Goal: Task Accomplishment & Management: Manage account settings

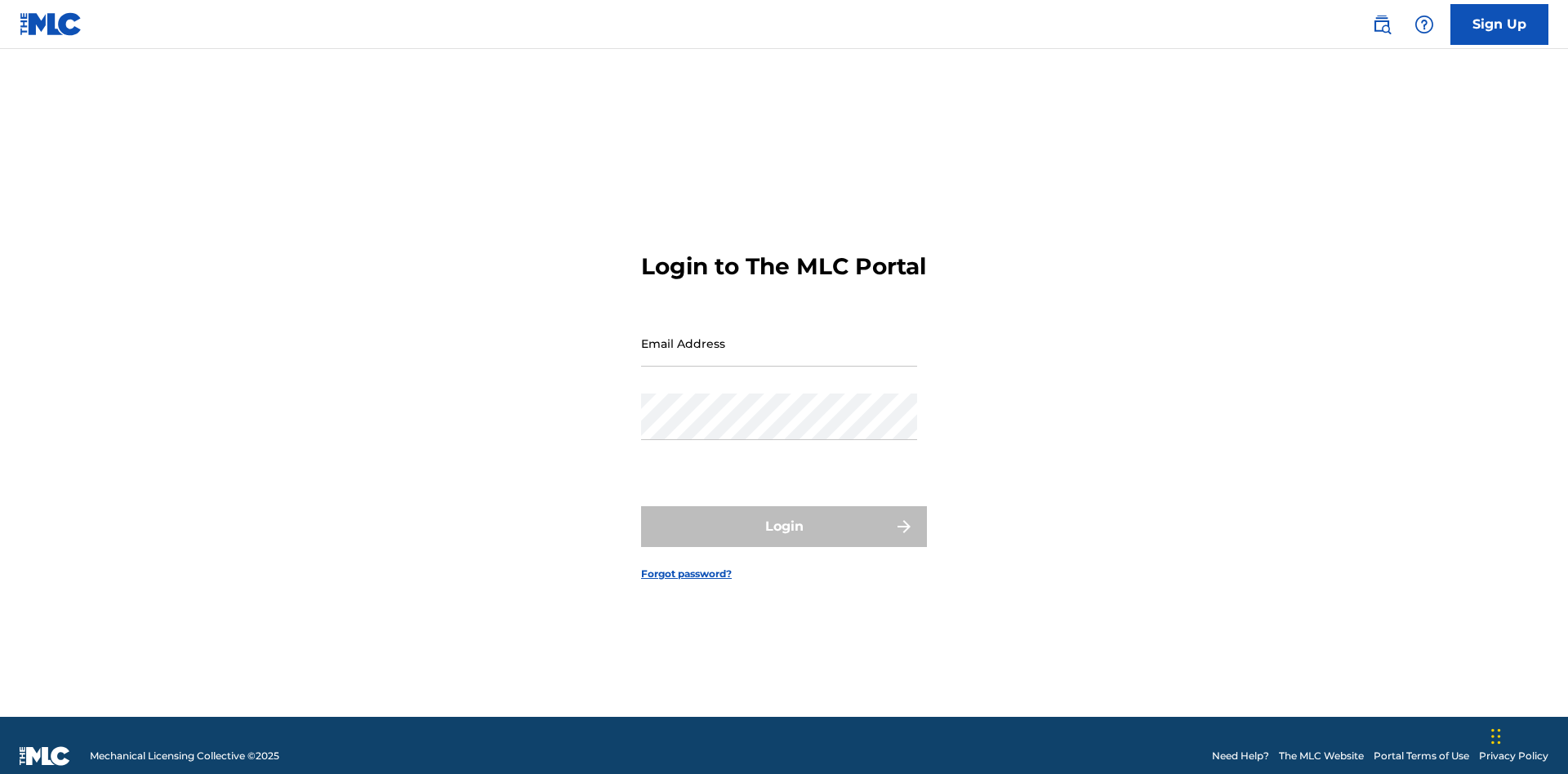
scroll to position [21, 0]
click at [779, 336] on input "Email Address" at bounding box center [779, 343] width 276 height 47
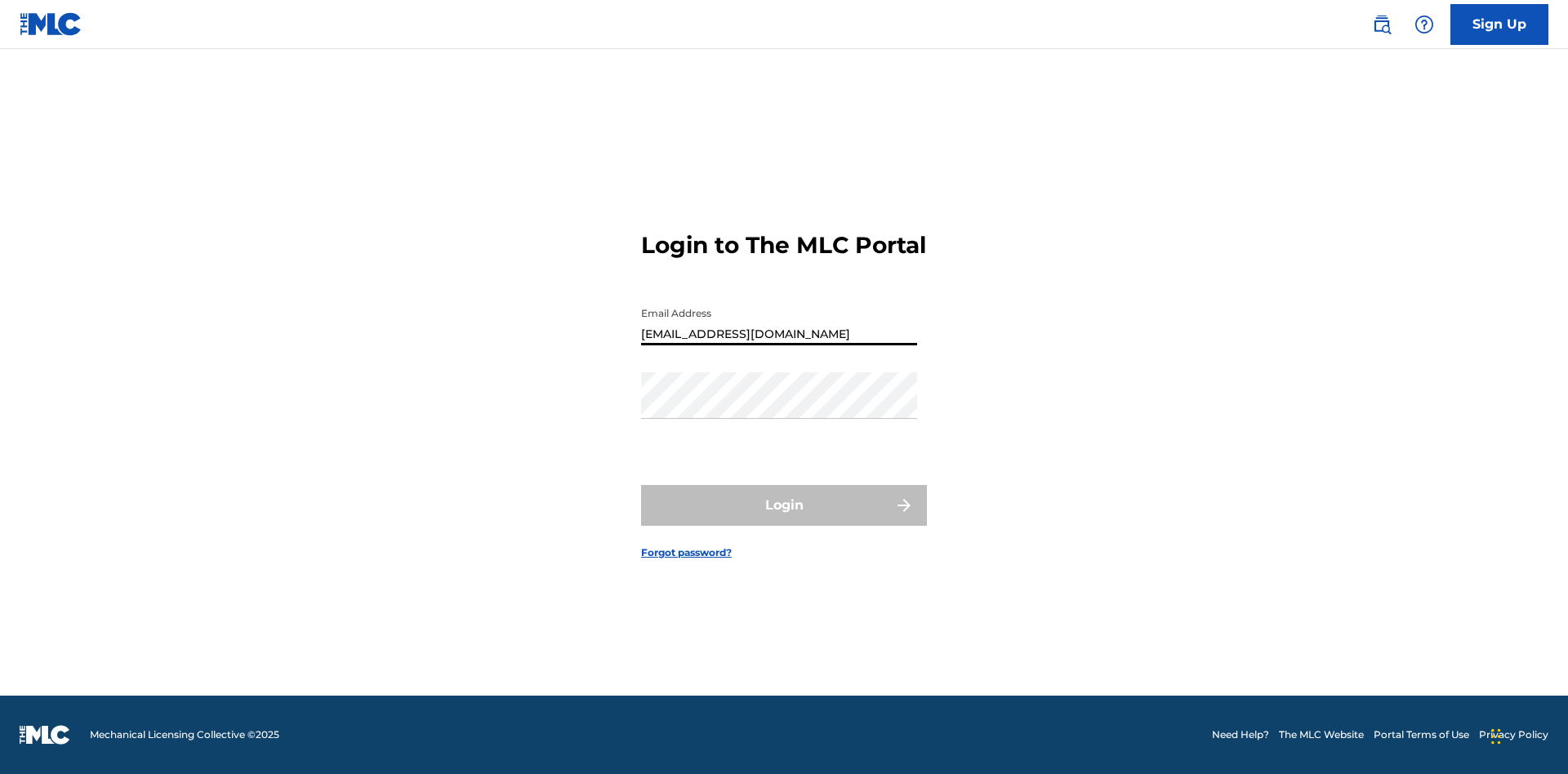
type input "Duke.McTesterson@gmail.com"
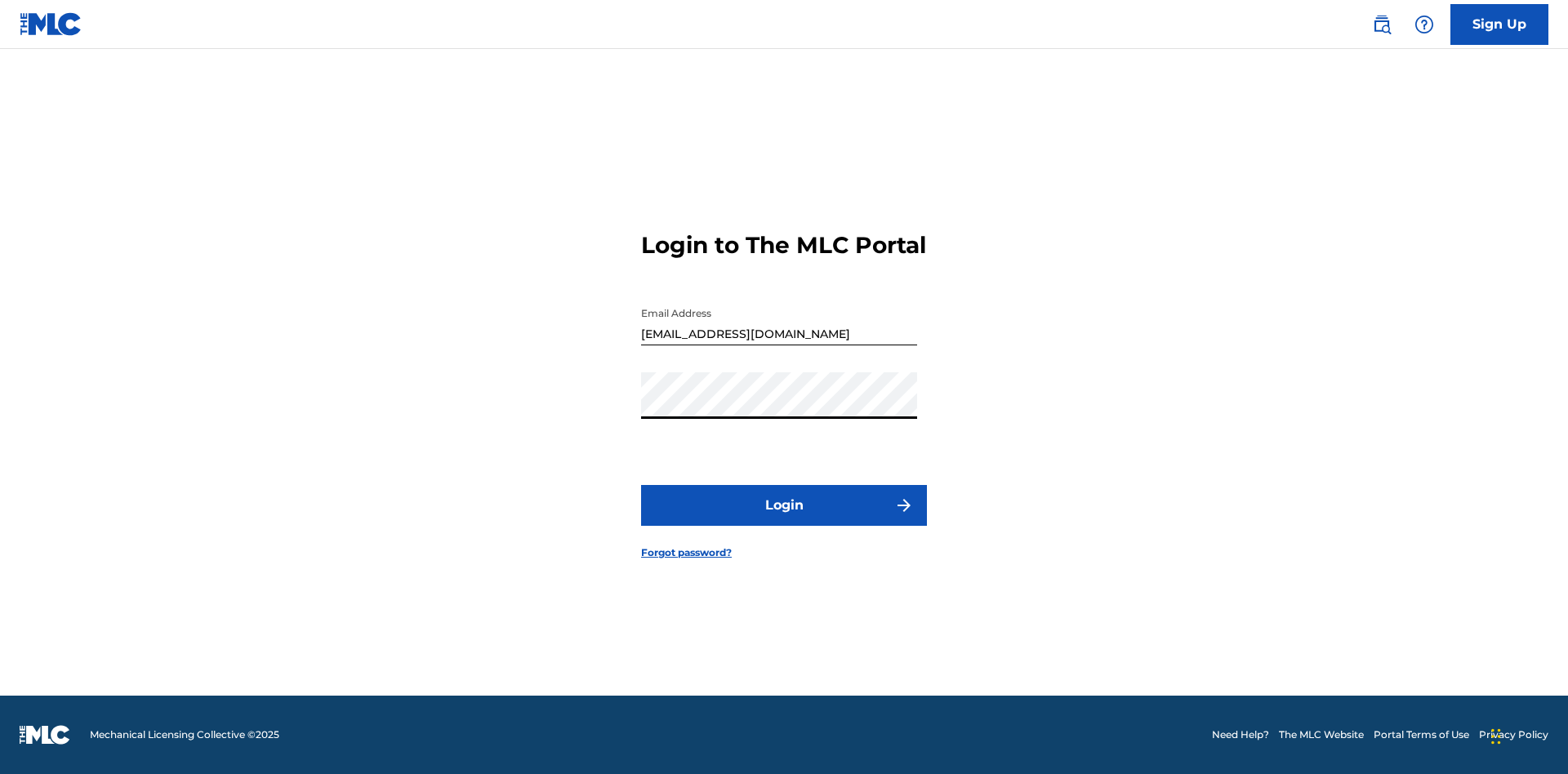
click at [784, 519] on button "Login" at bounding box center [784, 505] width 286 height 41
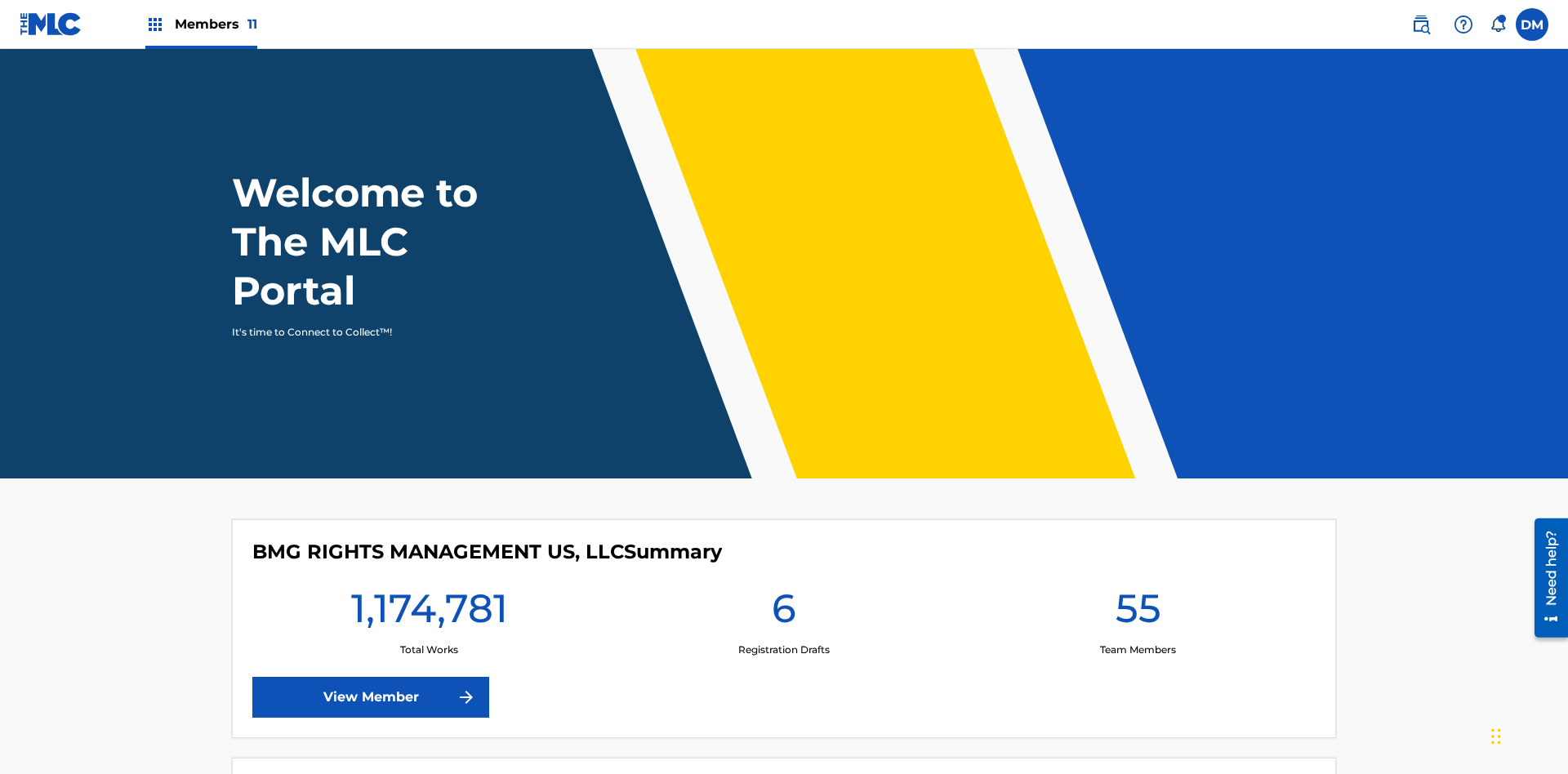
scroll to position [70, 0]
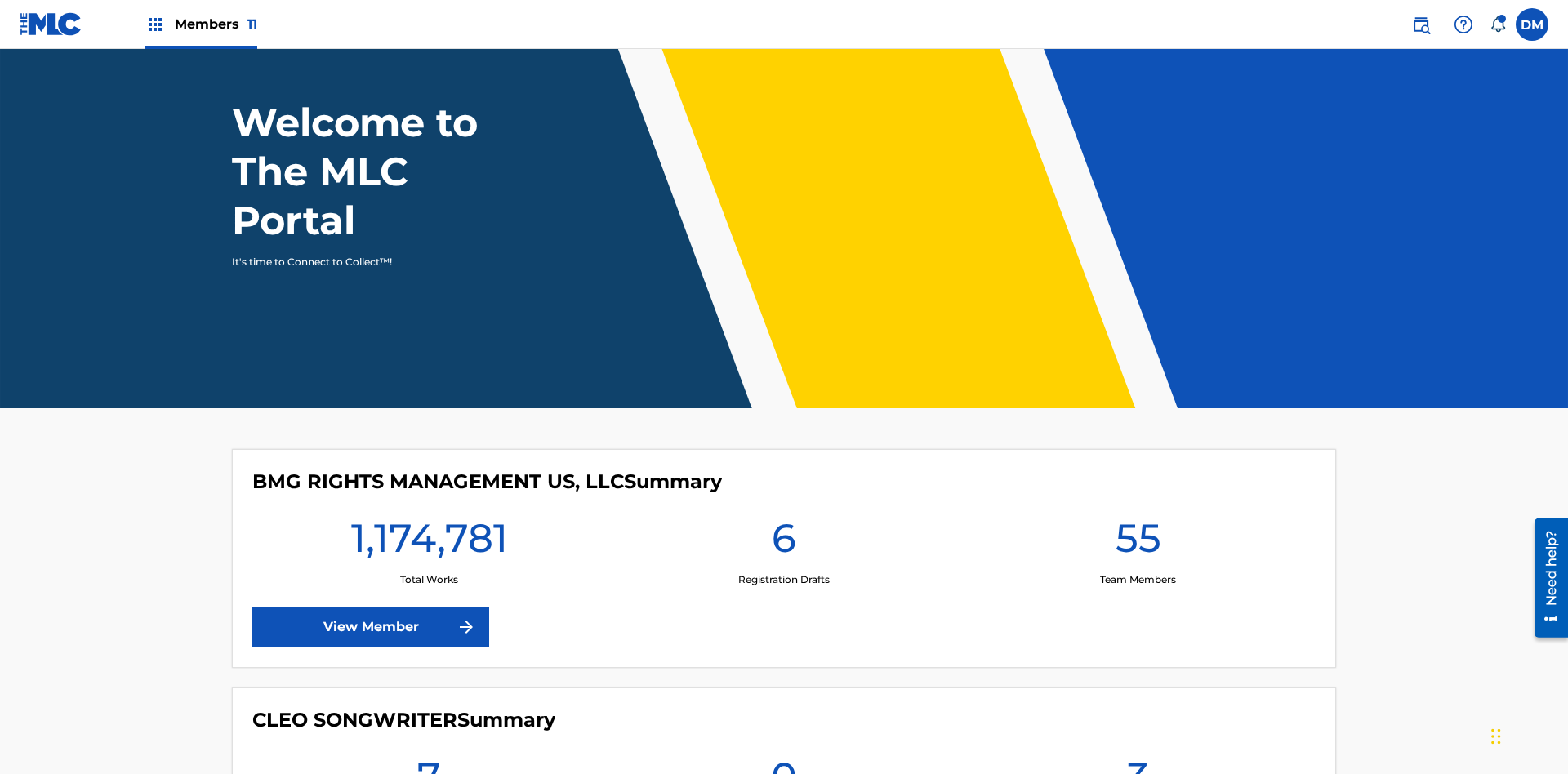
click at [201, 23] on span "Members 11" at bounding box center [216, 24] width 83 height 19
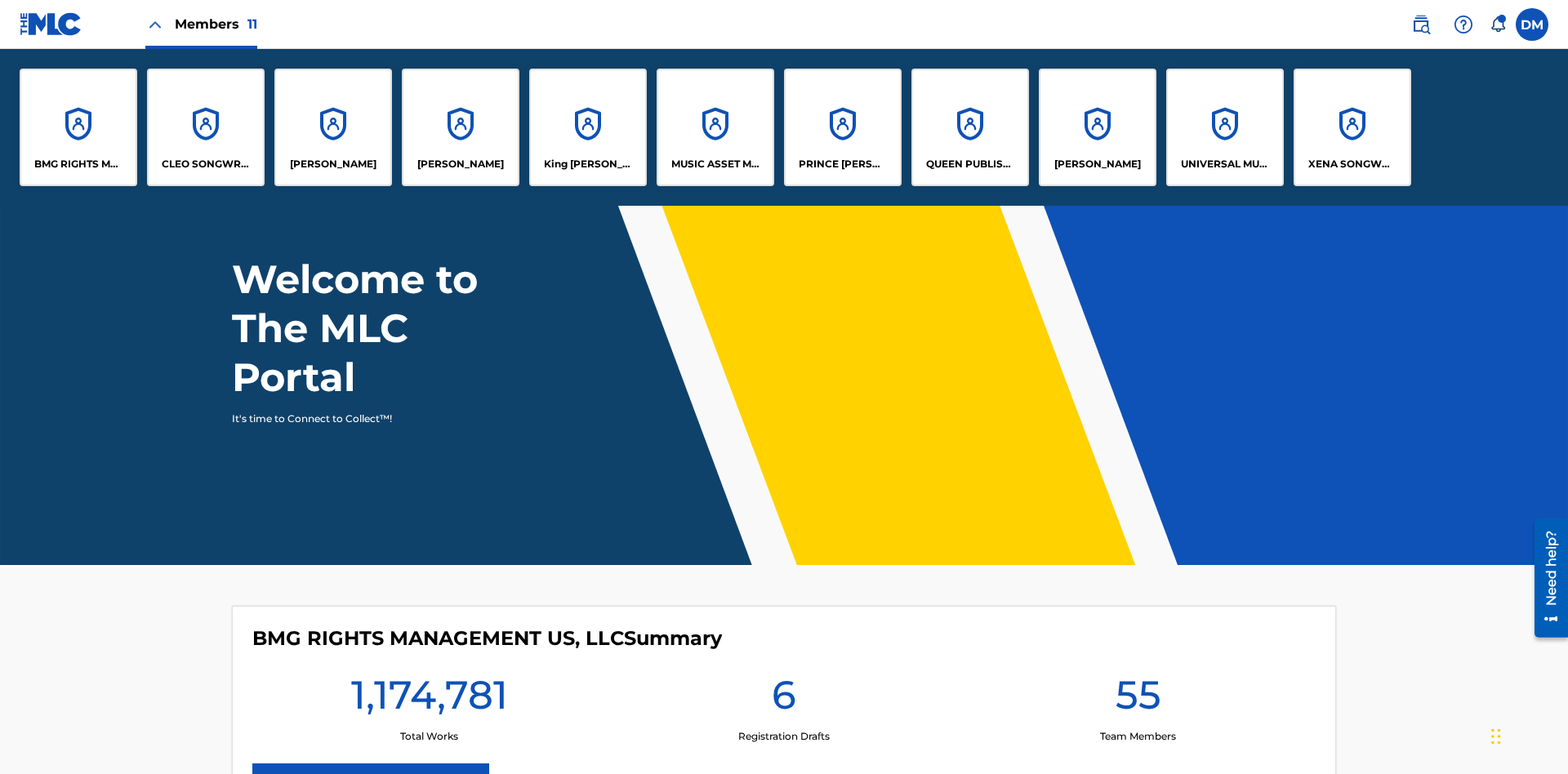
scroll to position [0, 0]
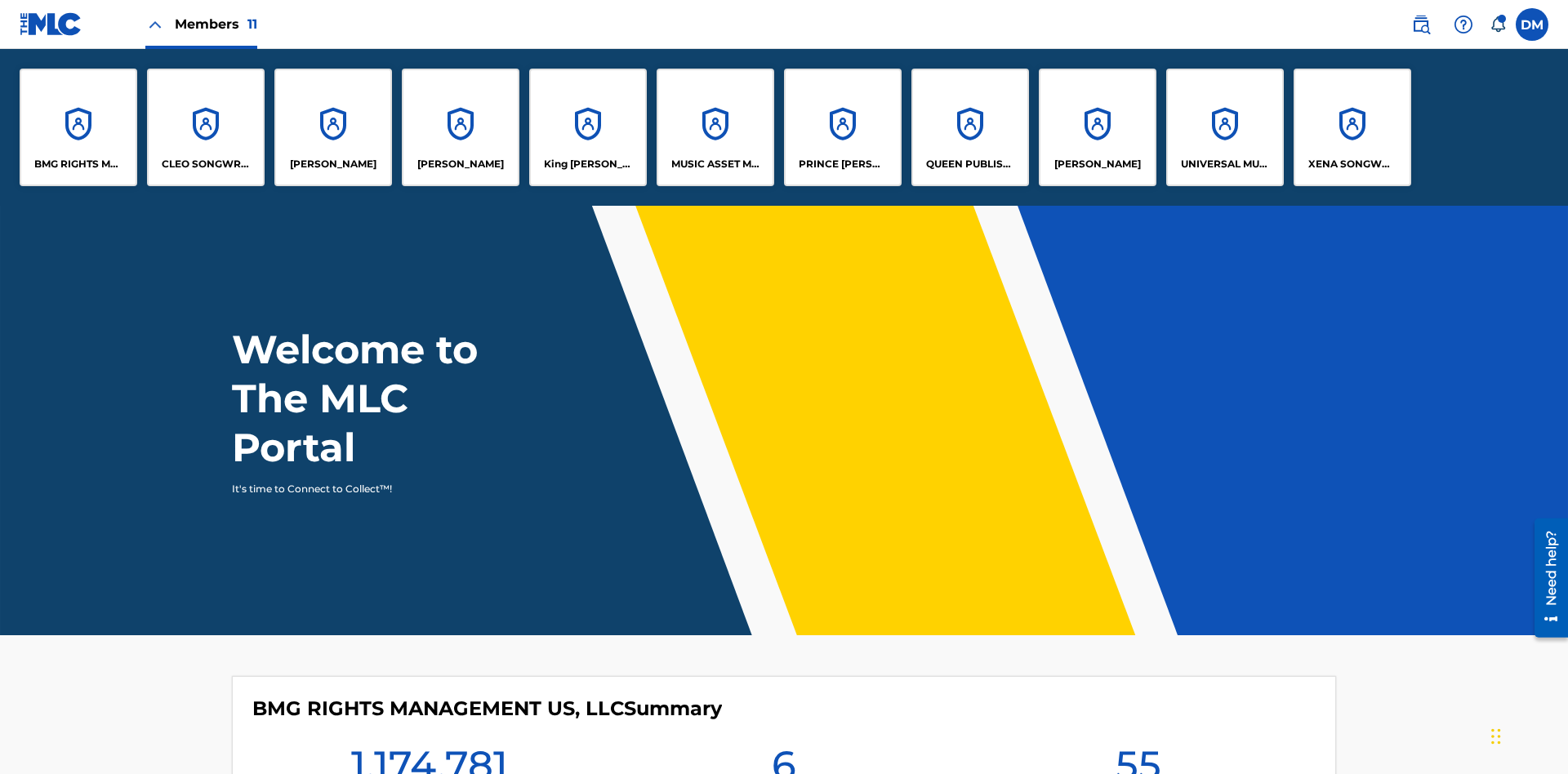
click at [587, 164] on p "King [PERSON_NAME]" at bounding box center [589, 164] width 89 height 15
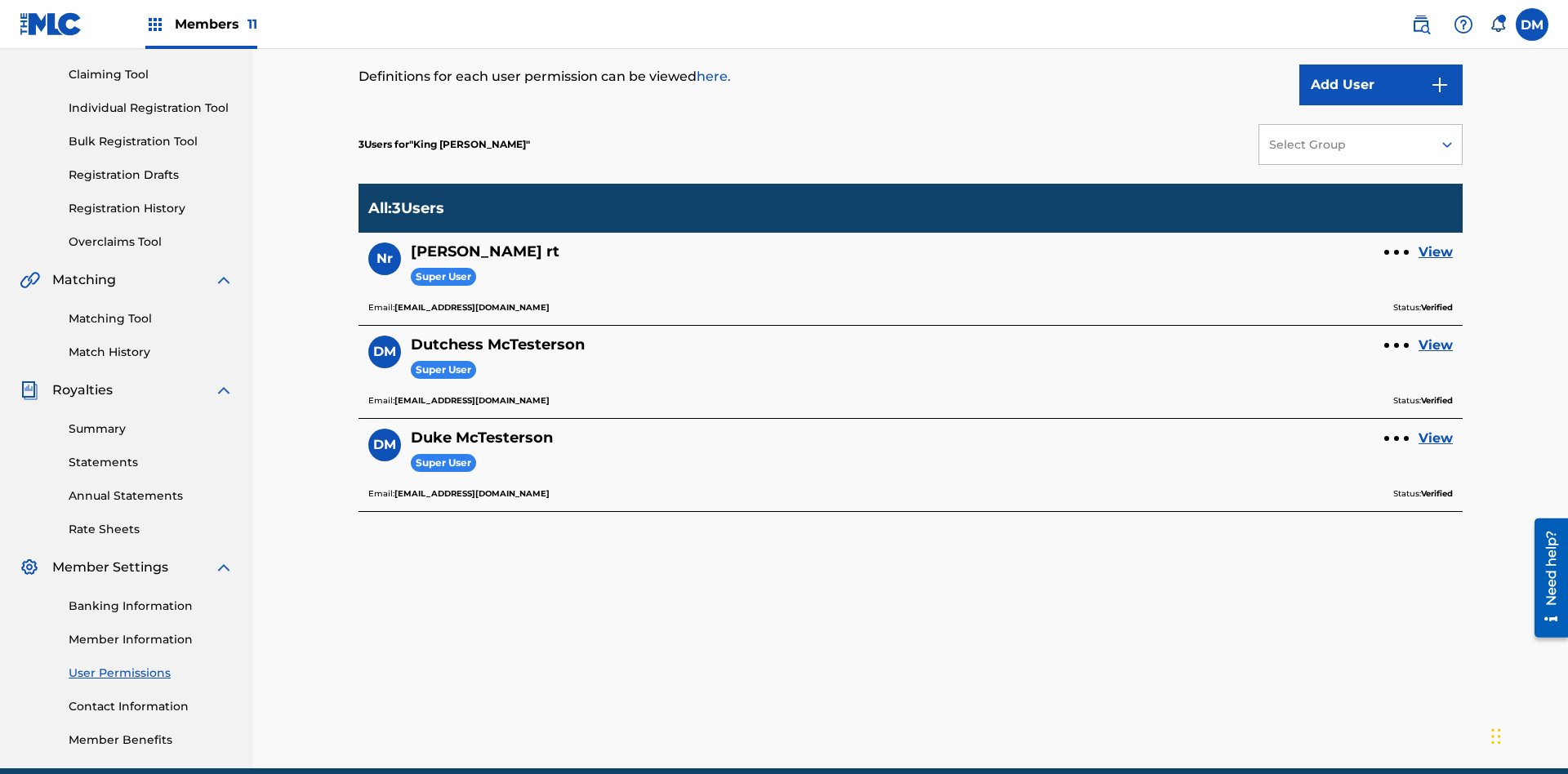
click at [1436, 336] on link "View" at bounding box center [1435, 346] width 34 height 20
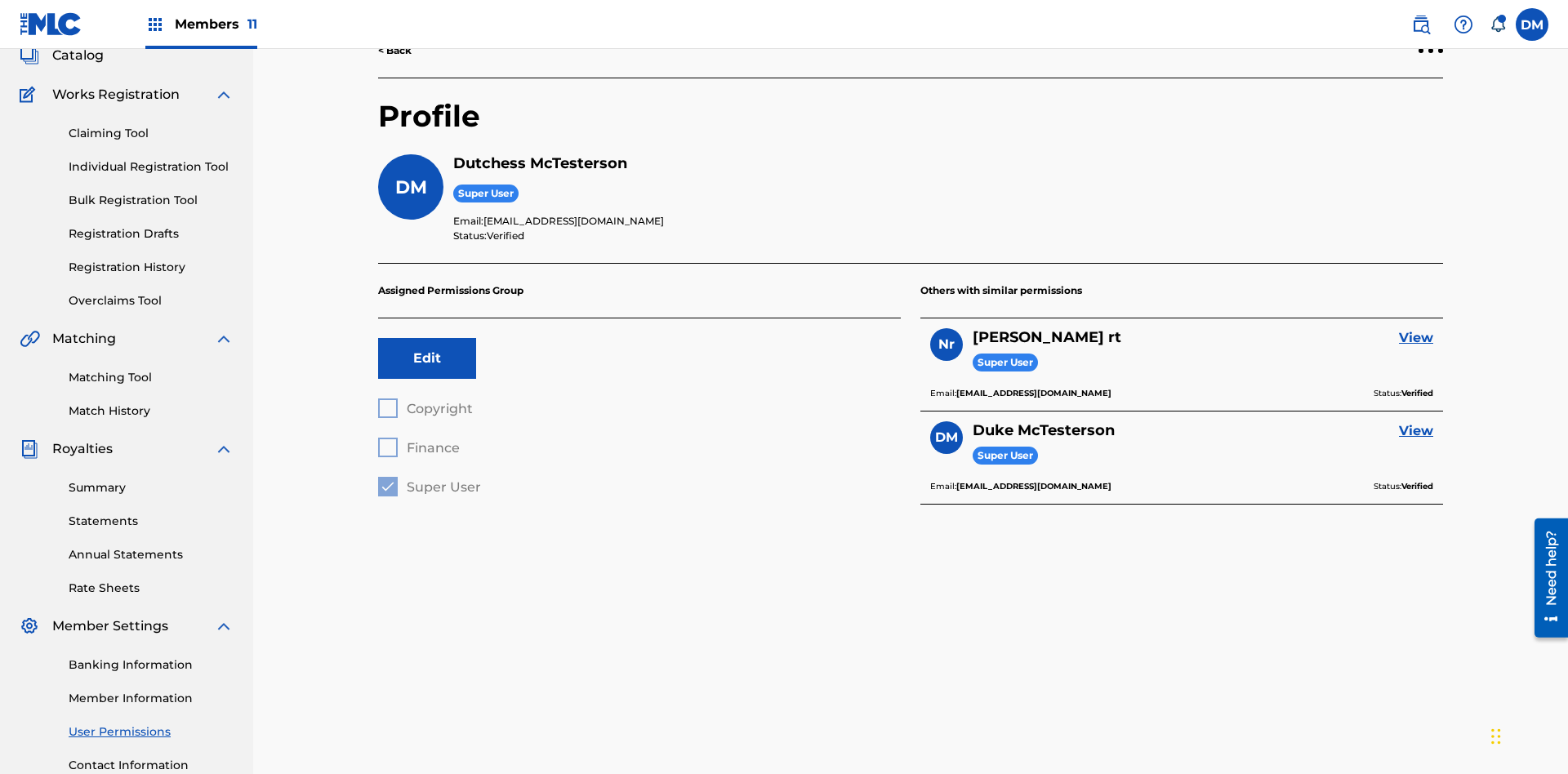
click at [427, 338] on button "Edit" at bounding box center [428, 358] width 98 height 41
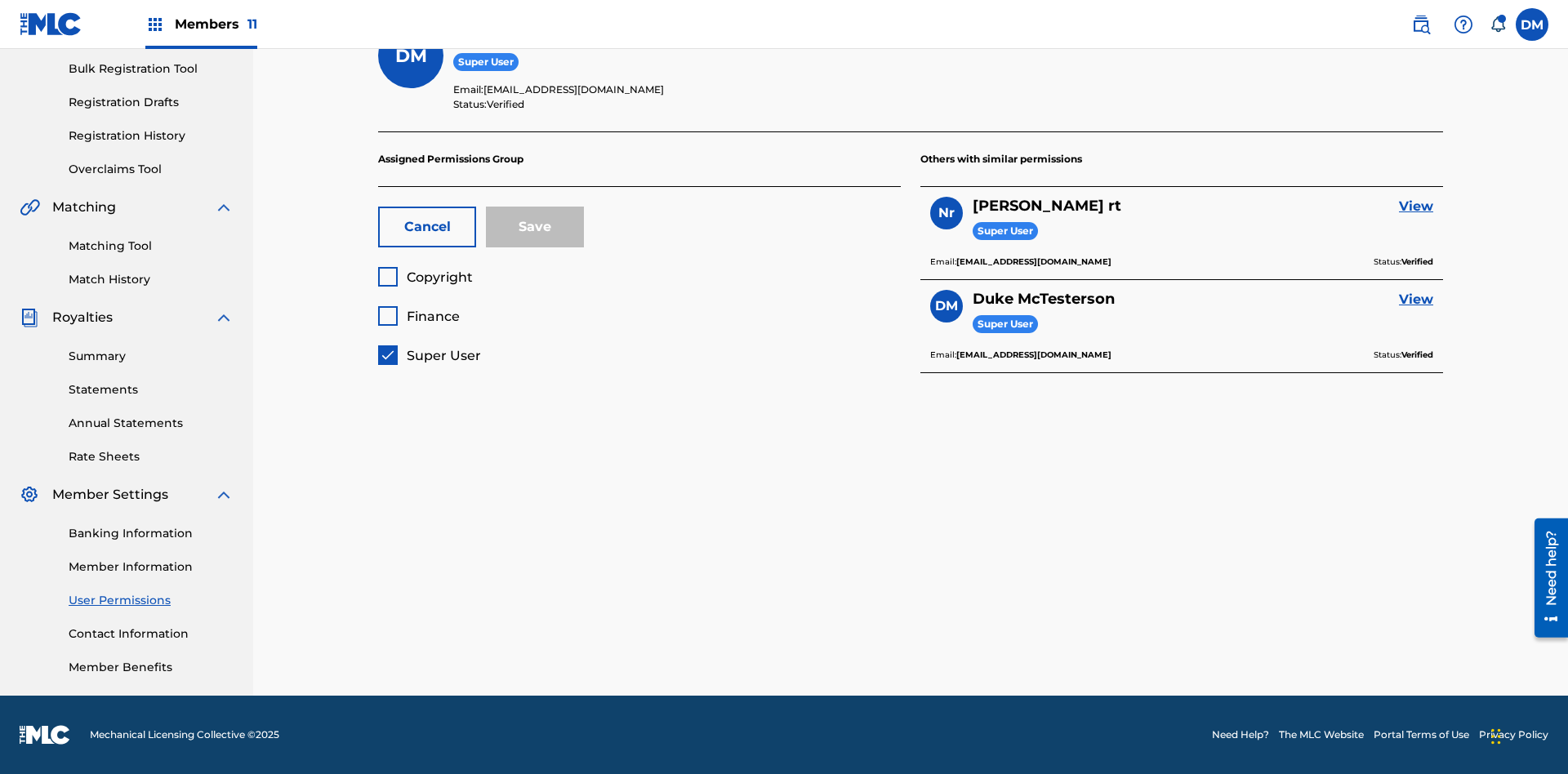
click at [427, 227] on button "Cancel" at bounding box center [428, 227] width 98 height 41
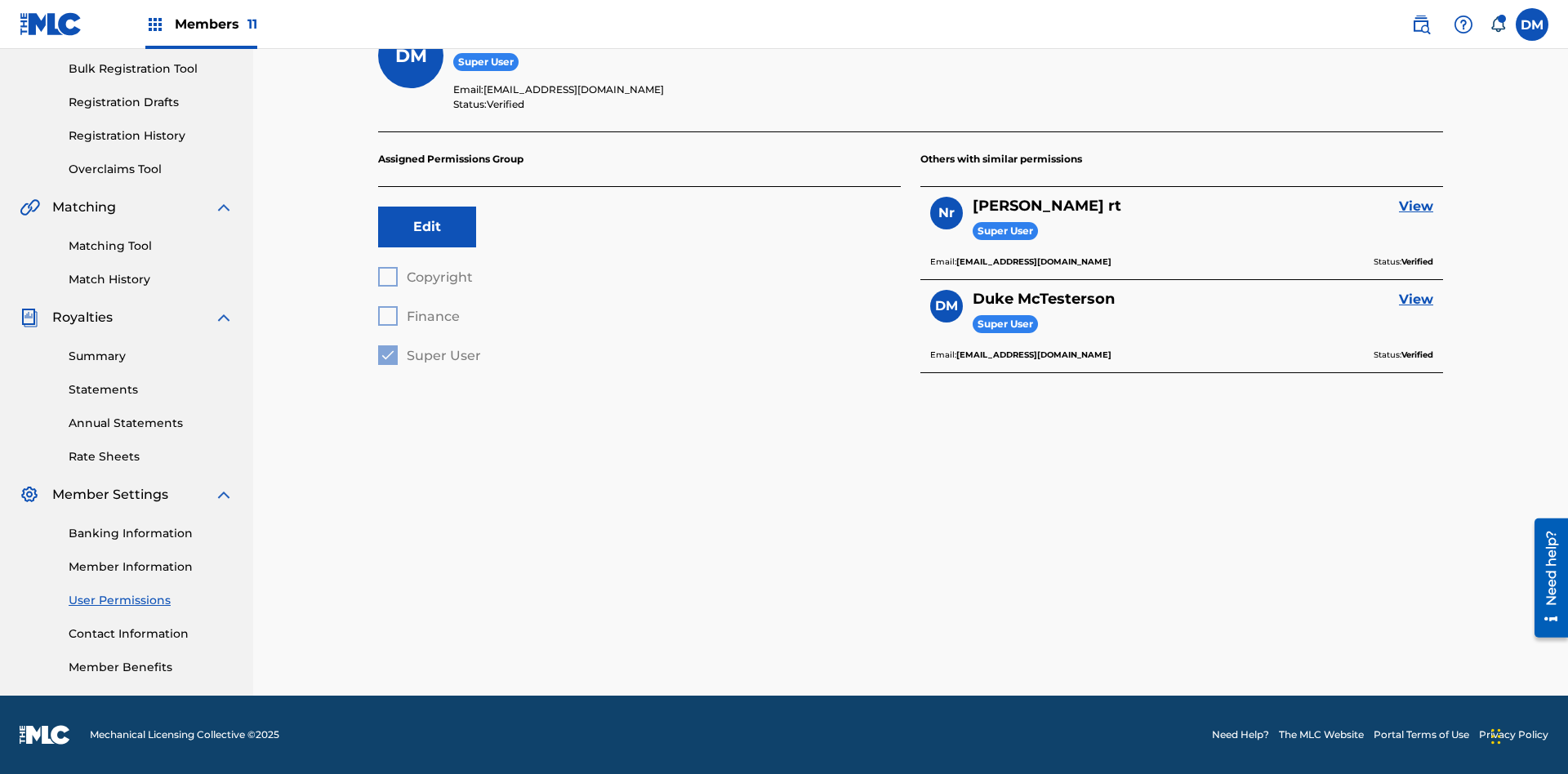
click at [1532, 23] on label at bounding box center [1532, 24] width 33 height 32
click at [1532, 24] on input "DM Duke McTesterson duke.mctesterson@gmail.com Notification Preferences Profile…" at bounding box center [1532, 24] width 0 height 0
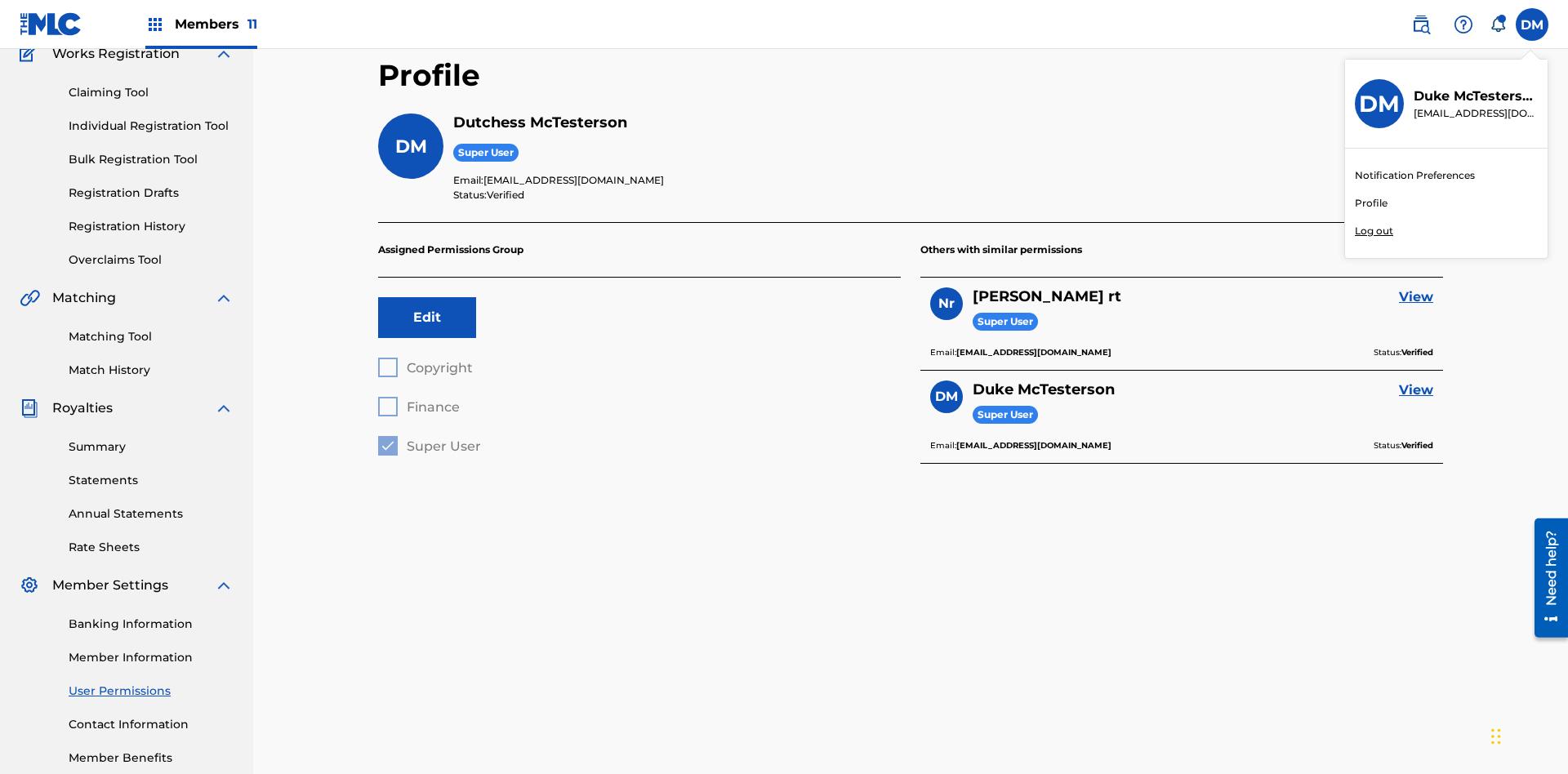
click at [1374, 231] on p "Log out" at bounding box center [1375, 231] width 38 height 15
click at [1532, 24] on input "DM Duke McTesterson duke.mctesterson@gmail.com Notification Preferences Profile…" at bounding box center [1532, 24] width 0 height 0
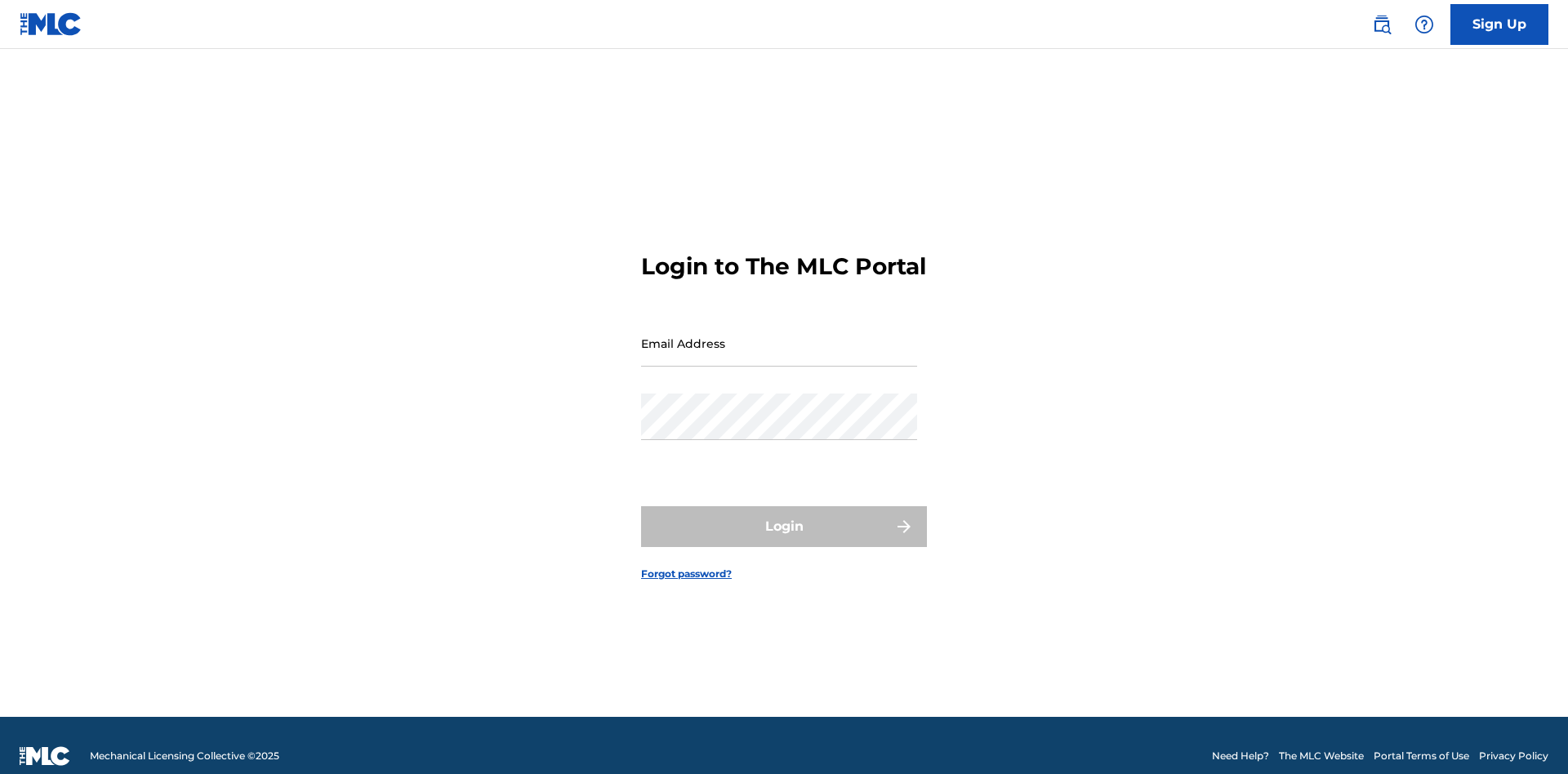
click at [779, 336] on input "Email Address" at bounding box center [779, 343] width 276 height 47
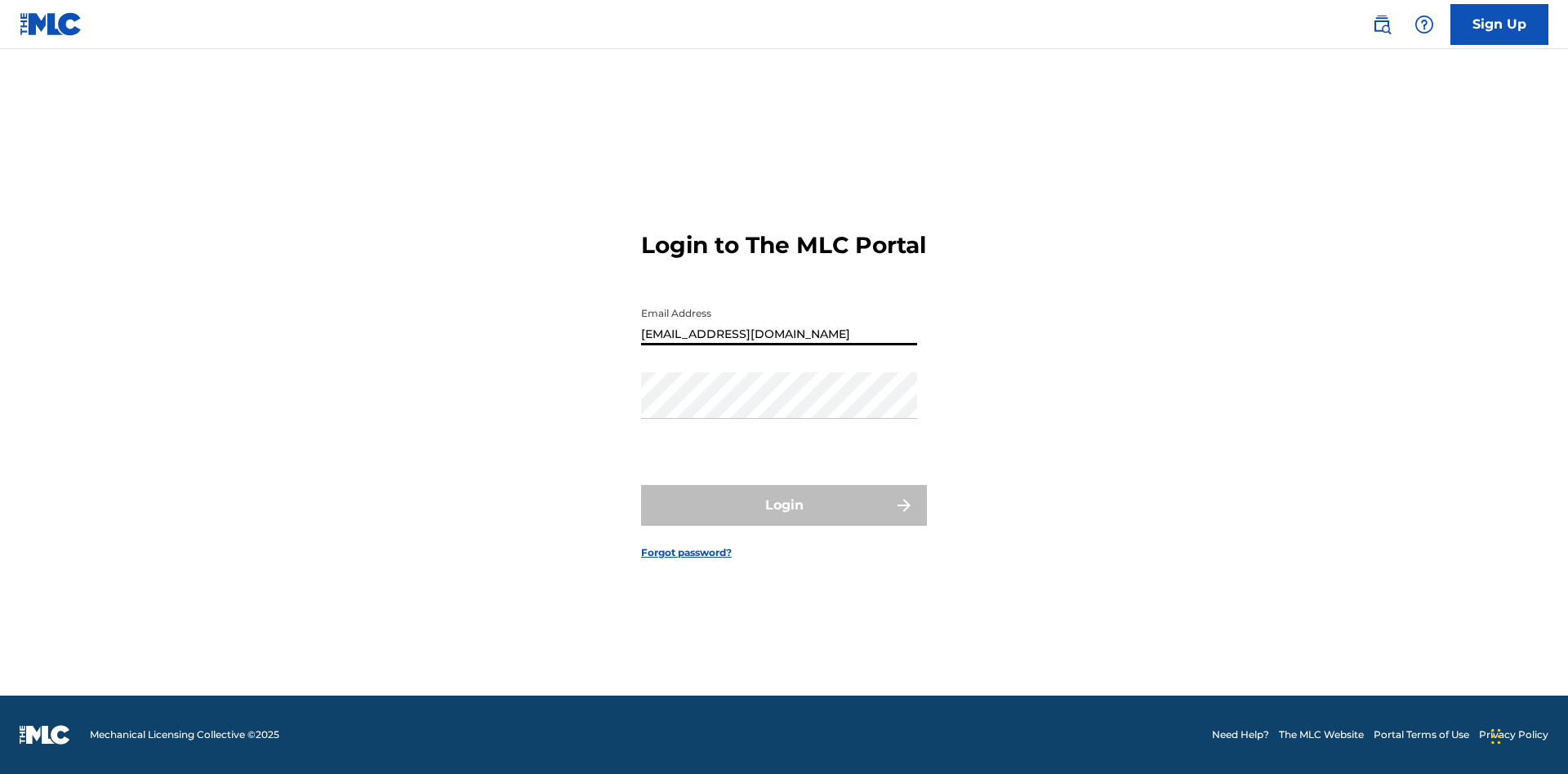
type input "Dutchess.McTesterson@gmail.com"
click at [784, 519] on button "Login" at bounding box center [784, 505] width 286 height 41
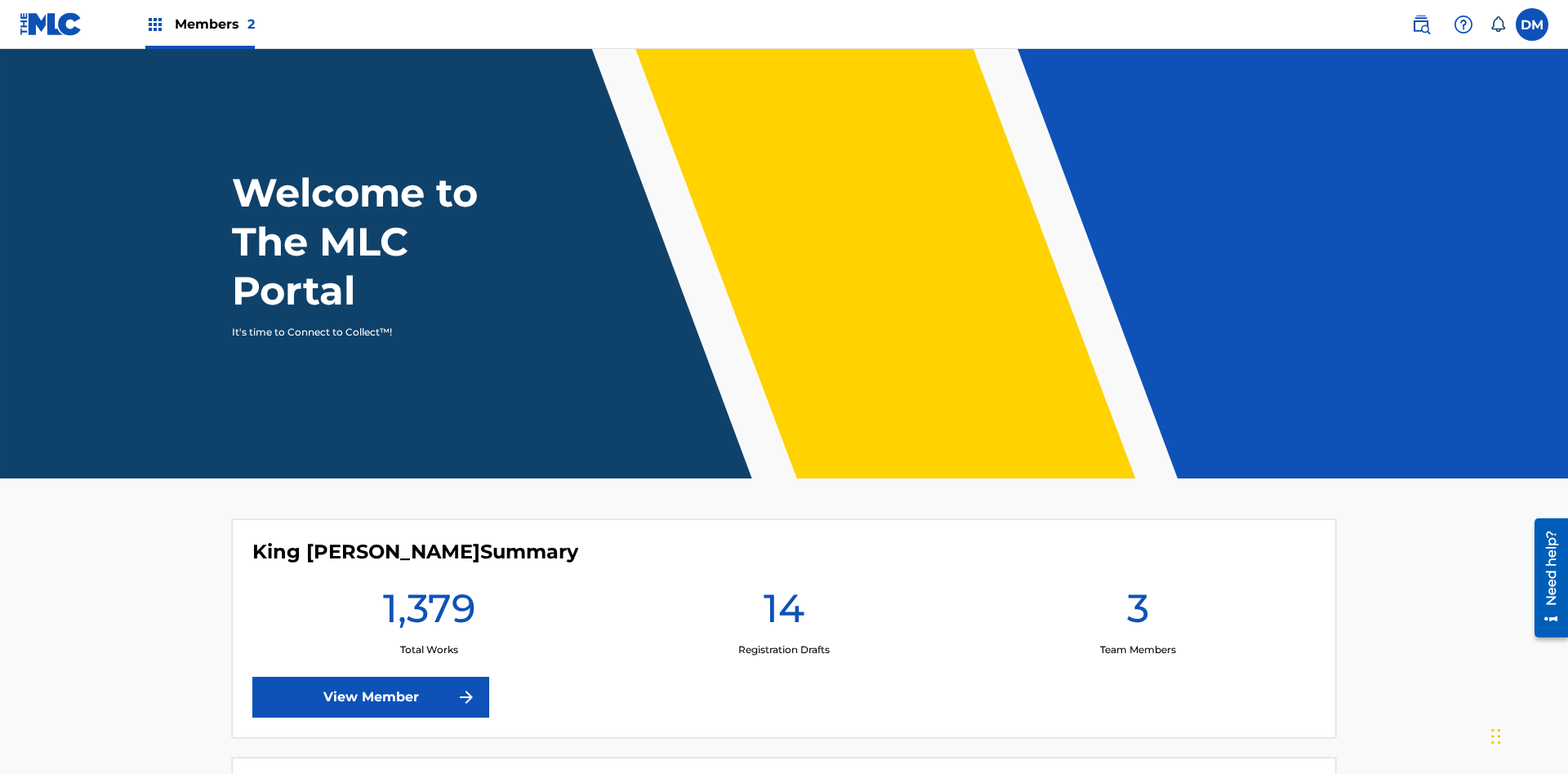
scroll to position [70, 0]
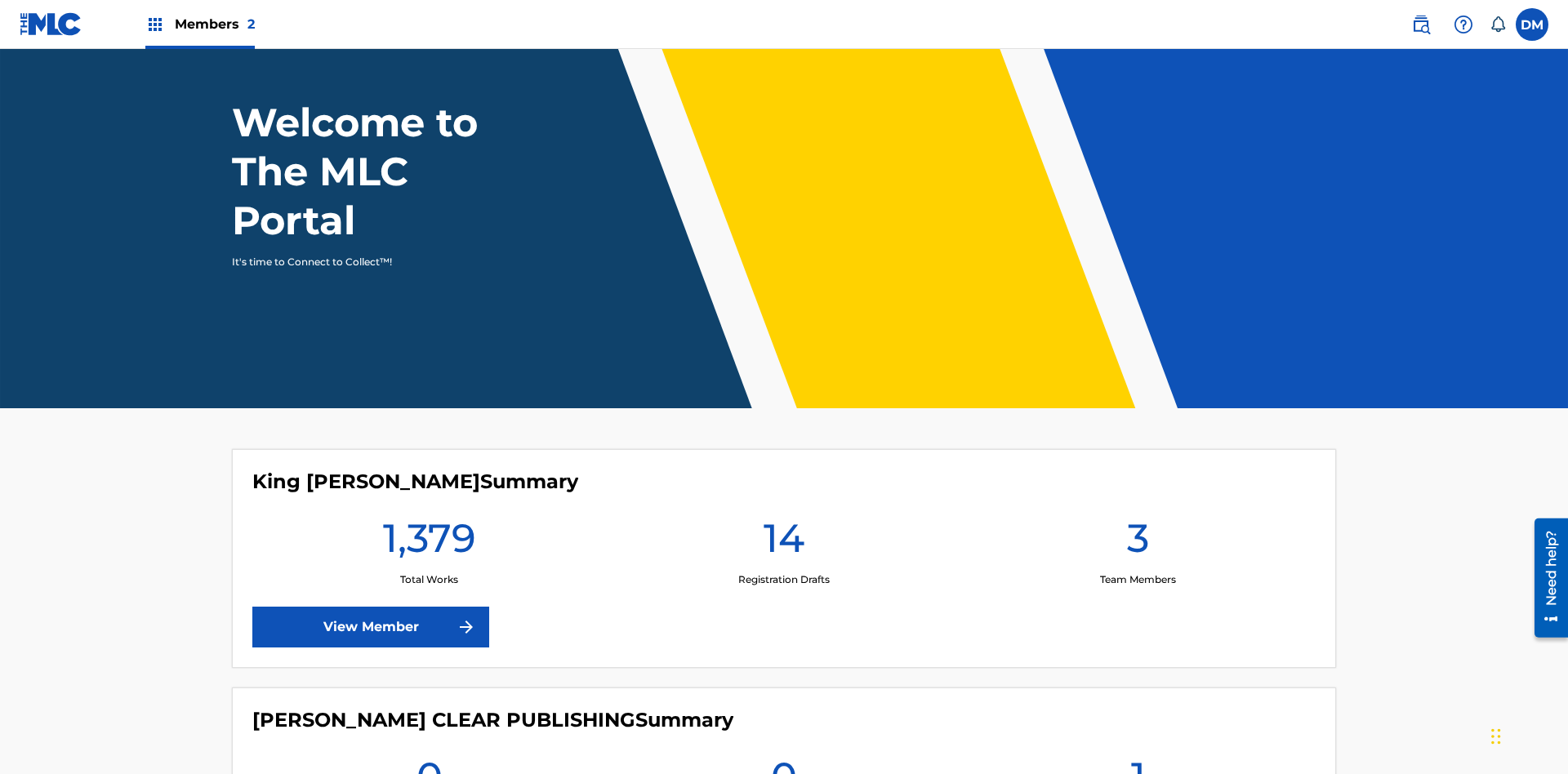
click at [199, 23] on span "Members 2" at bounding box center [215, 24] width 80 height 19
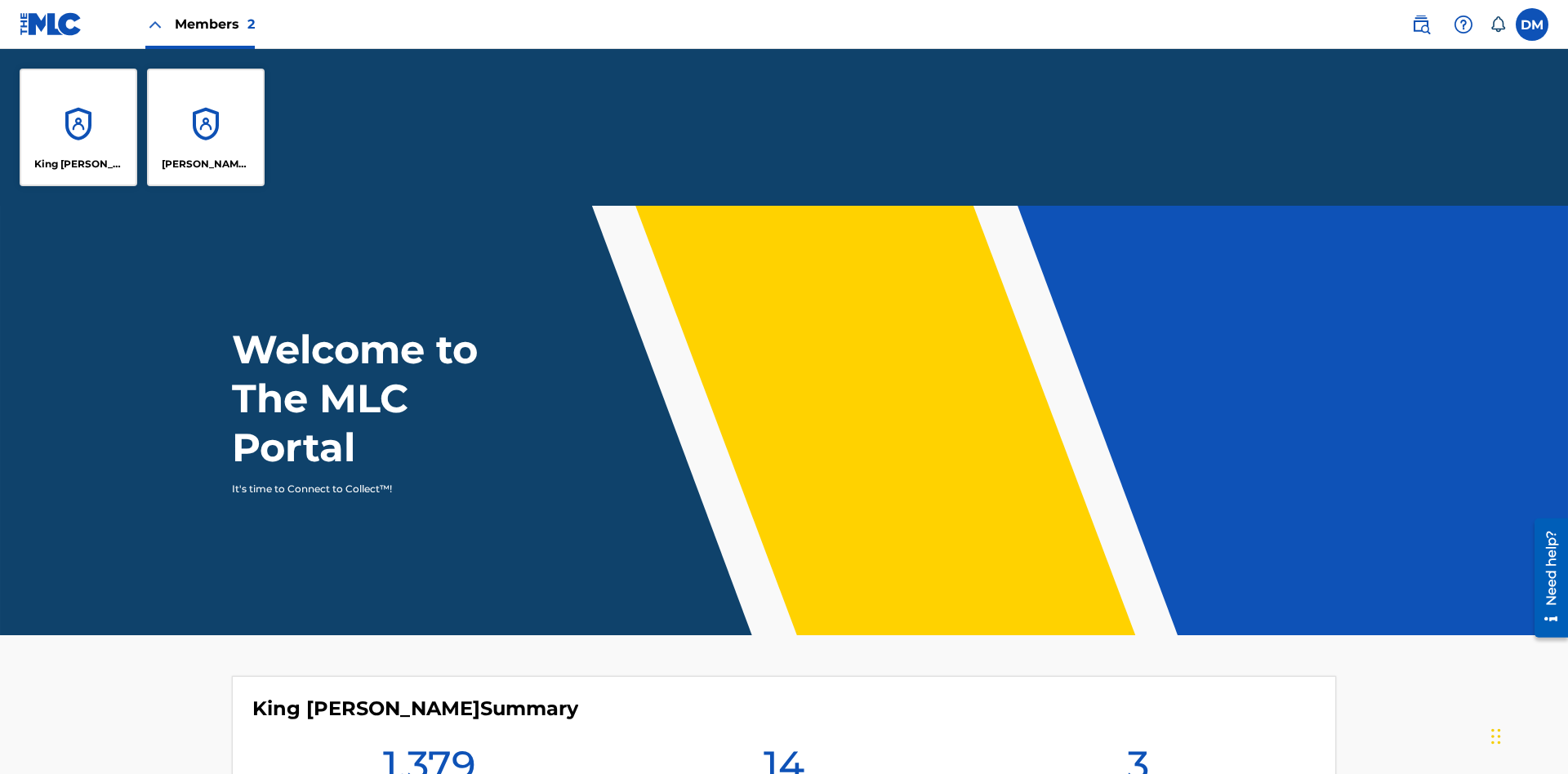
click at [78, 164] on p "King [PERSON_NAME]" at bounding box center [78, 164] width 89 height 15
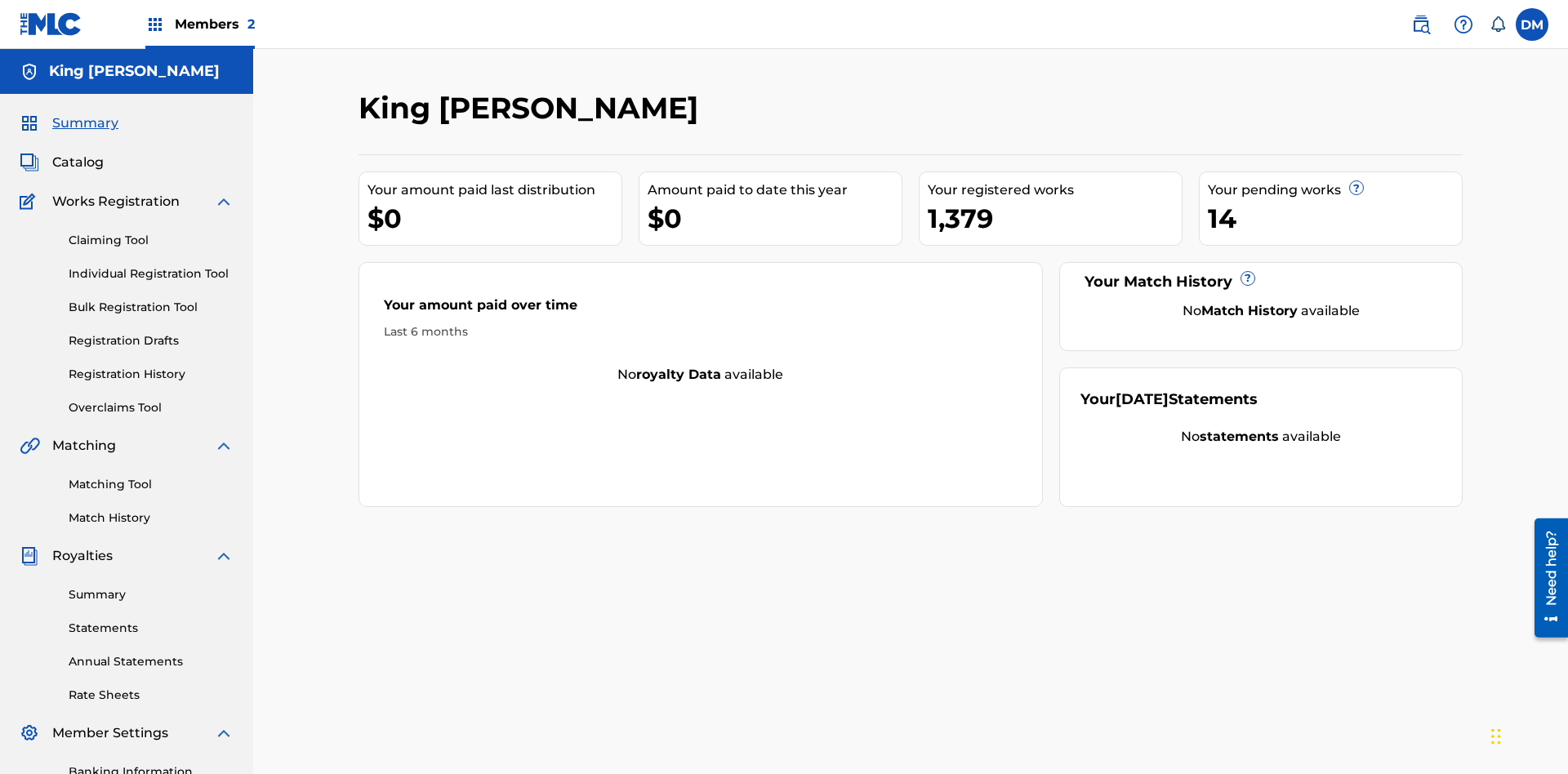
click at [84, 113] on span "Summary" at bounding box center [85, 123] width 66 height 20
click at [151, 476] on link "Matching Tool" at bounding box center [151, 484] width 165 height 17
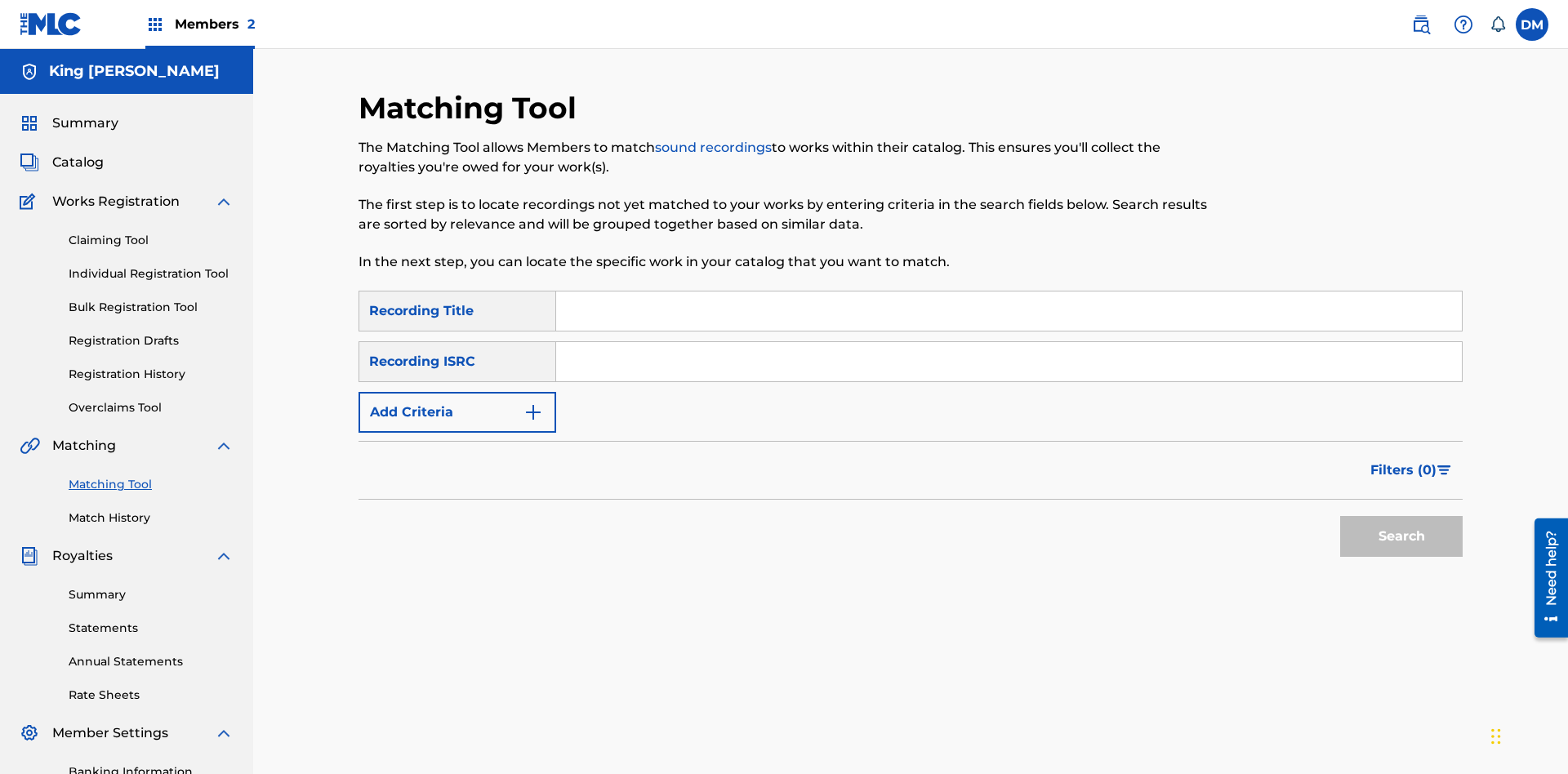
click at [151, 509] on link "Match History" at bounding box center [151, 517] width 165 height 17
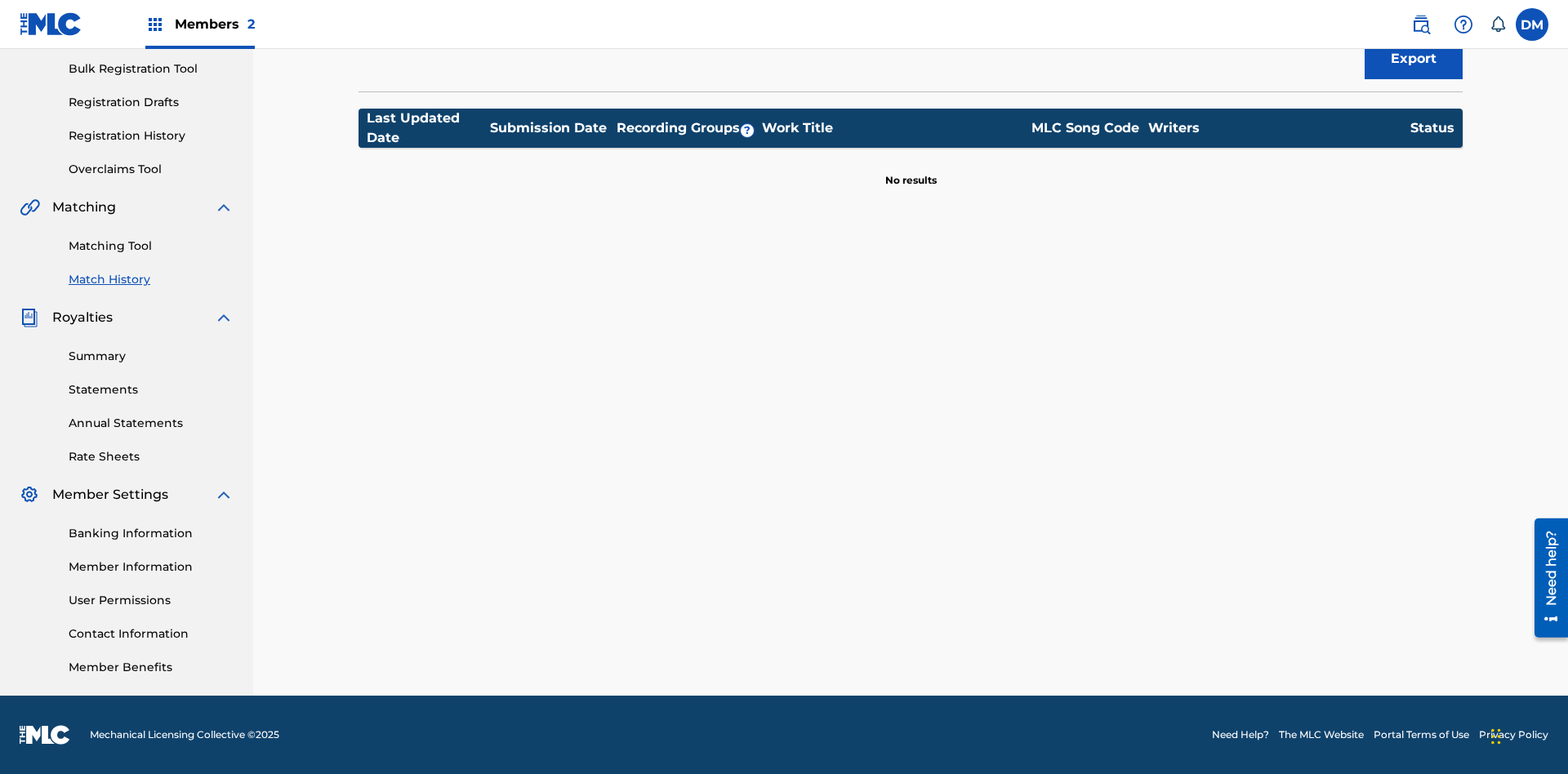
click at [151, 600] on link "User Permissions" at bounding box center [151, 600] width 165 height 17
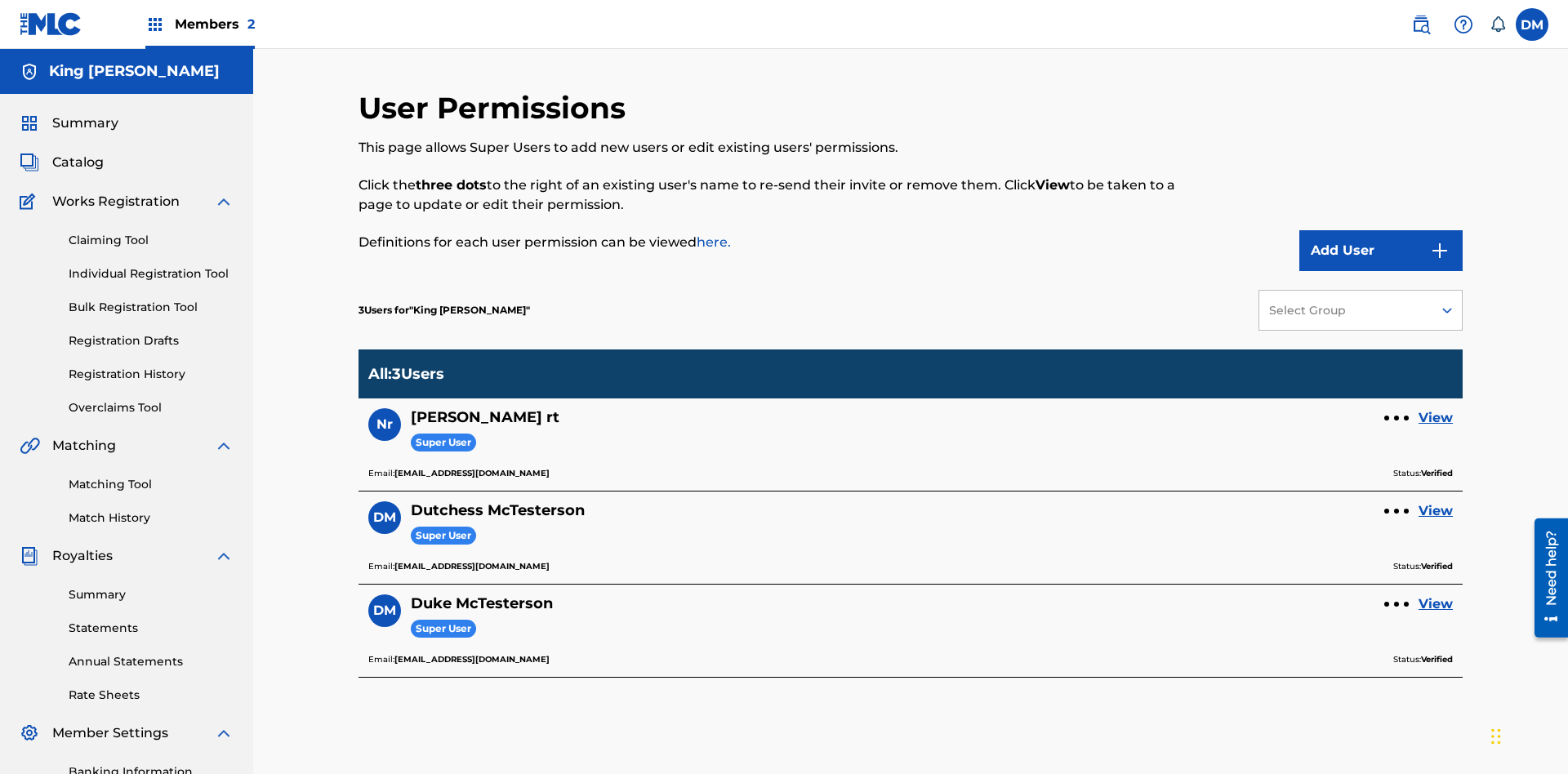
click at [151, 399] on link "Overclaims Tool" at bounding box center [151, 407] width 165 height 17
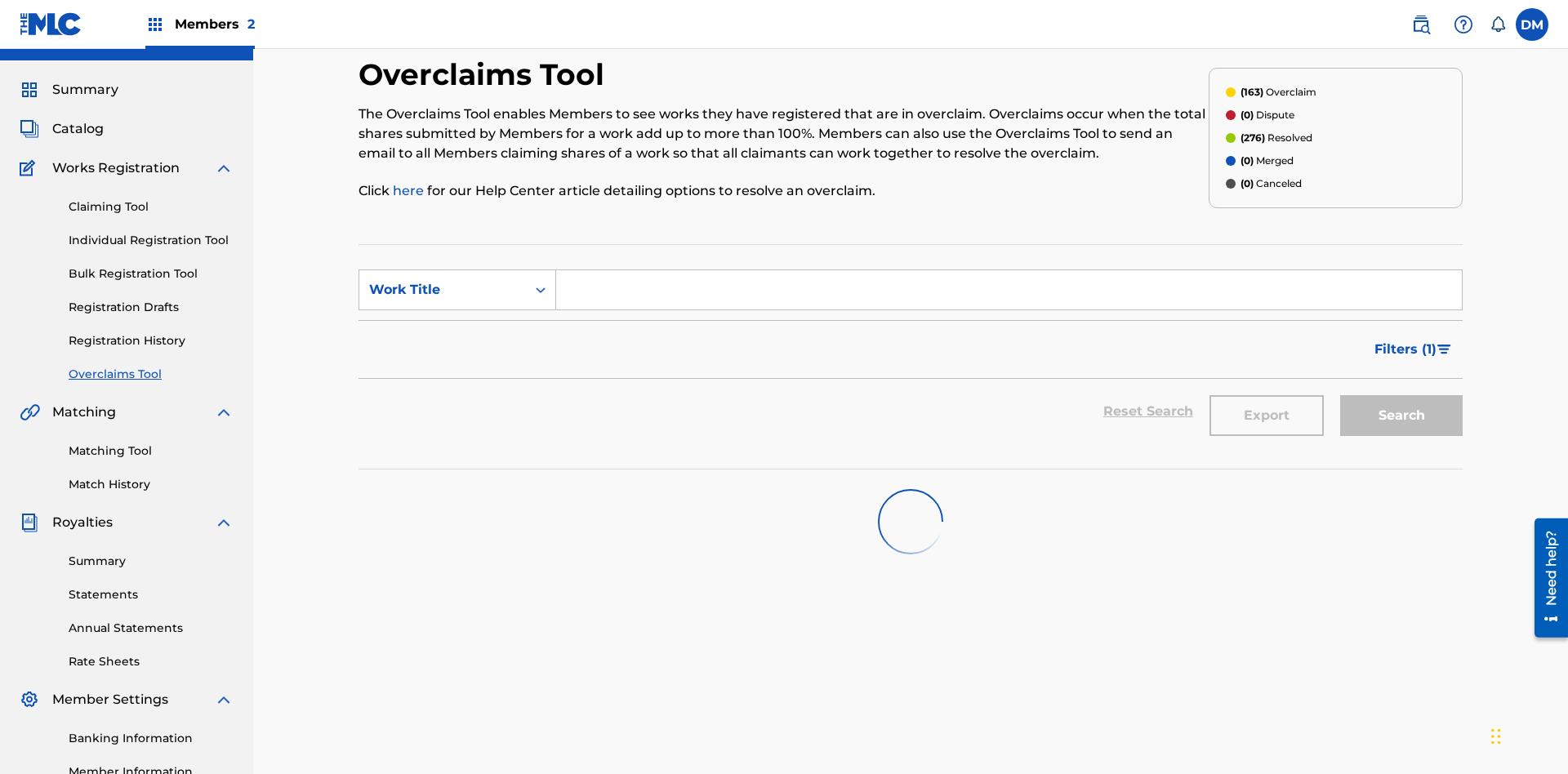
click at [78, 119] on span "Catalog" at bounding box center [78, 129] width 52 height 20
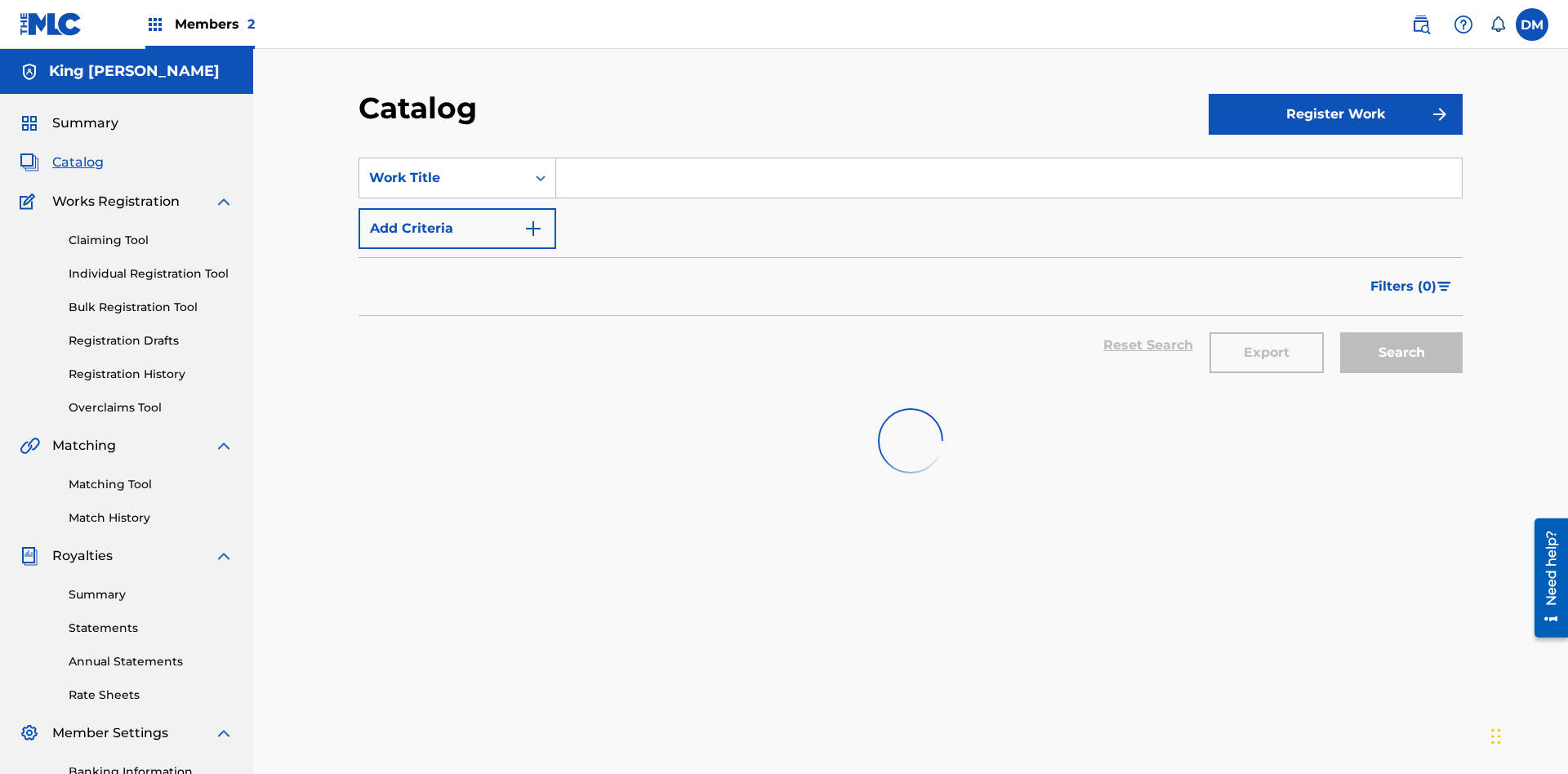
click at [151, 232] on link "Claiming Tool" at bounding box center [151, 240] width 165 height 17
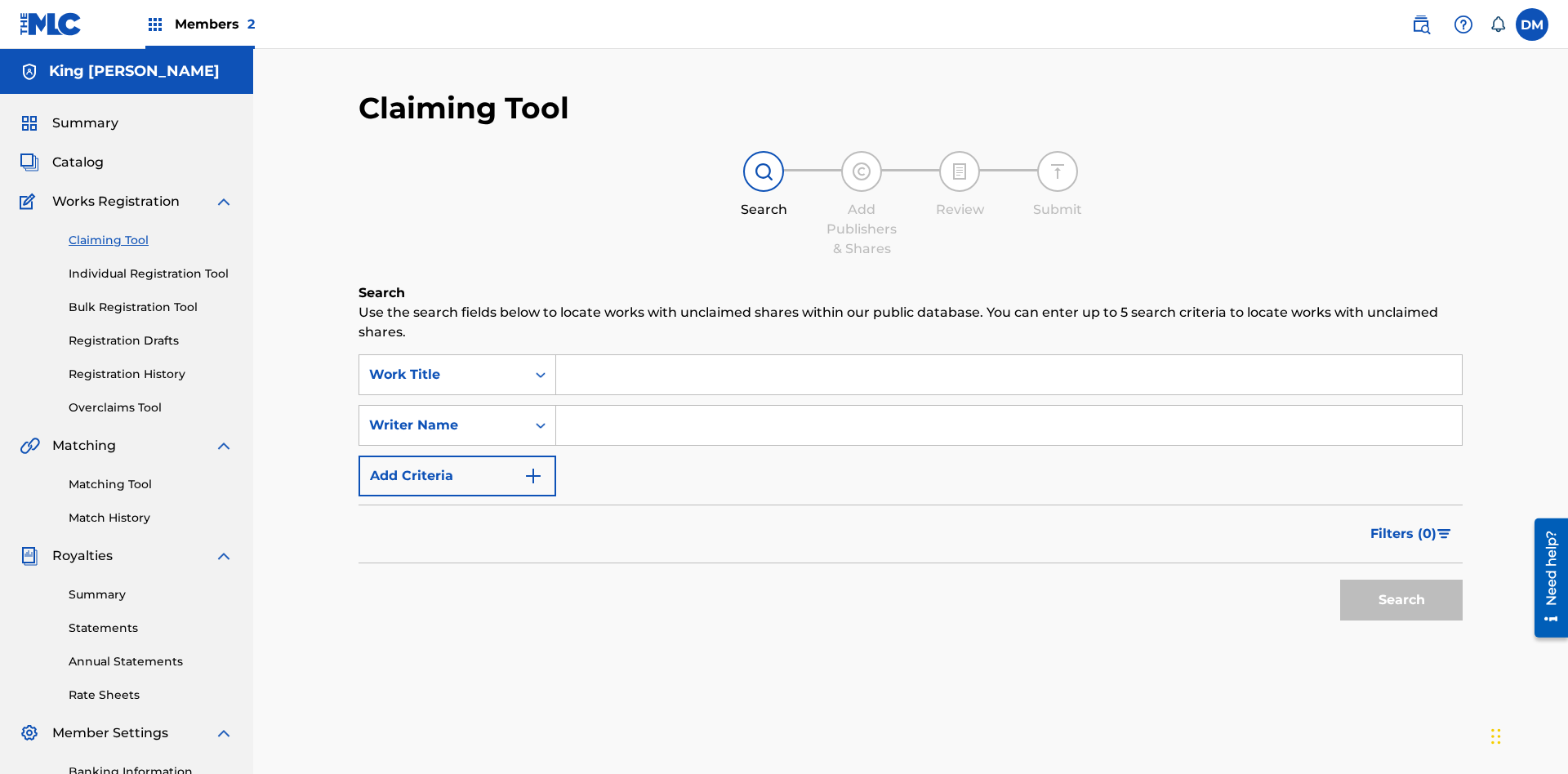
click at [151, 265] on link "Individual Registration Tool" at bounding box center [151, 273] width 165 height 17
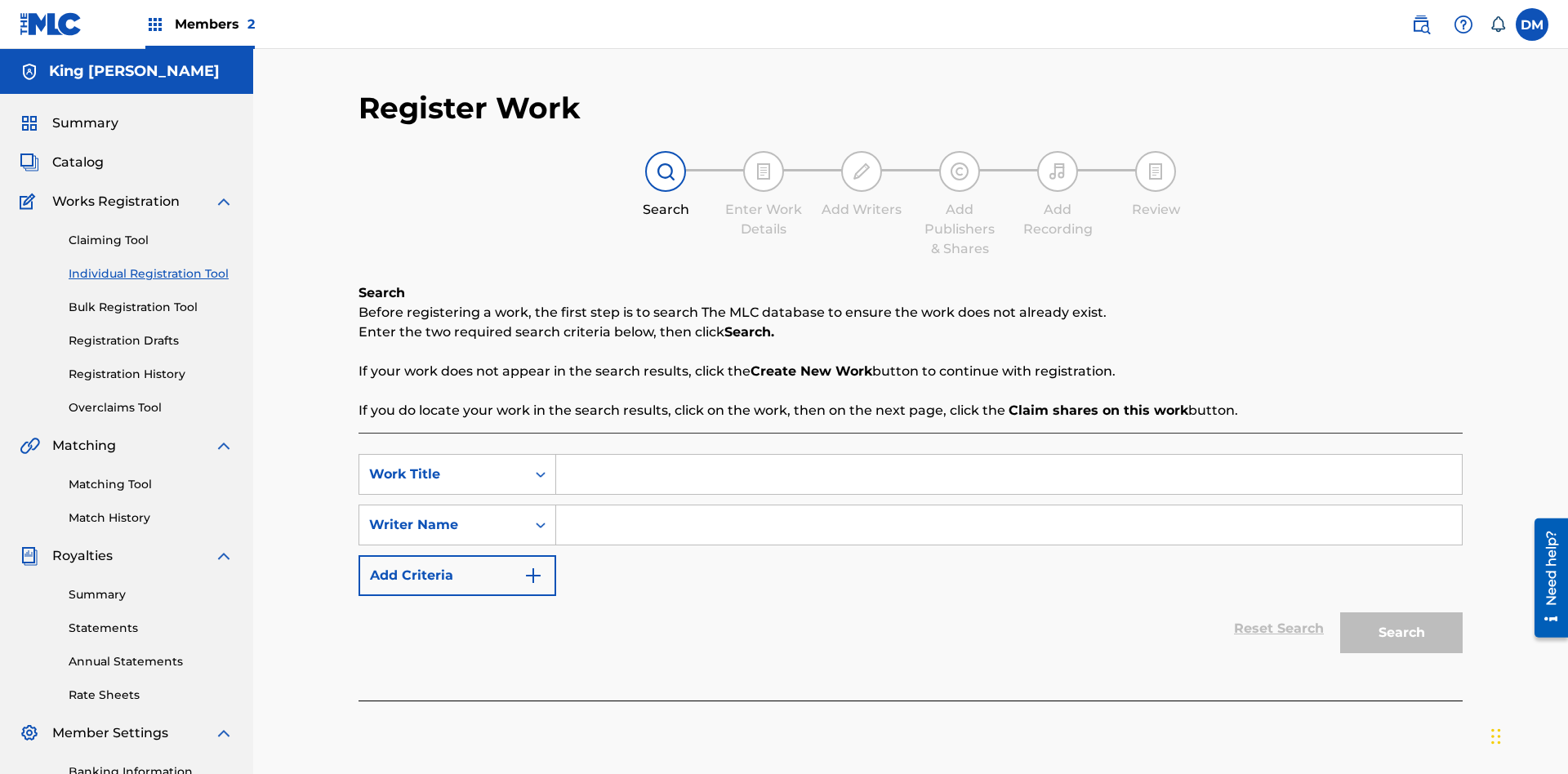
click at [151, 299] on link "Bulk Registration Tool" at bounding box center [151, 307] width 165 height 17
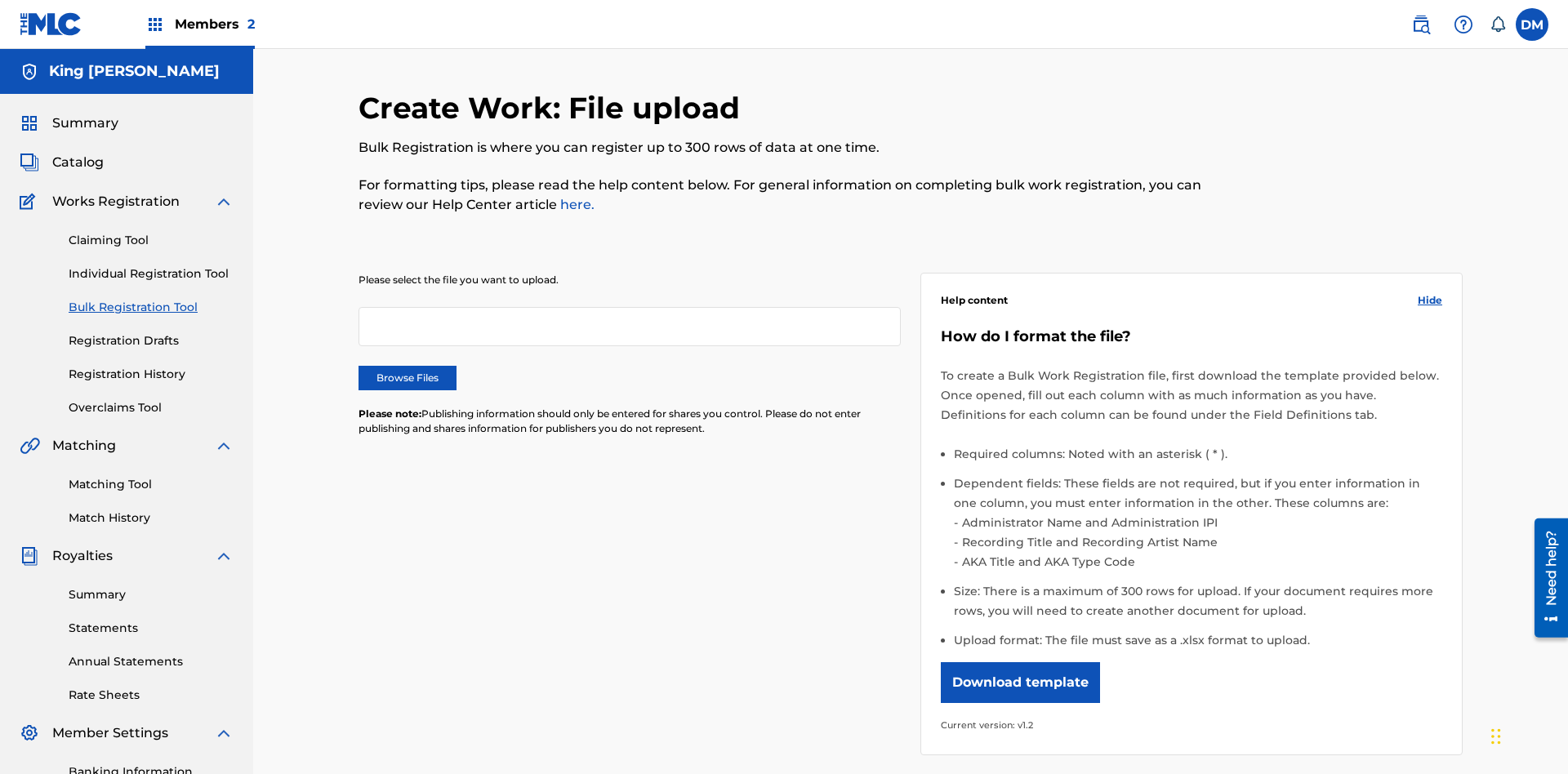
scroll to position [0, 358]
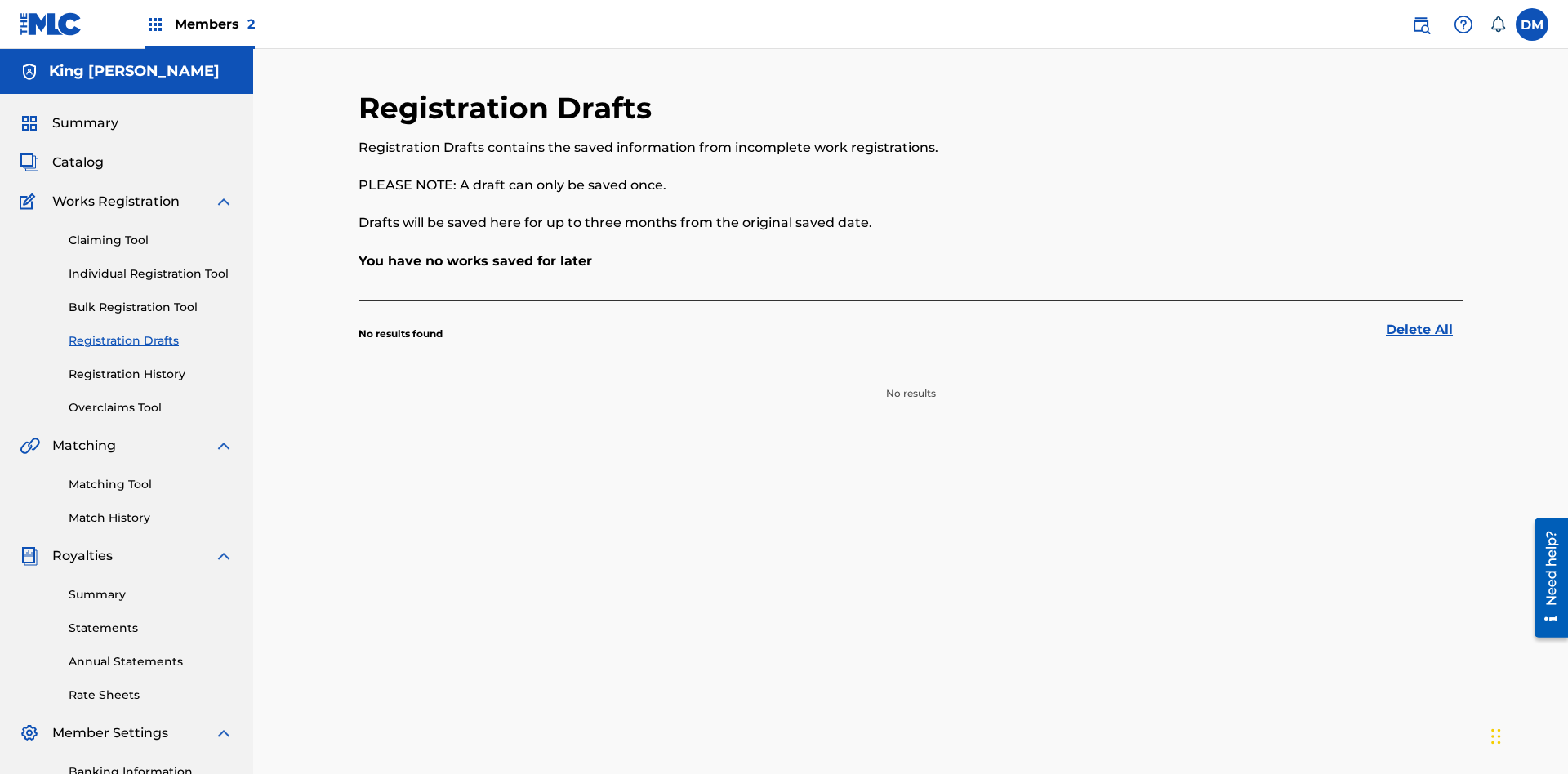
click at [151, 366] on link "Registration History" at bounding box center [151, 374] width 165 height 17
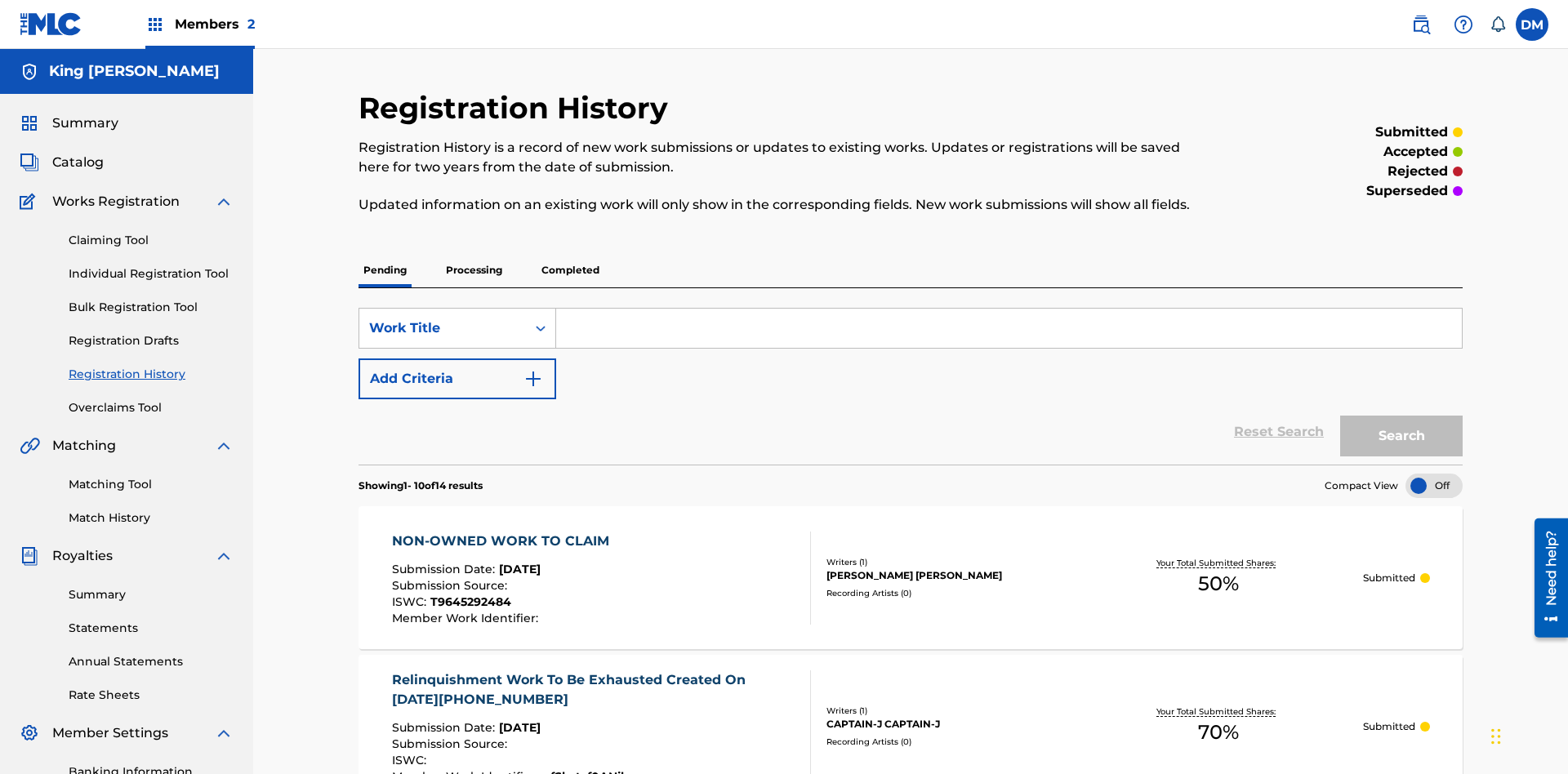
scroll to position [488, 0]
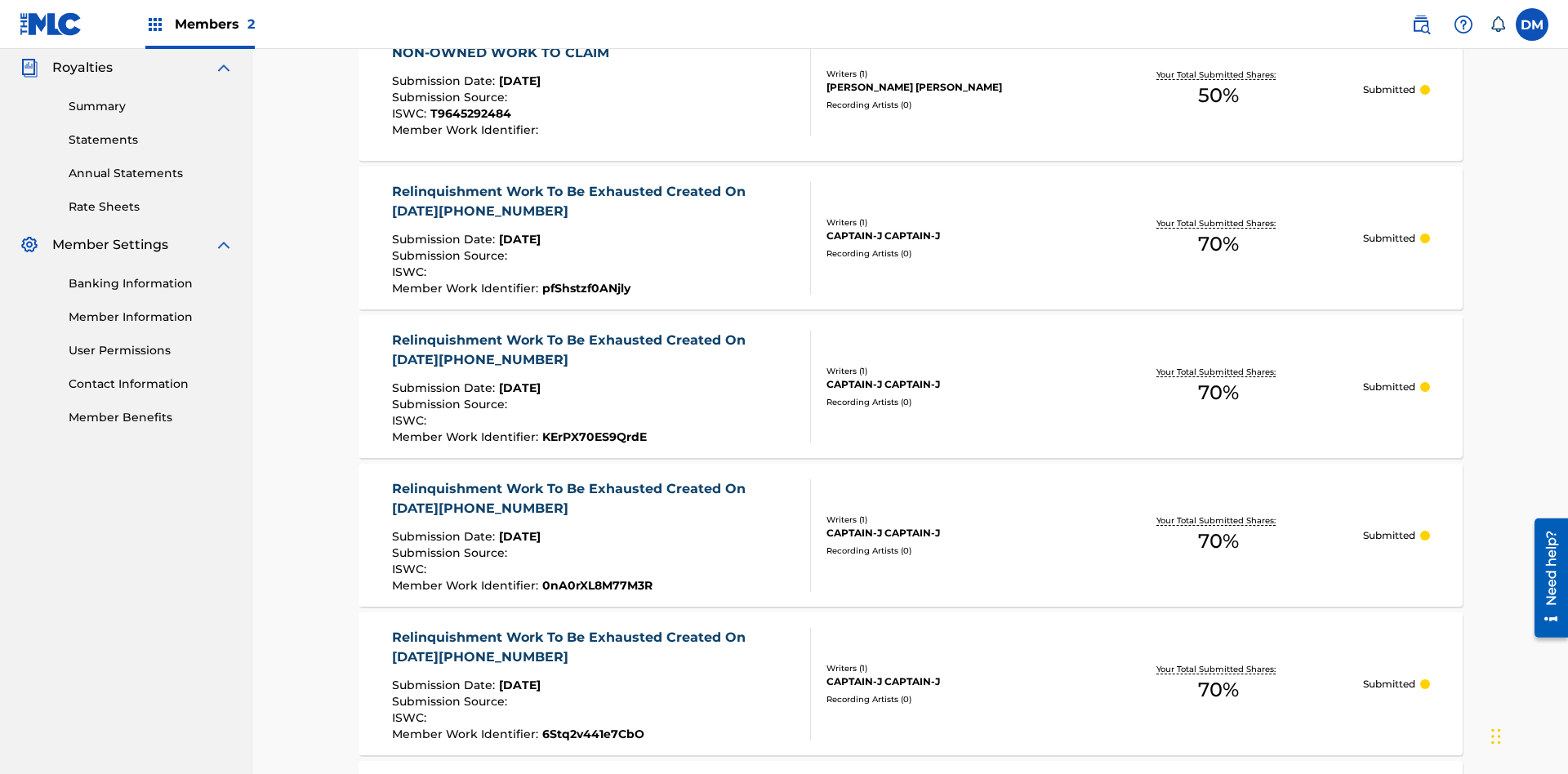
click at [151, 106] on link "Summary" at bounding box center [151, 107] width 165 height 17
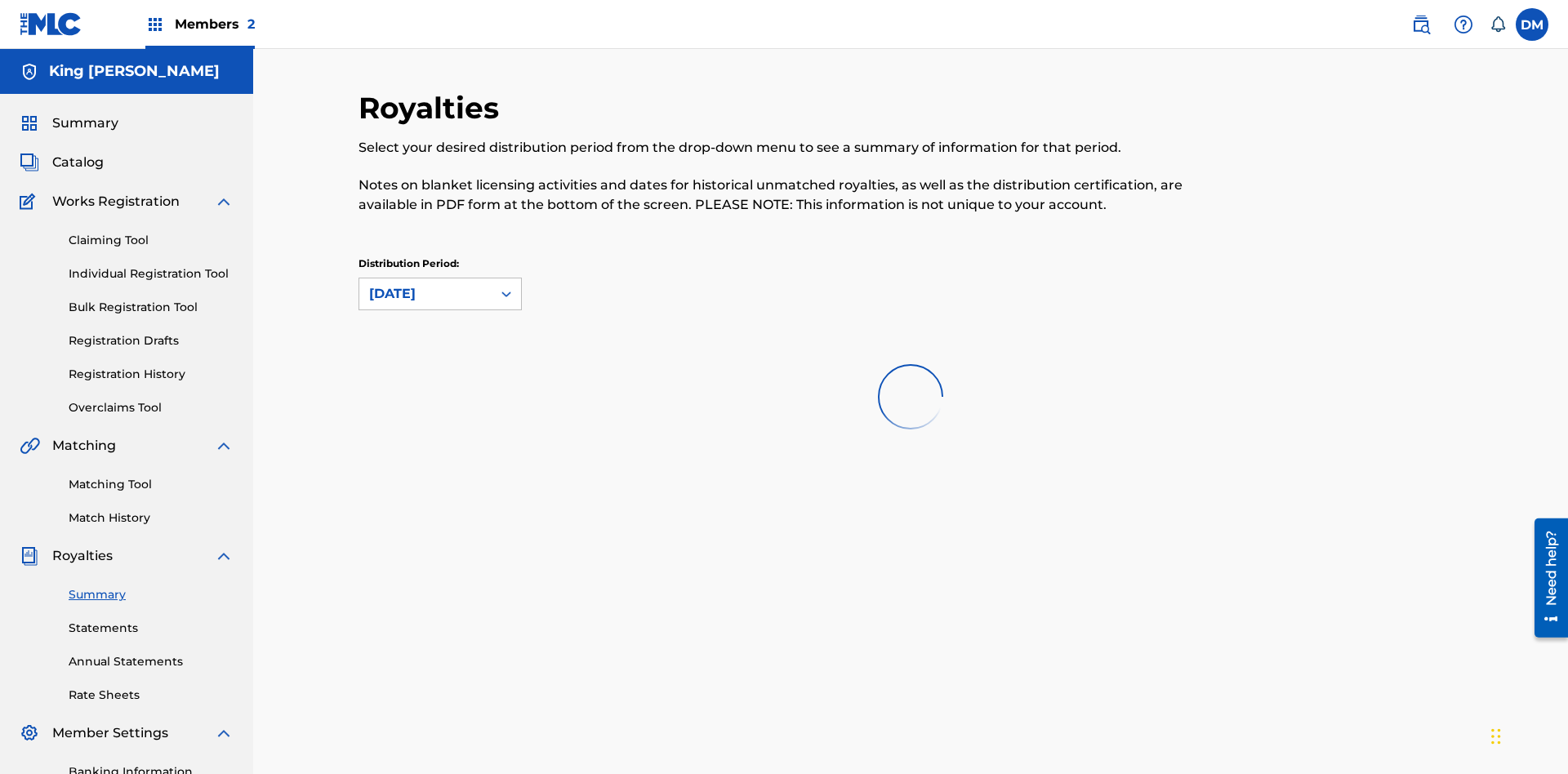
click at [151, 620] on link "Statements" at bounding box center [151, 628] width 165 height 17
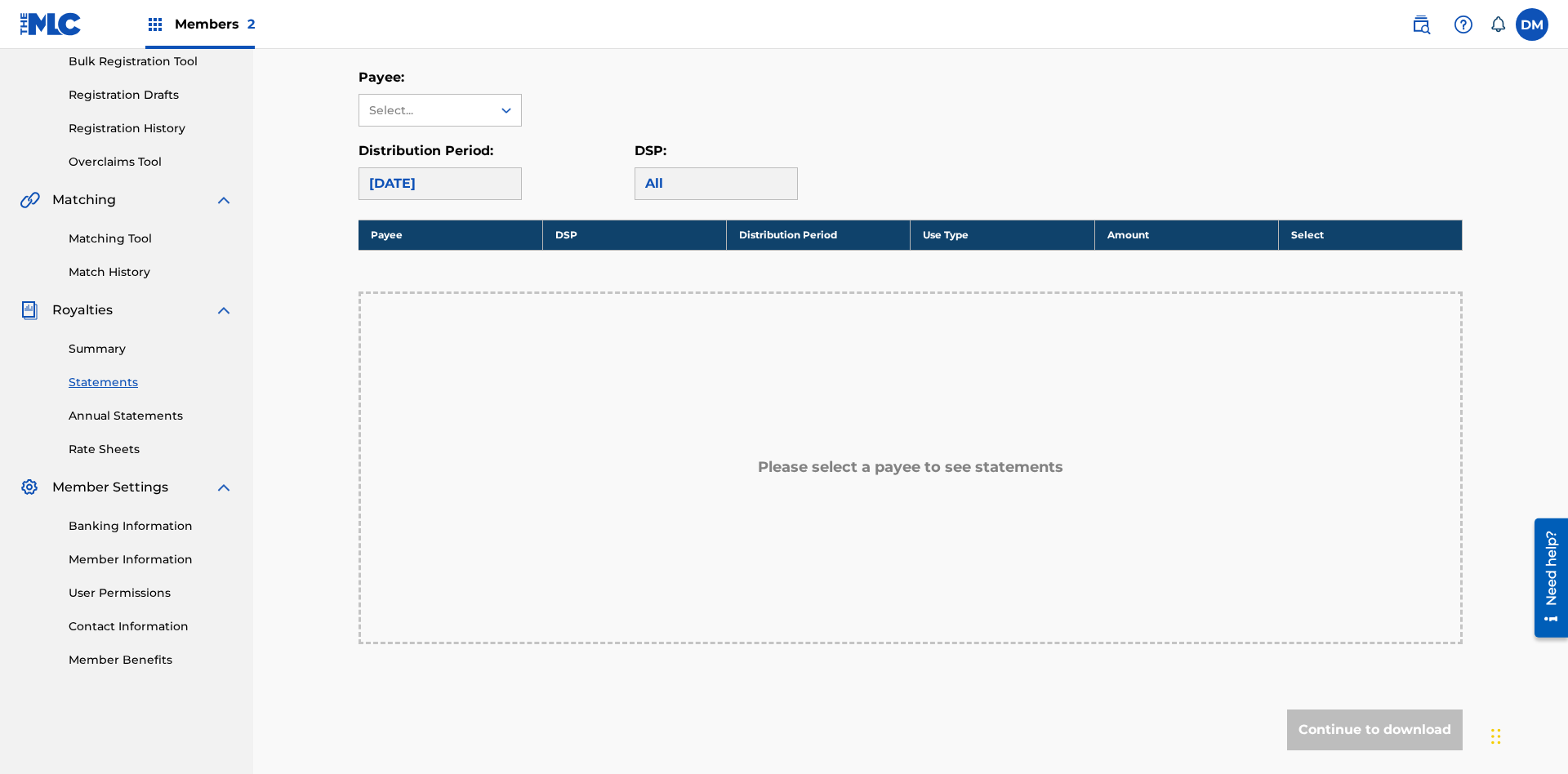
click at [151, 407] on link "Annual Statements" at bounding box center [151, 416] width 165 height 17
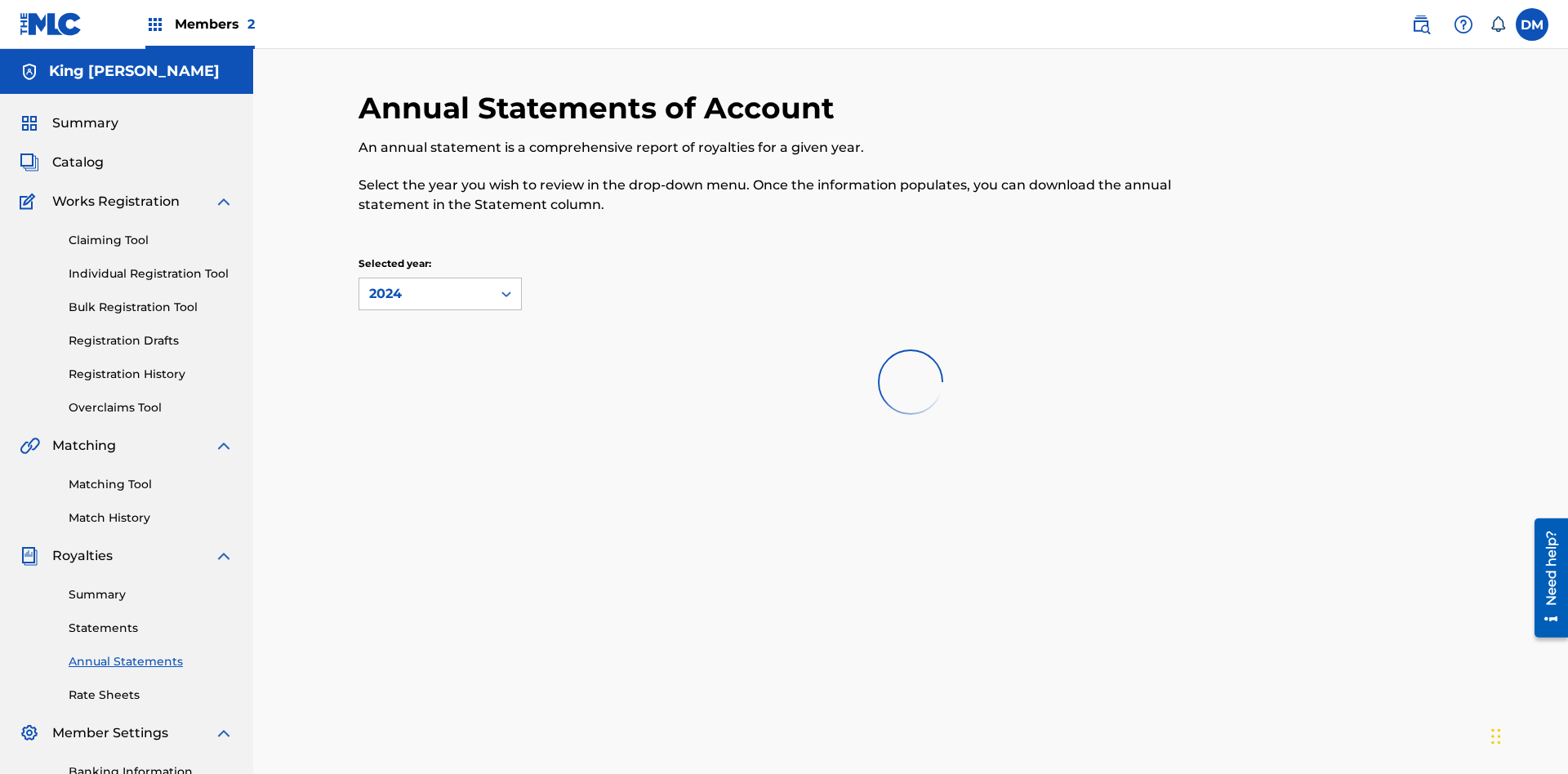
click at [151, 687] on link "Rate Sheets" at bounding box center [151, 695] width 165 height 17
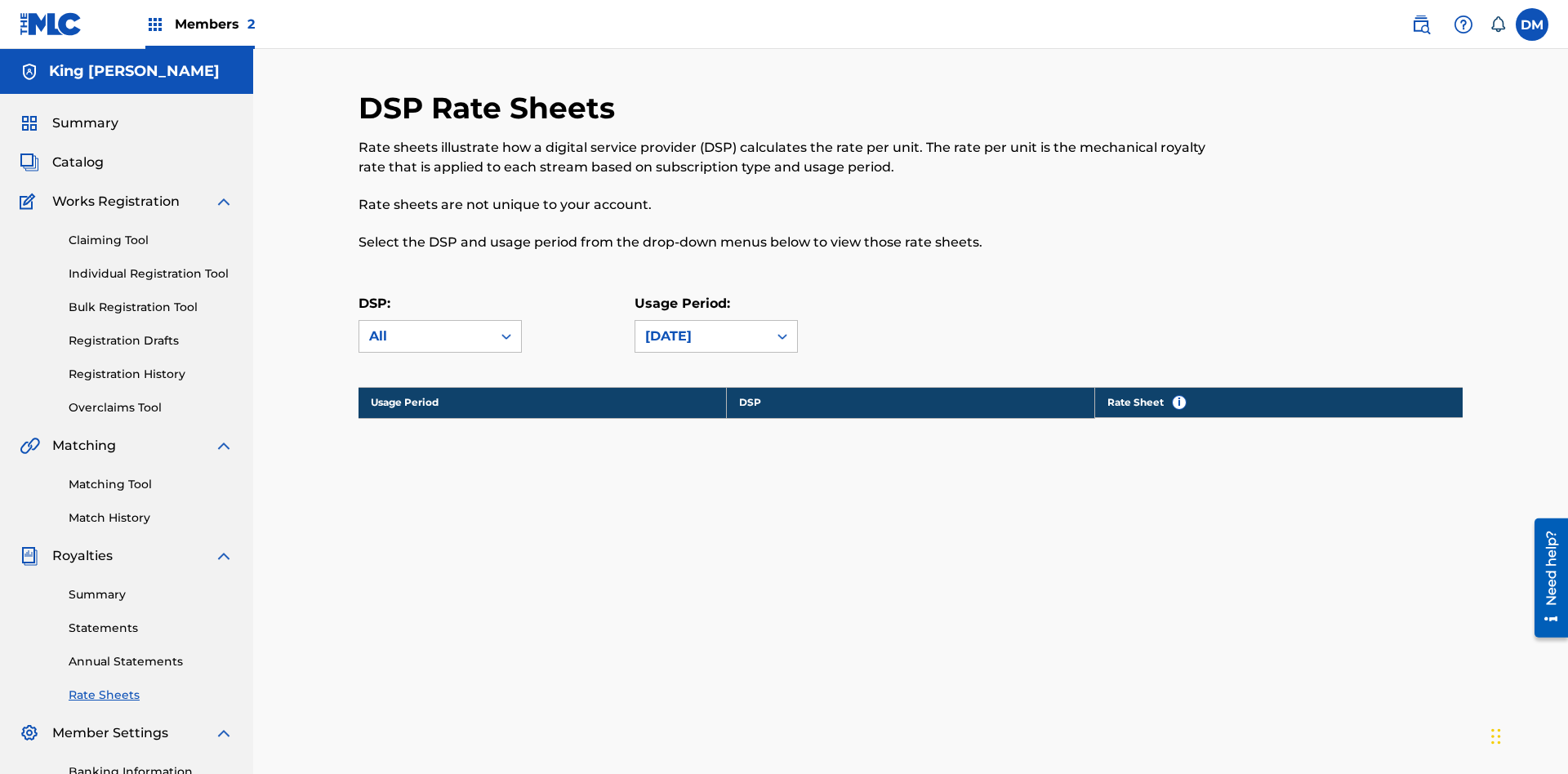
click at [151, 763] on link "Banking Information" at bounding box center [151, 772] width 165 height 17
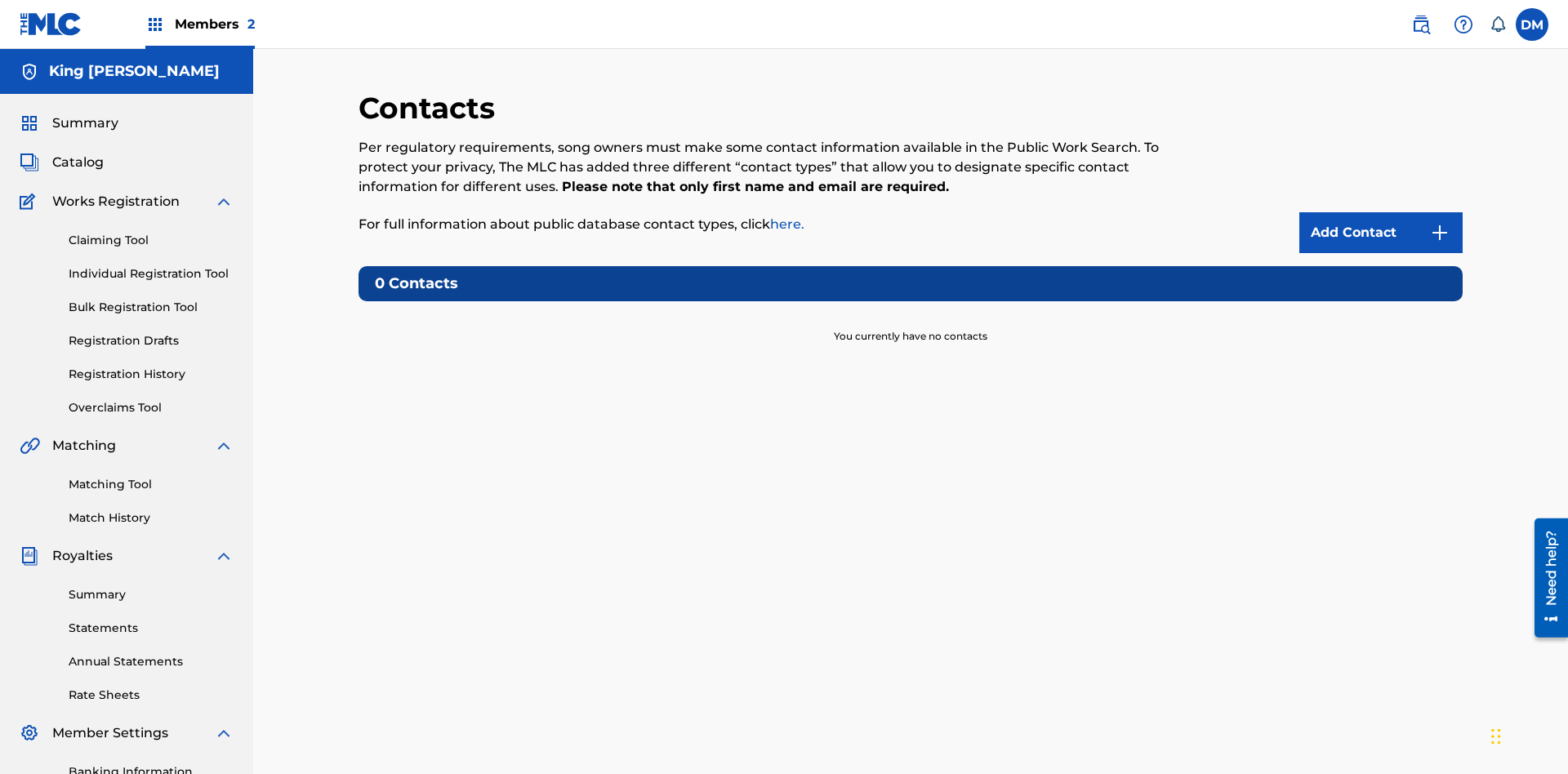
scroll to position [16, 0]
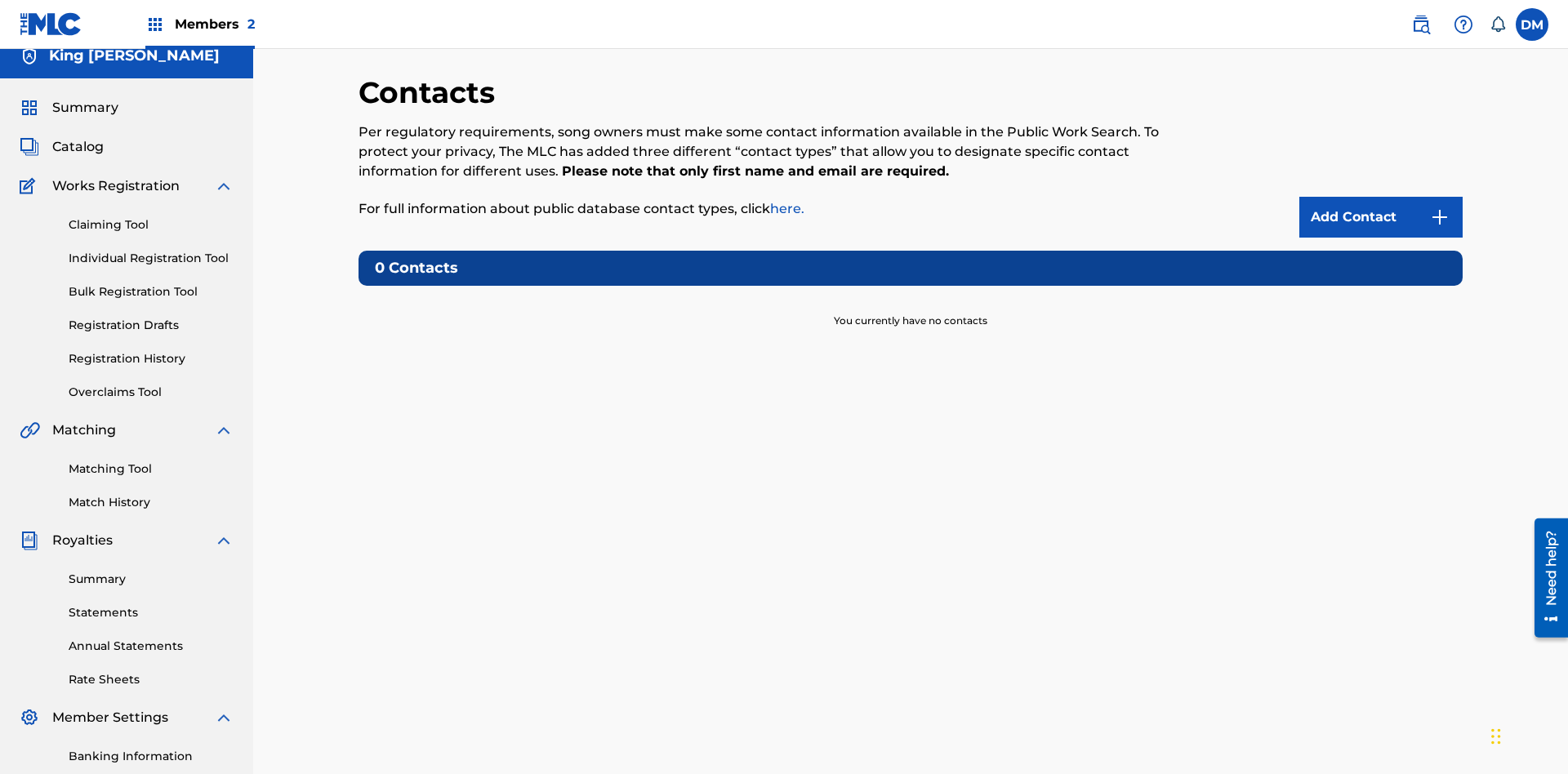
click at [1532, 23] on label at bounding box center [1532, 24] width 33 height 32
click at [1532, 24] on input "DM Dutchess McTesterson dutchess.mctesterson@gmail.com Notification Preferences…" at bounding box center [1532, 24] width 0 height 0
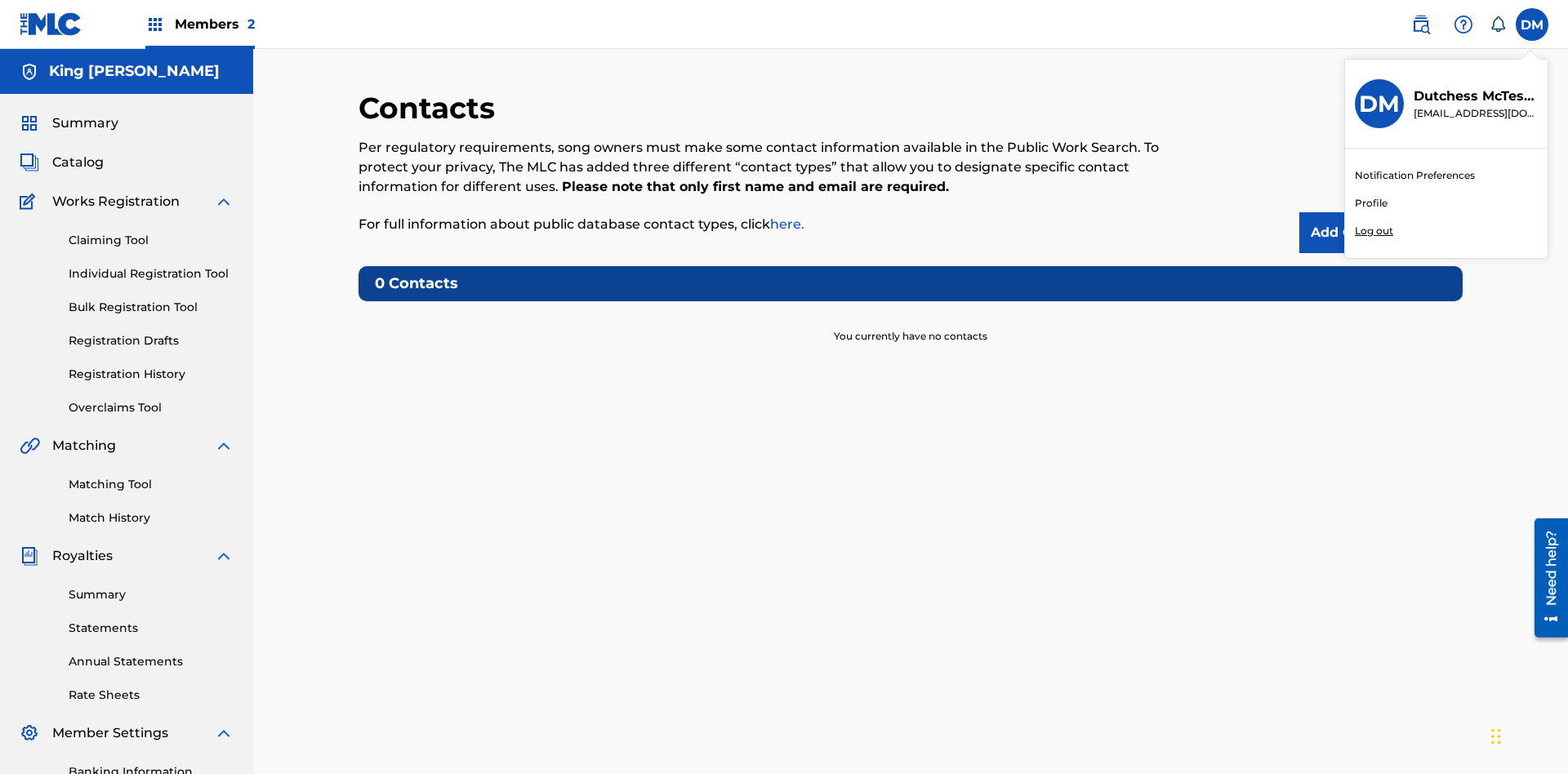
click at [1374, 231] on p "Log out" at bounding box center [1375, 231] width 38 height 15
click at [1532, 24] on input "DM Dutchess McTesterson dutchess.mctesterson@gmail.com Notification Preferences…" at bounding box center [1532, 24] width 0 height 0
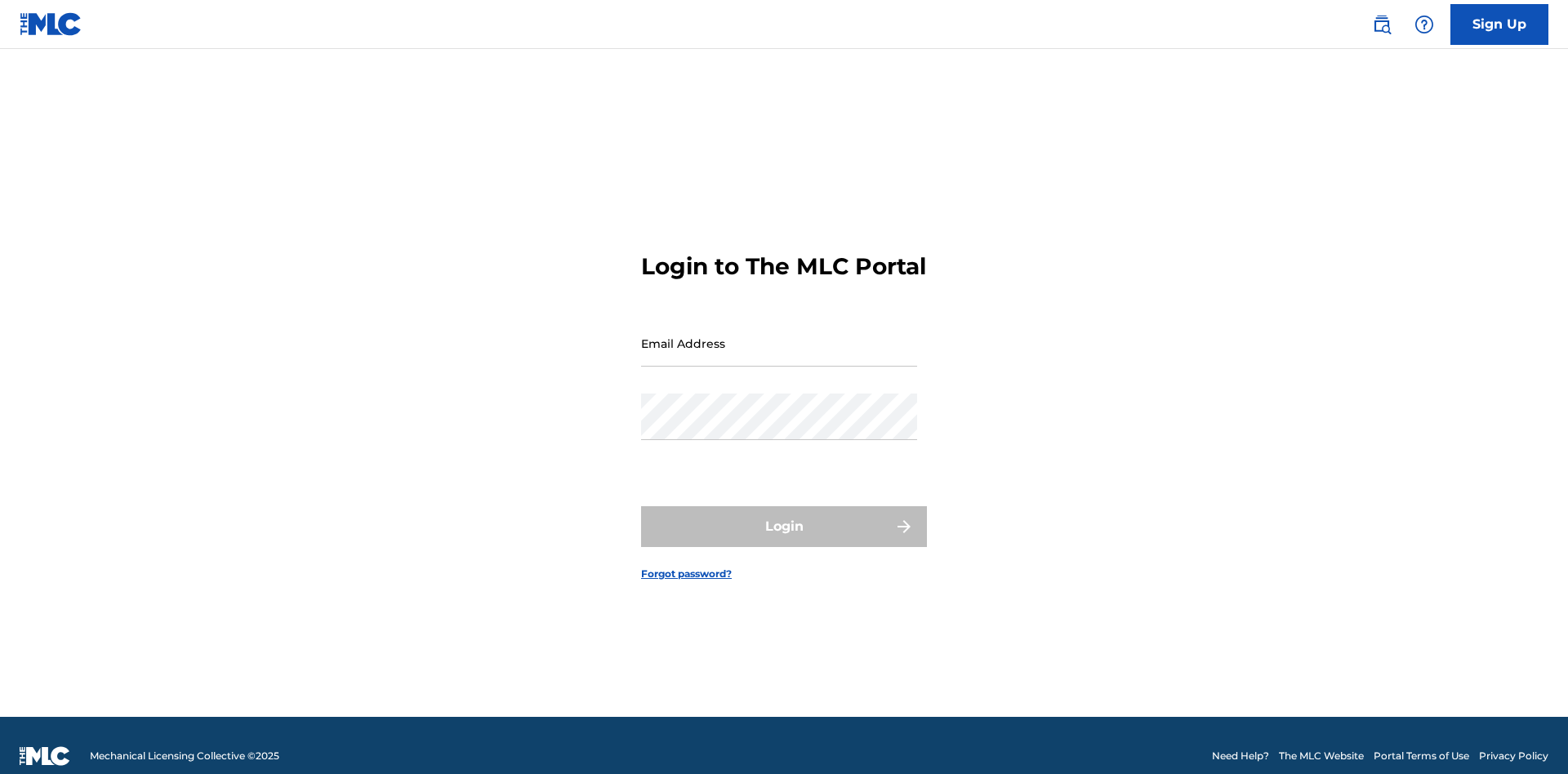
scroll to position [21, 0]
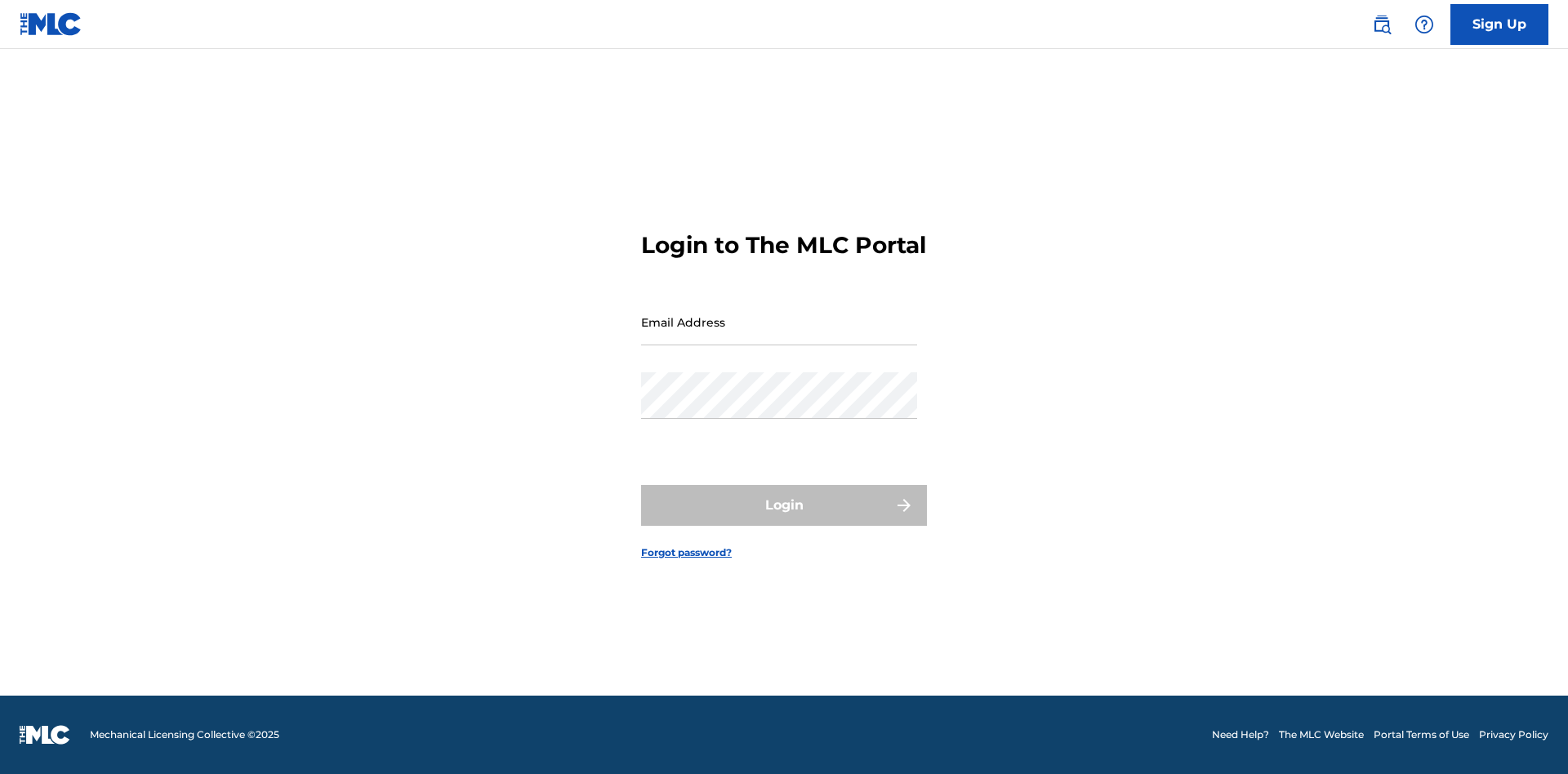
click at [779, 336] on input "Email Address" at bounding box center [779, 322] width 276 height 47
type input "[EMAIL_ADDRESS][DOMAIN_NAME]"
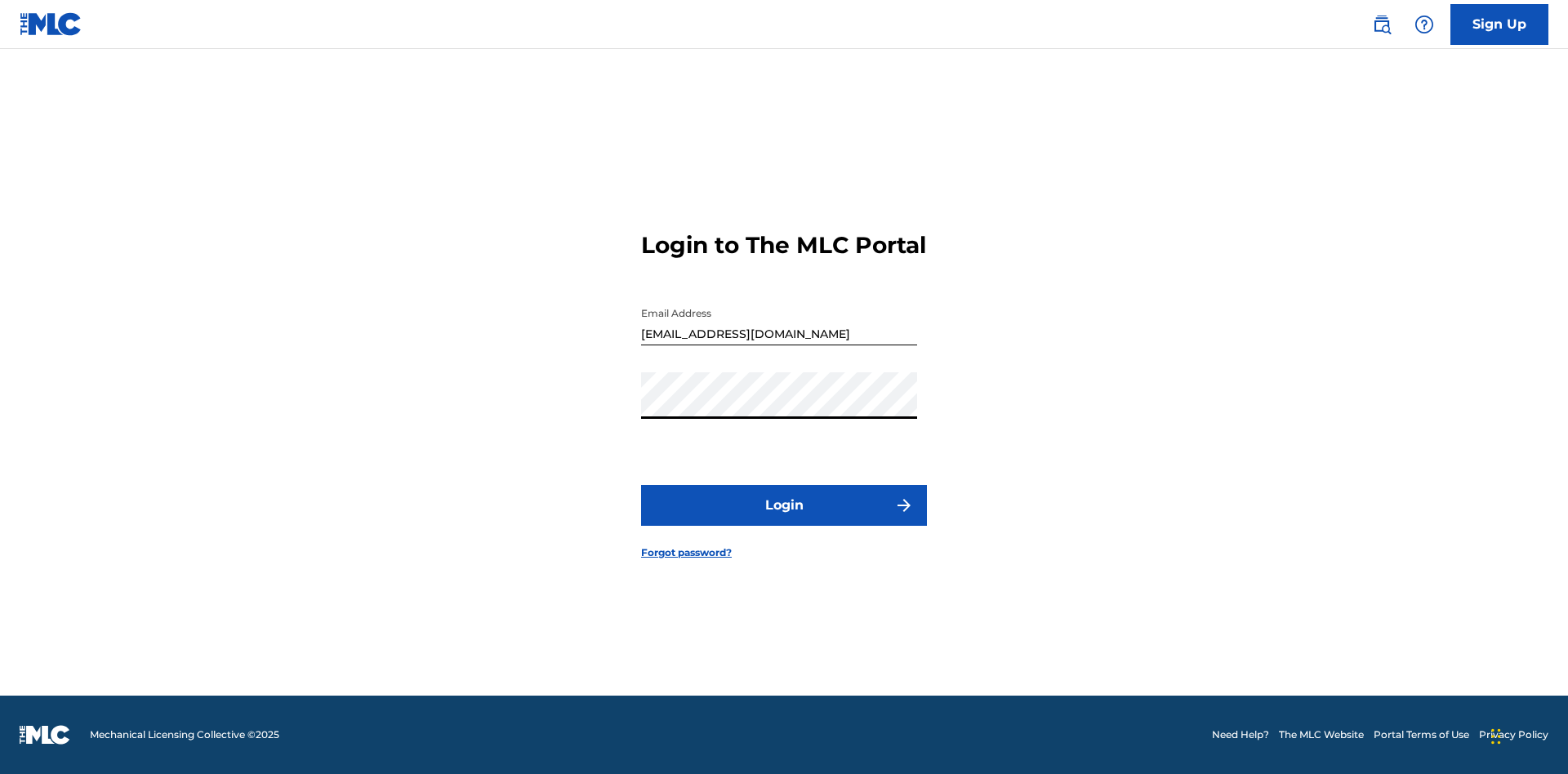
click at [784, 519] on button "Login" at bounding box center [784, 505] width 286 height 41
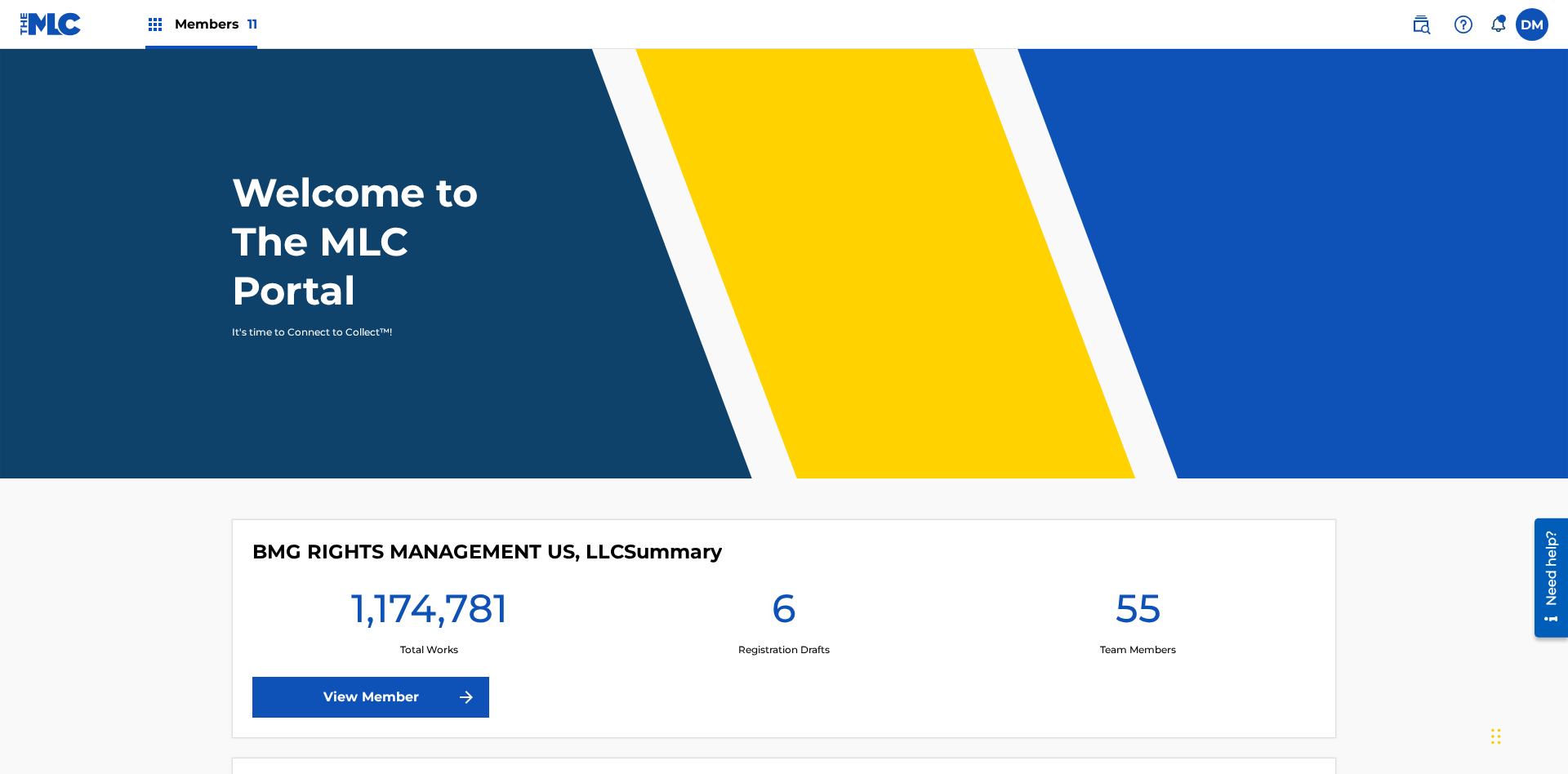
scroll to position [70, 0]
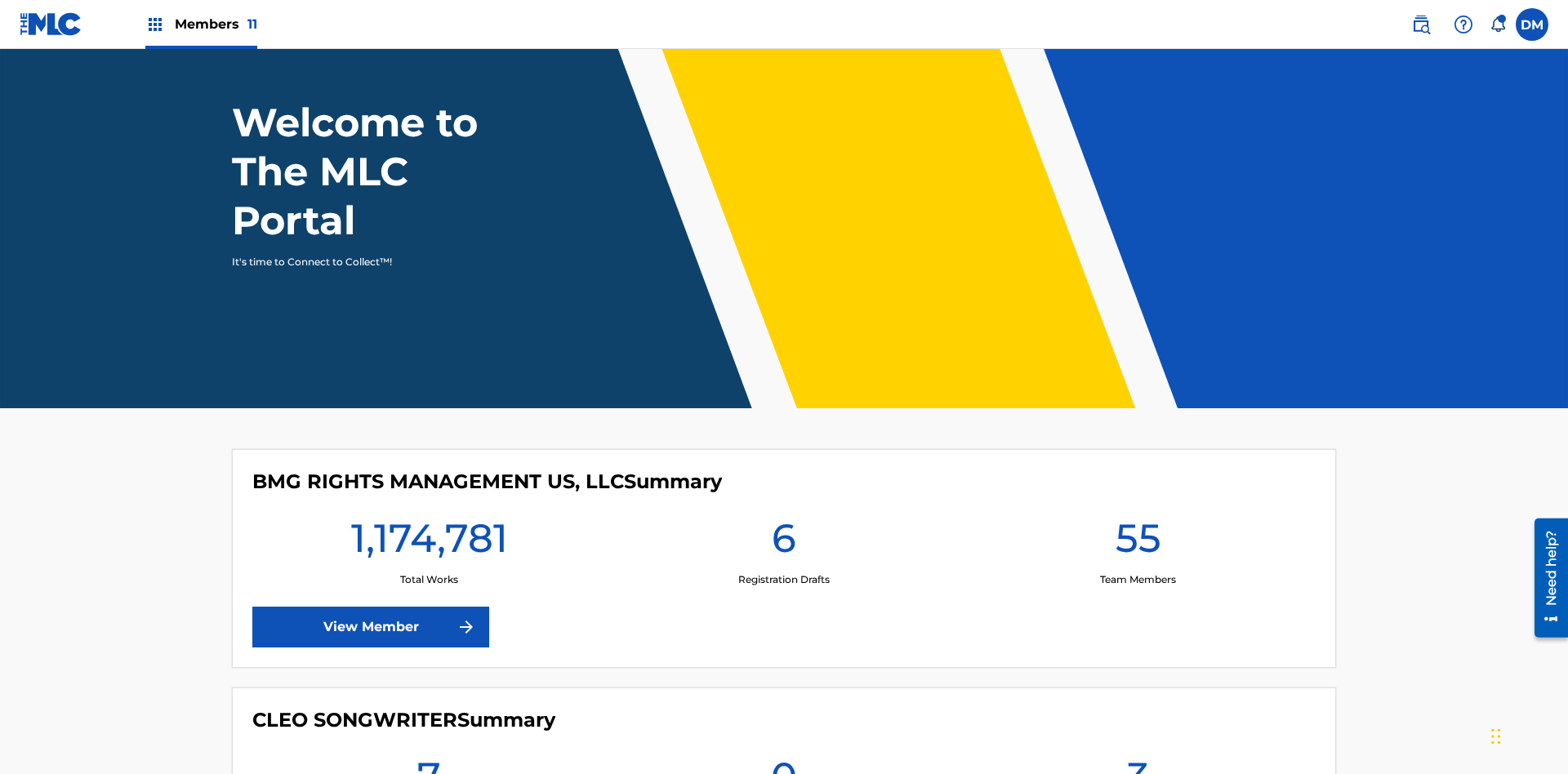
click at [201, 23] on span "Members 11" at bounding box center [216, 24] width 83 height 19
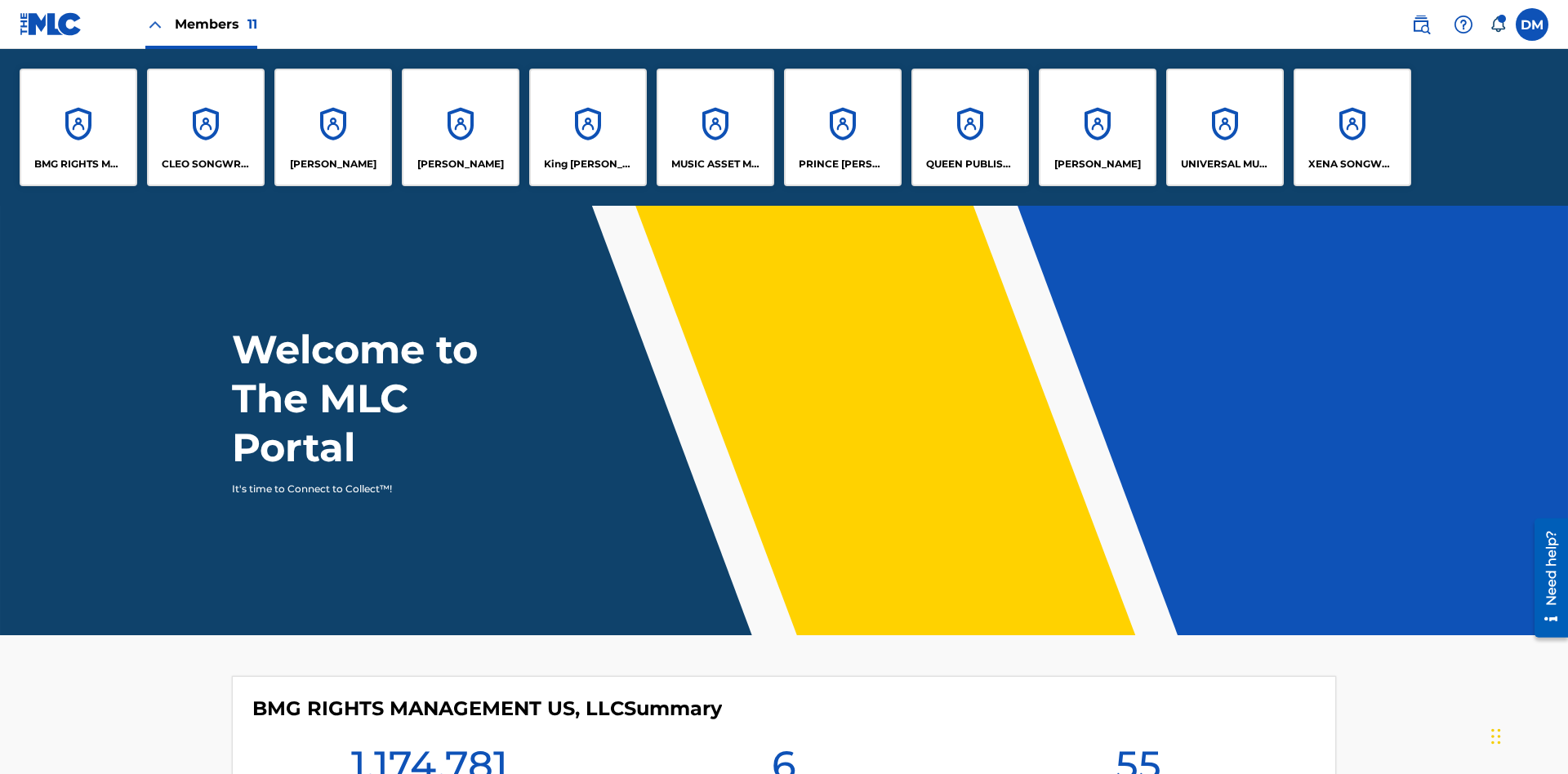
click at [587, 164] on p "King McTesterson" at bounding box center [589, 164] width 89 height 15
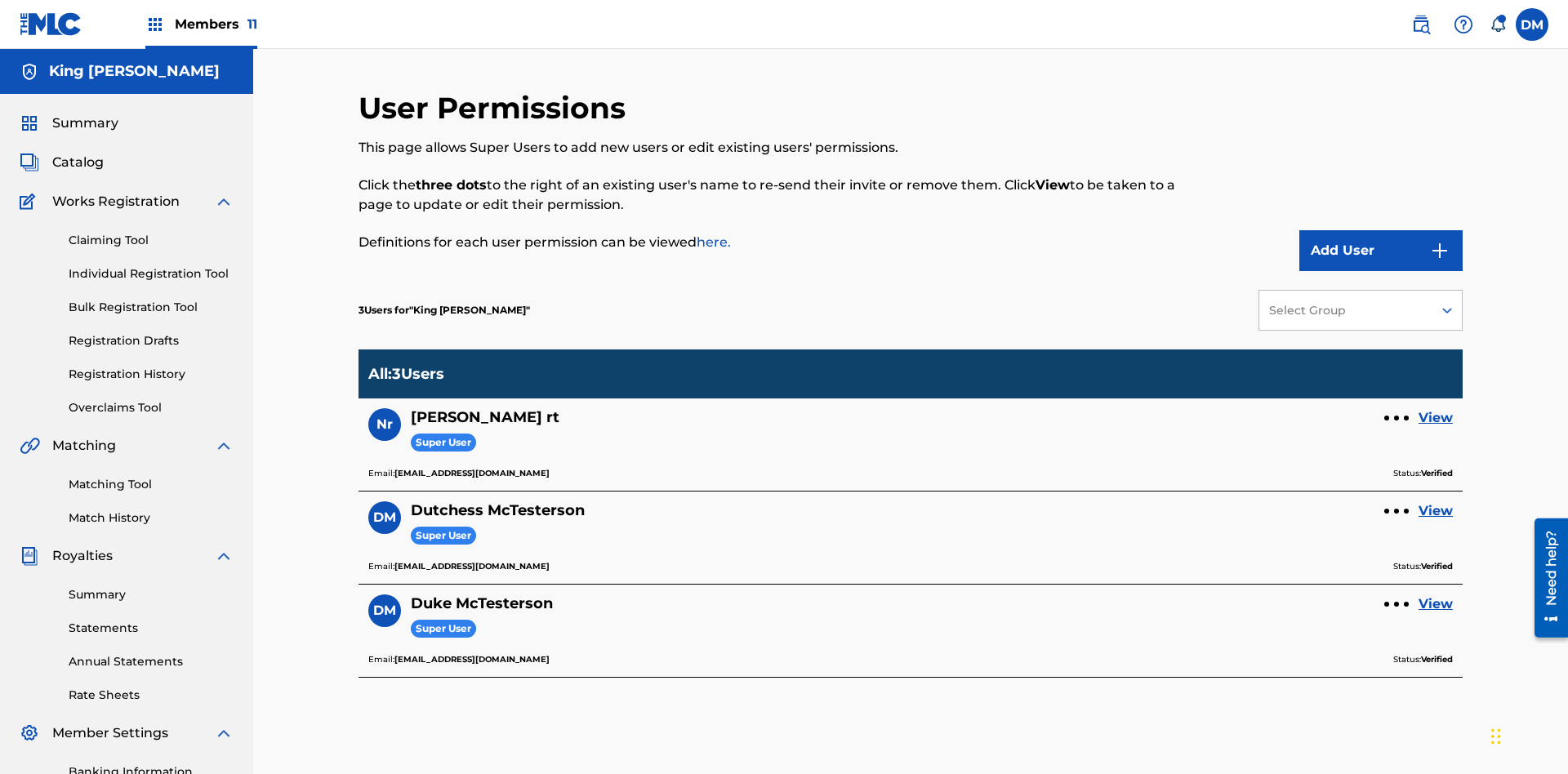
click at [1436, 502] on link "View" at bounding box center [1435, 512] width 34 height 20
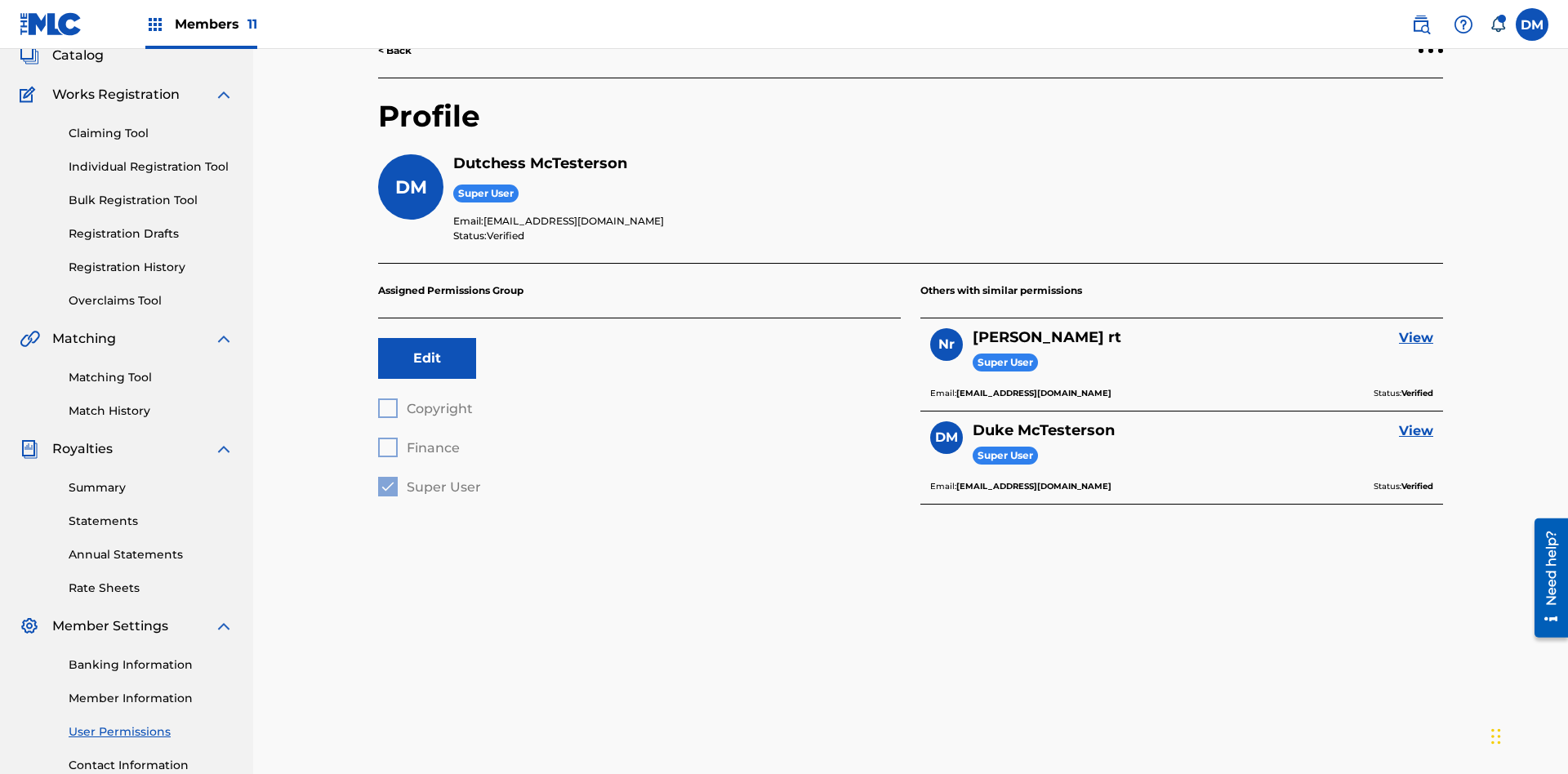
click at [427, 338] on button "Edit" at bounding box center [428, 358] width 98 height 41
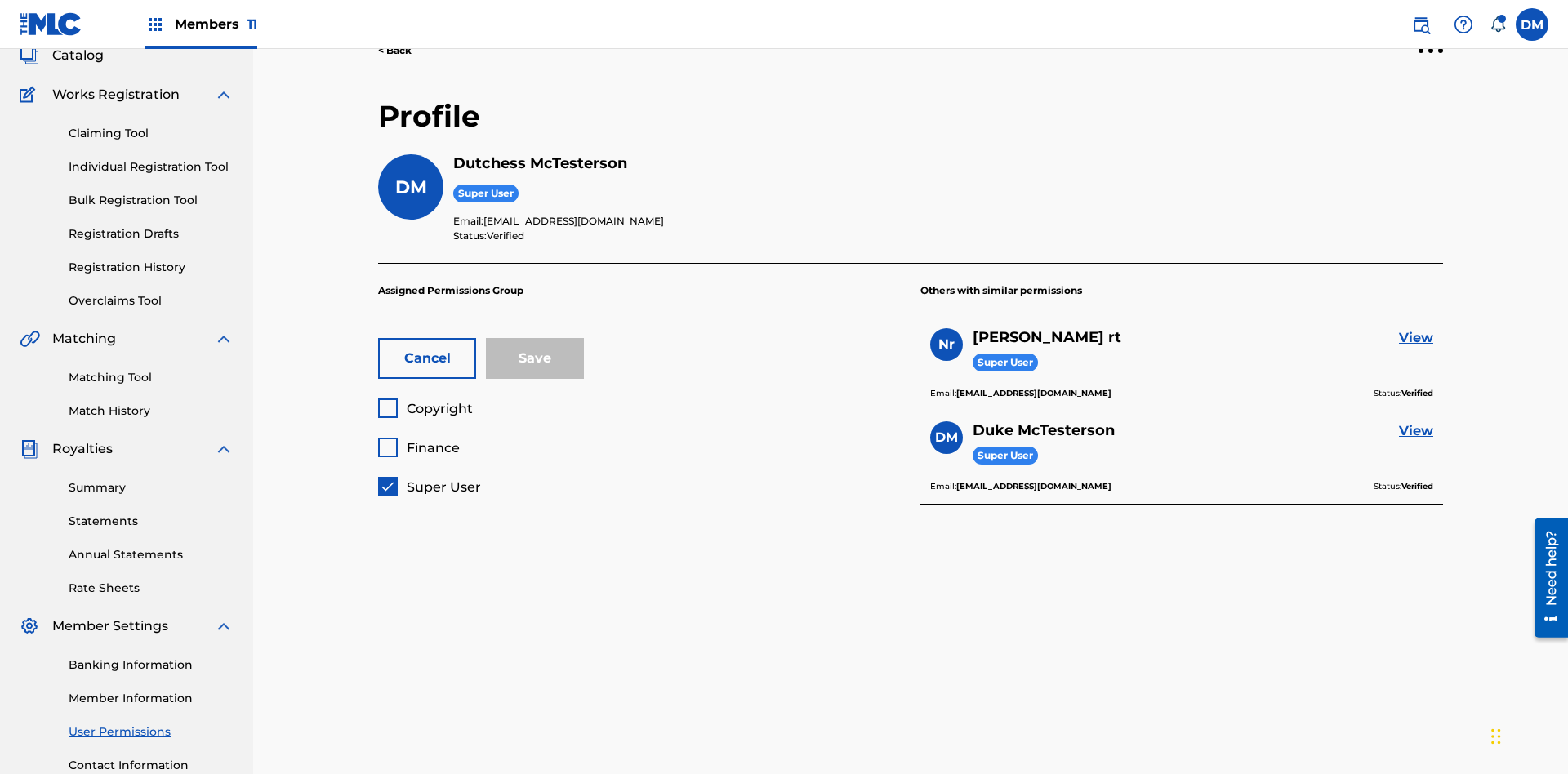
scroll to position [238, 0]
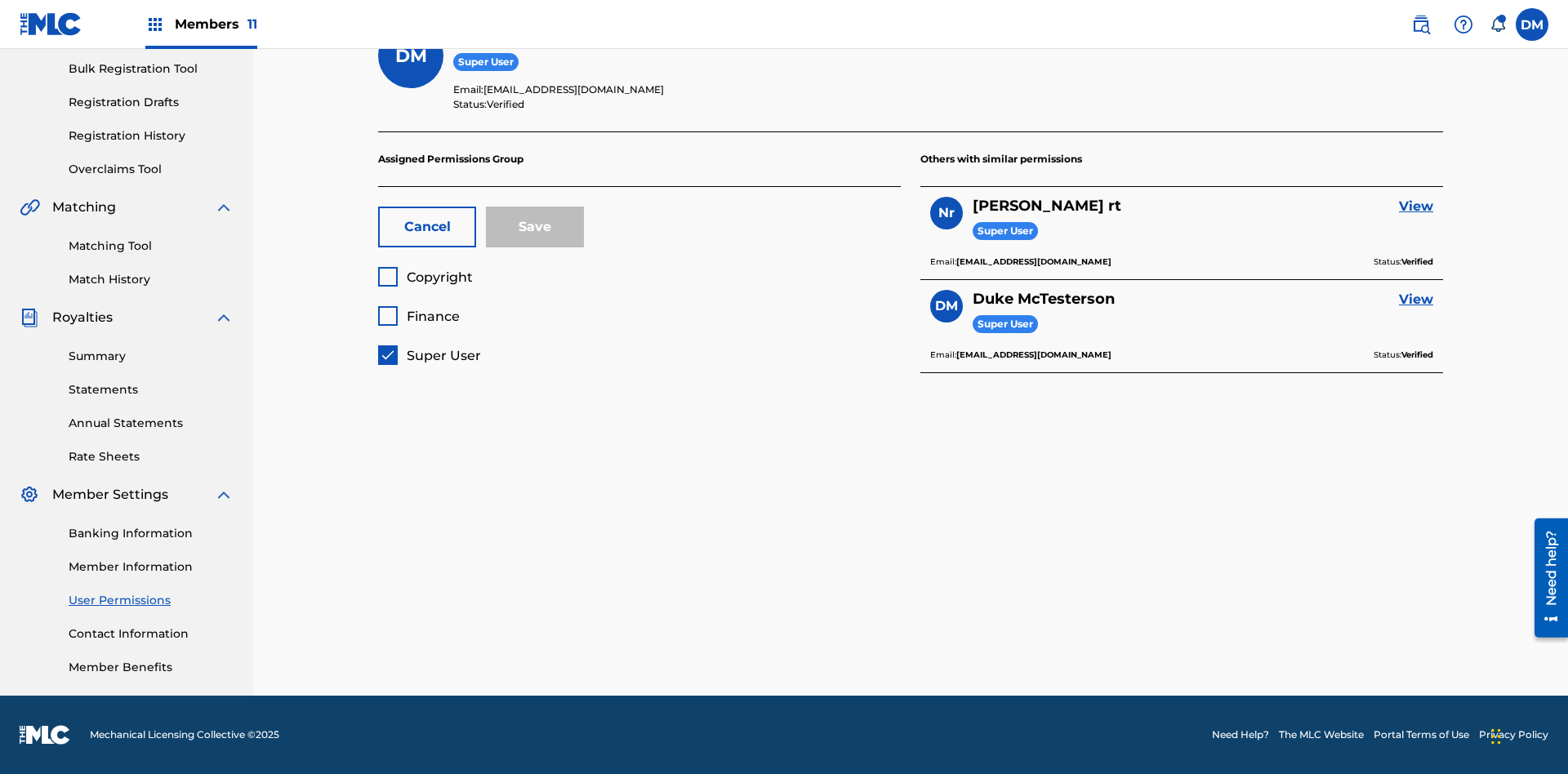
click at [428, 355] on span "Super User" at bounding box center [443, 355] width 74 height 16
click at [418, 316] on span "Finance" at bounding box center [433, 316] width 53 height 16
click at [535, 227] on button "Save" at bounding box center [535, 227] width 98 height 41
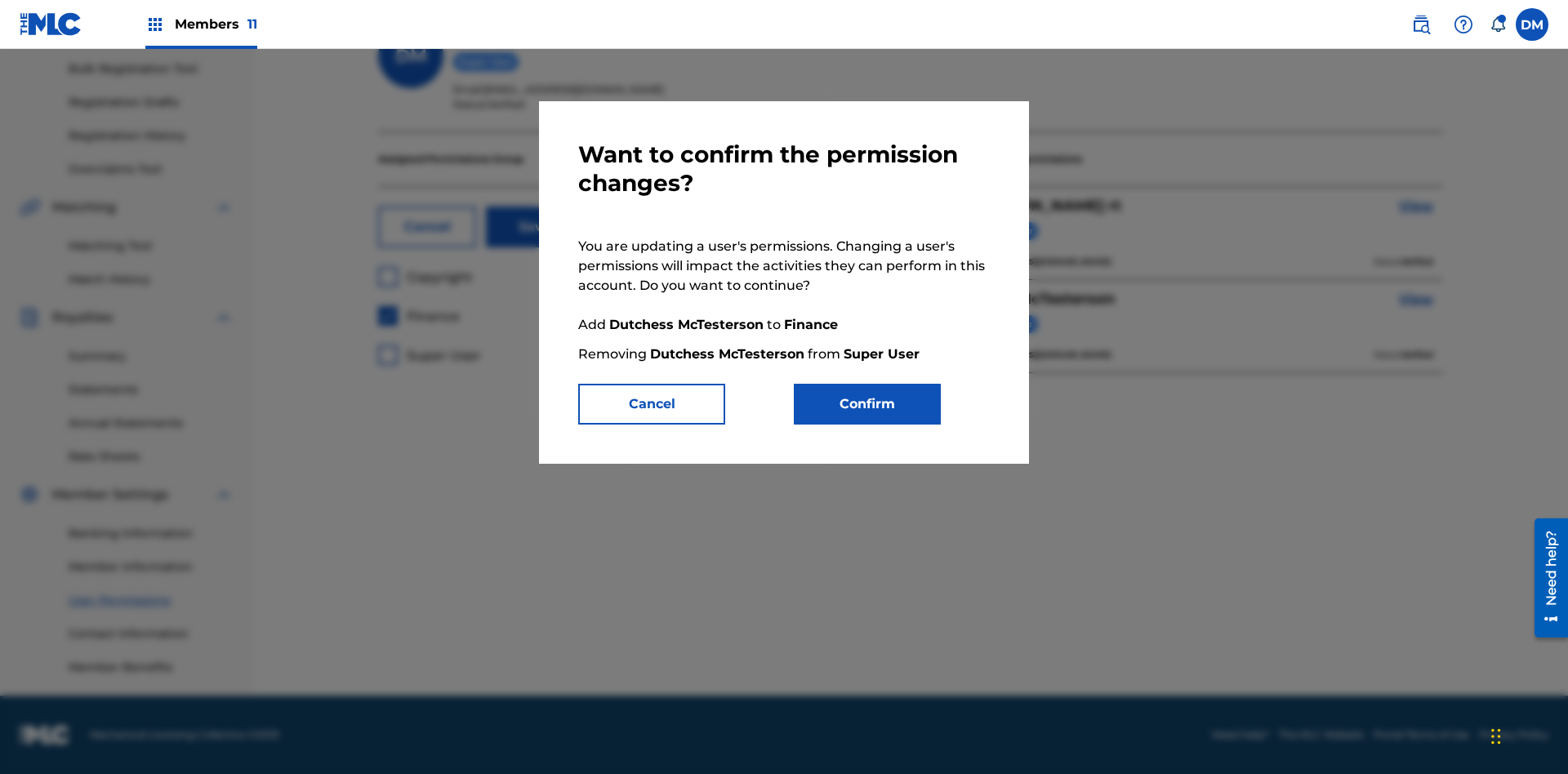
click at [868, 404] on button "Confirm" at bounding box center [867, 404] width 147 height 41
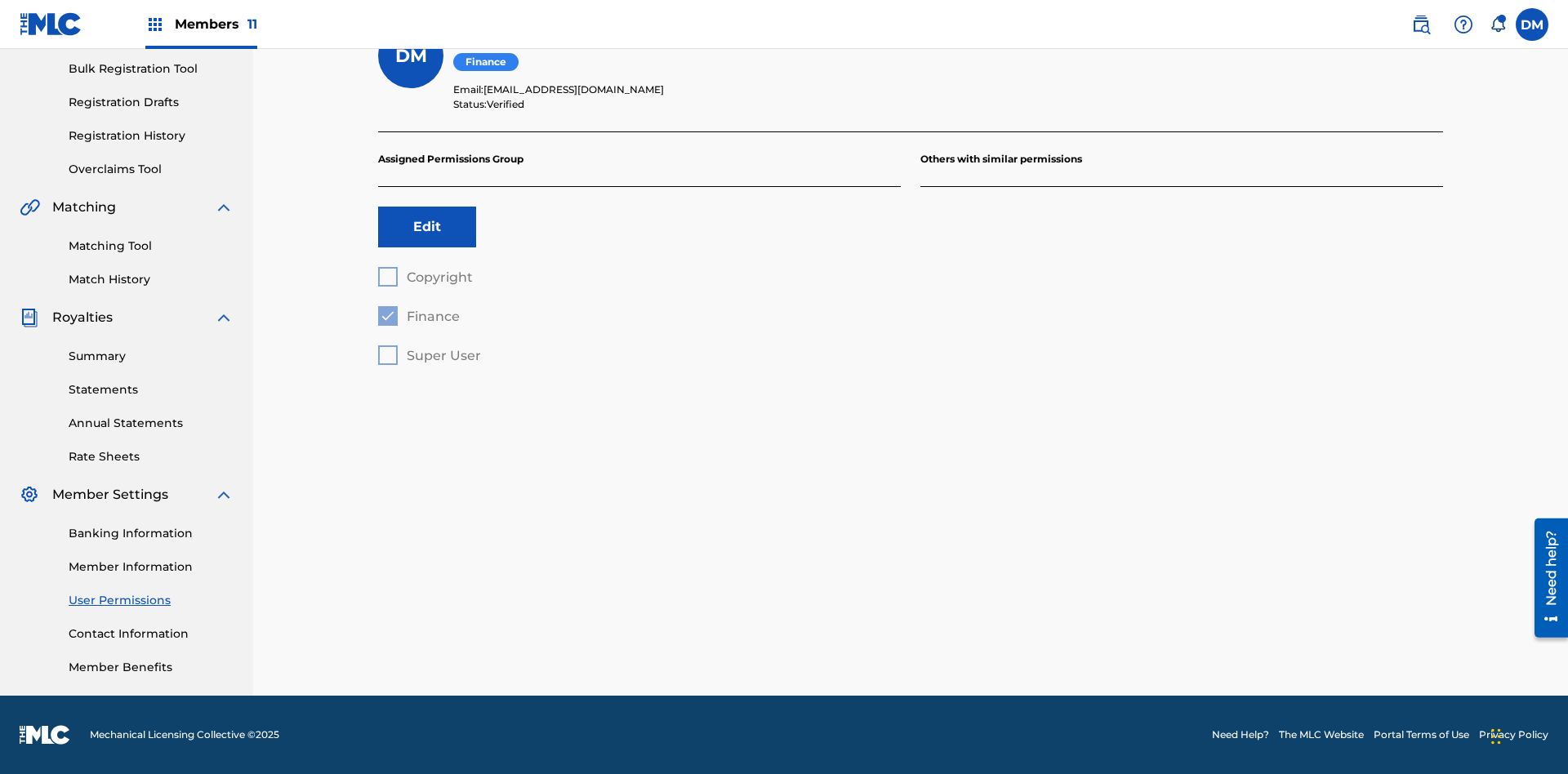
click at [1532, 23] on label at bounding box center [1532, 24] width 33 height 32
click at [1532, 24] on input "DM Duke McTesterson duke.mctesterson@gmail.com Notification Preferences Profile…" at bounding box center [1532, 24] width 0 height 0
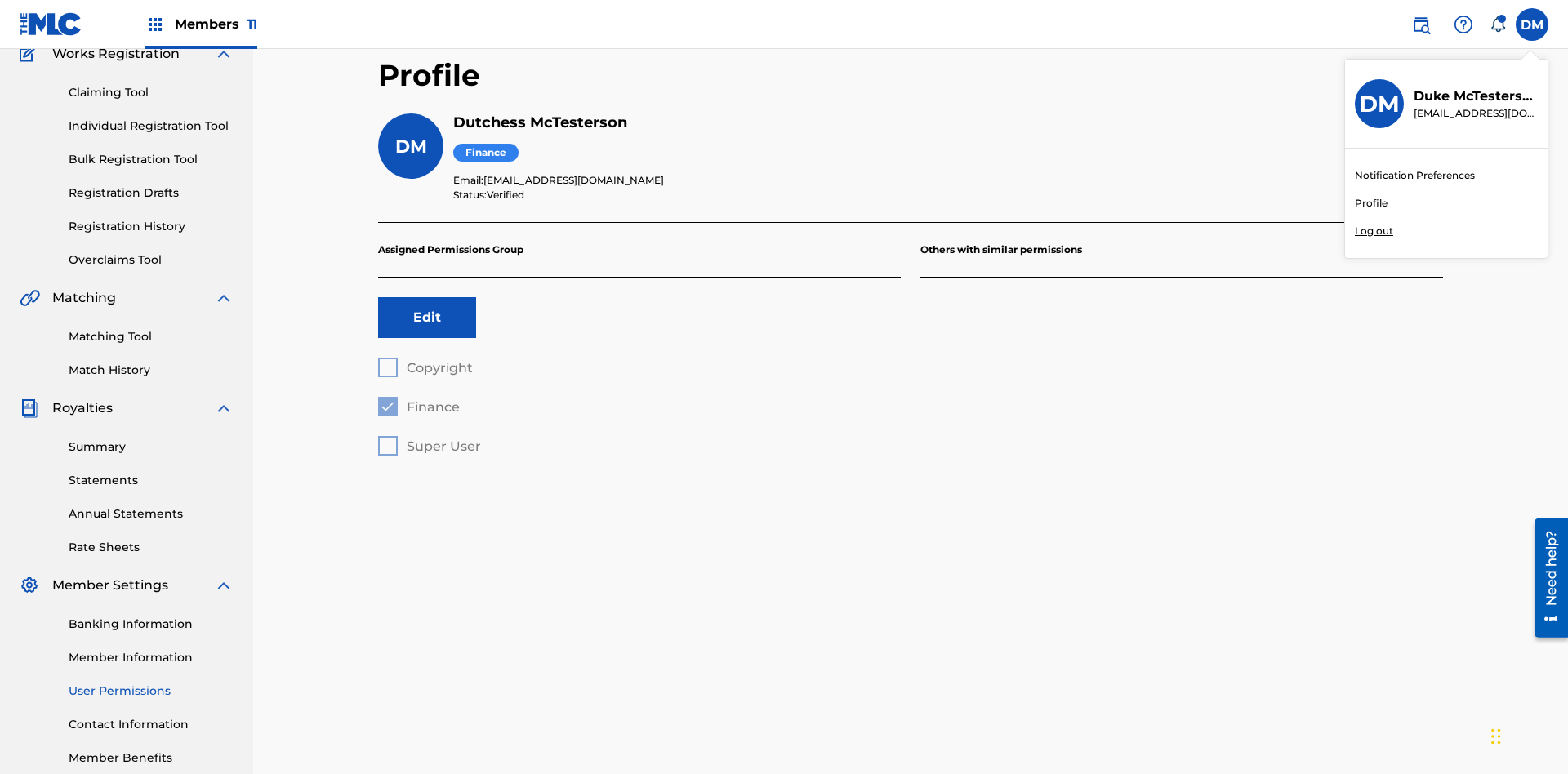
click at [1374, 231] on p "Log out" at bounding box center [1375, 231] width 38 height 15
click at [1532, 24] on input "DM Duke McTesterson duke.mctesterson@gmail.com Notification Preferences Profile…" at bounding box center [1532, 24] width 0 height 0
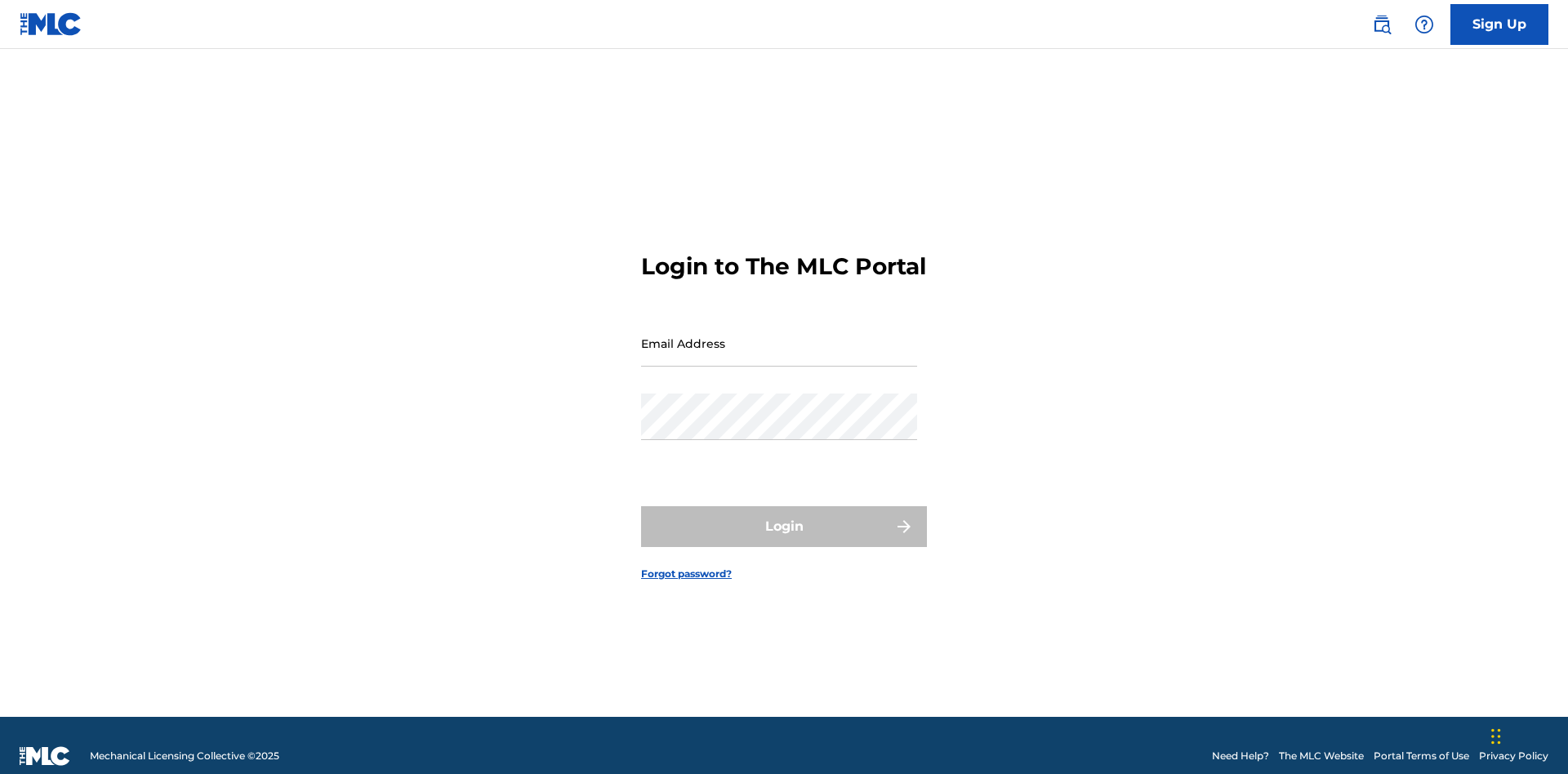
click at [779, 336] on input "Email Address" at bounding box center [779, 343] width 276 height 47
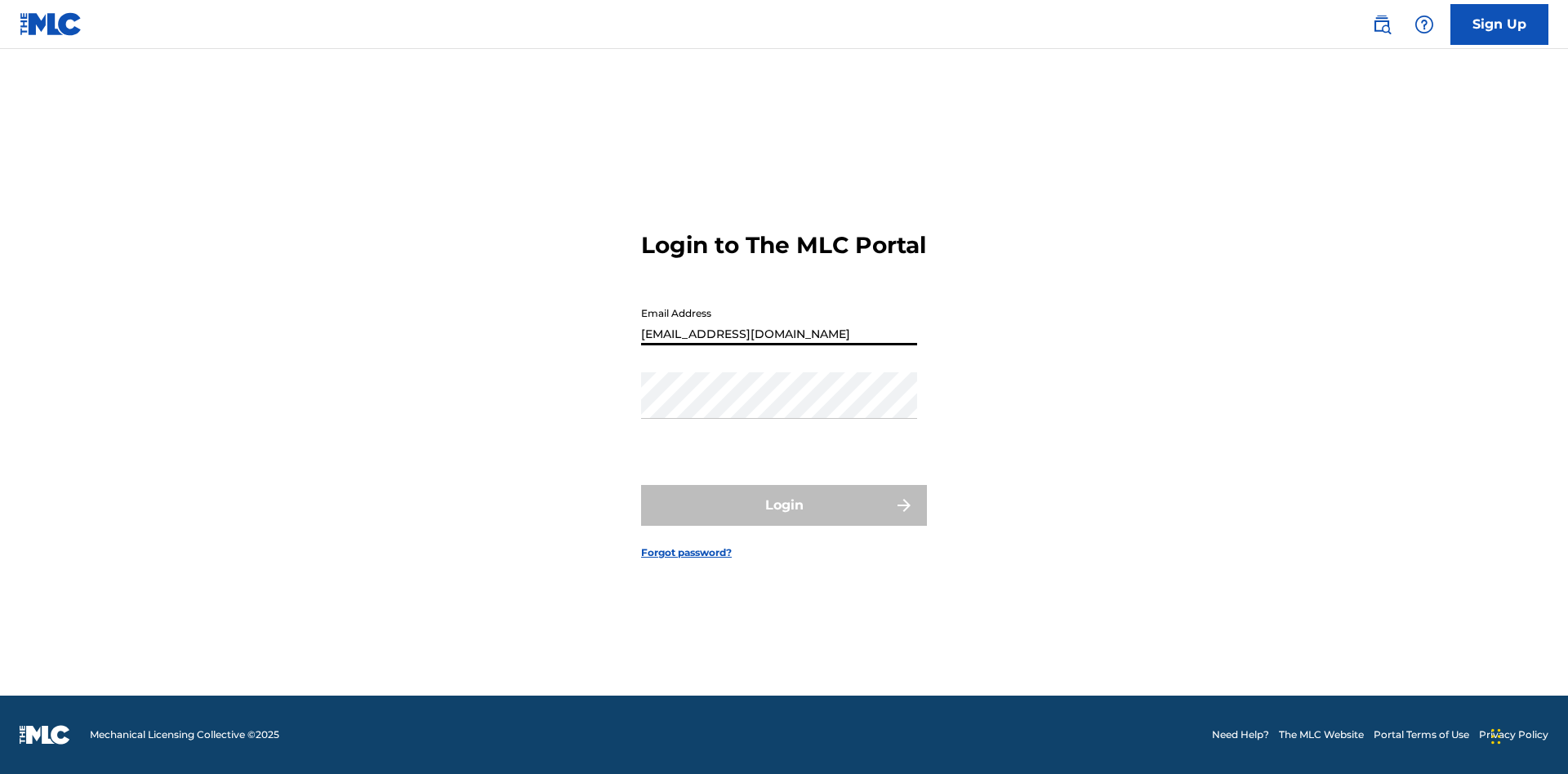
type input "[EMAIL_ADDRESS][DOMAIN_NAME]"
click at [784, 519] on button "Login" at bounding box center [784, 505] width 286 height 41
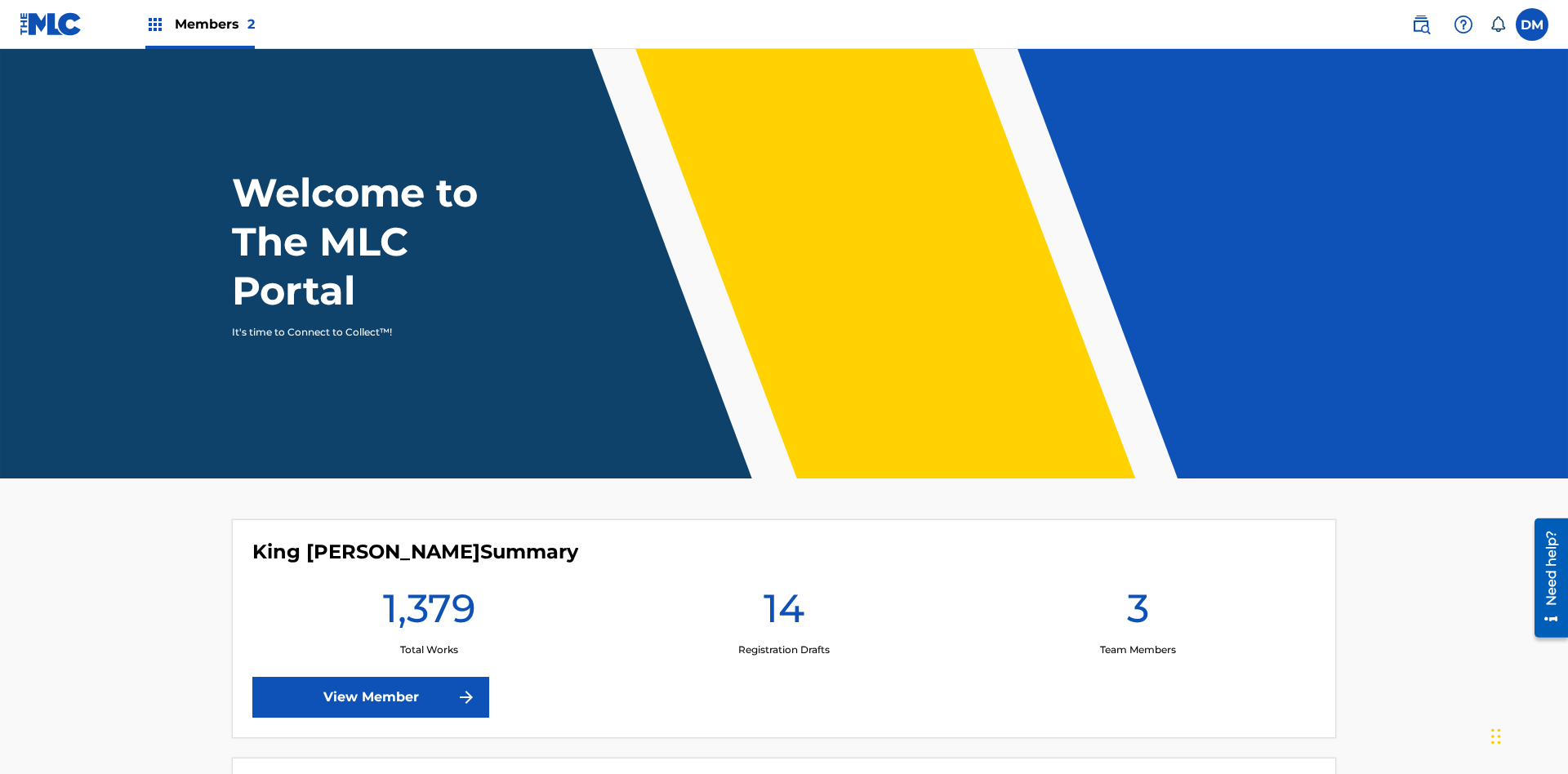
click at [199, 23] on span "Members 2" at bounding box center [215, 24] width 80 height 19
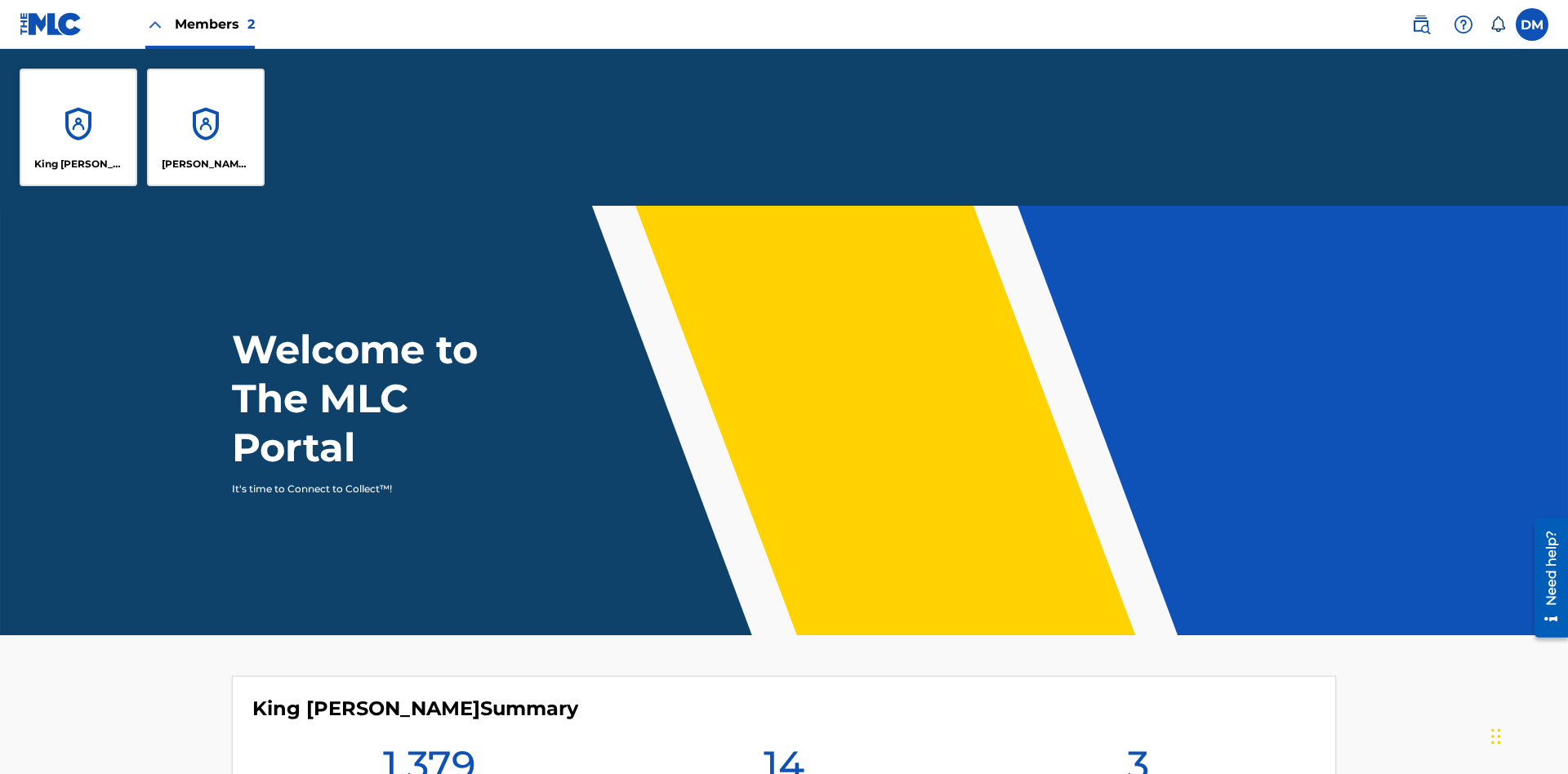
scroll to position [59, 0]
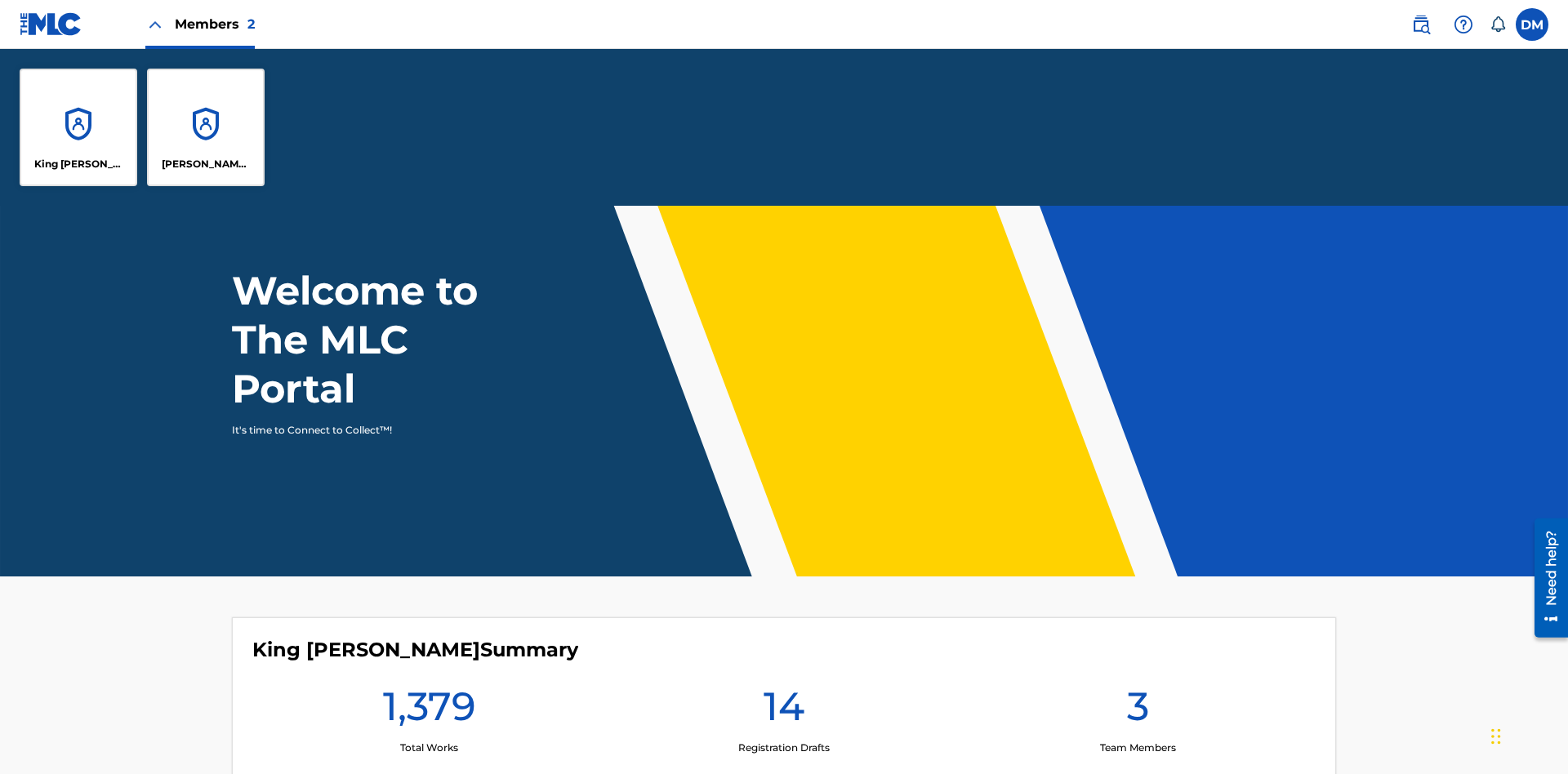
click at [78, 164] on p "King [PERSON_NAME]" at bounding box center [78, 164] width 89 height 15
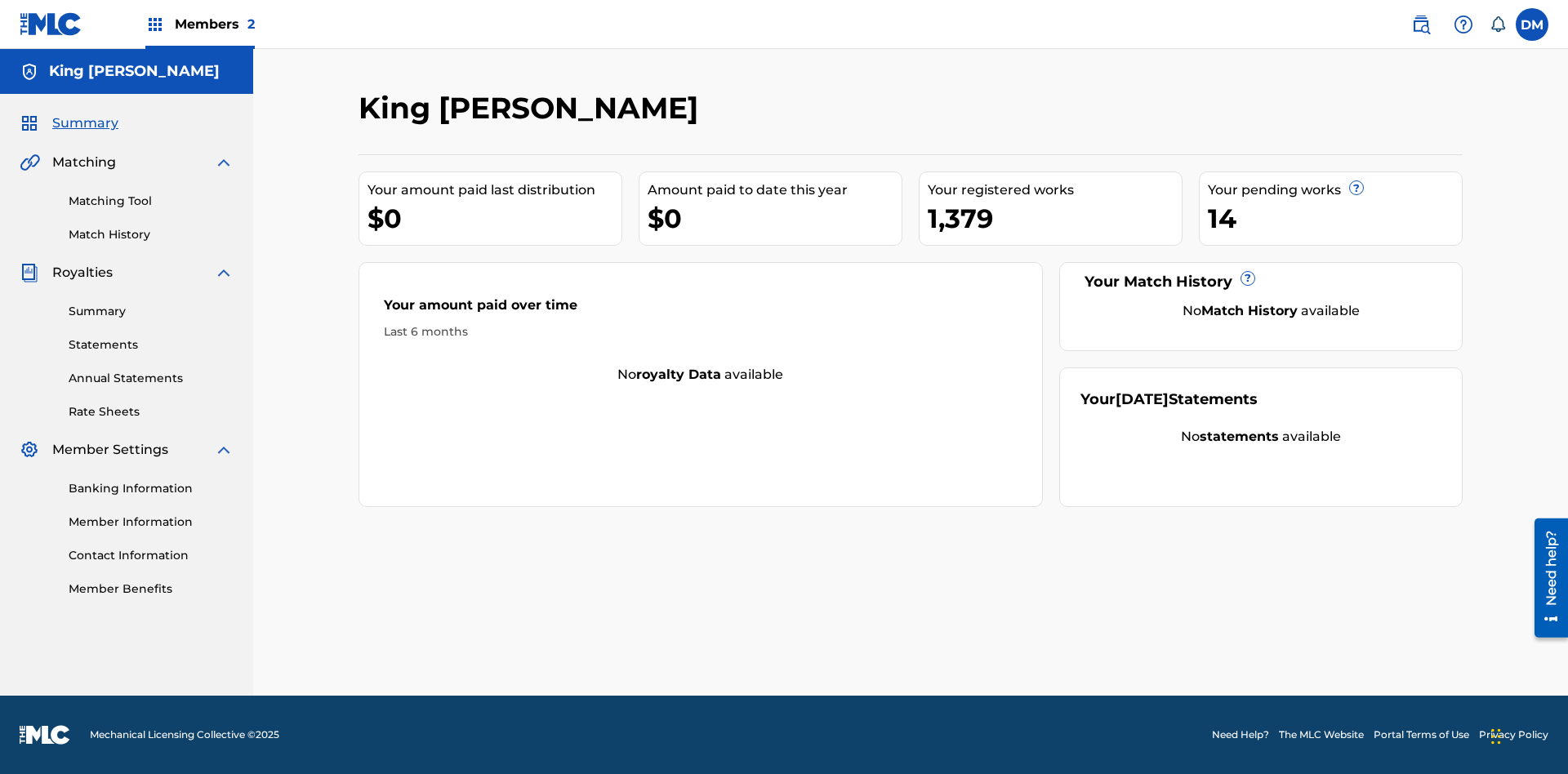
click at [84, 123] on span "Summary" at bounding box center [85, 123] width 66 height 20
click at [151, 201] on link "Matching Tool" at bounding box center [151, 201] width 165 height 17
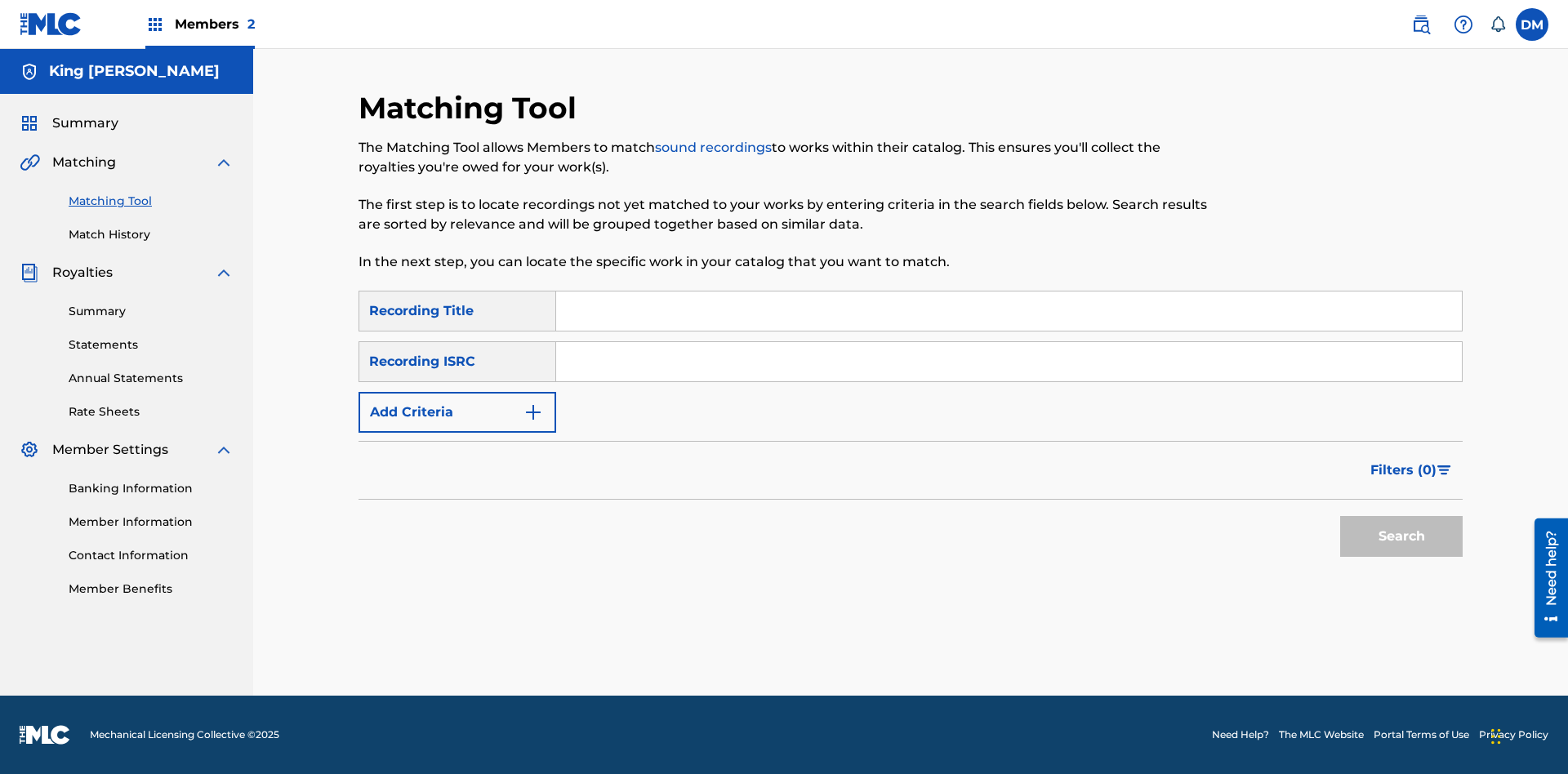
click at [151, 234] on link "Match History" at bounding box center [151, 234] width 165 height 17
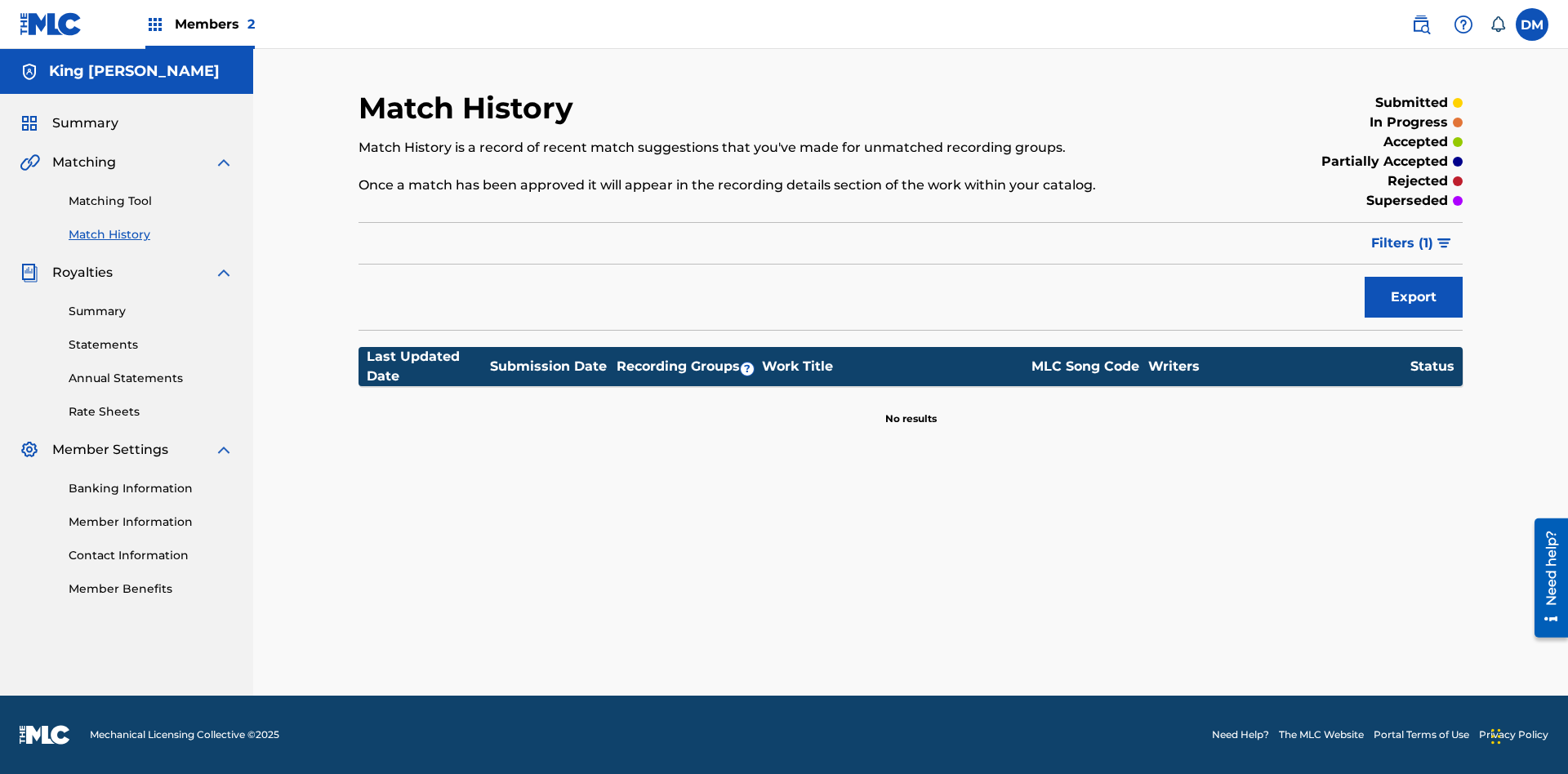
click at [151, 588] on link "Member Benefits" at bounding box center [151, 589] width 165 height 17
click at [151, 311] on link "Summary" at bounding box center [151, 312] width 165 height 17
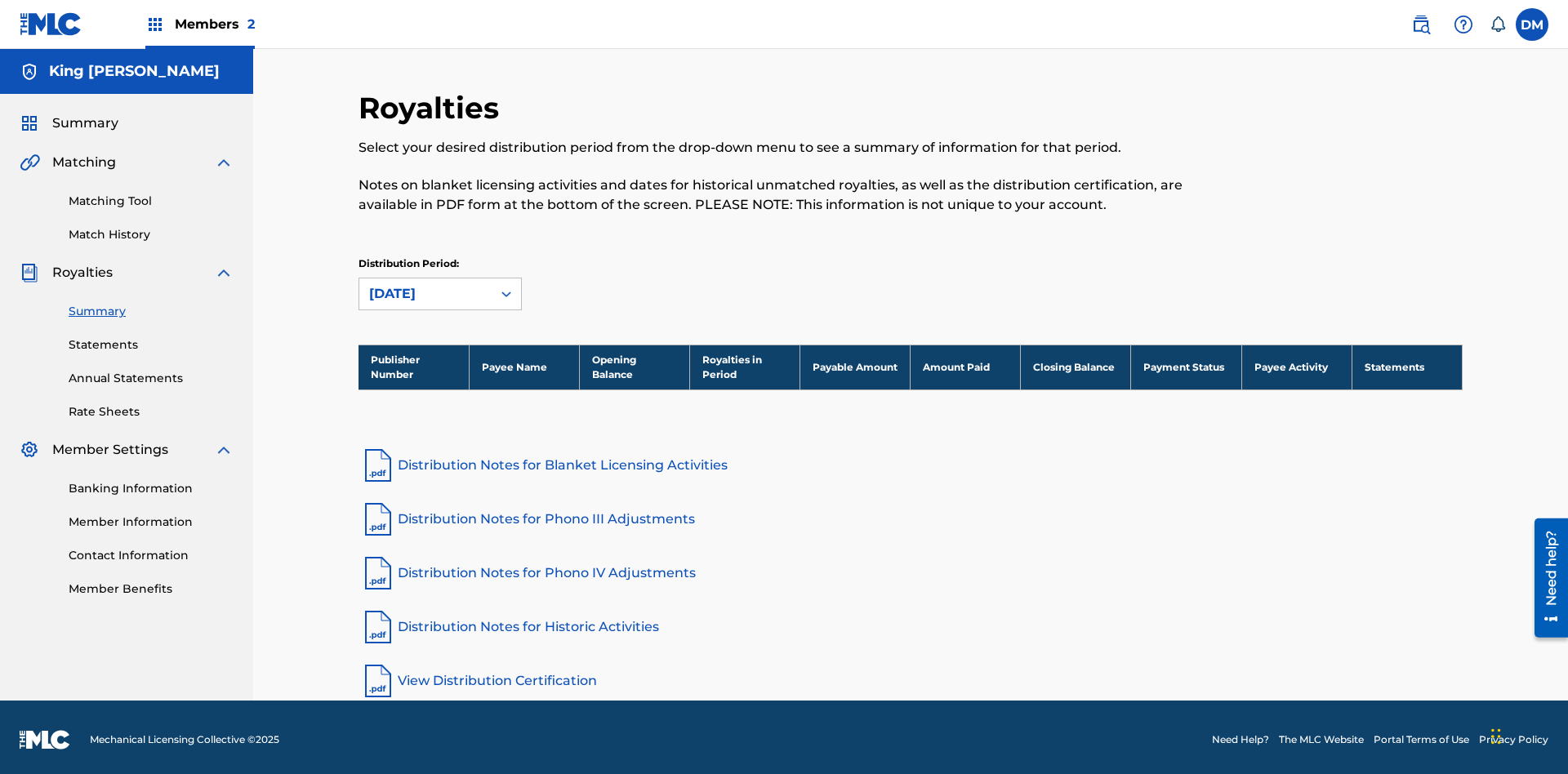
click at [151, 340] on link "Statements" at bounding box center [151, 345] width 165 height 17
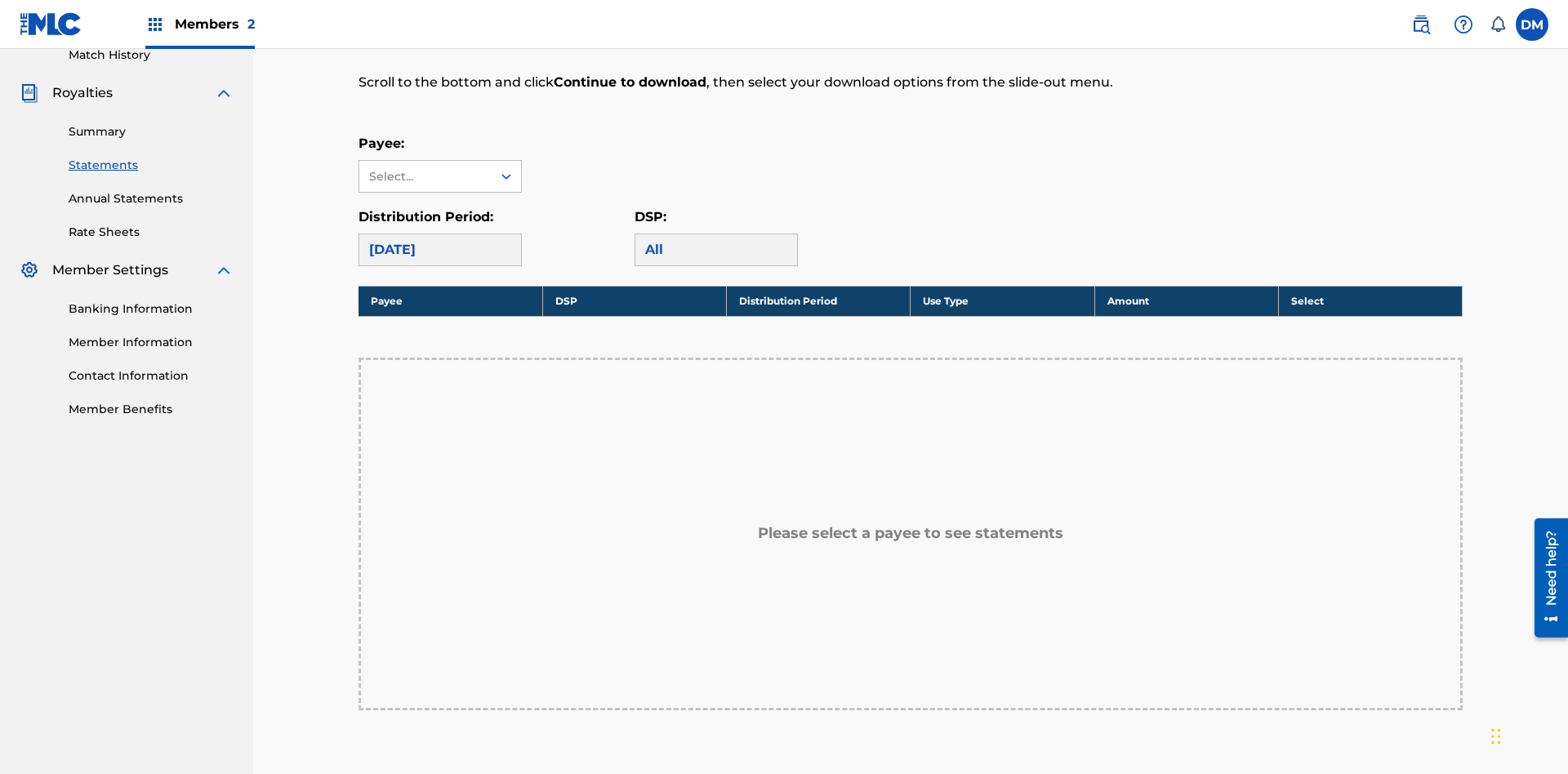
click at [151, 190] on link "Annual Statements" at bounding box center [151, 198] width 165 height 17
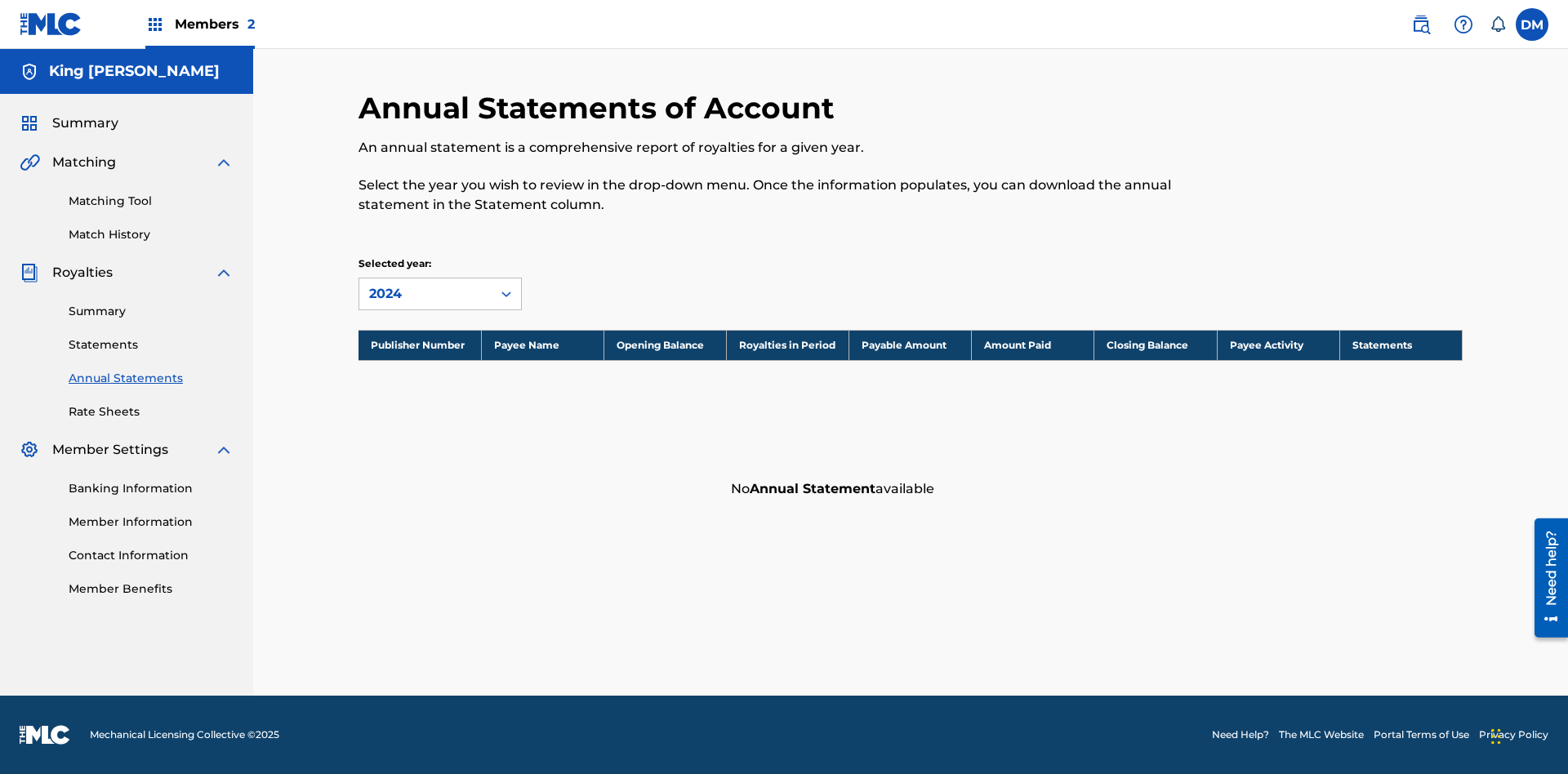
click at [151, 412] on link "Rate Sheets" at bounding box center [151, 412] width 165 height 17
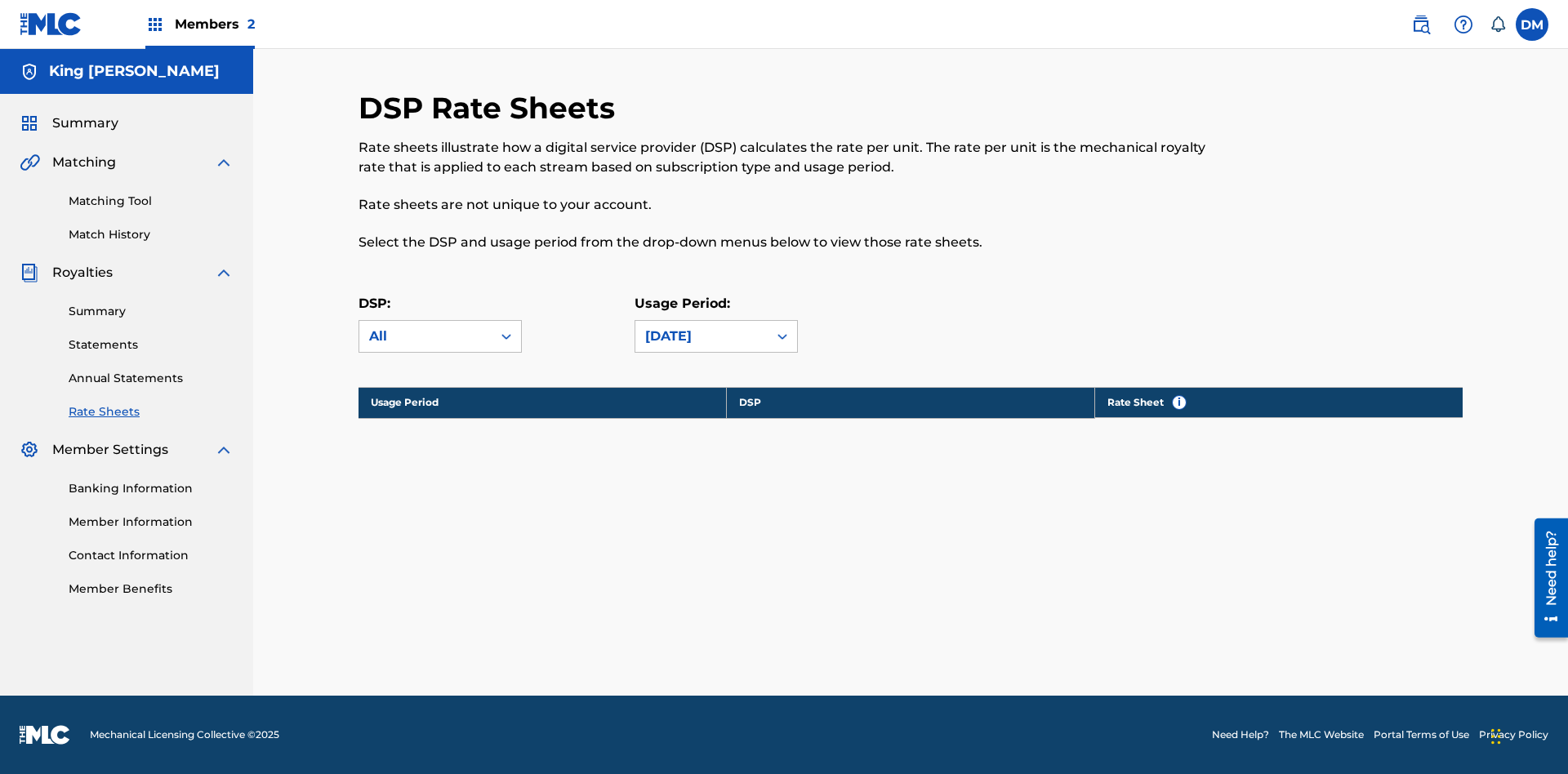
click at [151, 488] on link "Banking Information" at bounding box center [151, 488] width 165 height 17
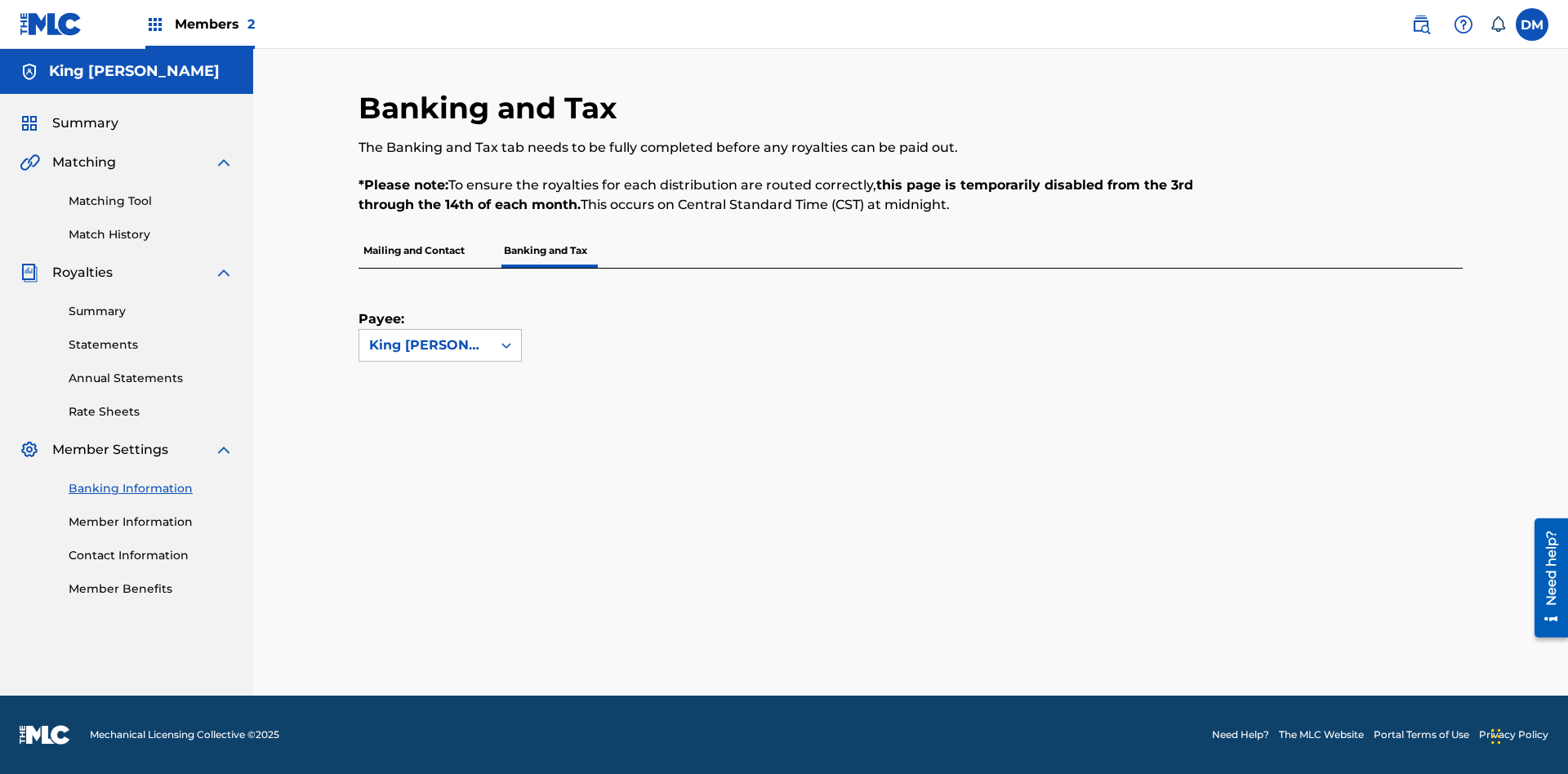
click at [151, 522] on link "Member Information" at bounding box center [151, 522] width 165 height 17
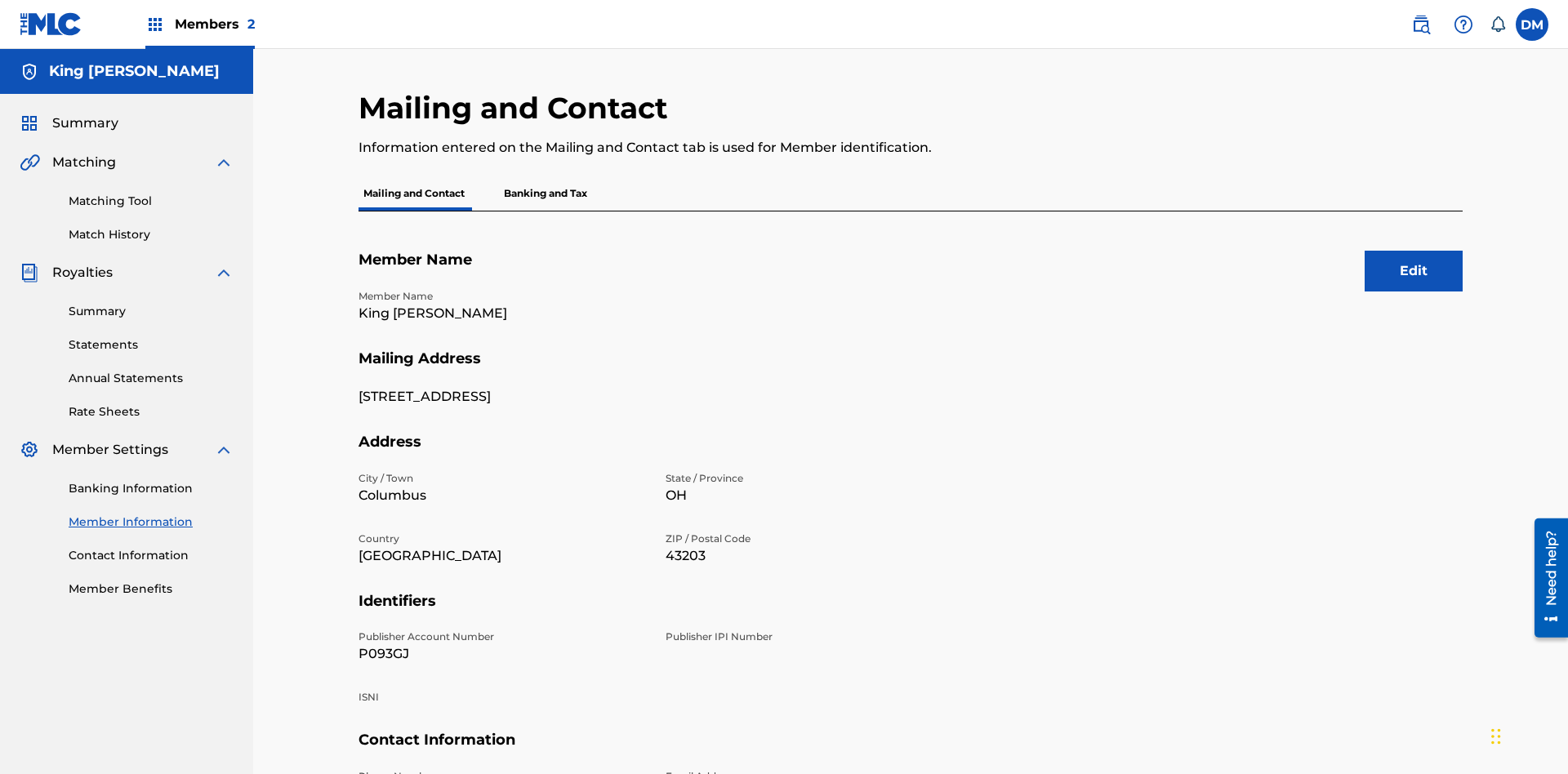
click at [151, 547] on link "Contact Information" at bounding box center [151, 555] width 165 height 17
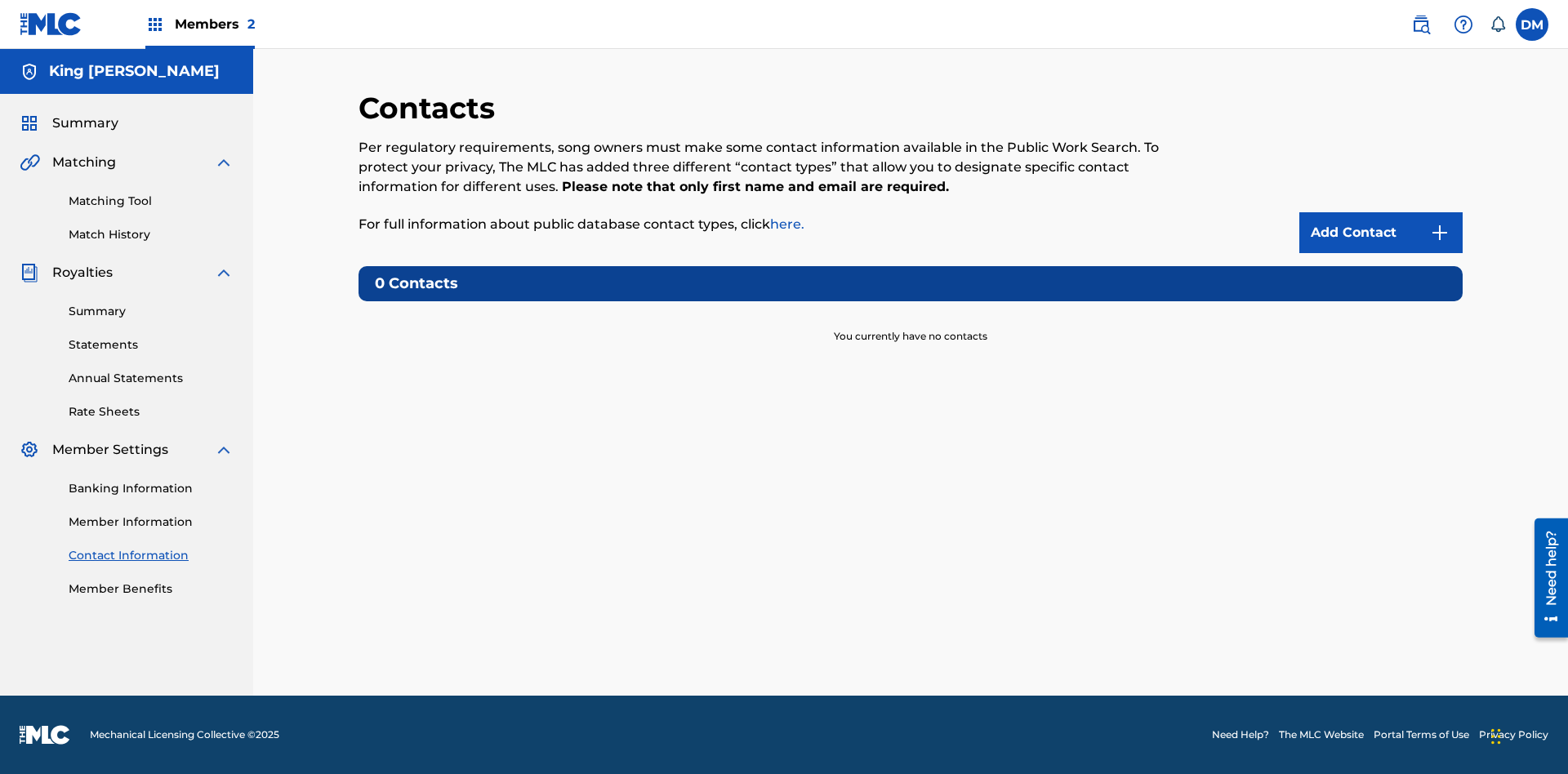
click at [1532, 23] on label at bounding box center [1532, 24] width 33 height 32
click at [1532, 24] on input "DM Dutchess McTesterson dutchess.mctesterson@gmail.com Notification Preferences…" at bounding box center [1532, 24] width 0 height 0
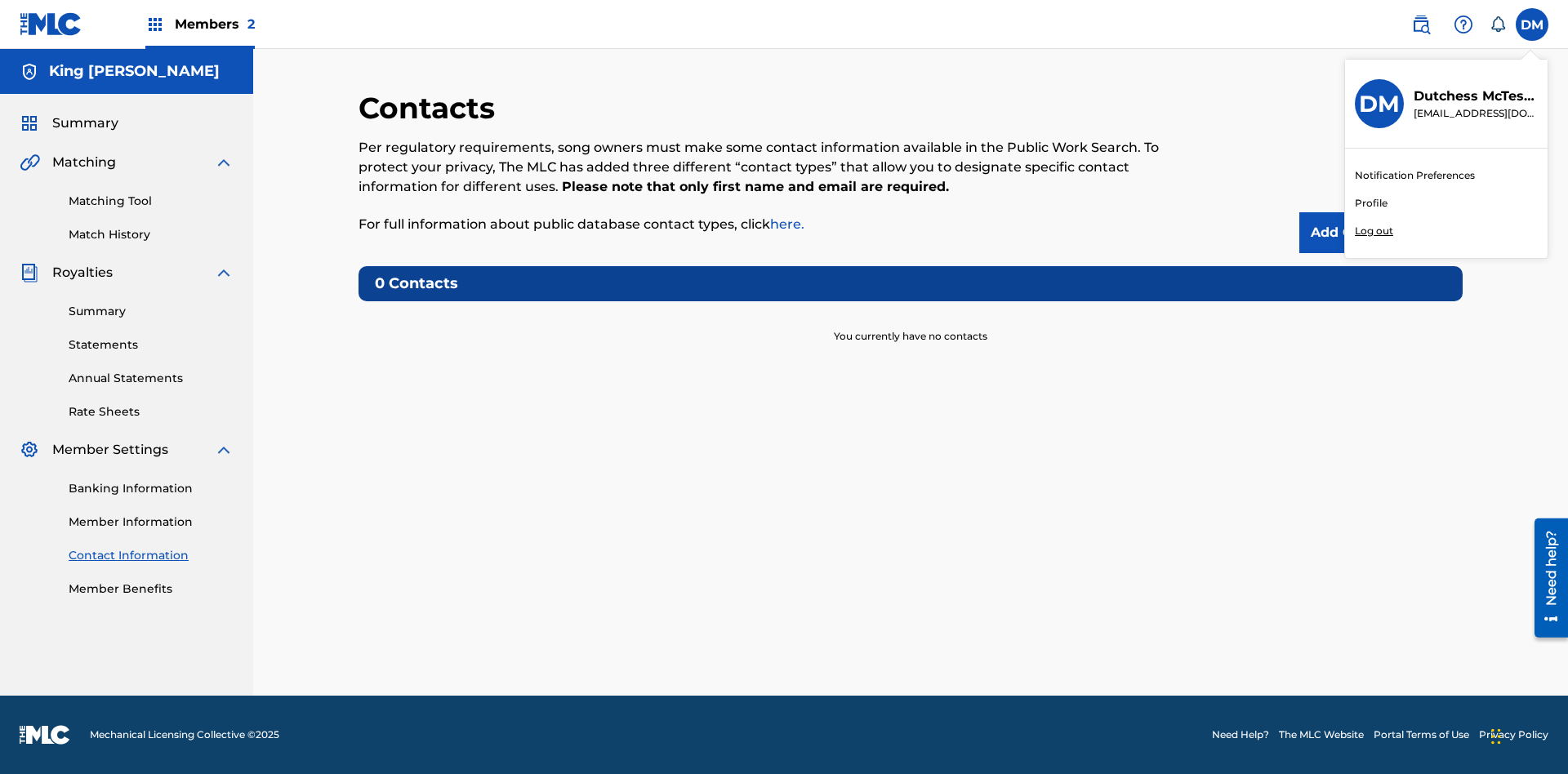
click at [1374, 231] on p "Log out" at bounding box center [1375, 231] width 38 height 15
click at [1532, 24] on input "DM Dutchess McTesterson dutchess.mctesterson@gmail.com Notification Preferences…" at bounding box center [1532, 24] width 0 height 0
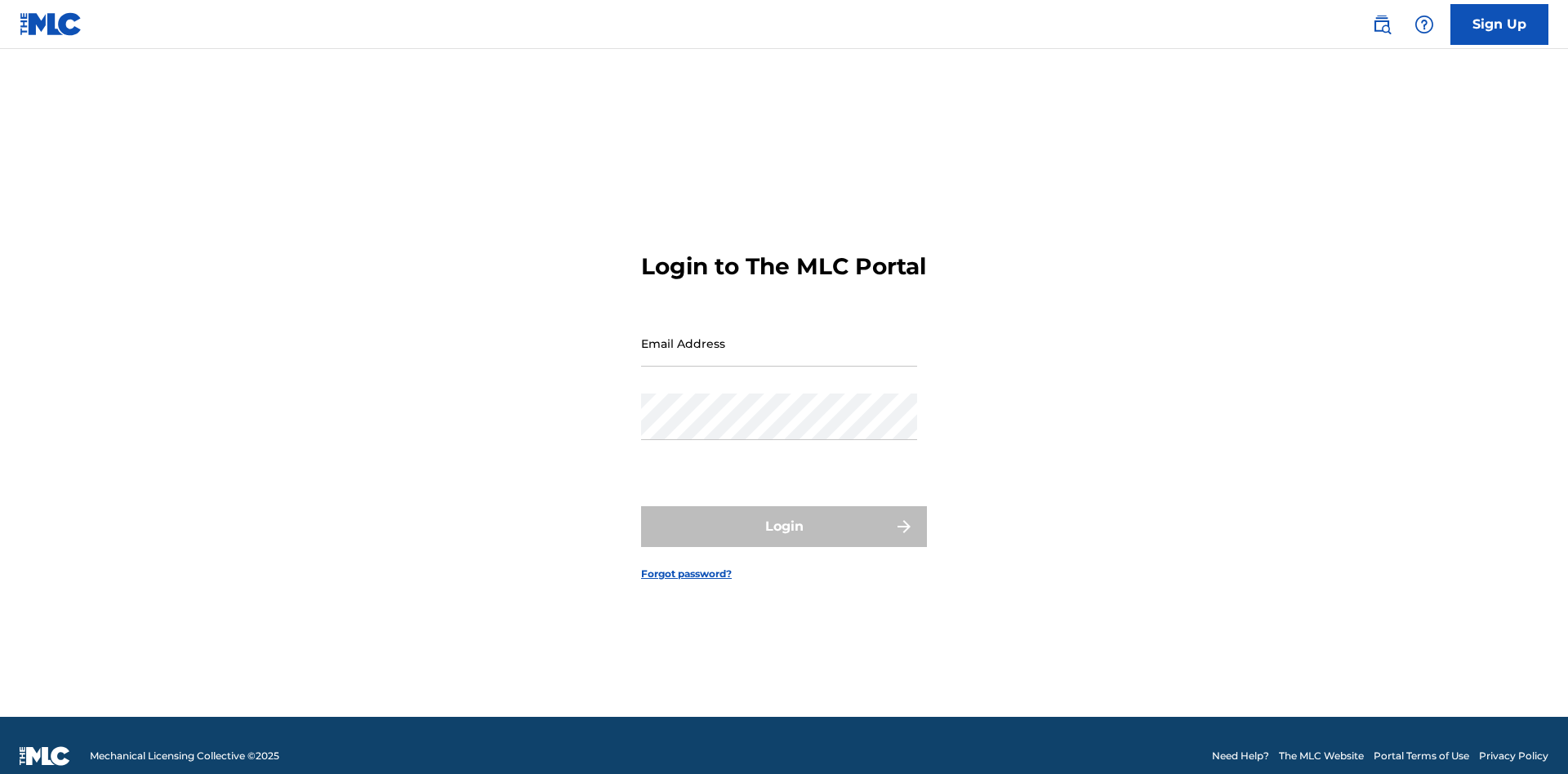
click at [779, 336] on input "Email Address" at bounding box center [779, 343] width 276 height 47
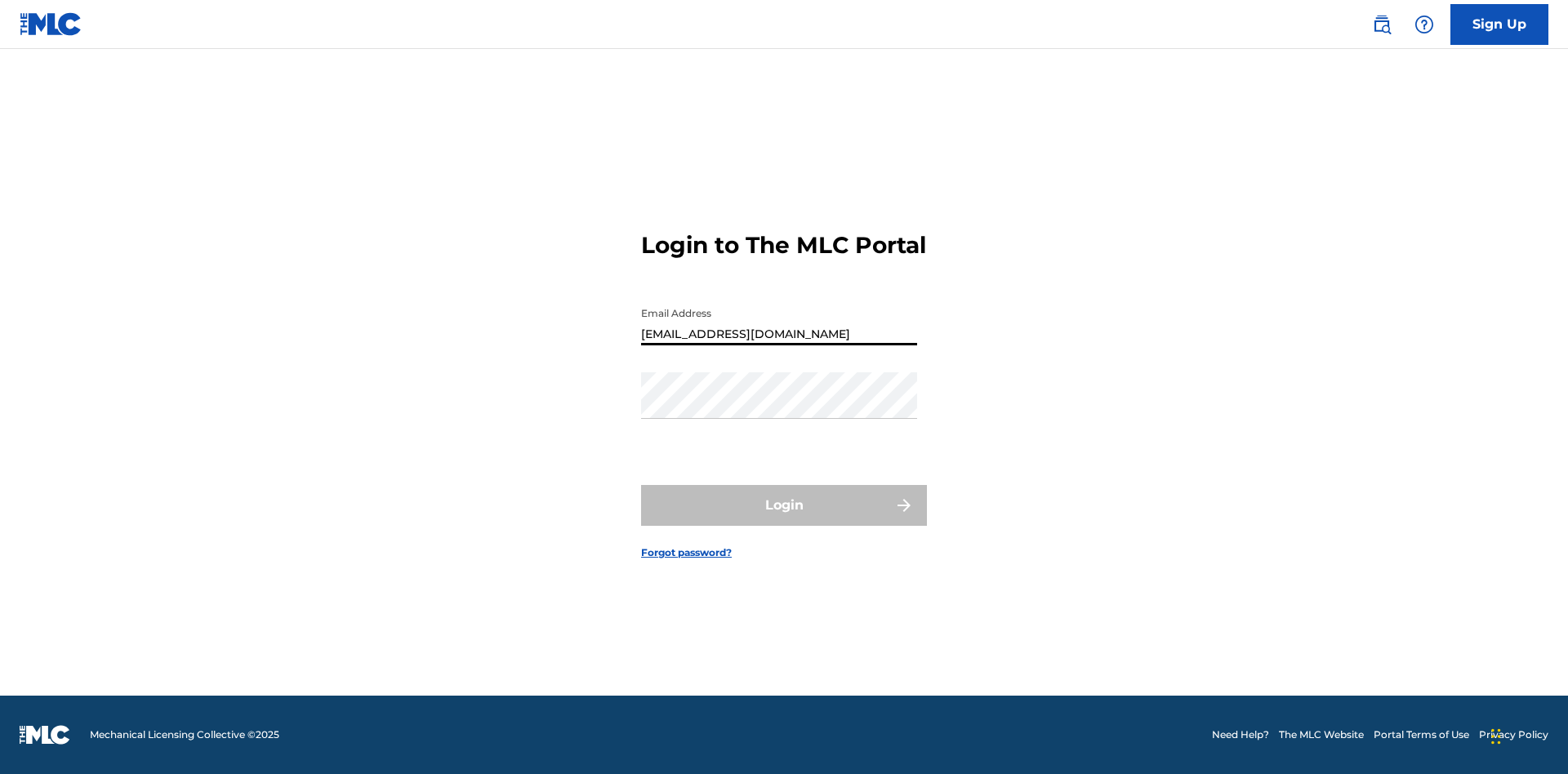
type input "[EMAIL_ADDRESS][DOMAIN_NAME]"
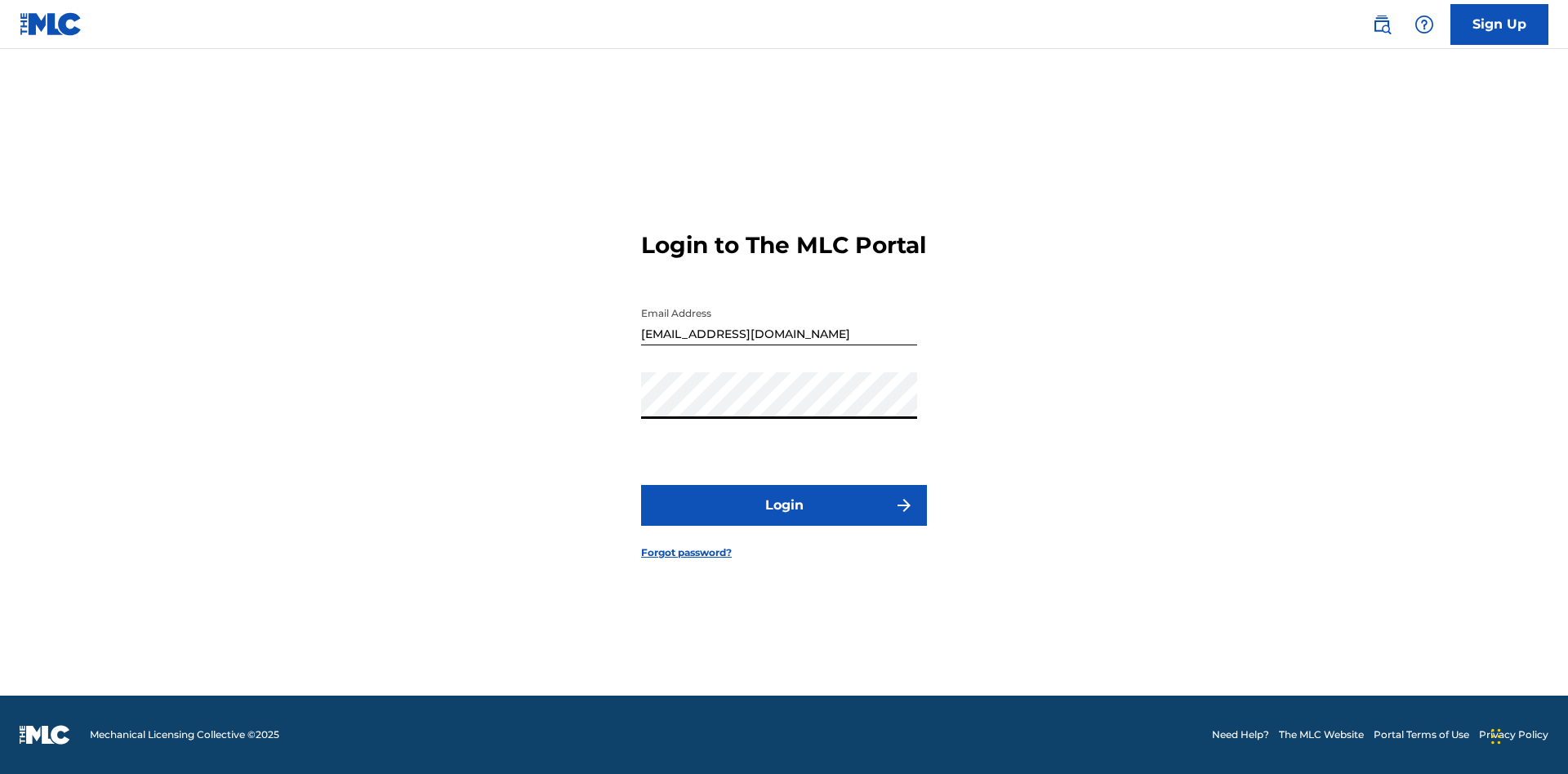
click at [784, 519] on button "Login" at bounding box center [784, 505] width 286 height 41
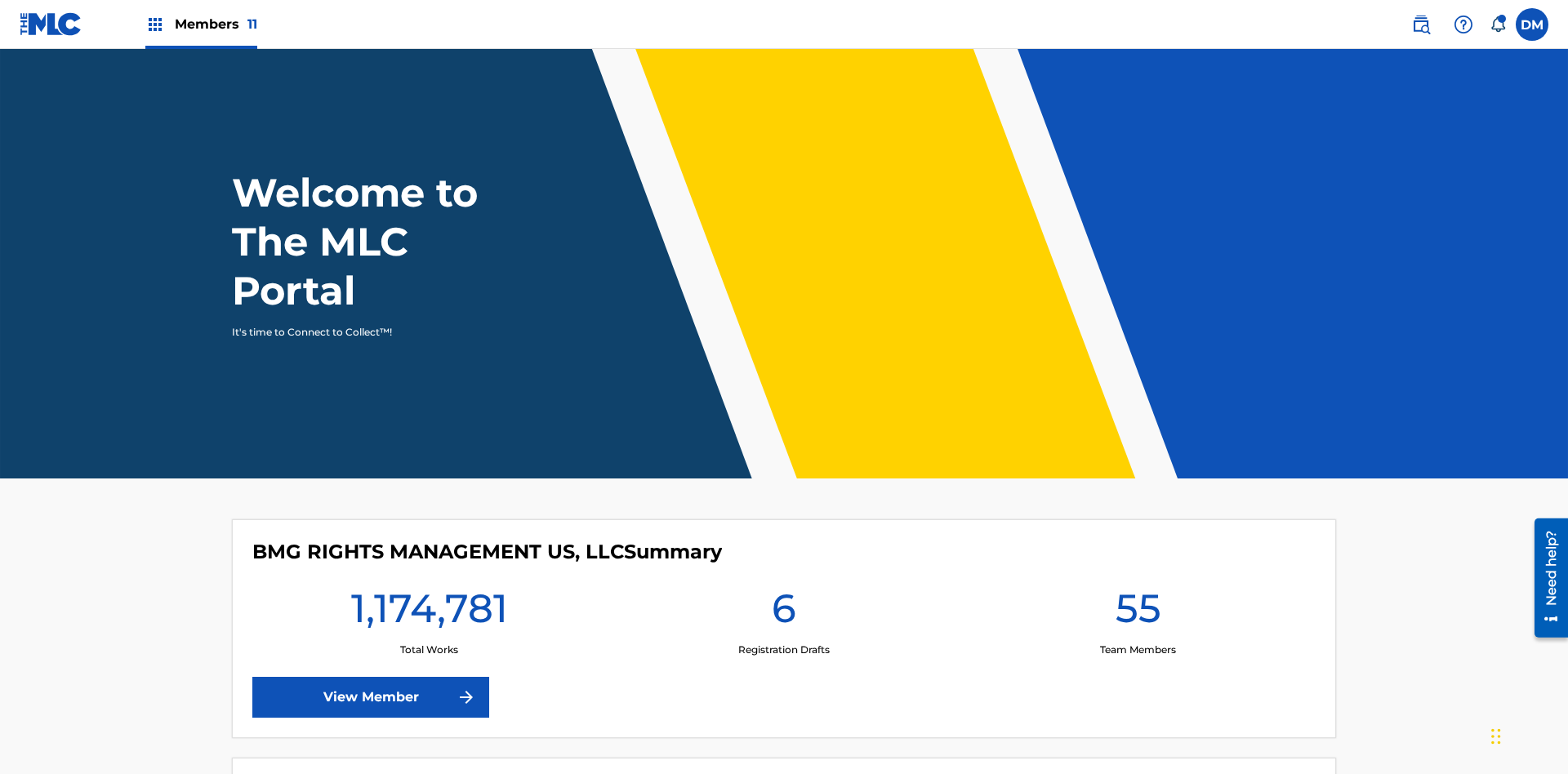
scroll to position [70, 0]
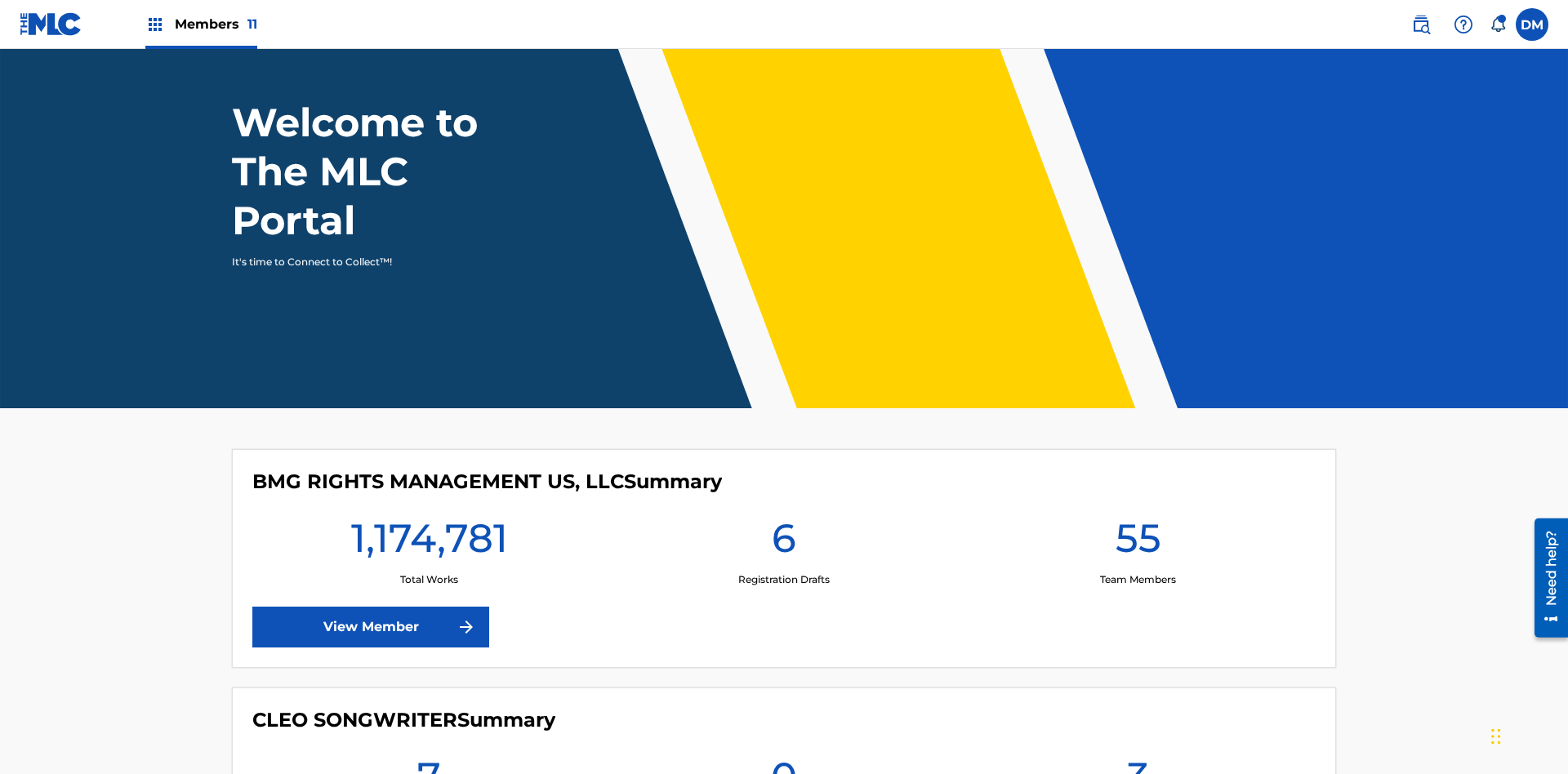
click at [201, 23] on span "Members 11" at bounding box center [216, 24] width 83 height 19
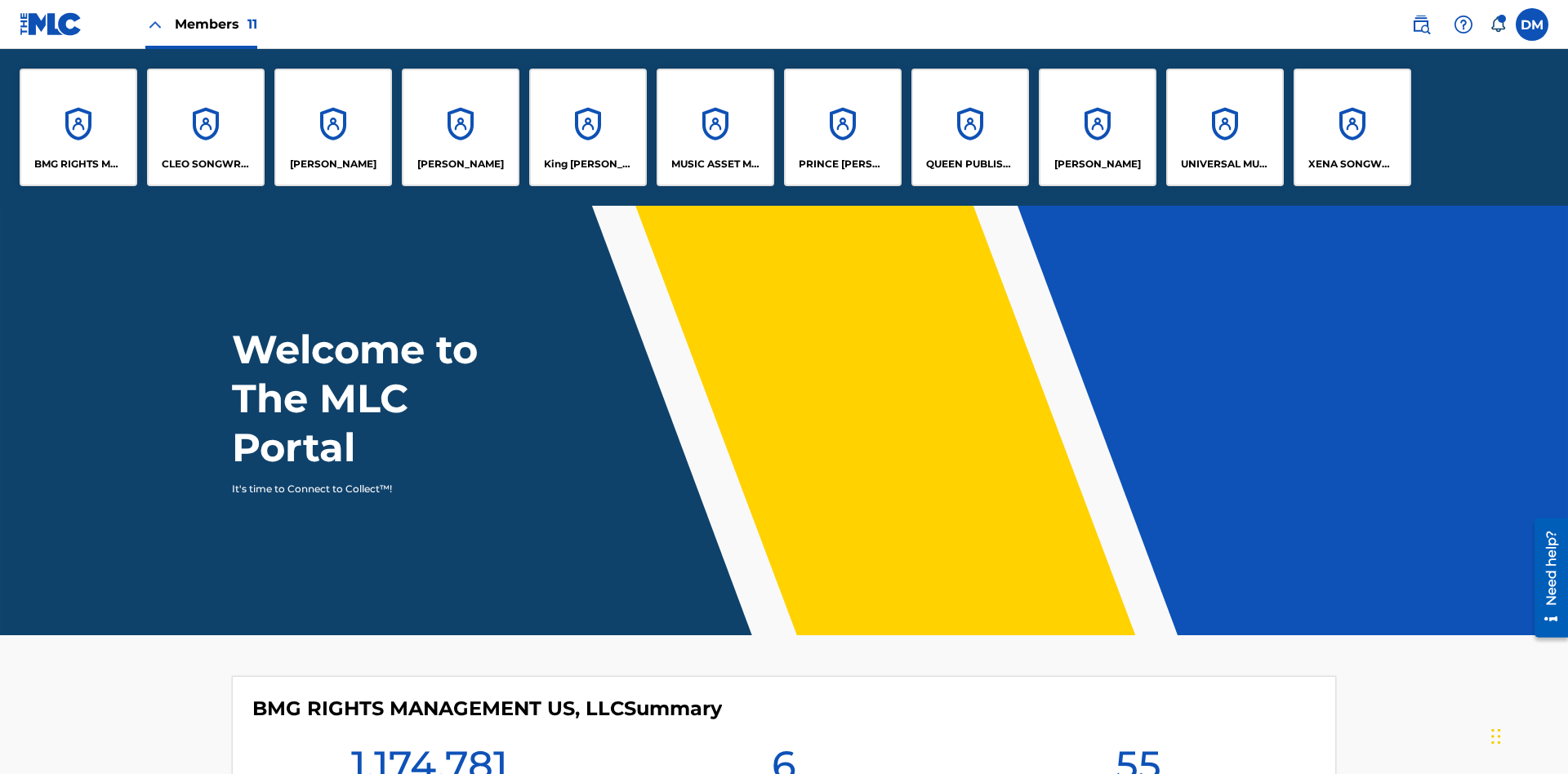
click at [587, 164] on p "King [PERSON_NAME]" at bounding box center [589, 164] width 89 height 15
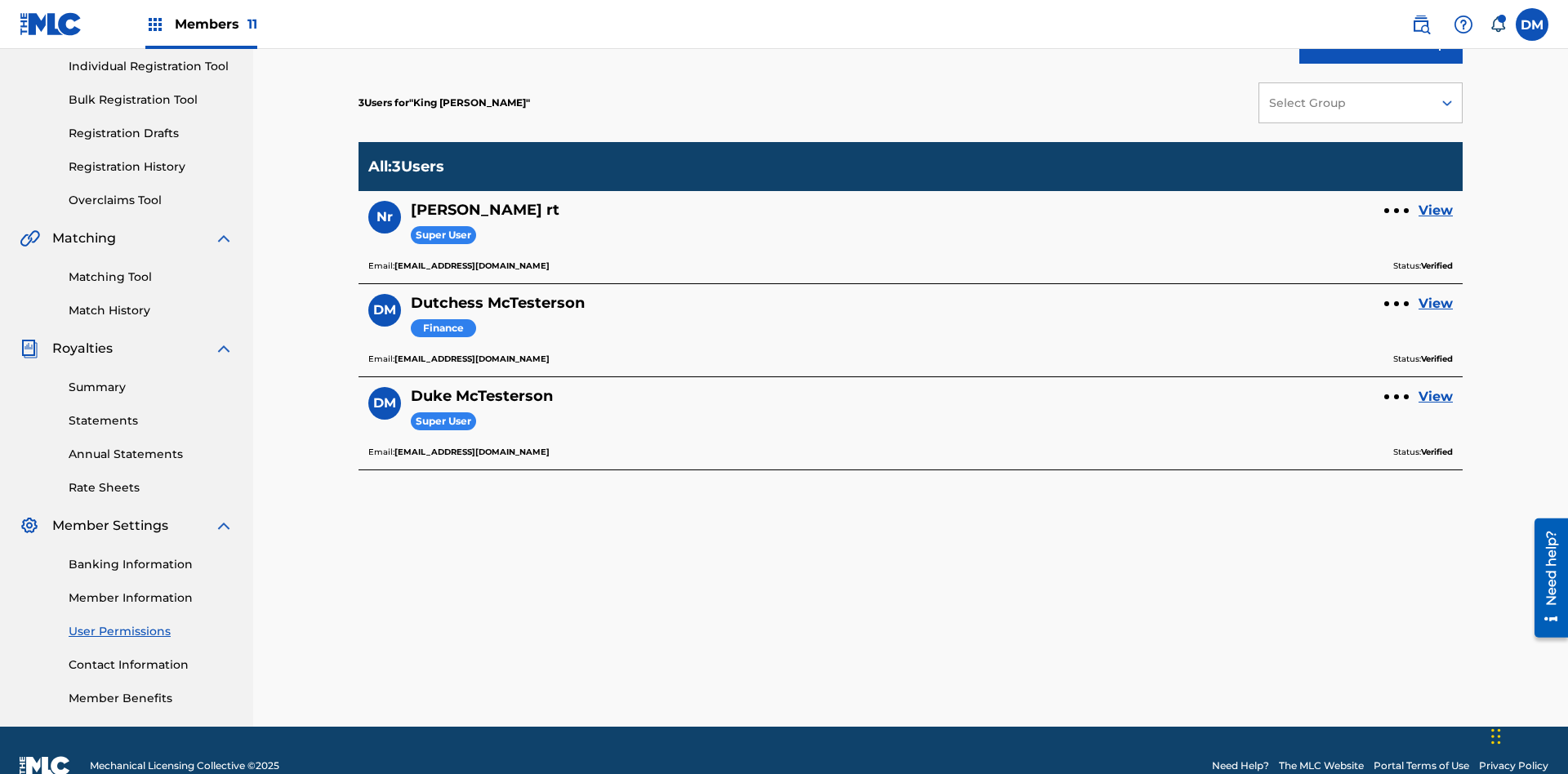
click at [1436, 294] on link "View" at bounding box center [1435, 304] width 34 height 20
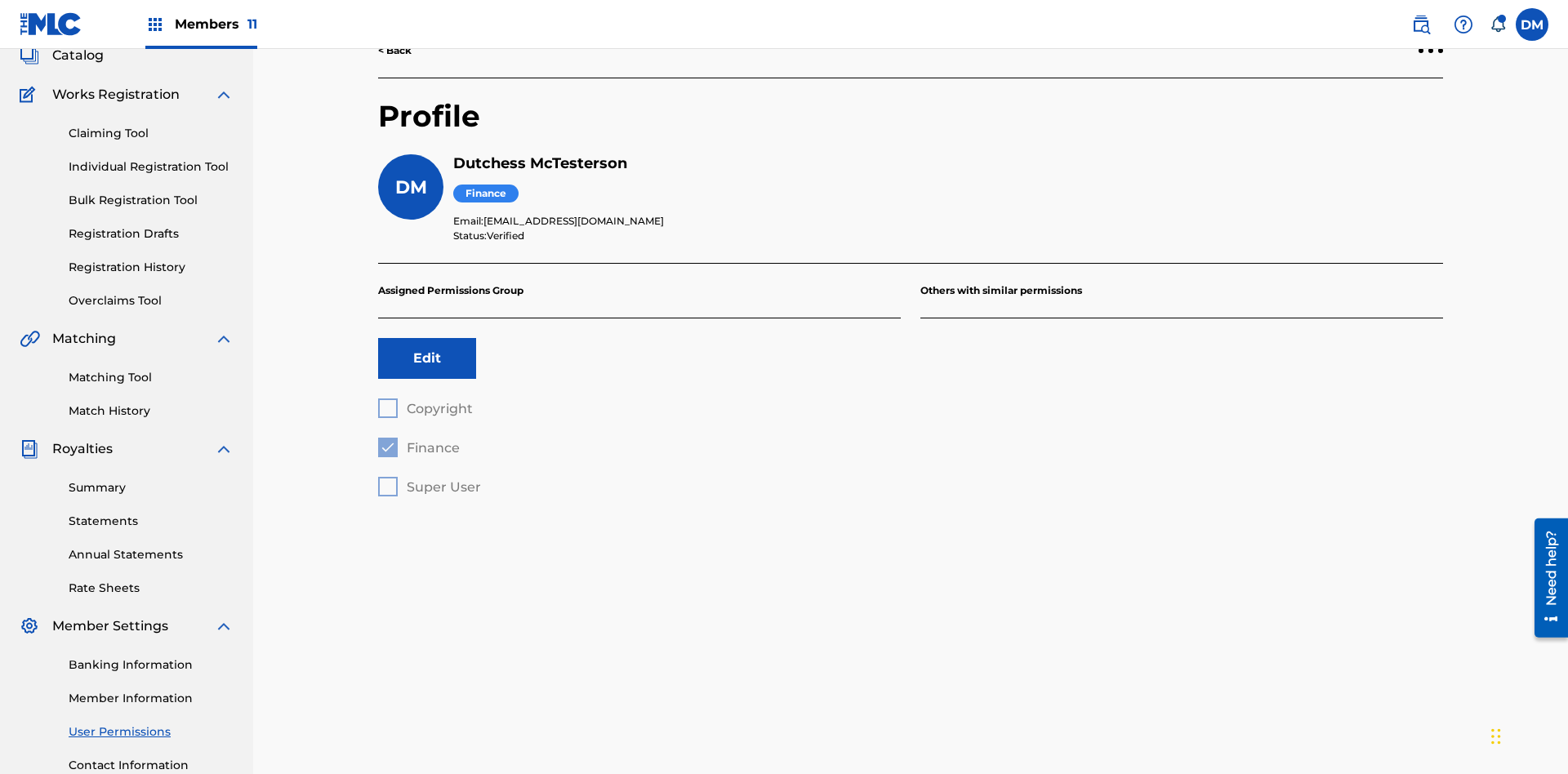
click at [427, 338] on button "Edit" at bounding box center [428, 358] width 98 height 41
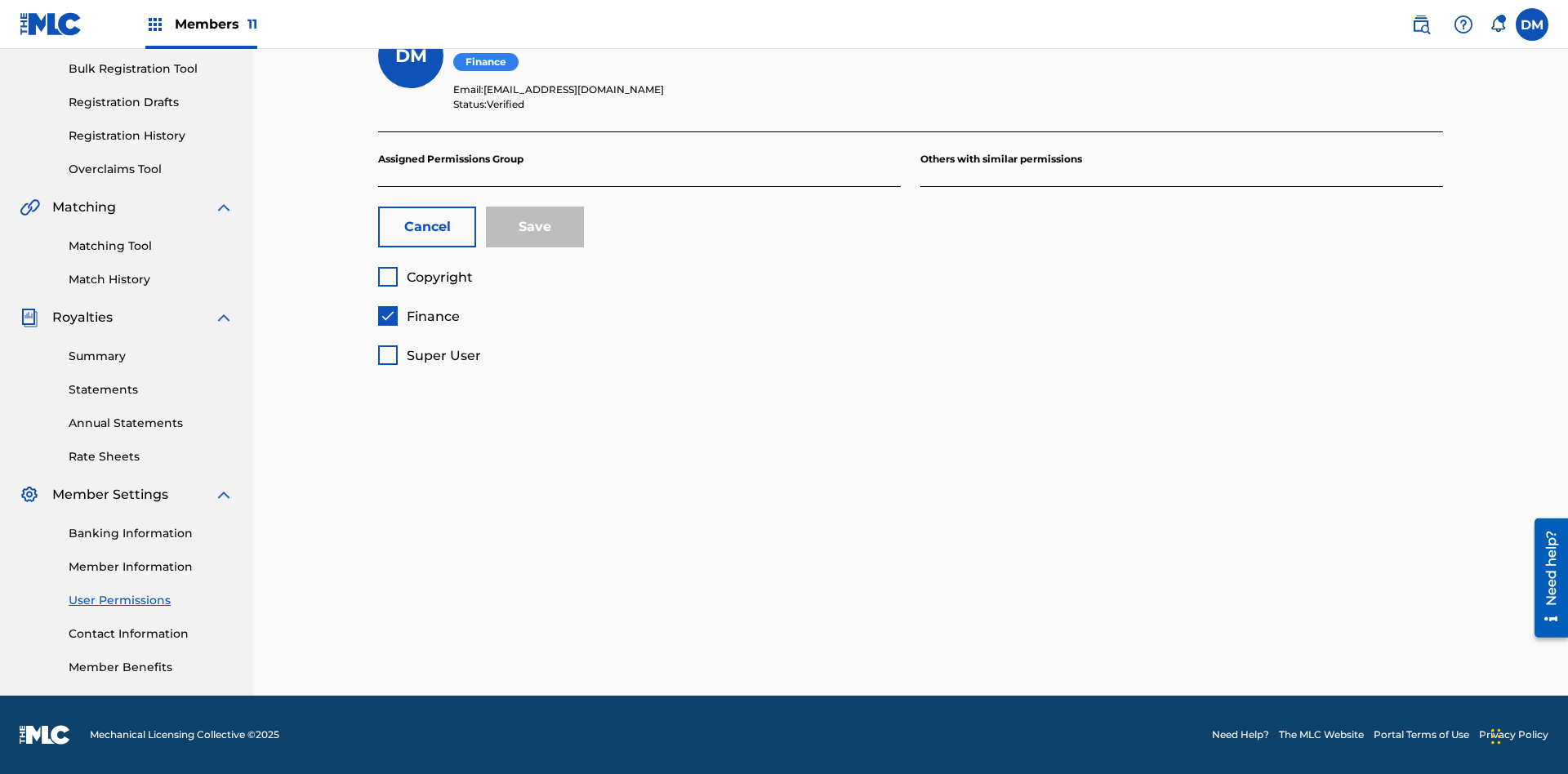
click at [418, 316] on span "Finance" at bounding box center [433, 316] width 53 height 16
click at [425, 277] on span "Copyright" at bounding box center [439, 277] width 66 height 16
click at [535, 227] on button "Save" at bounding box center [535, 227] width 98 height 41
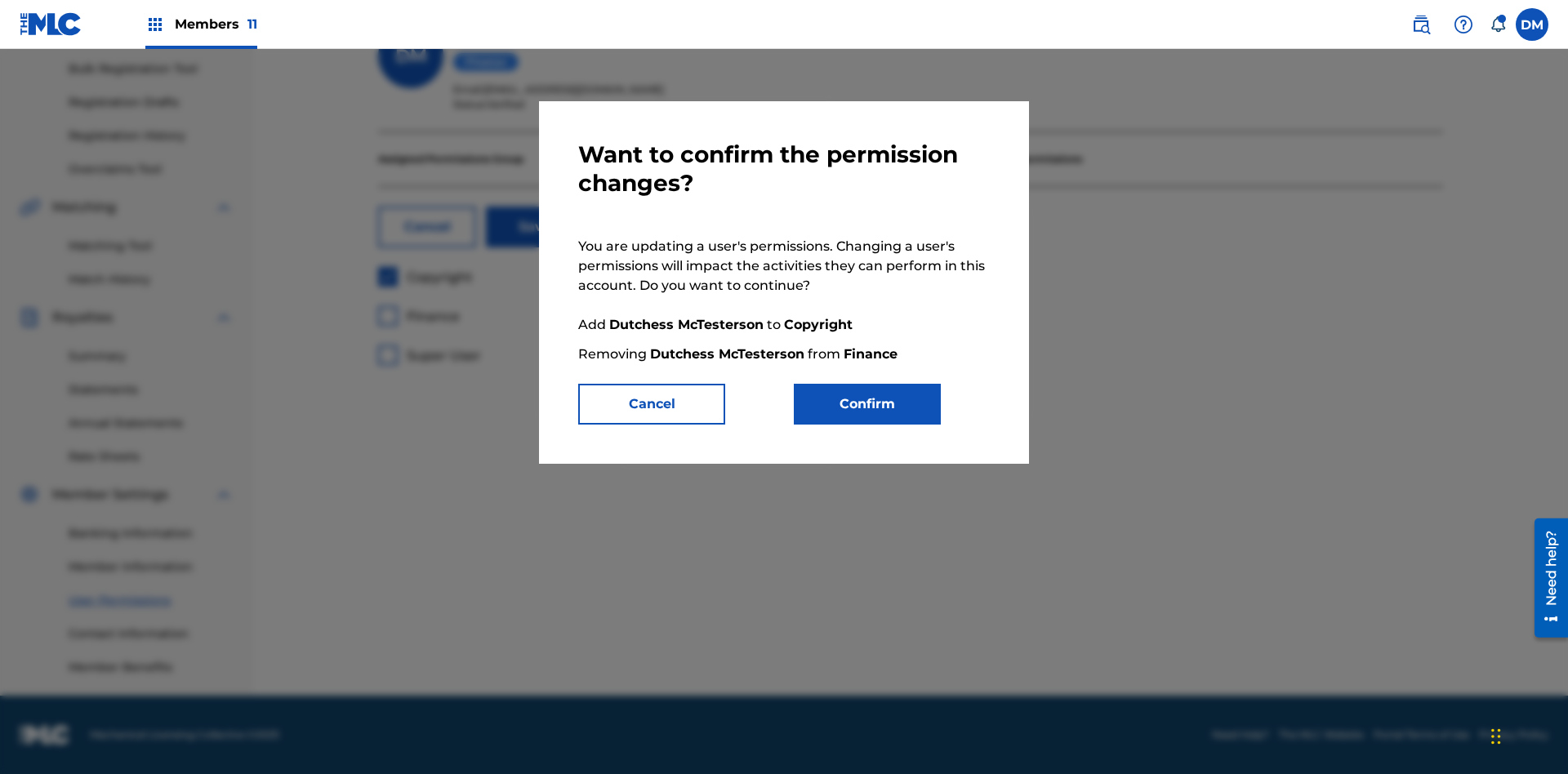
click at [868, 404] on button "Confirm" at bounding box center [867, 404] width 147 height 41
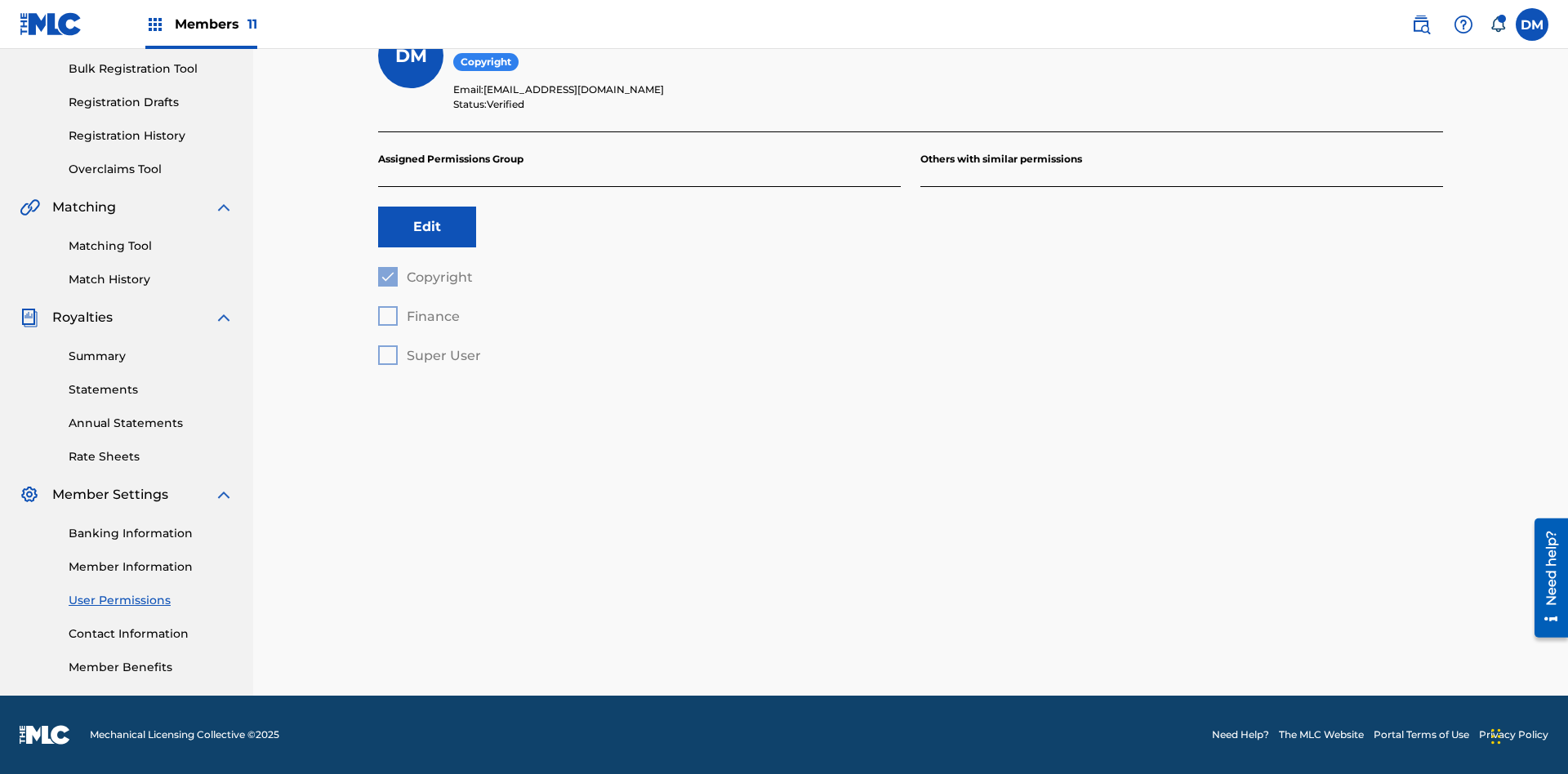
click at [1532, 23] on label at bounding box center [1532, 24] width 33 height 32
click at [1532, 24] on input "[PERSON_NAME] [PERSON_NAME] [PERSON_NAME][EMAIL_ADDRESS][DOMAIN_NAME] Notificat…" at bounding box center [1532, 24] width 0 height 0
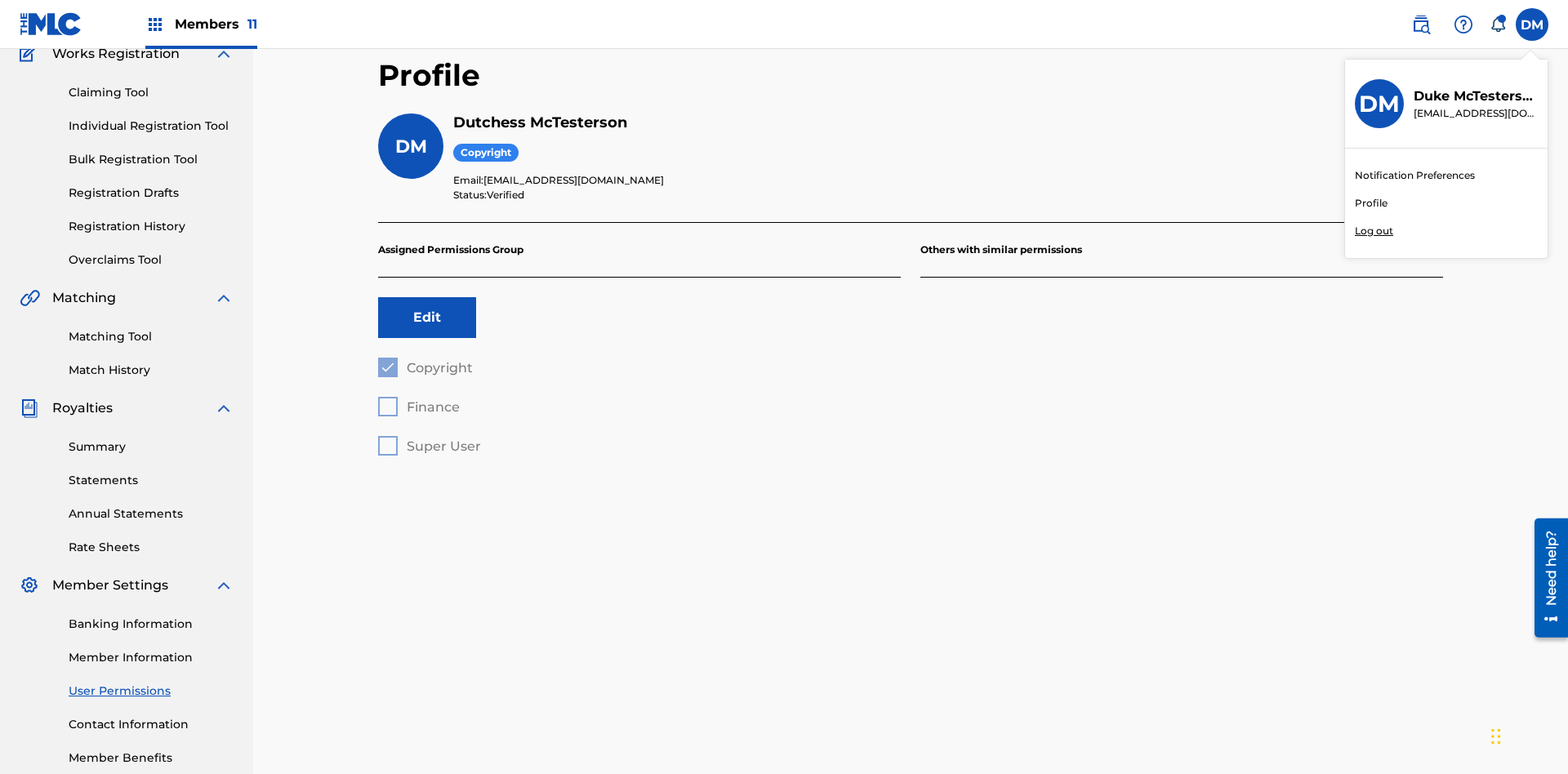
click at [1374, 231] on p "Log out" at bounding box center [1375, 231] width 38 height 15
click at [1532, 24] on input "[PERSON_NAME] [PERSON_NAME] [PERSON_NAME][EMAIL_ADDRESS][DOMAIN_NAME] Notificat…" at bounding box center [1532, 24] width 0 height 0
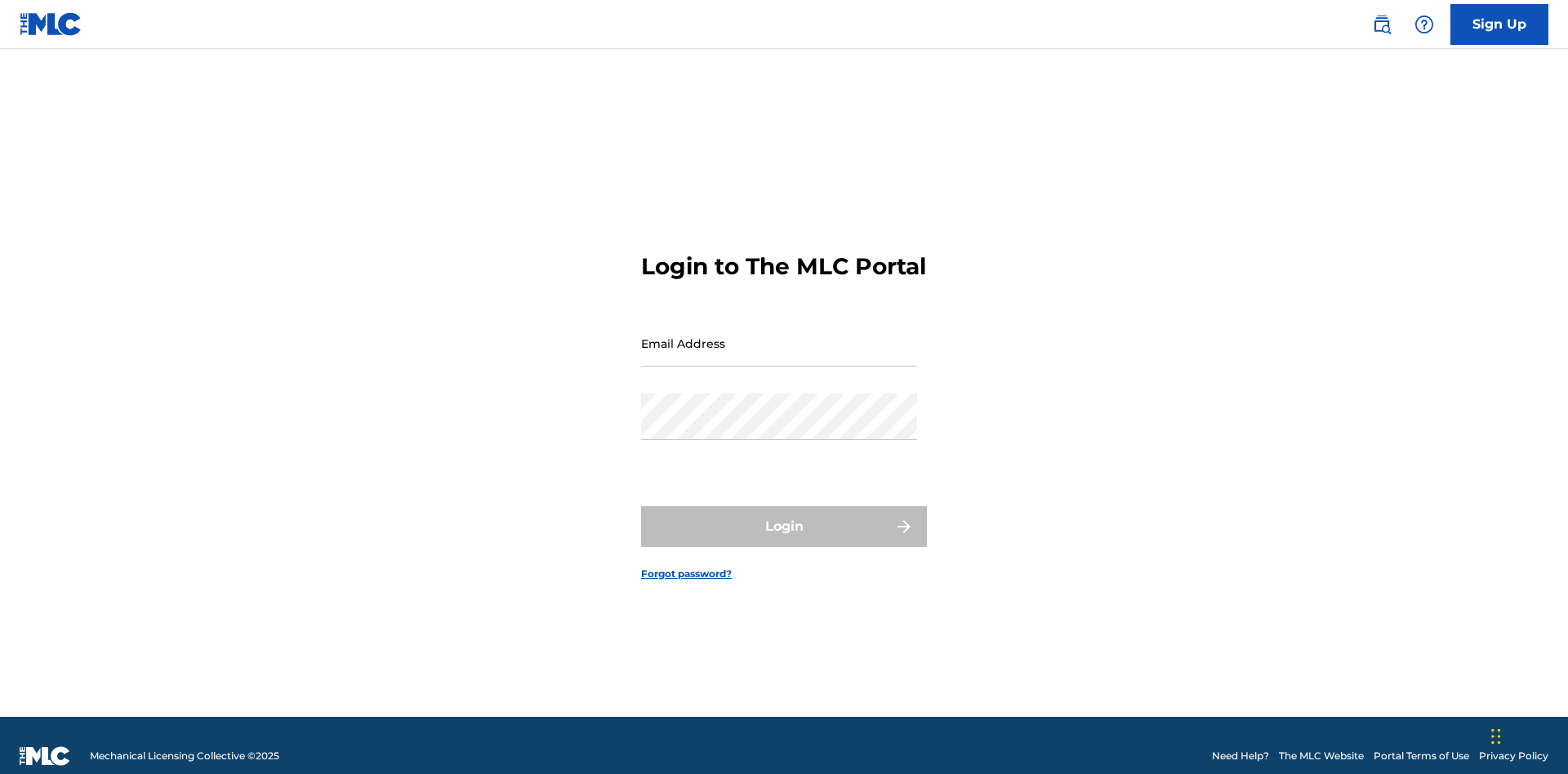
scroll to position [21, 0]
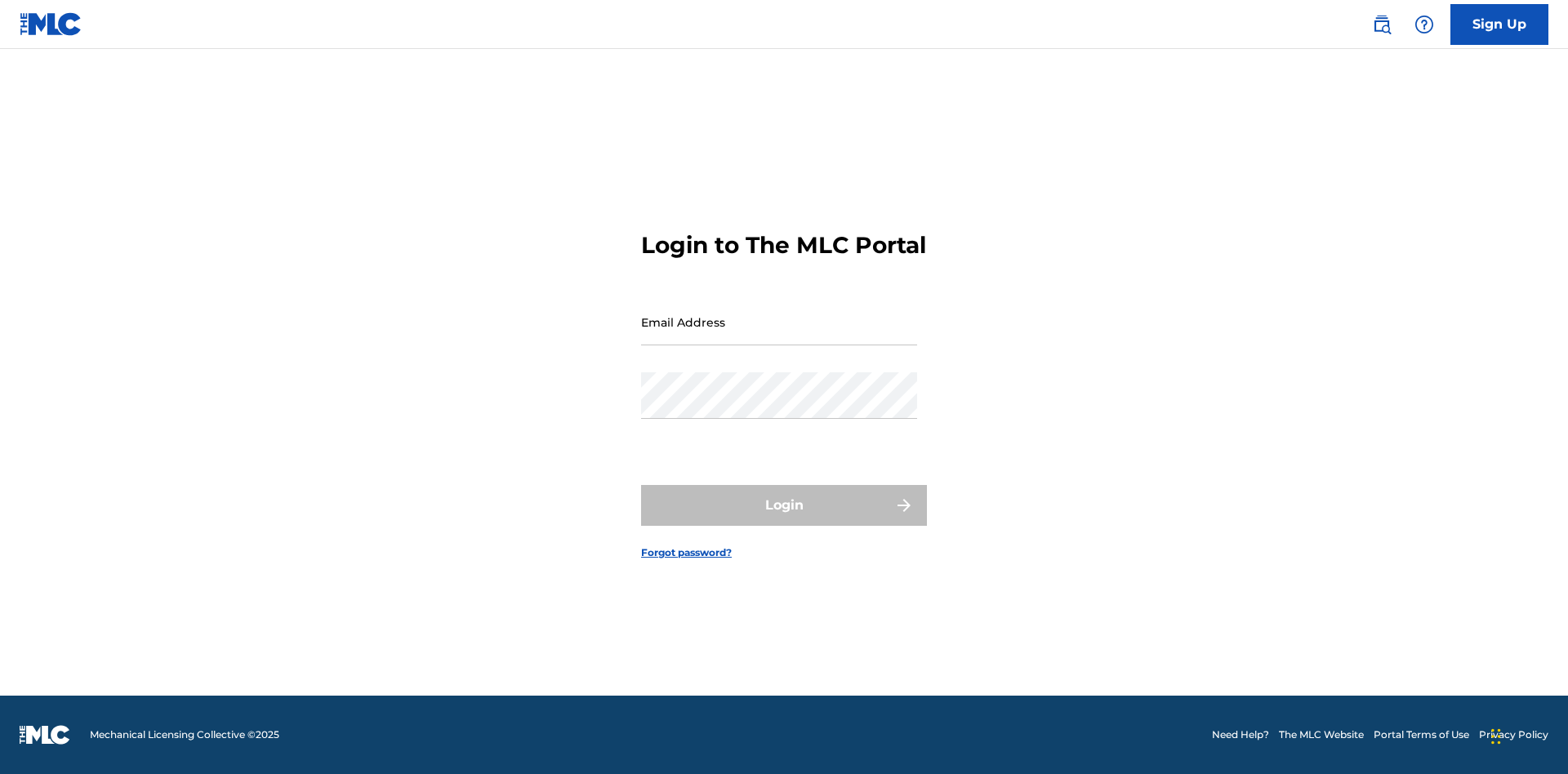
click at [779, 336] on input "Email Address" at bounding box center [779, 322] width 276 height 47
type input "[EMAIL_ADDRESS][DOMAIN_NAME]"
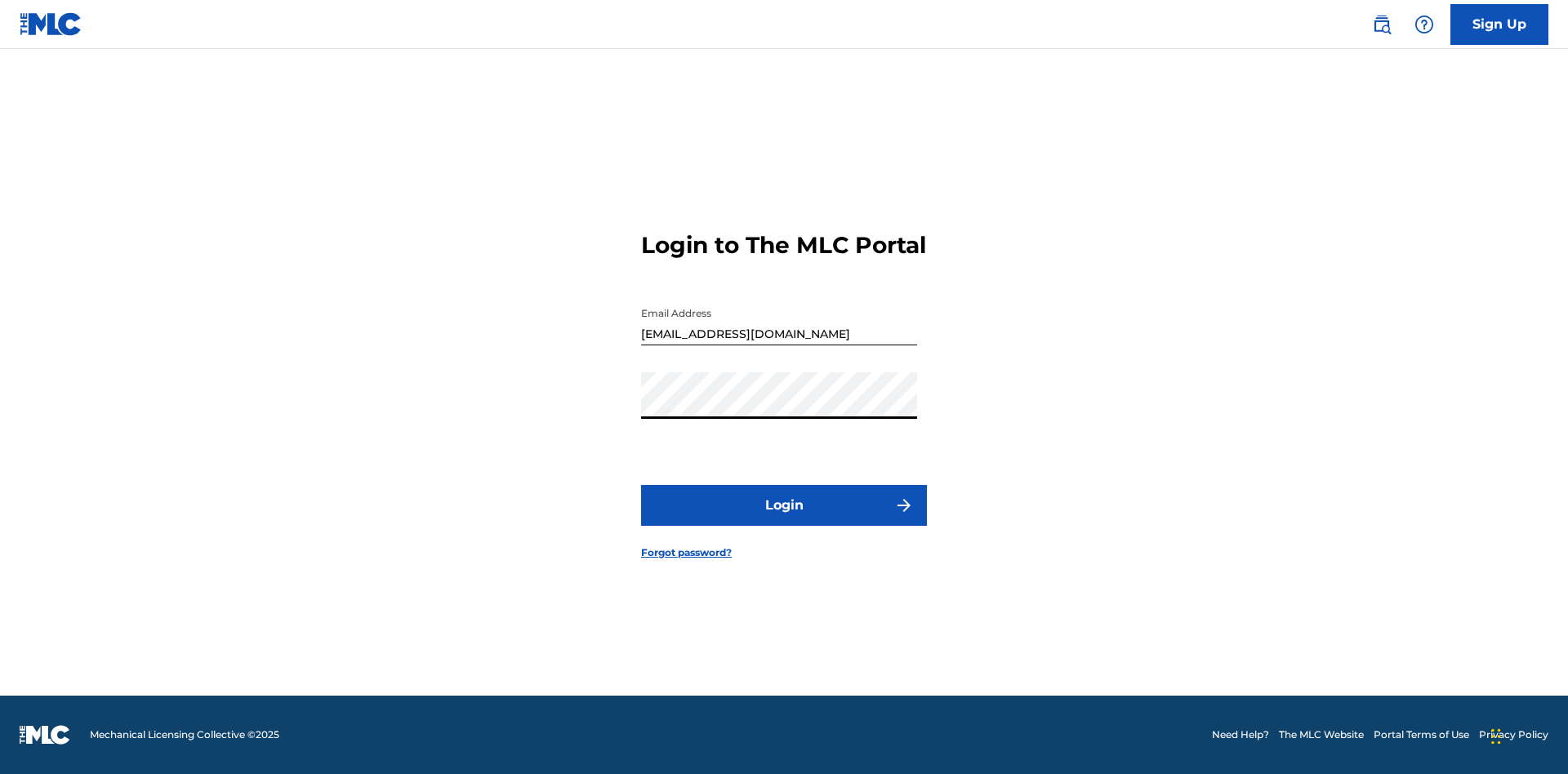
click at [784, 519] on button "Login" at bounding box center [784, 505] width 286 height 41
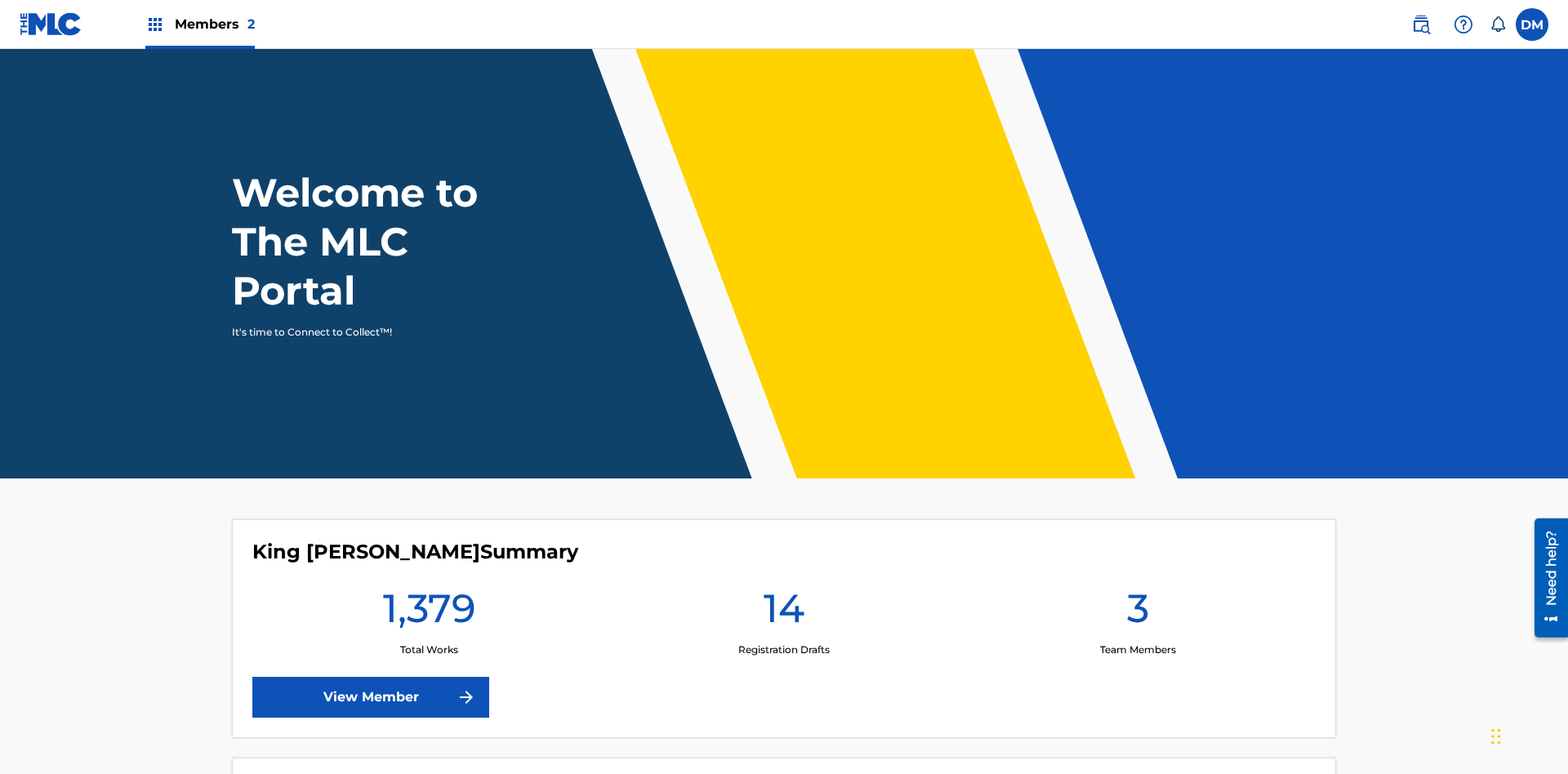
scroll to position [70, 0]
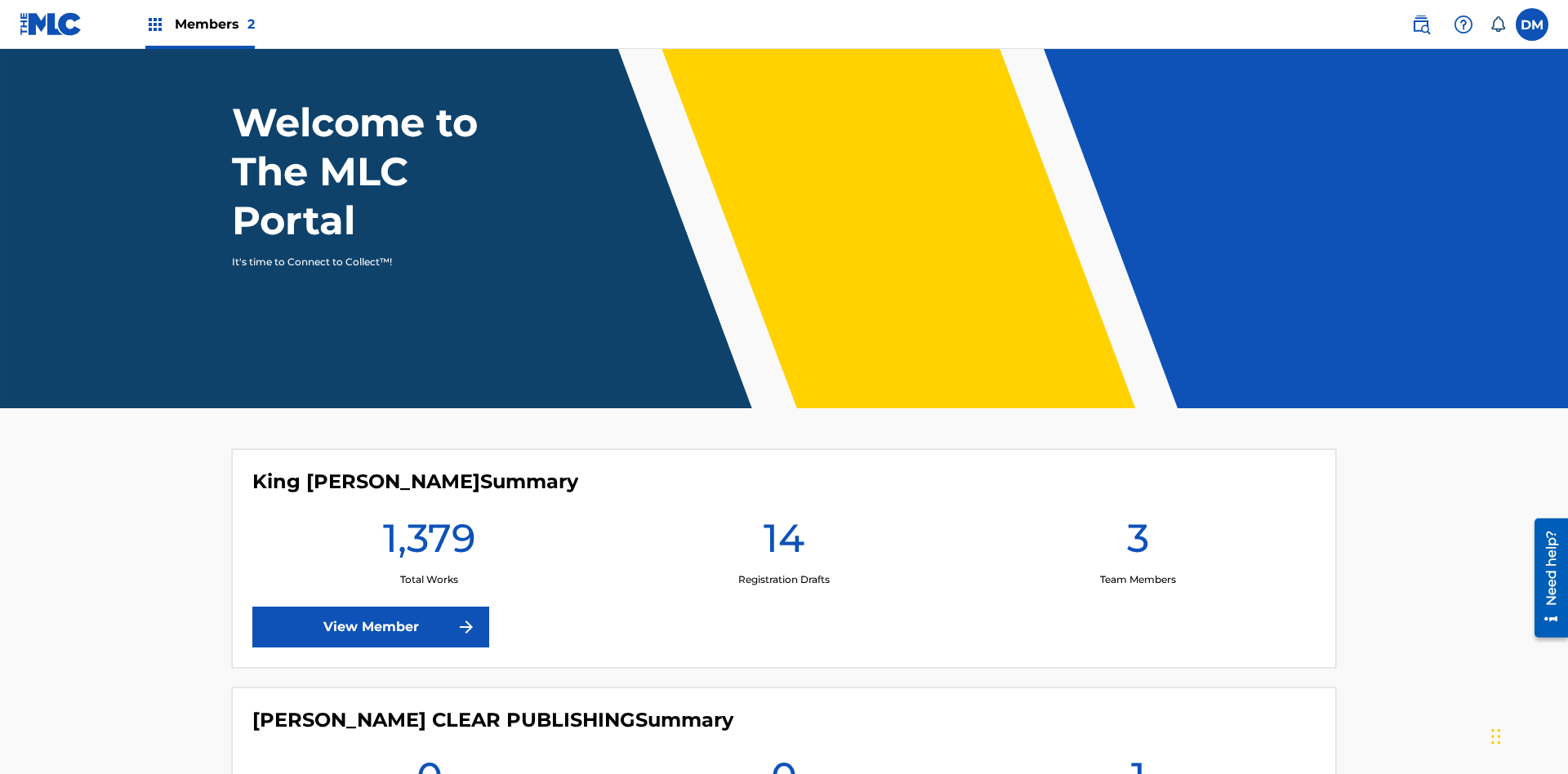
click at [199, 23] on span "Members 2" at bounding box center [215, 24] width 80 height 19
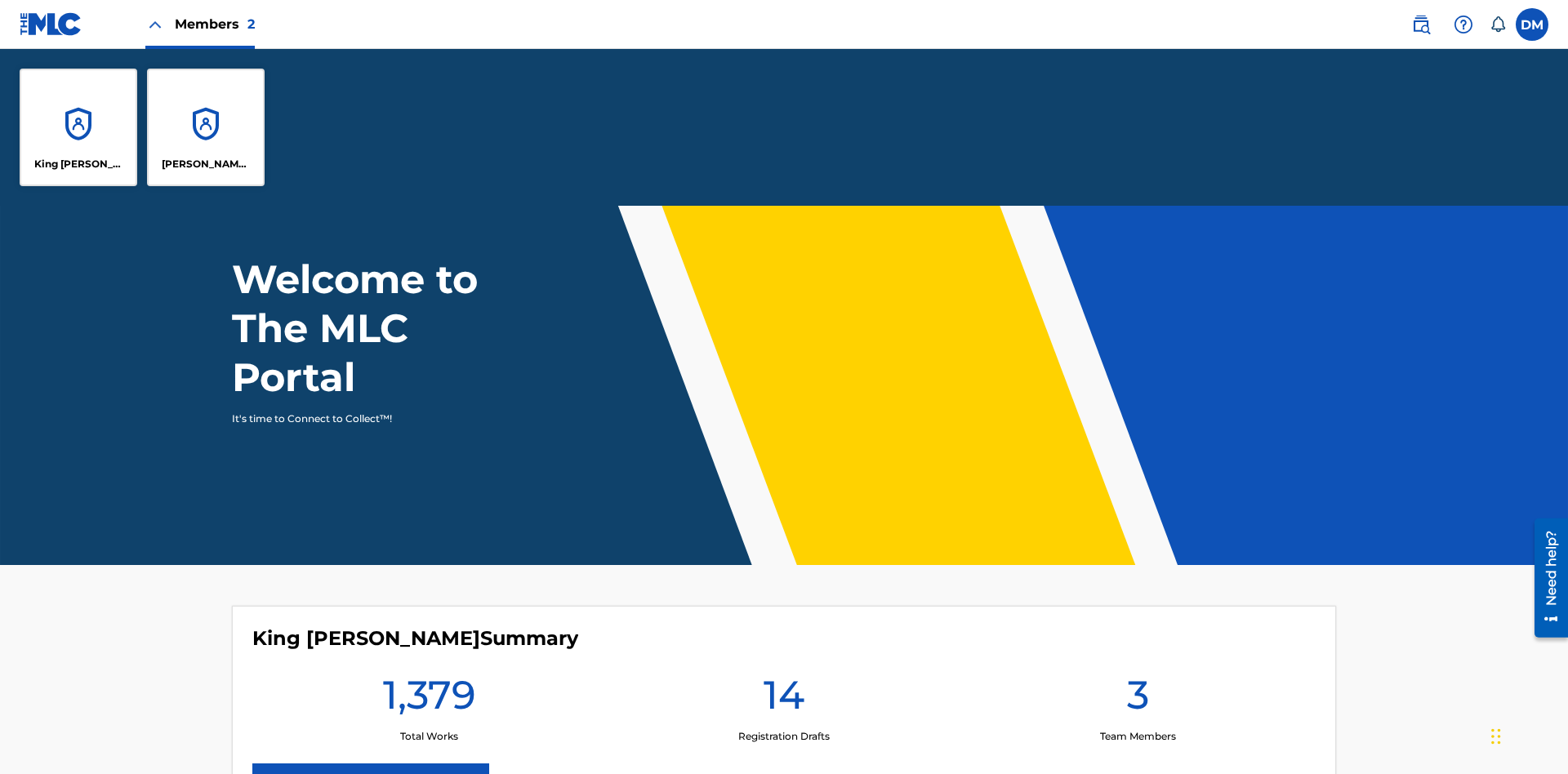
scroll to position [0, 0]
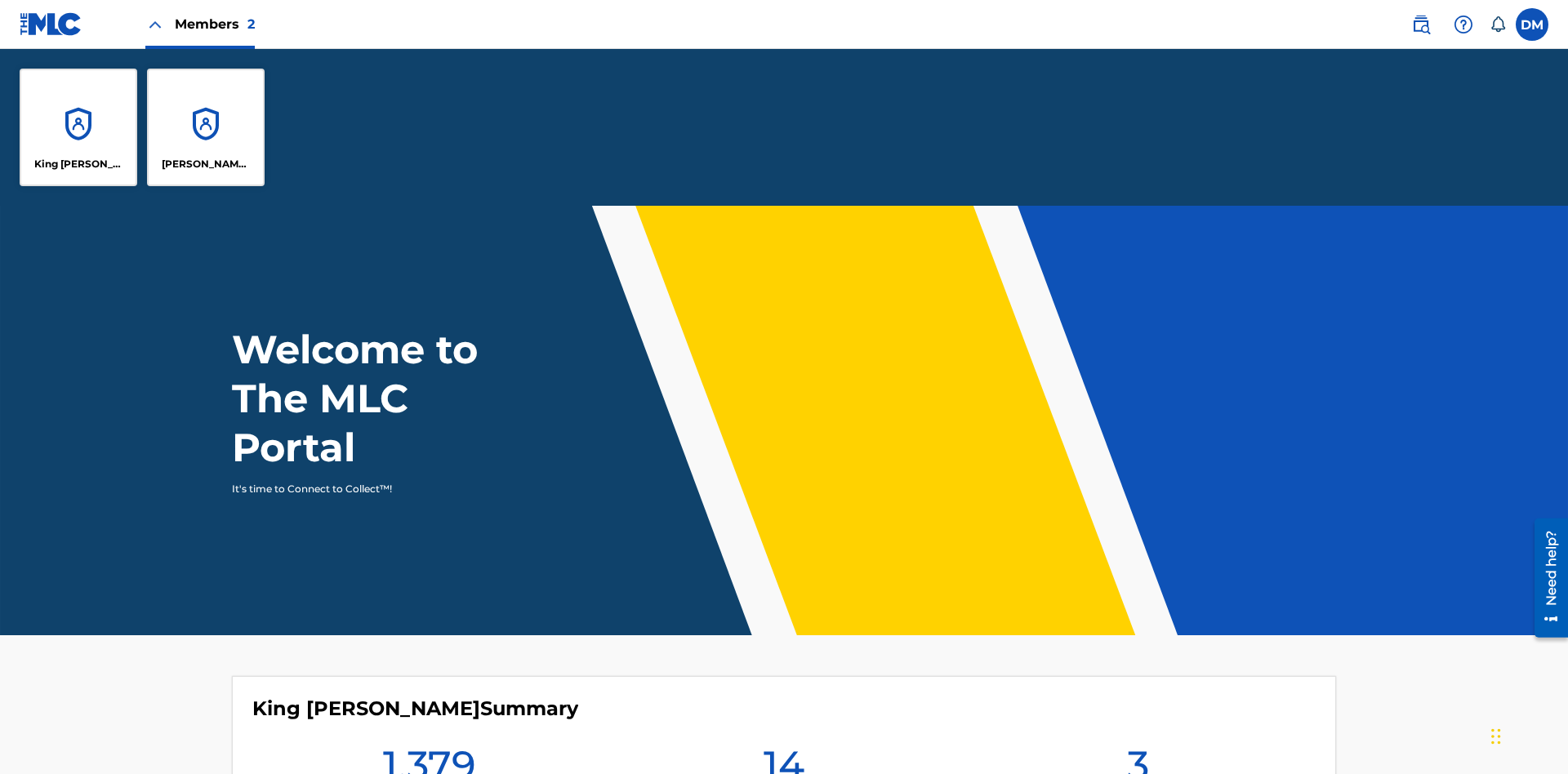
click at [78, 164] on p "King [PERSON_NAME]" at bounding box center [78, 164] width 89 height 15
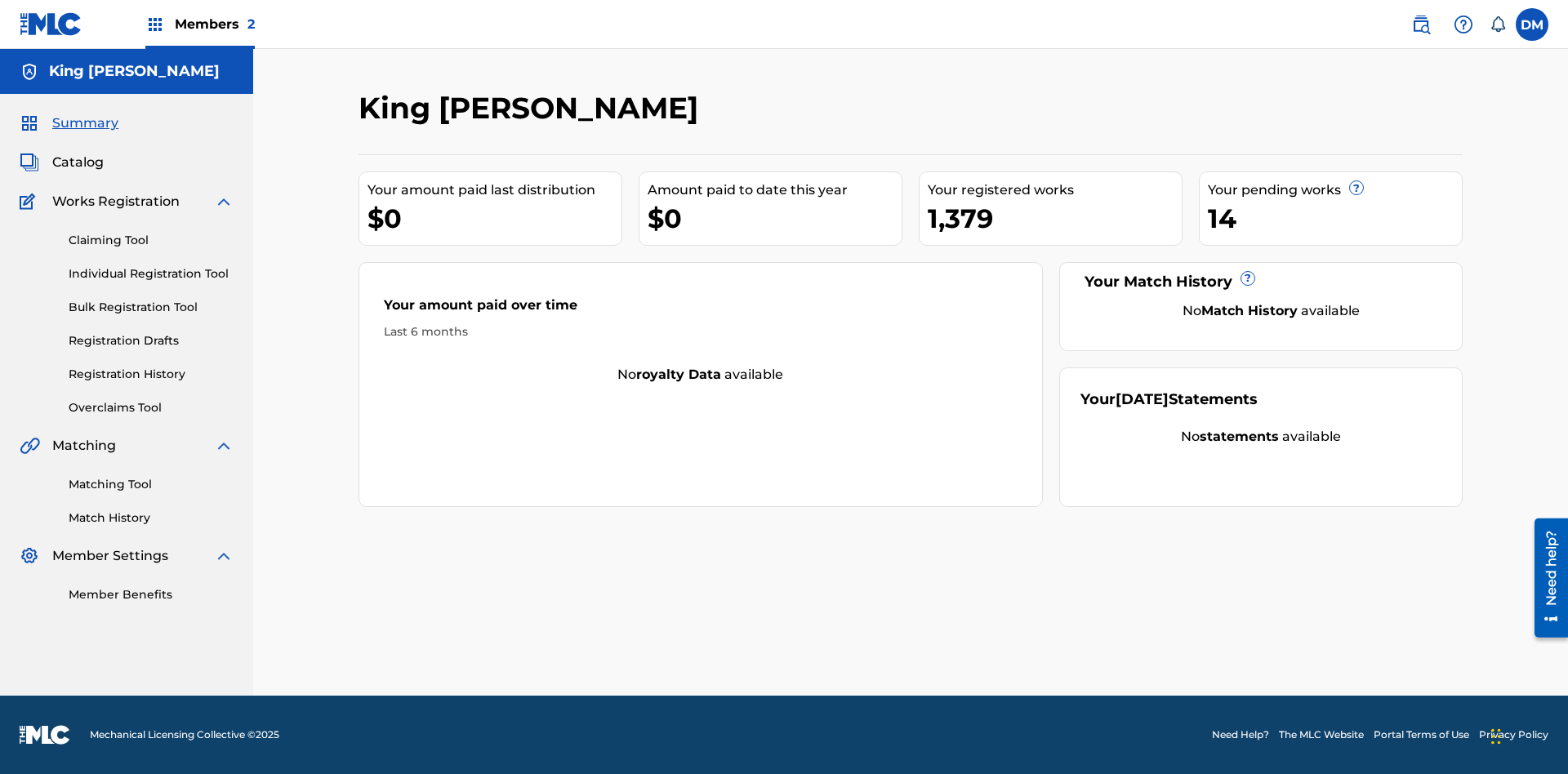
click at [84, 123] on span "Summary" at bounding box center [85, 123] width 66 height 20
click at [151, 484] on link "Matching Tool" at bounding box center [151, 484] width 165 height 17
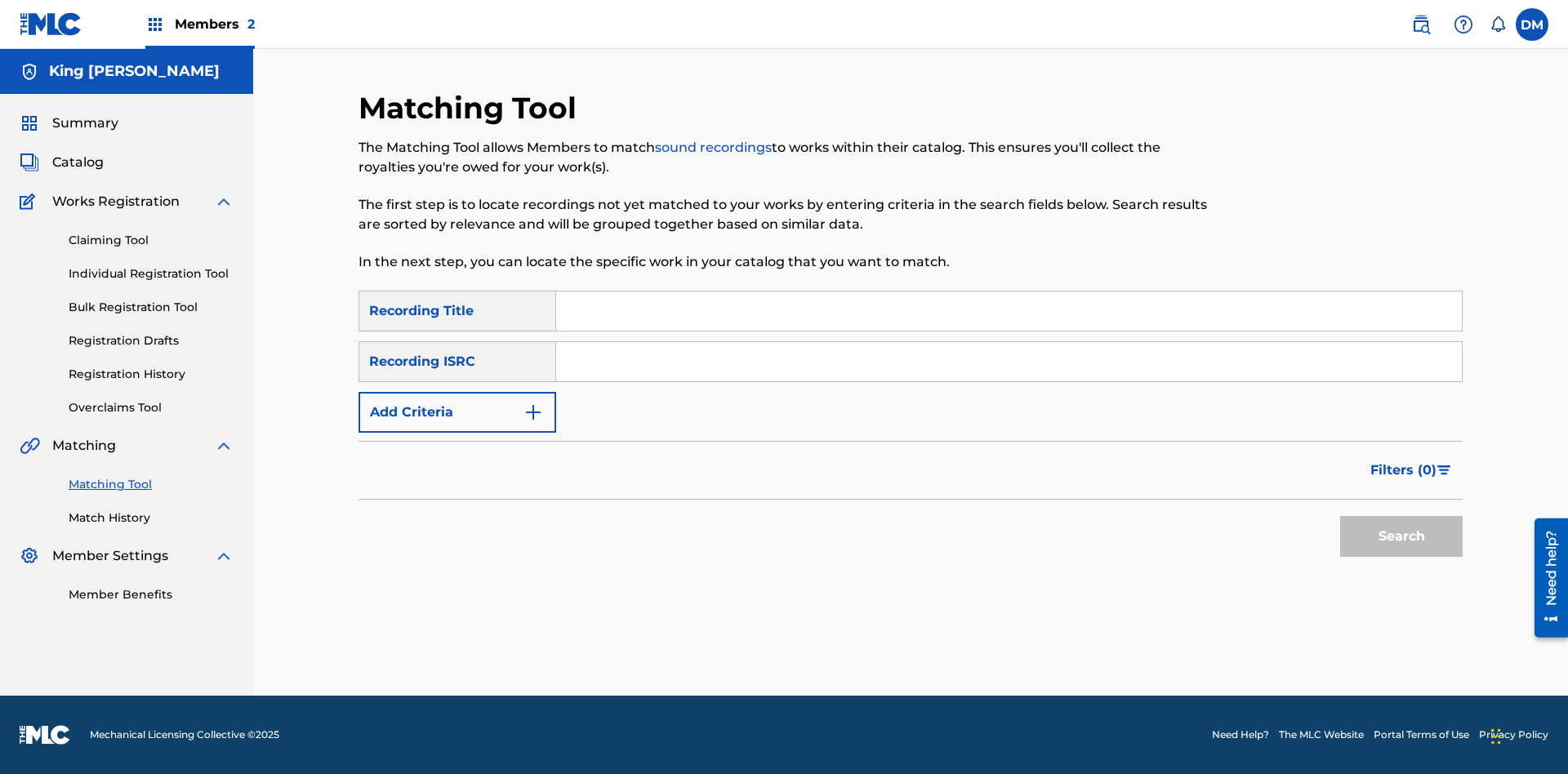
click at [151, 517] on link "Match History" at bounding box center [151, 517] width 165 height 17
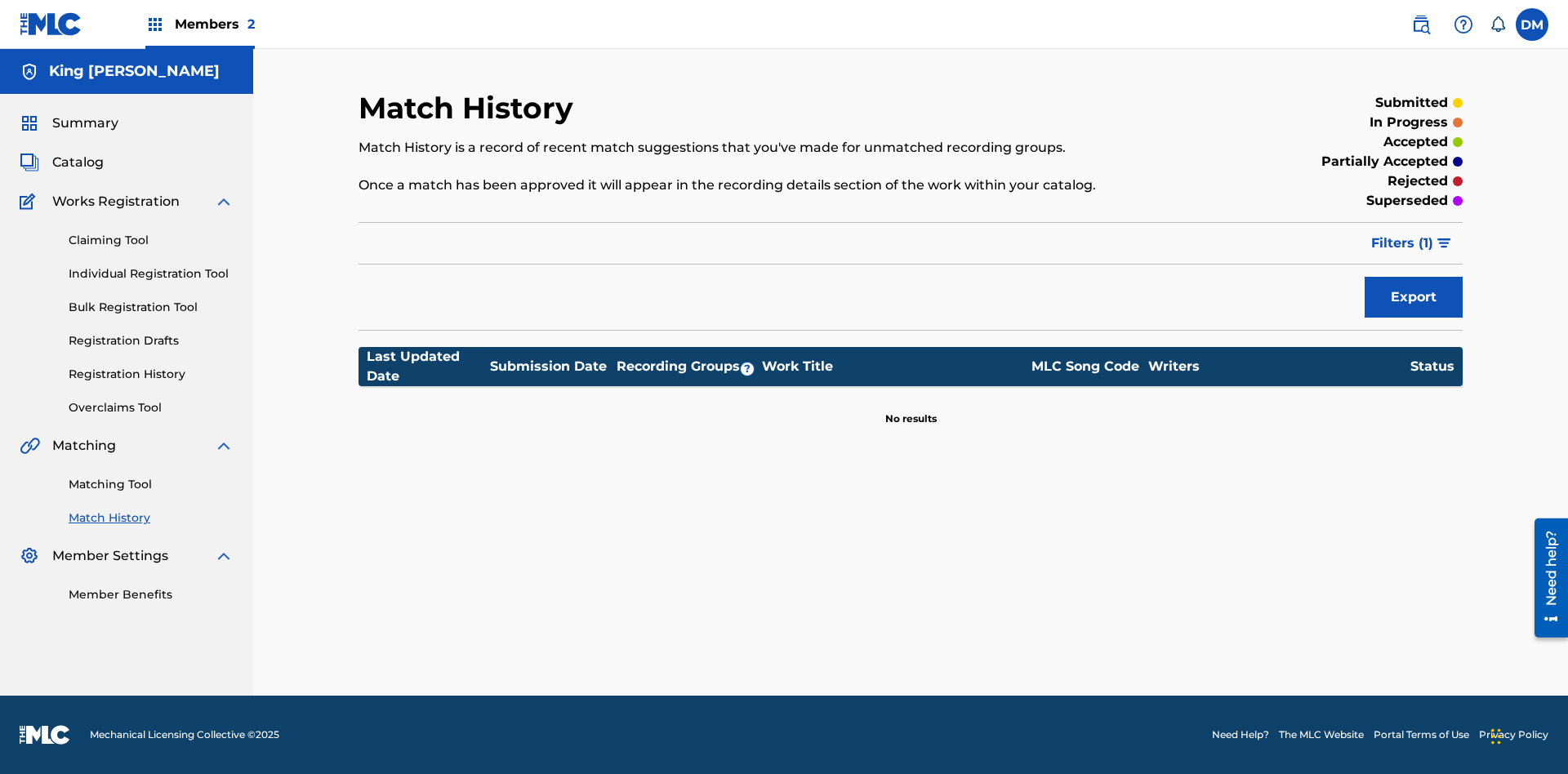
click at [151, 594] on link "Member Benefits" at bounding box center [151, 595] width 165 height 17
click at [151, 407] on link "Overclaims Tool" at bounding box center [151, 407] width 165 height 17
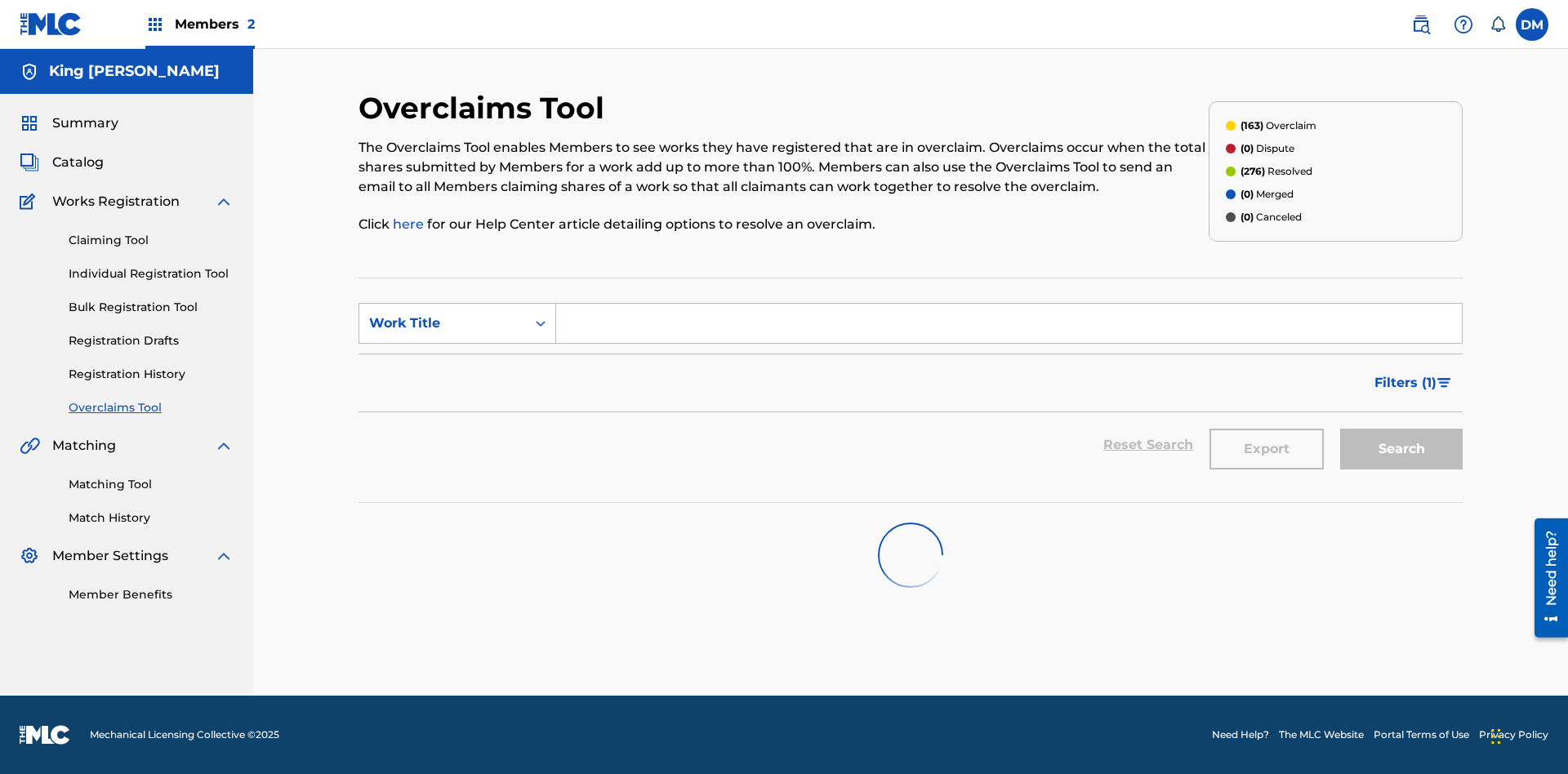
click at [78, 162] on span "Catalog" at bounding box center [78, 162] width 52 height 20
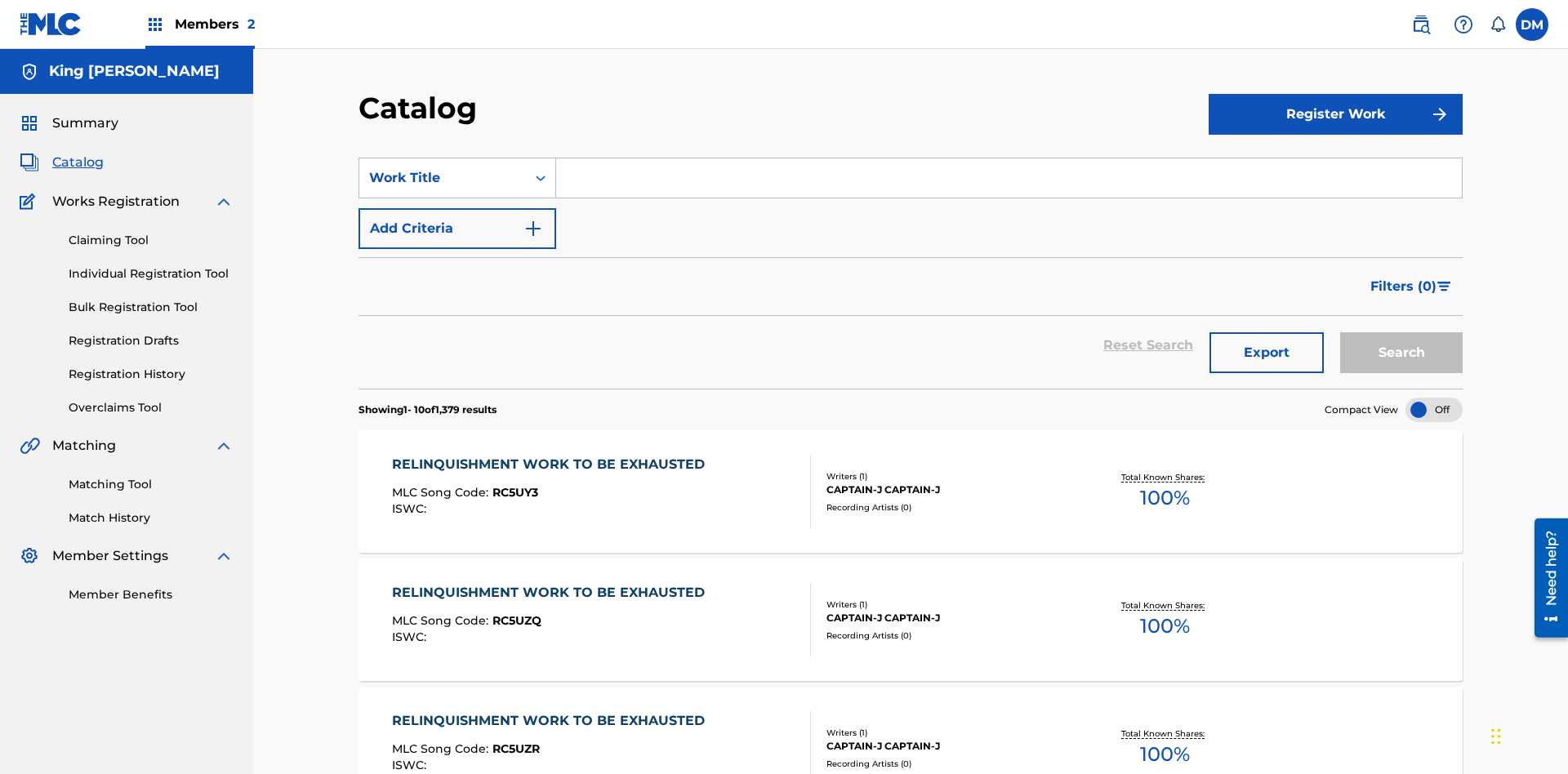
click at [151, 232] on link "Claiming Tool" at bounding box center [151, 240] width 165 height 17
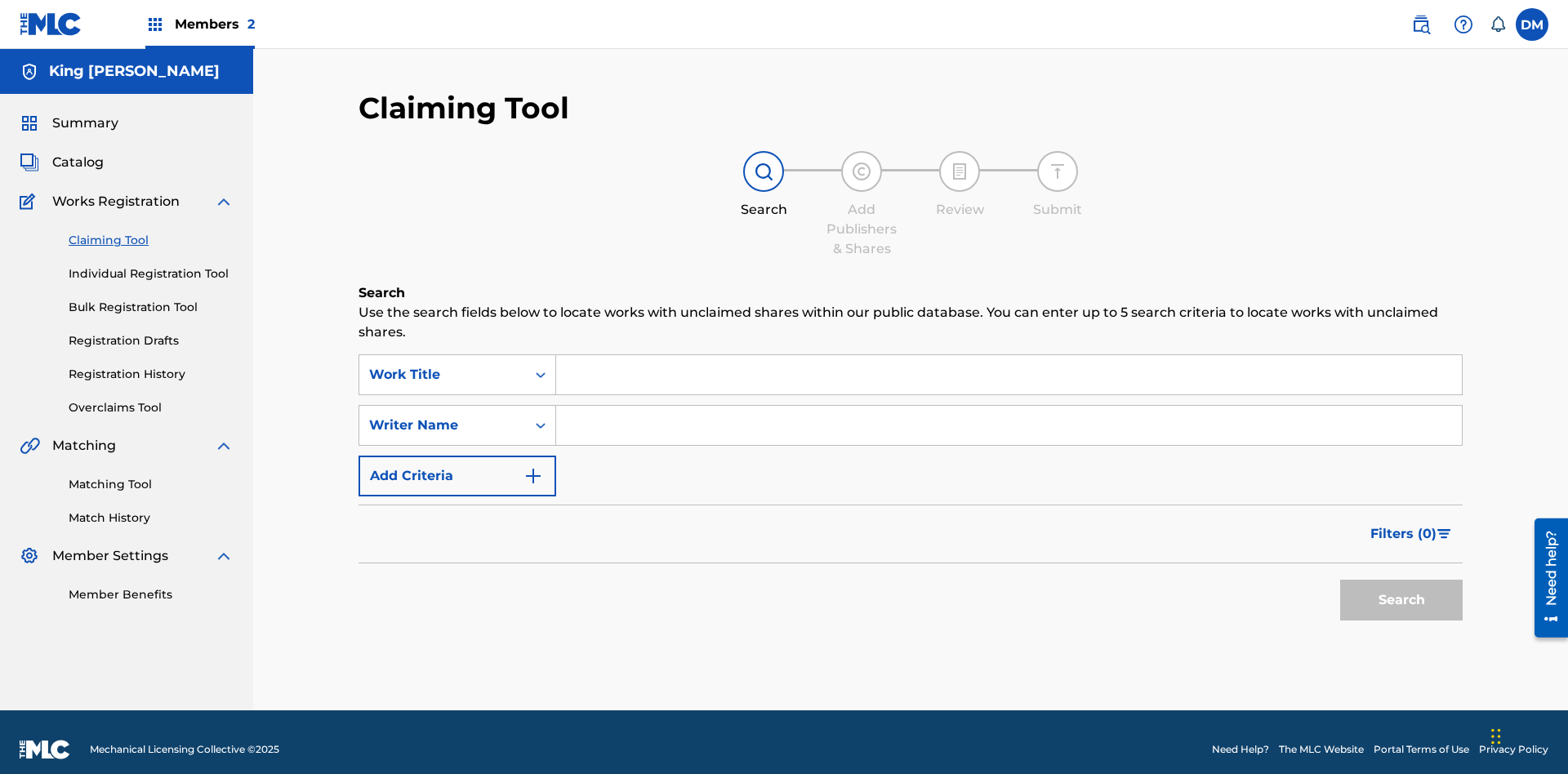
click at [151, 265] on link "Individual Registration Tool" at bounding box center [151, 273] width 165 height 17
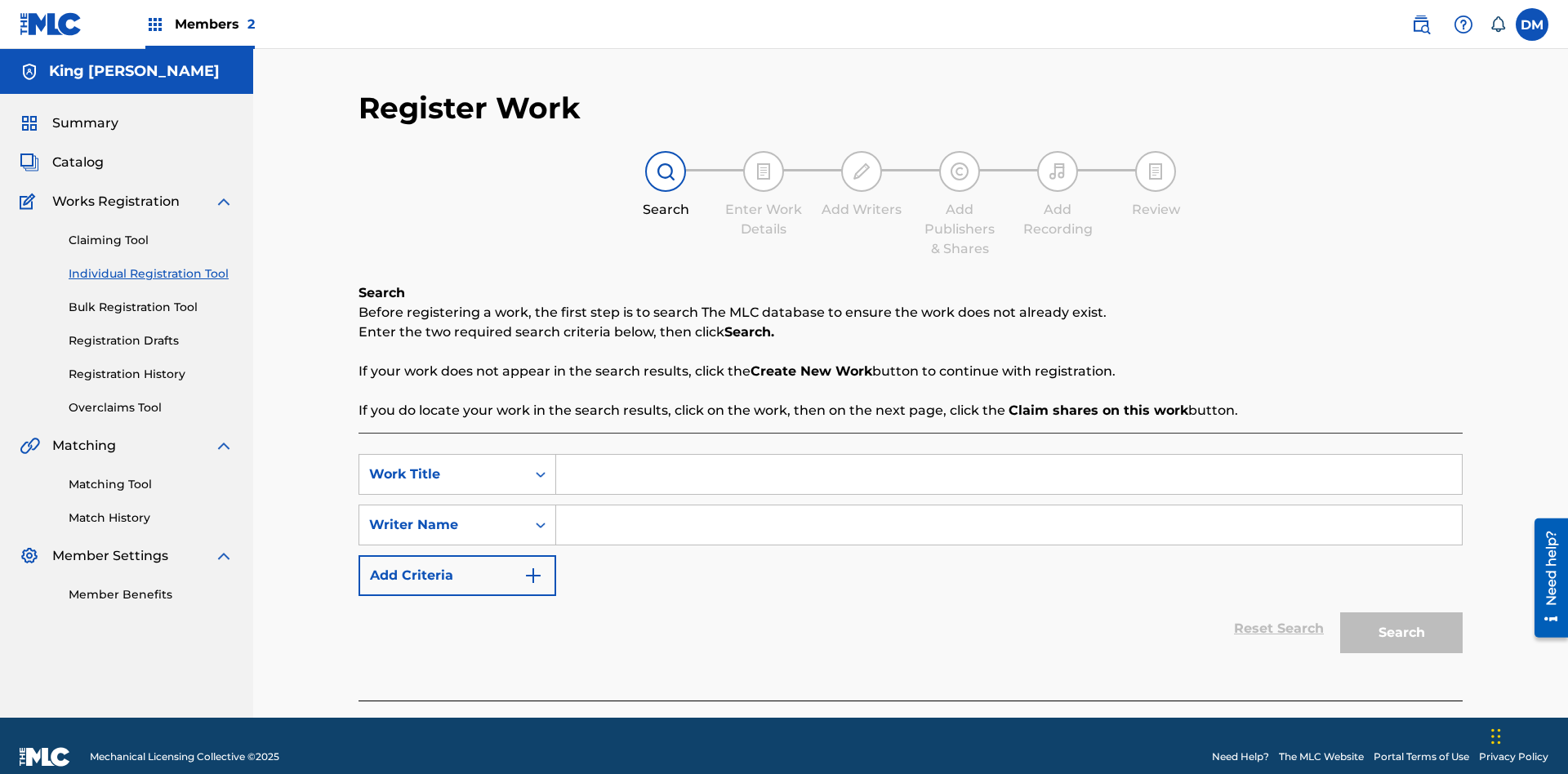
click at [151, 299] on link "Bulk Registration Tool" at bounding box center [151, 307] width 165 height 17
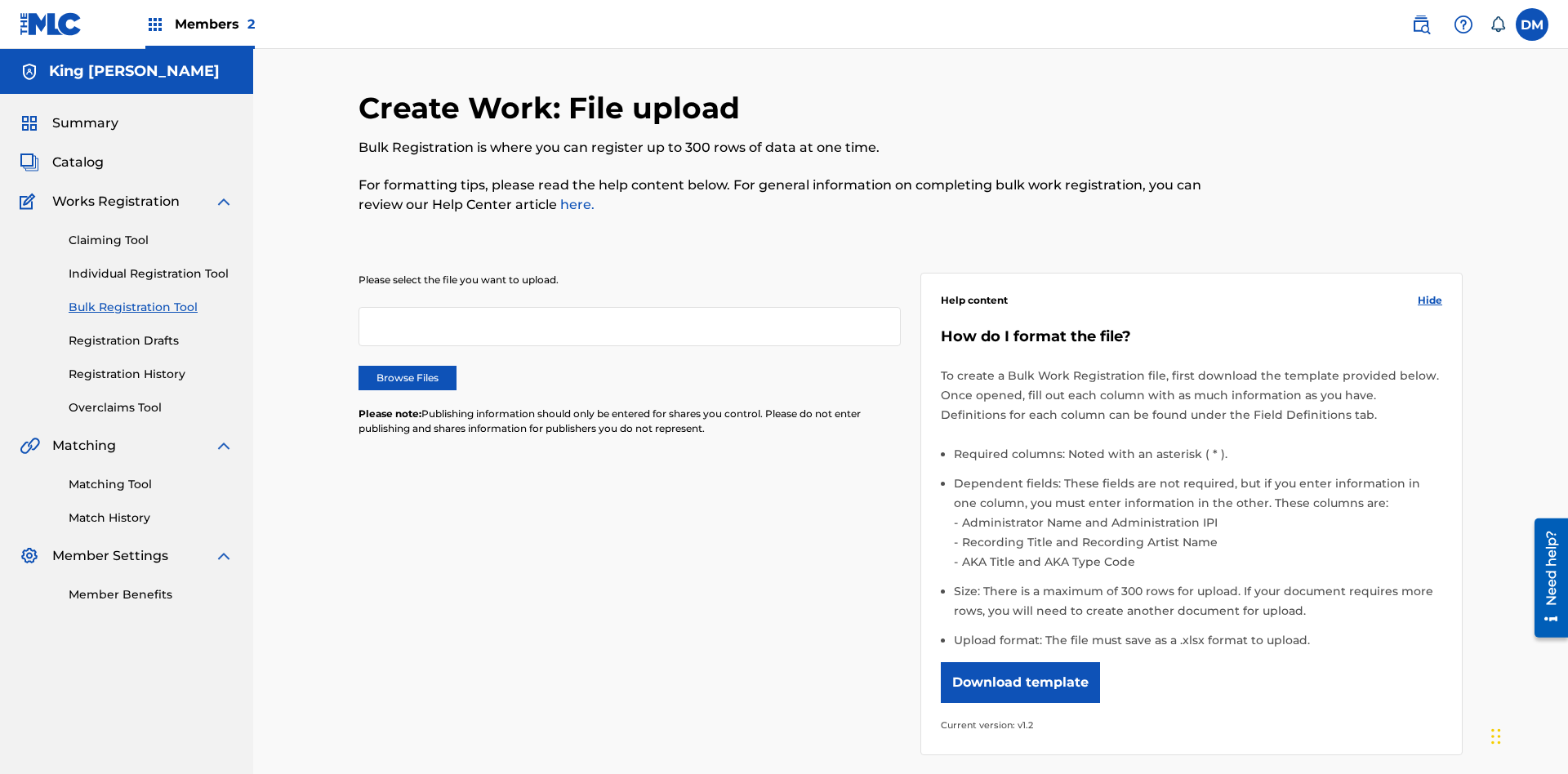
scroll to position [0, 358]
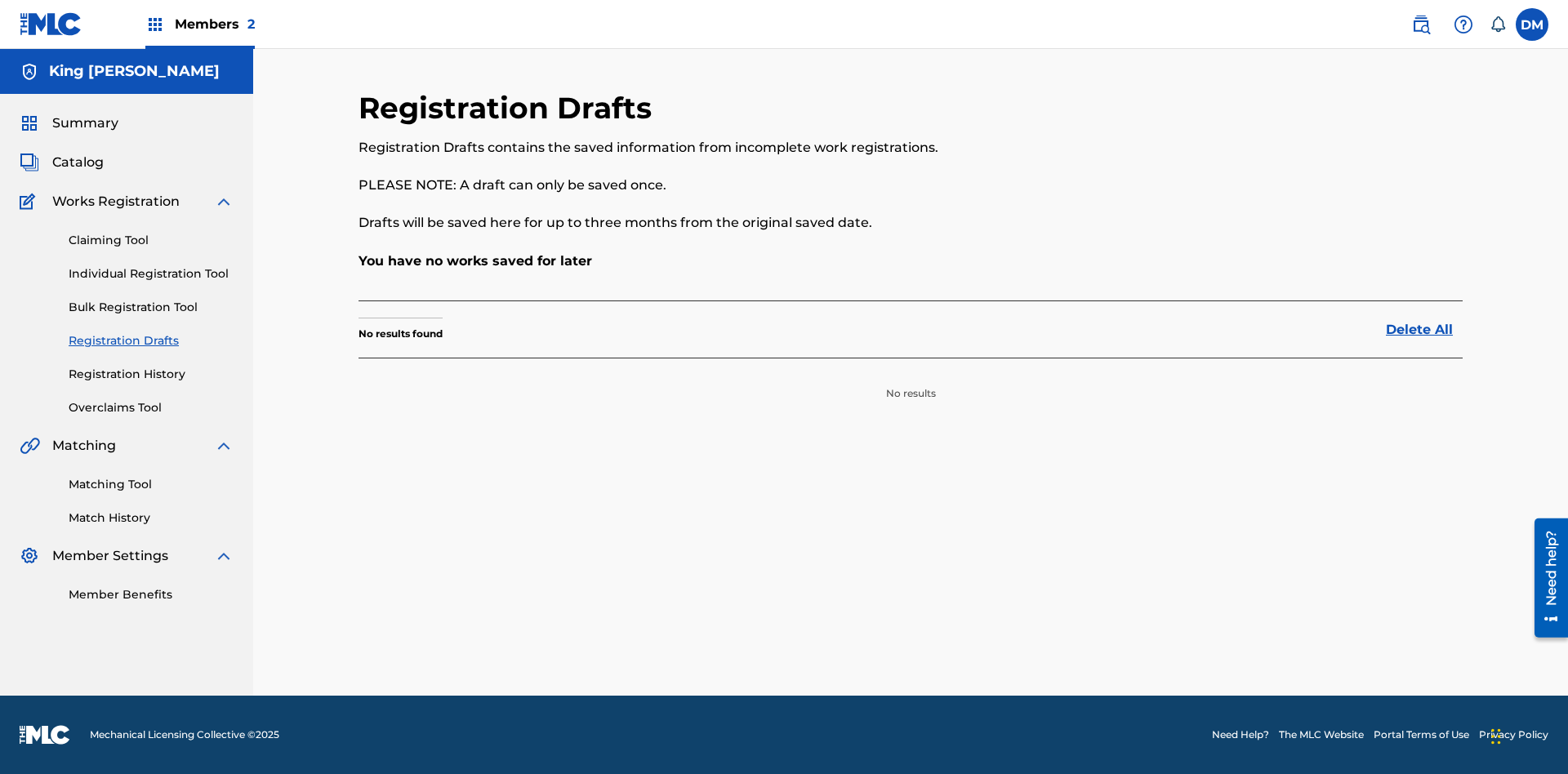
click at [151, 374] on link "Registration History" at bounding box center [151, 374] width 165 height 17
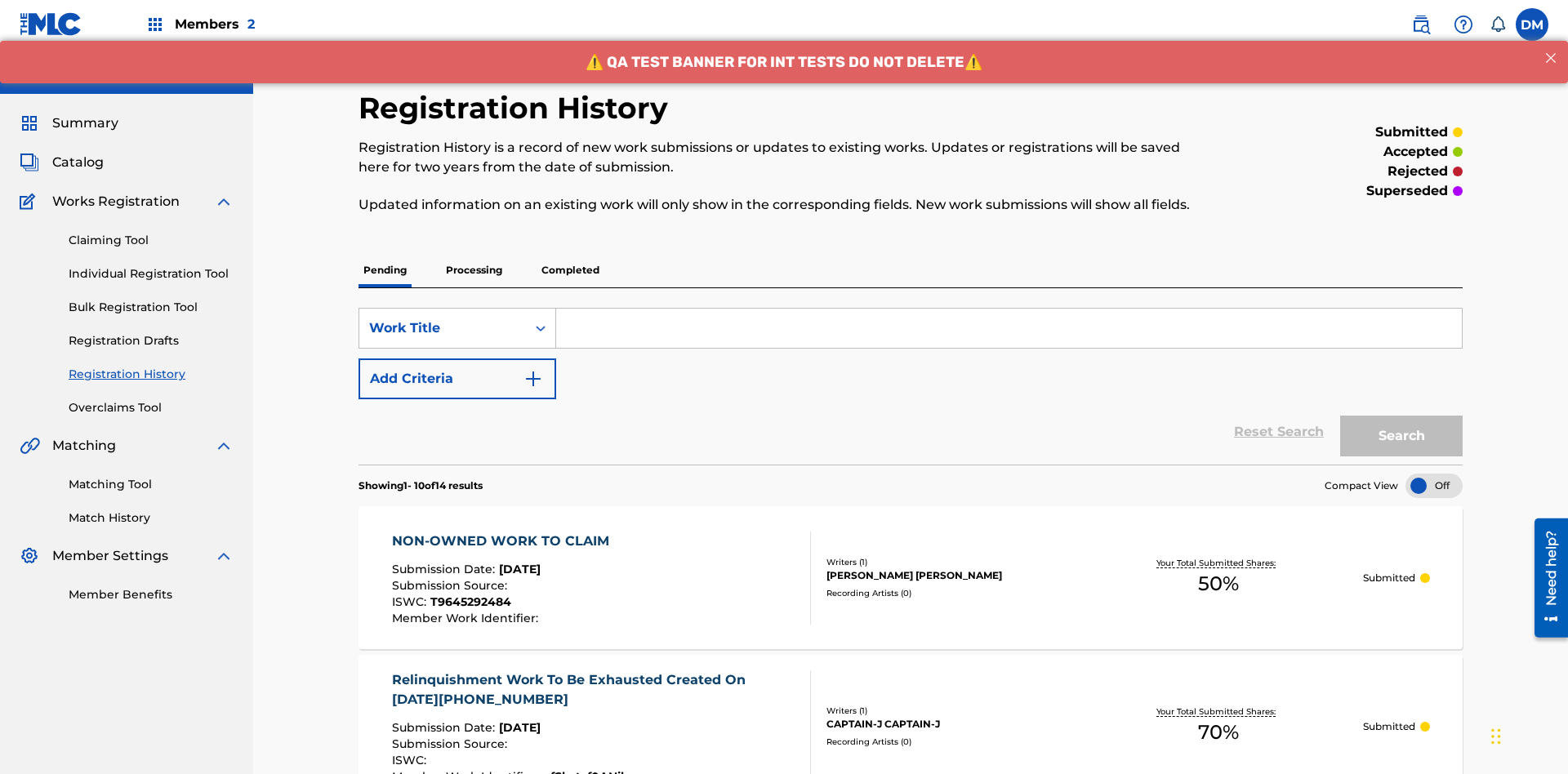
scroll to position [16, 0]
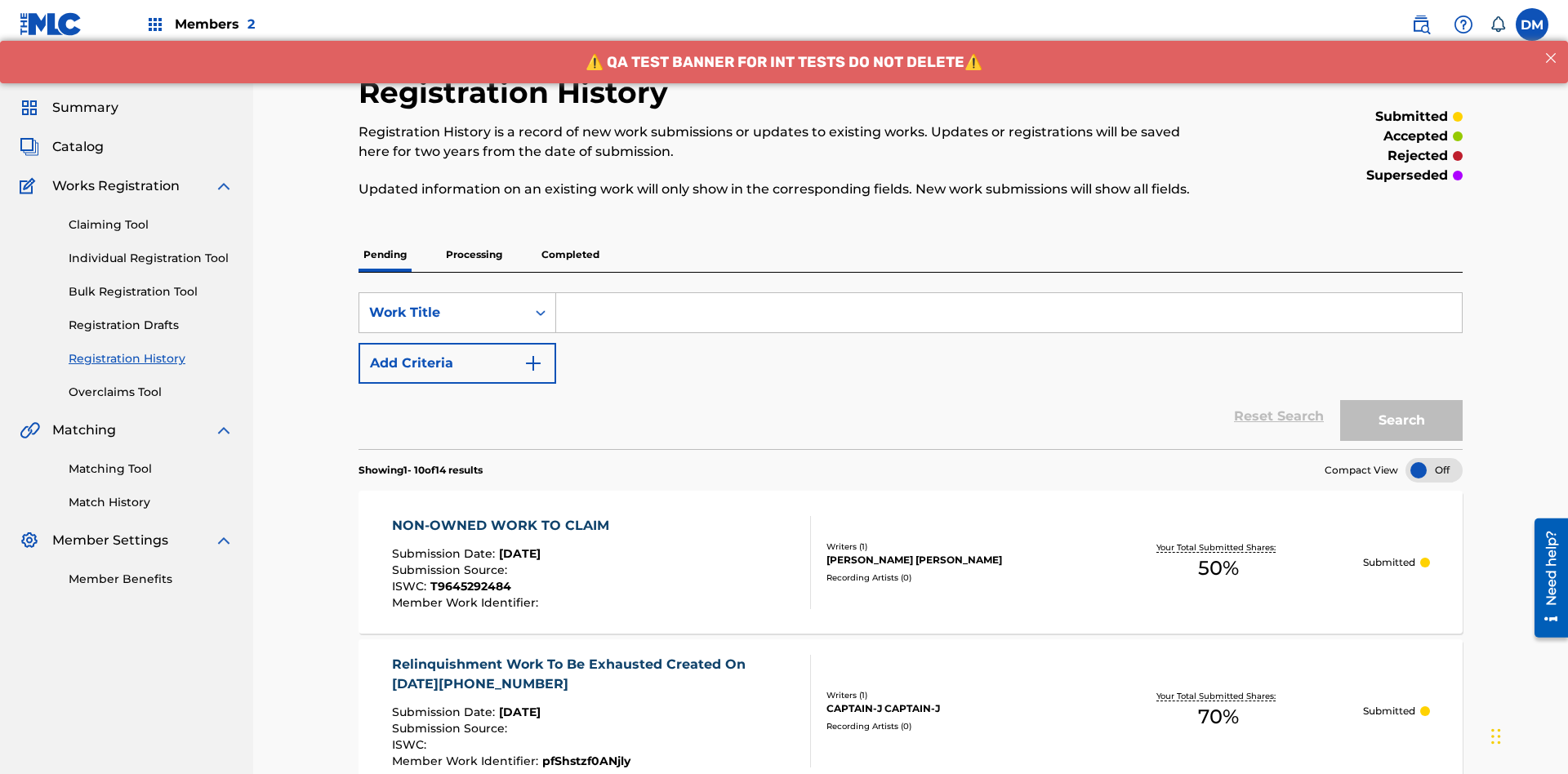
click at [1532, 23] on label at bounding box center [1532, 24] width 33 height 32
click at [1532, 24] on input "DM Dutchess McTesterson dutchess.mctesterson@gmail.com Notification Preferences…" at bounding box center [1532, 24] width 0 height 0
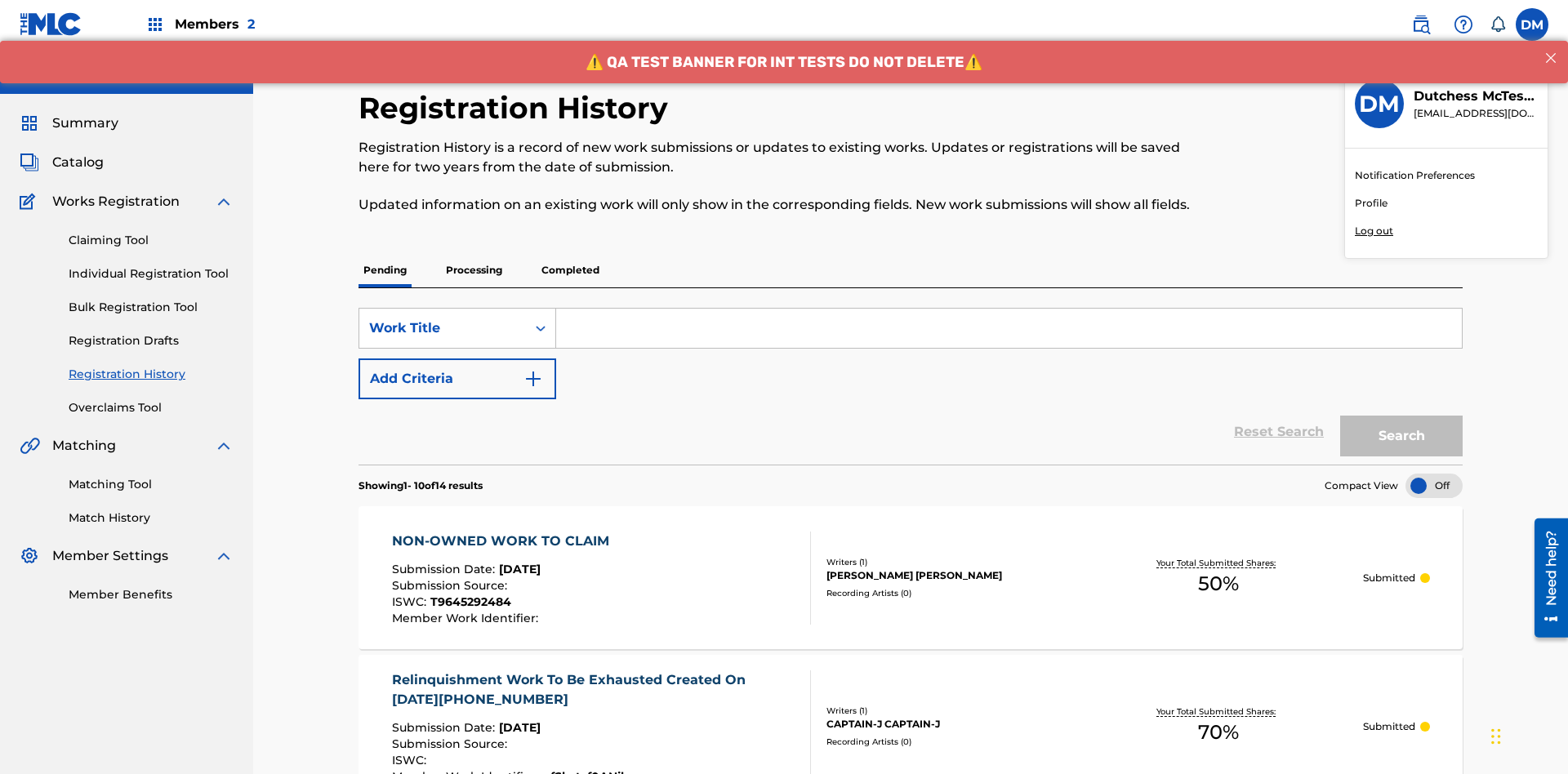
click at [1374, 231] on p "Log out" at bounding box center [1375, 231] width 38 height 15
click at [1532, 24] on input "DM Dutchess McTesterson dutchess.mctesterson@gmail.com Notification Preferences…" at bounding box center [1532, 24] width 0 height 0
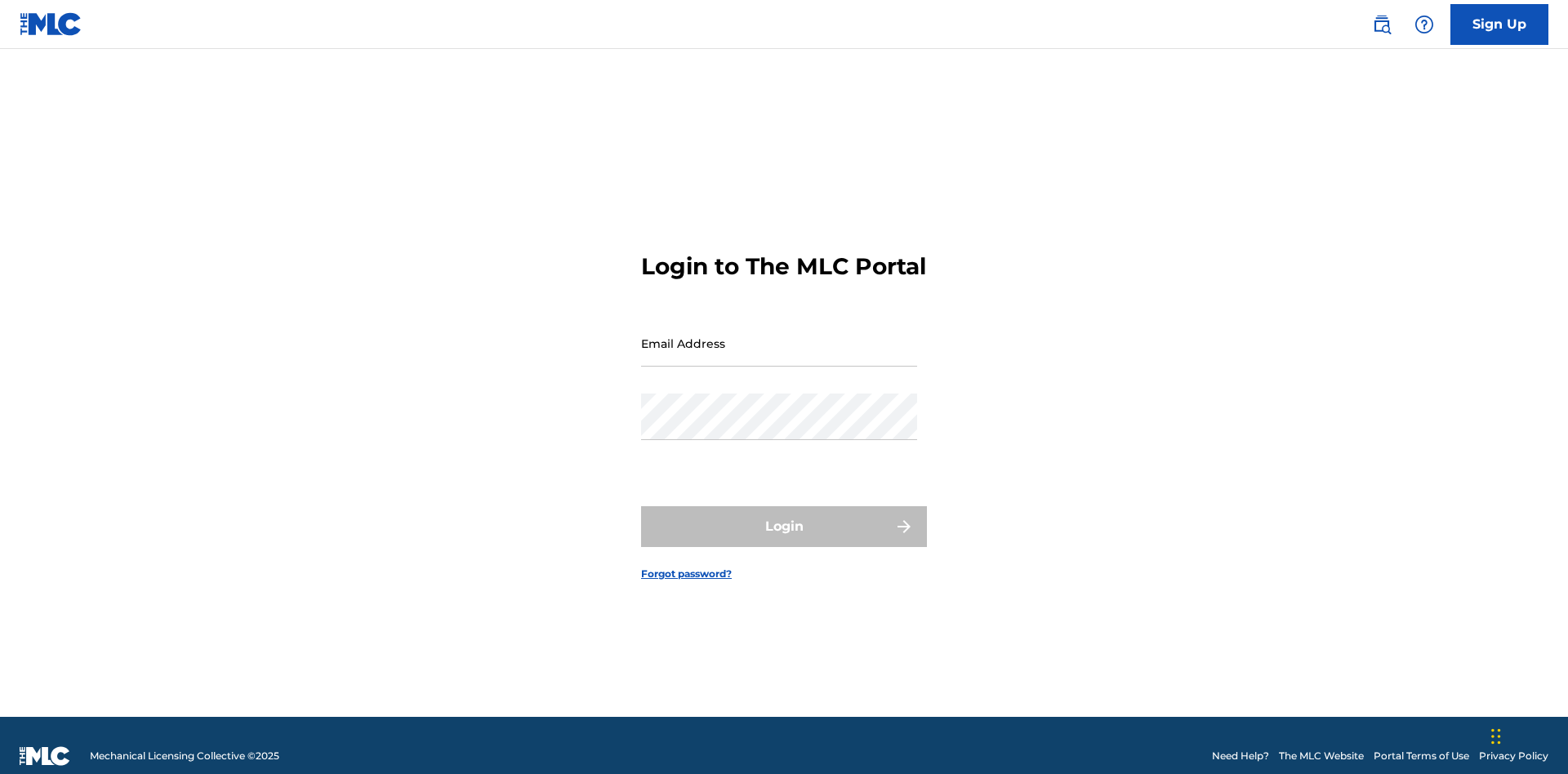
click at [779, 336] on input "Email Address" at bounding box center [779, 343] width 276 height 47
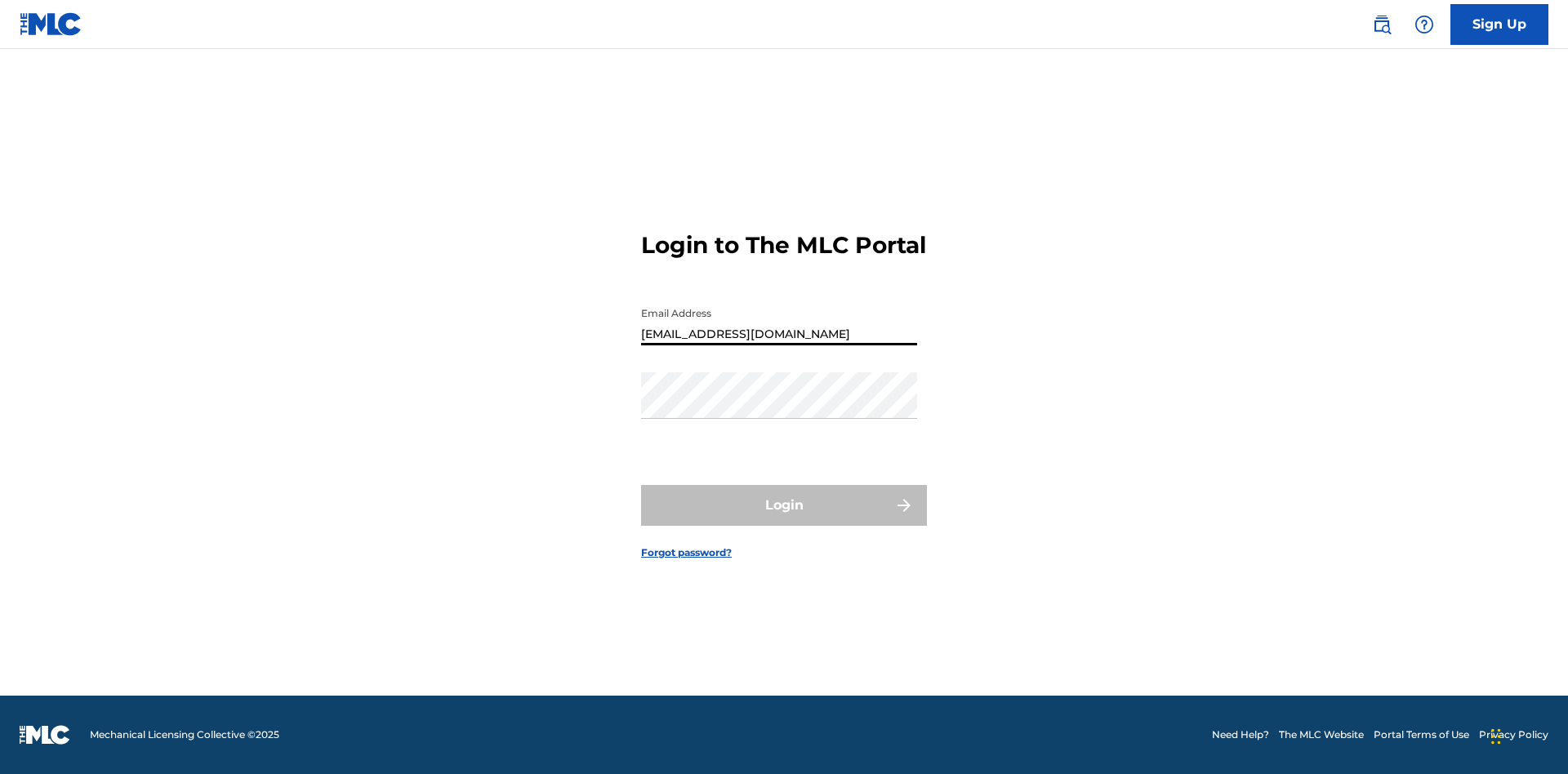
type input "[EMAIL_ADDRESS][DOMAIN_NAME]"
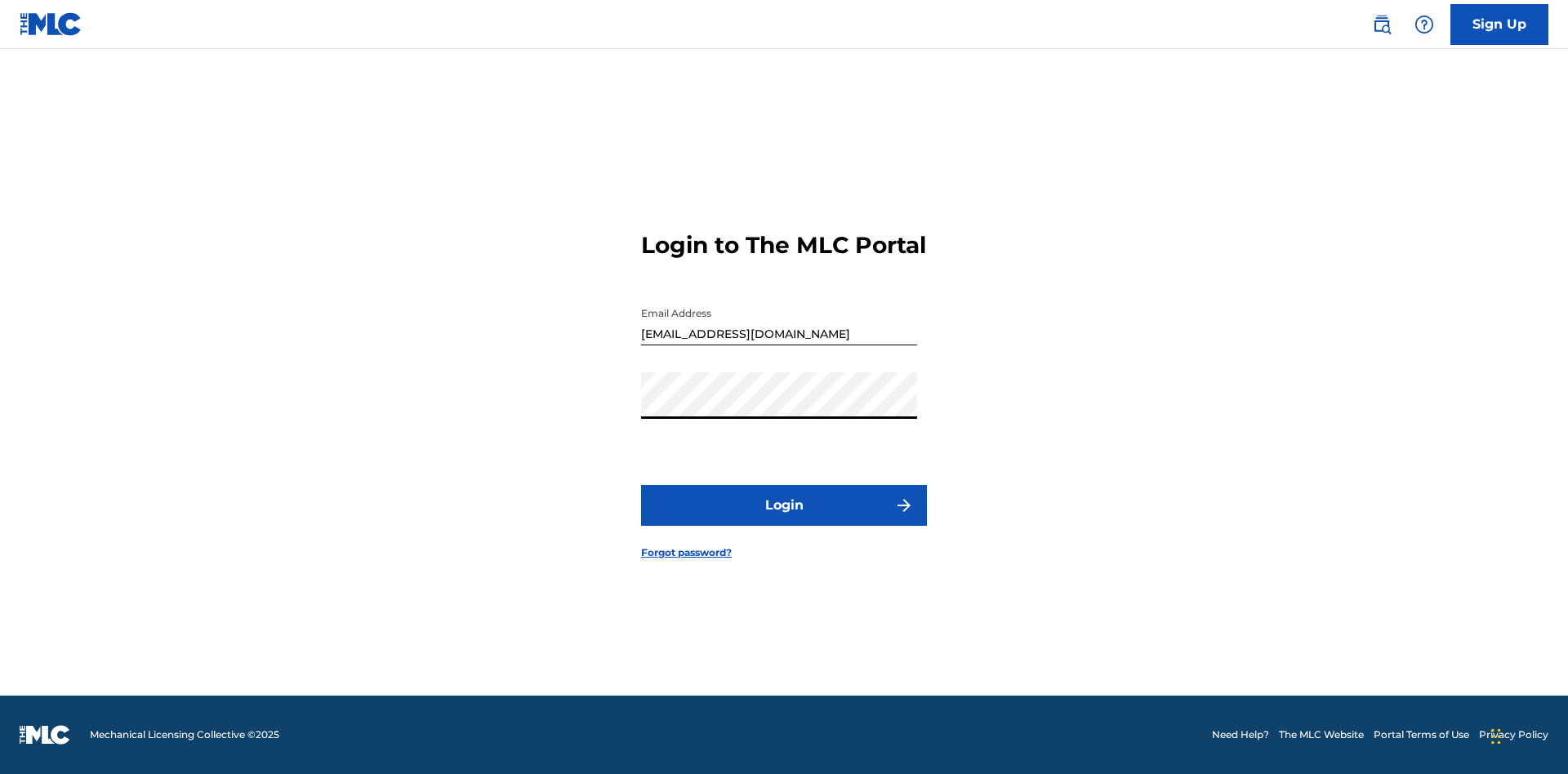
click at [784, 519] on button "Login" at bounding box center [784, 505] width 286 height 41
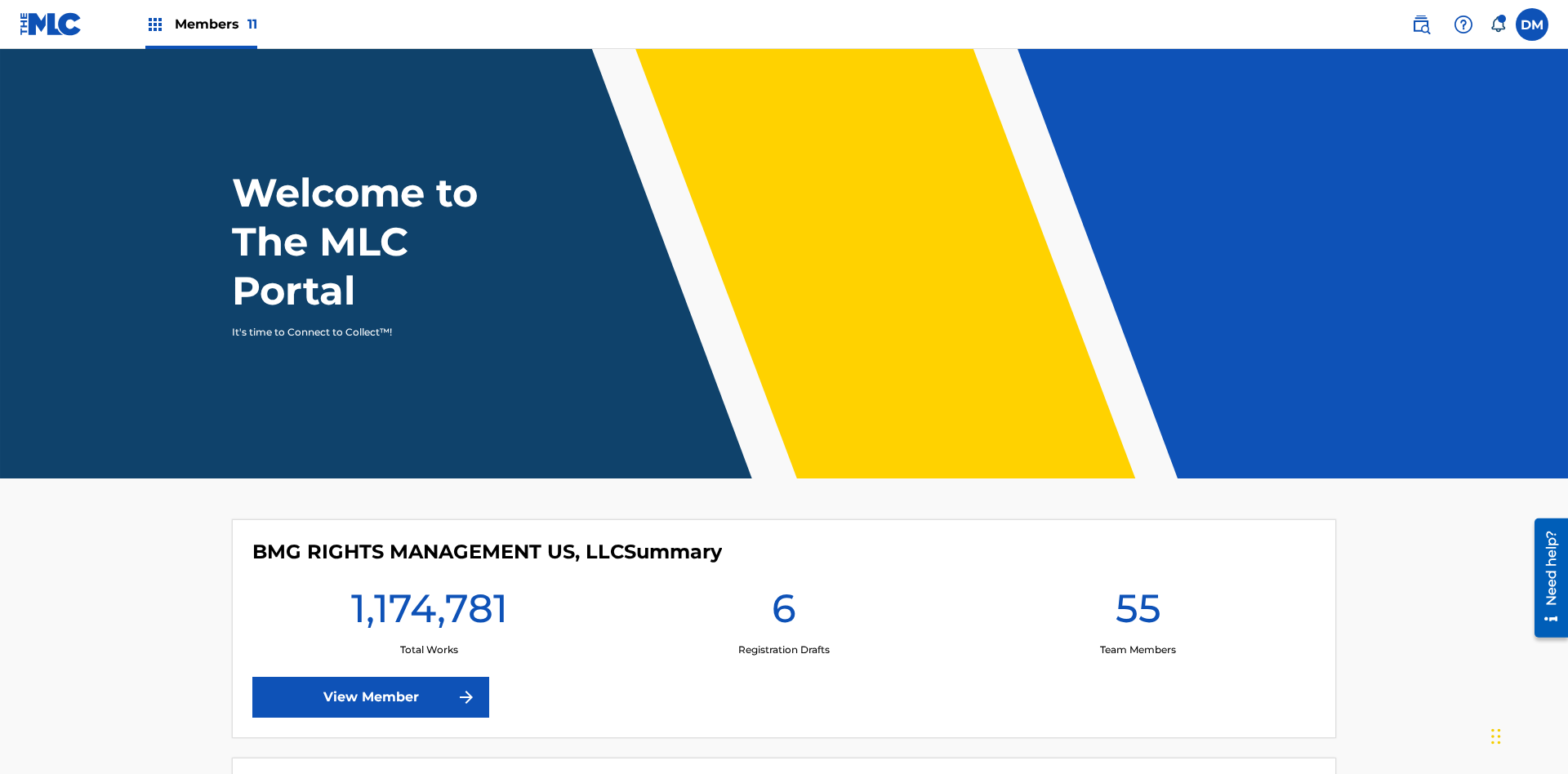
scroll to position [70, 0]
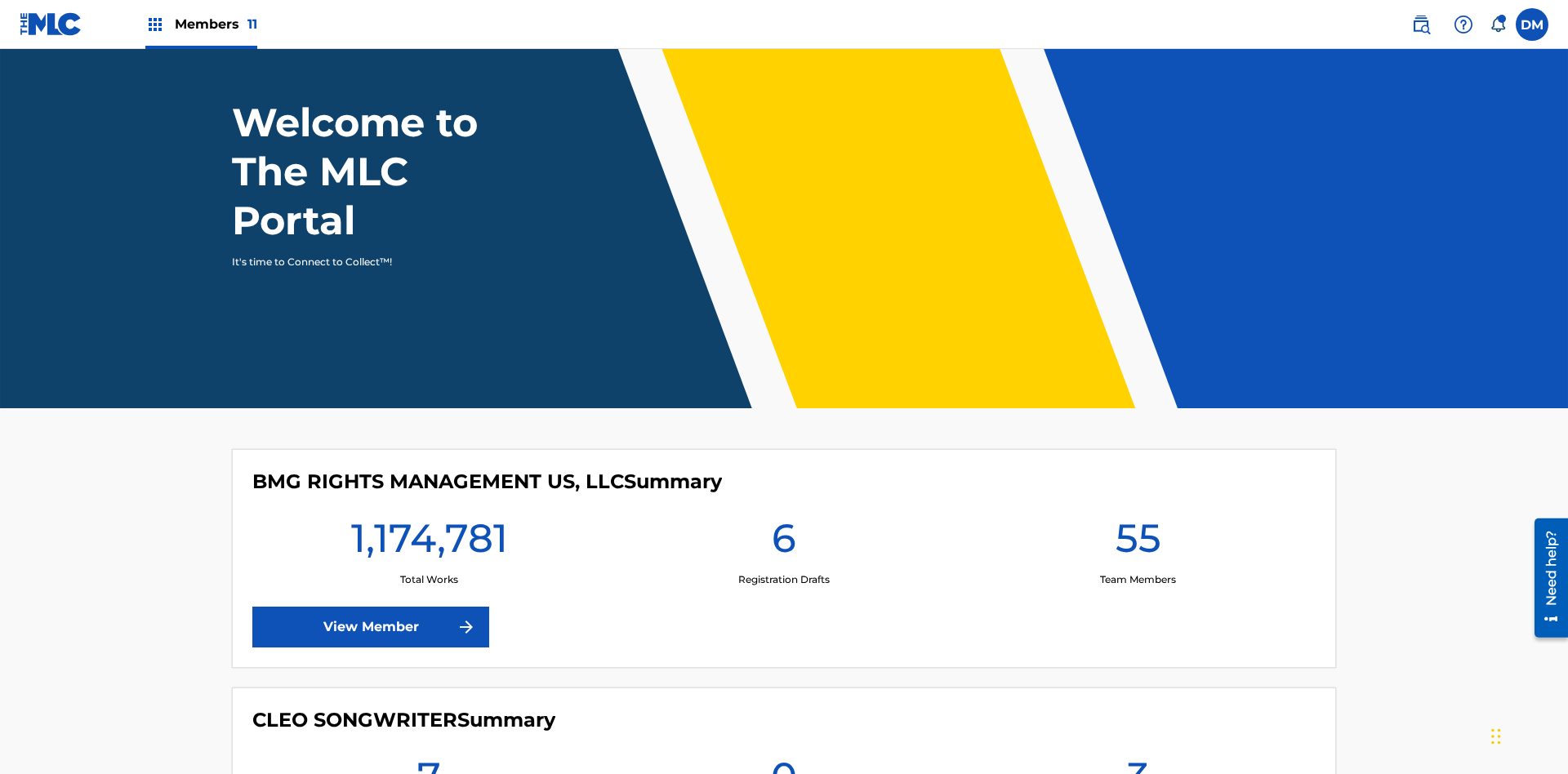
click at [201, 23] on span "Members 11" at bounding box center [216, 24] width 83 height 19
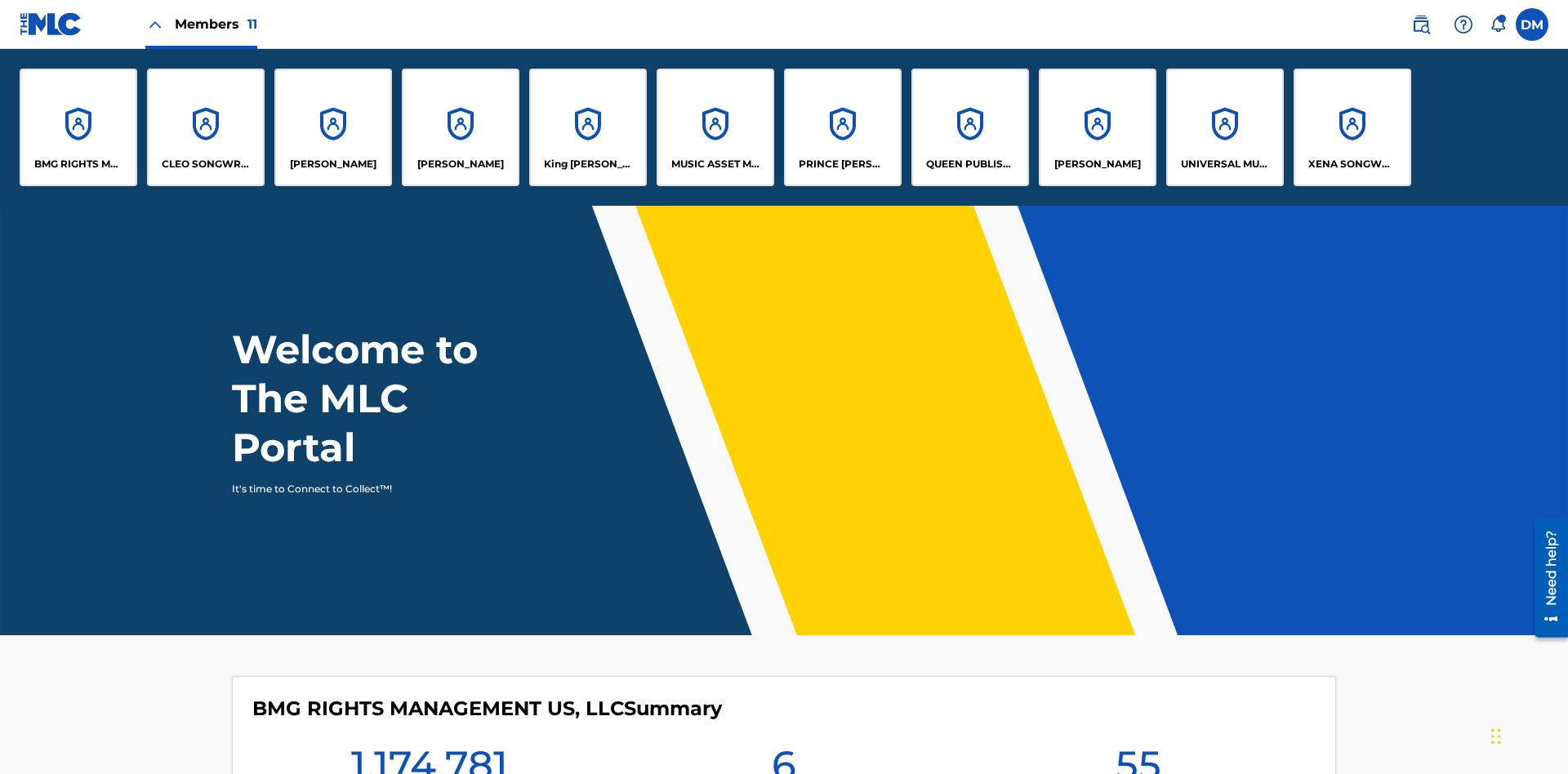
click at [587, 164] on p "King [PERSON_NAME]" at bounding box center [589, 164] width 89 height 15
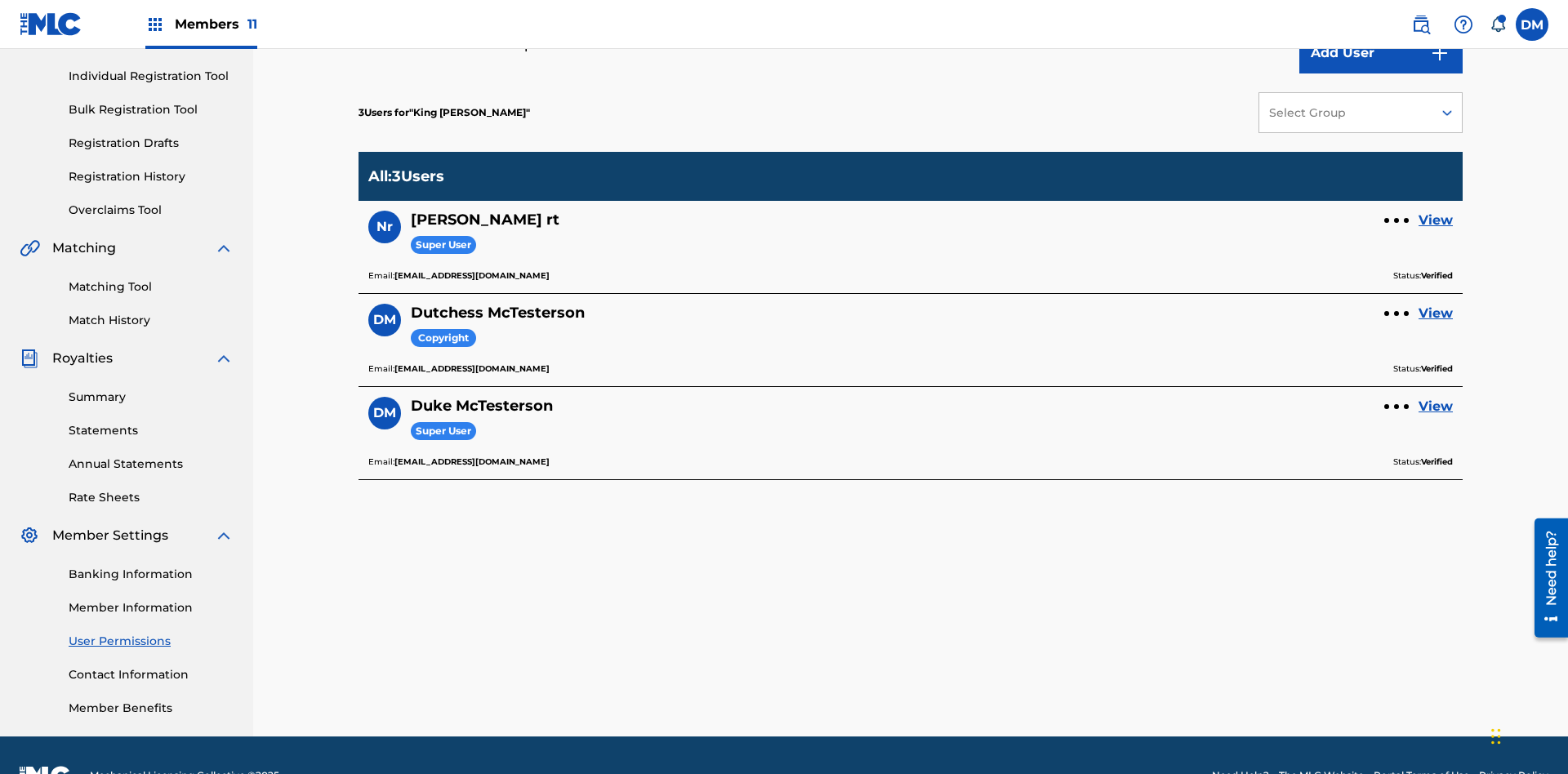
click at [1436, 303] on link "View" at bounding box center [1435, 313] width 34 height 20
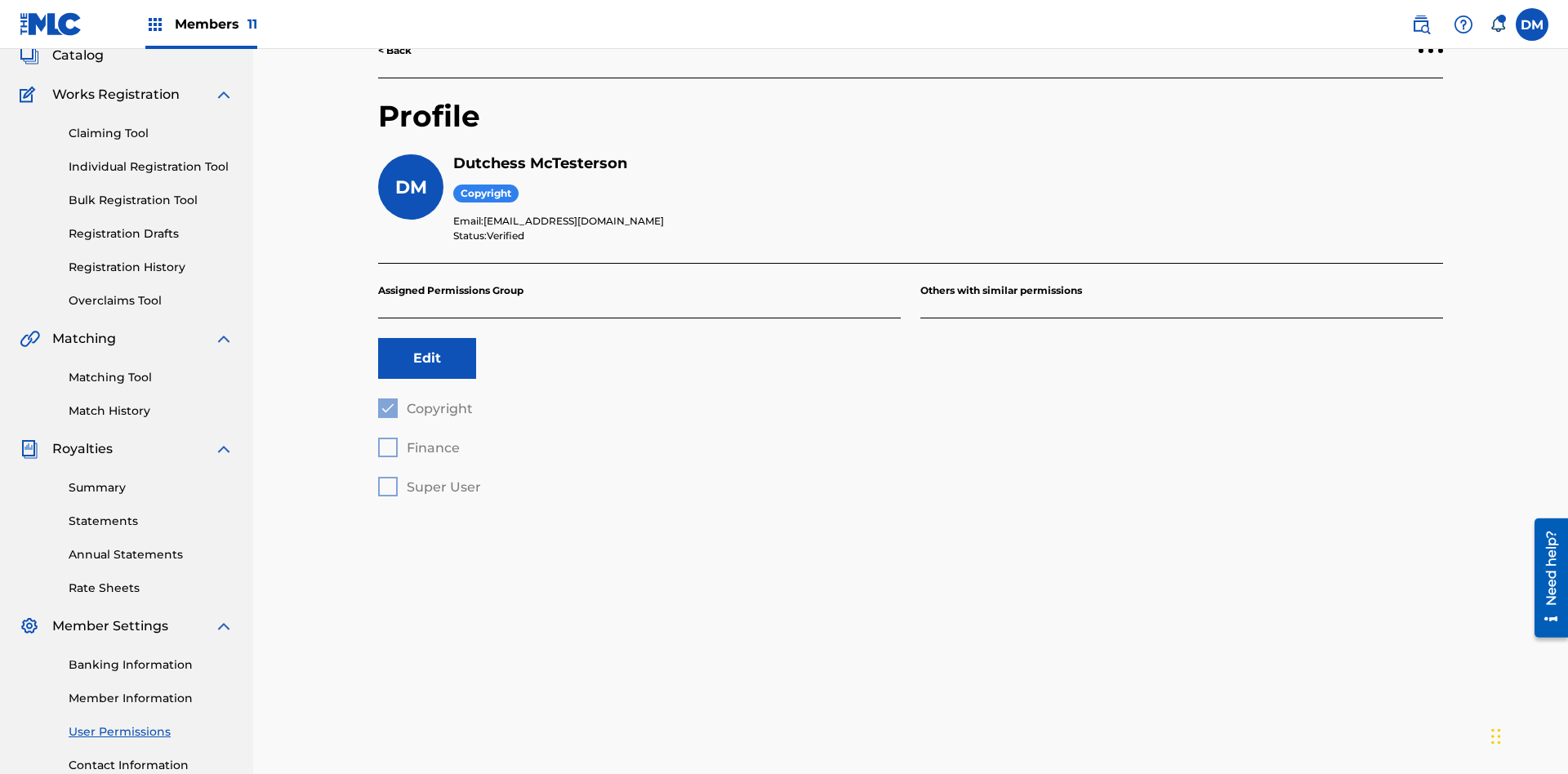
click at [427, 338] on button "Edit" at bounding box center [428, 358] width 98 height 41
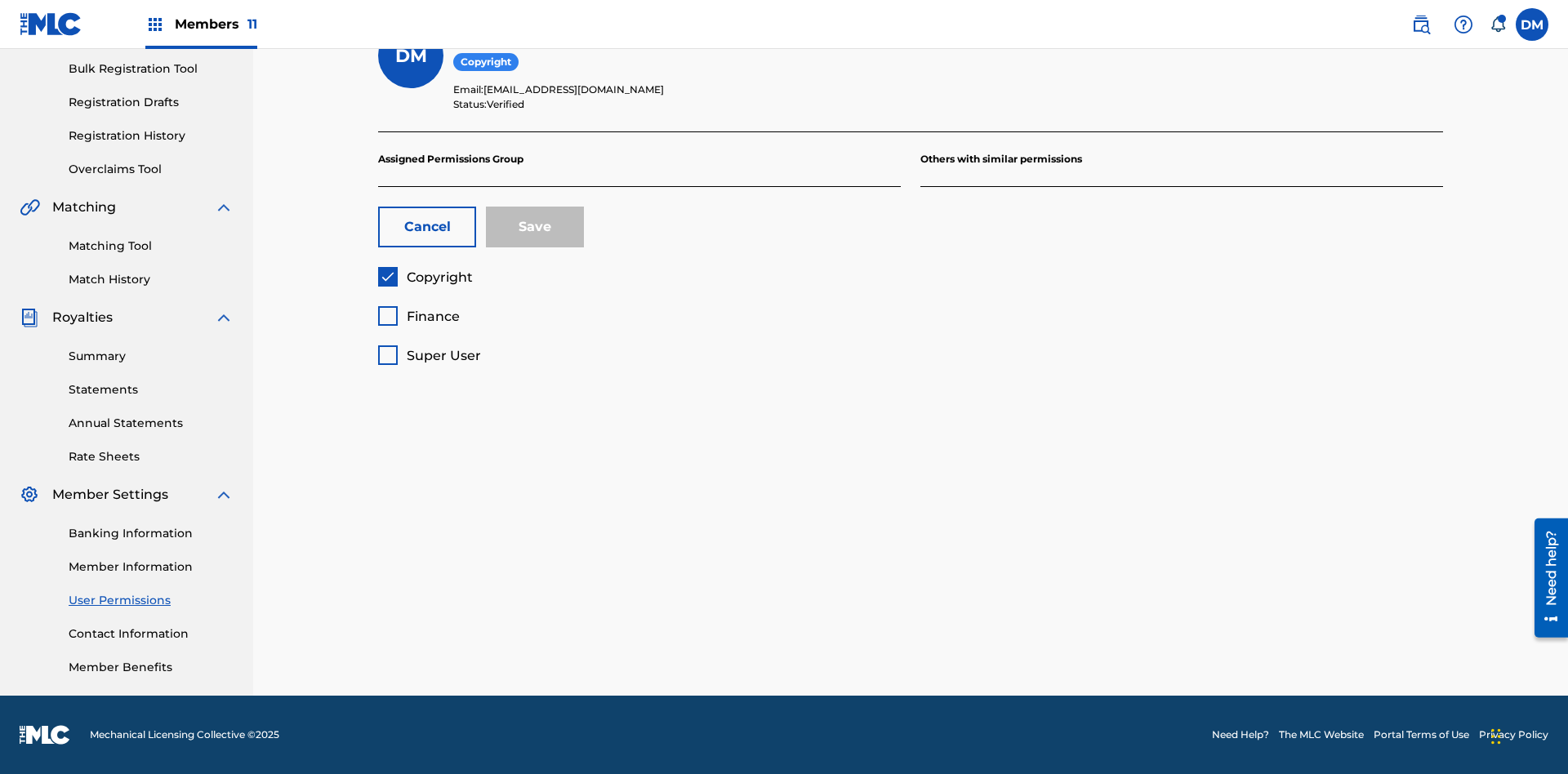
click at [418, 316] on span "Finance" at bounding box center [433, 316] width 53 height 16
click at [535, 227] on button "Save" at bounding box center [535, 227] width 98 height 41
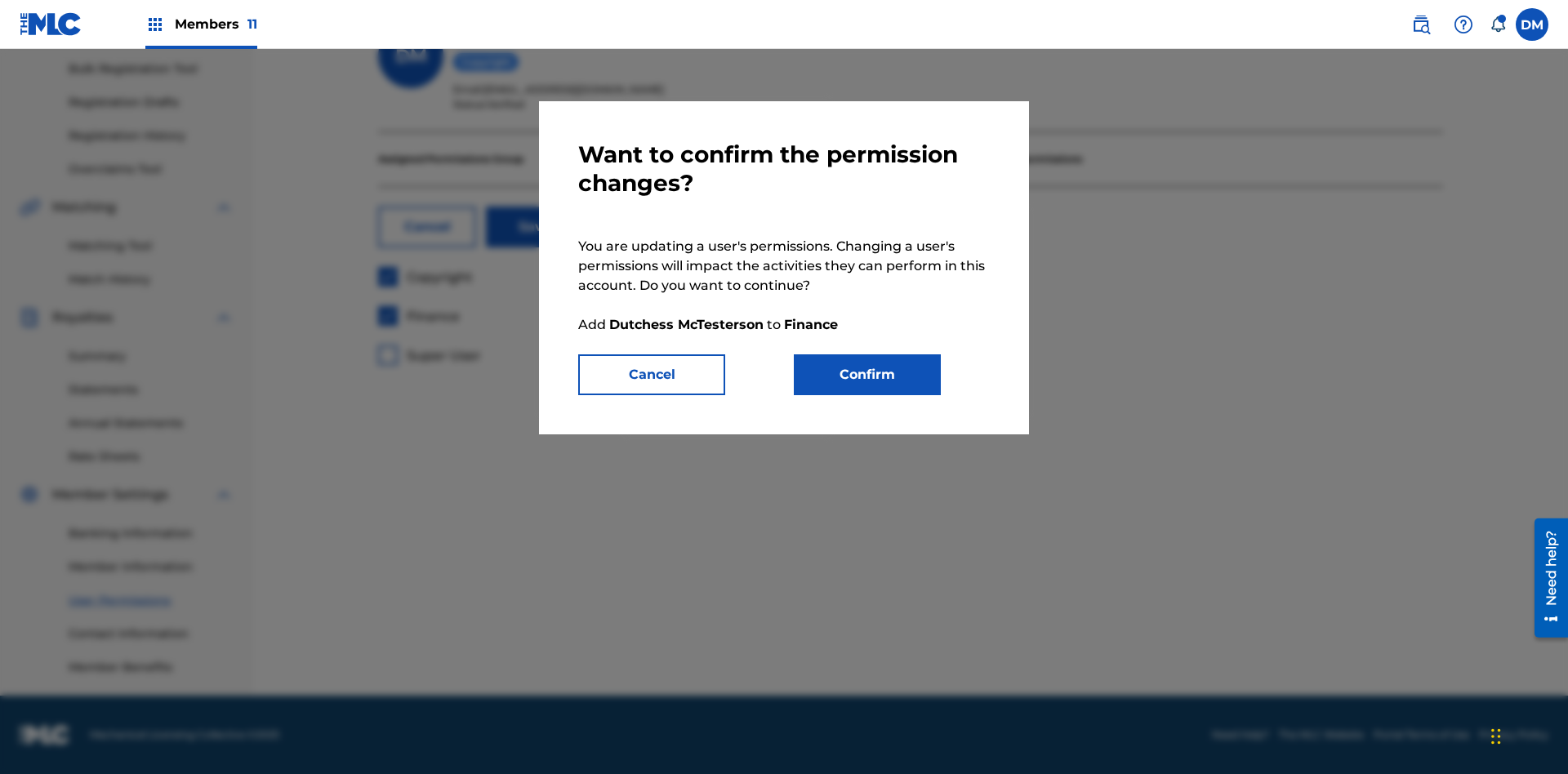
click at [868, 375] on button "Confirm" at bounding box center [867, 374] width 147 height 41
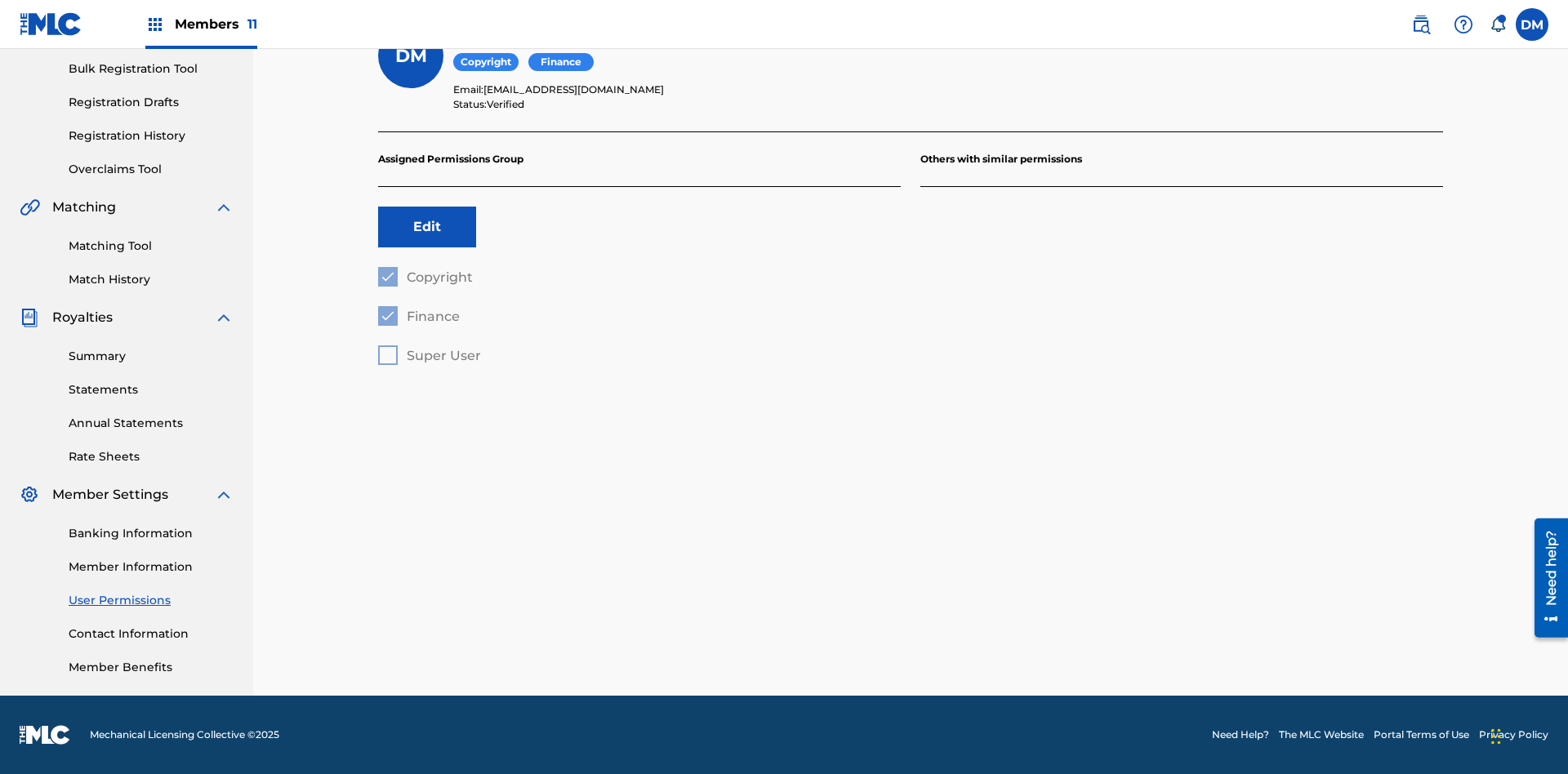
click at [1532, 23] on label at bounding box center [1532, 24] width 33 height 32
click at [1532, 24] on input "DM Duke McTesterson duke.mctesterson@gmail.com Notification Preferences Profile…" at bounding box center [1532, 24] width 0 height 0
click at [1374, 231] on p "Log out" at bounding box center [1375, 231] width 38 height 15
click at [1532, 24] on input "DM Duke McTesterson duke.mctesterson@gmail.com Notification Preferences Profile…" at bounding box center [1532, 24] width 0 height 0
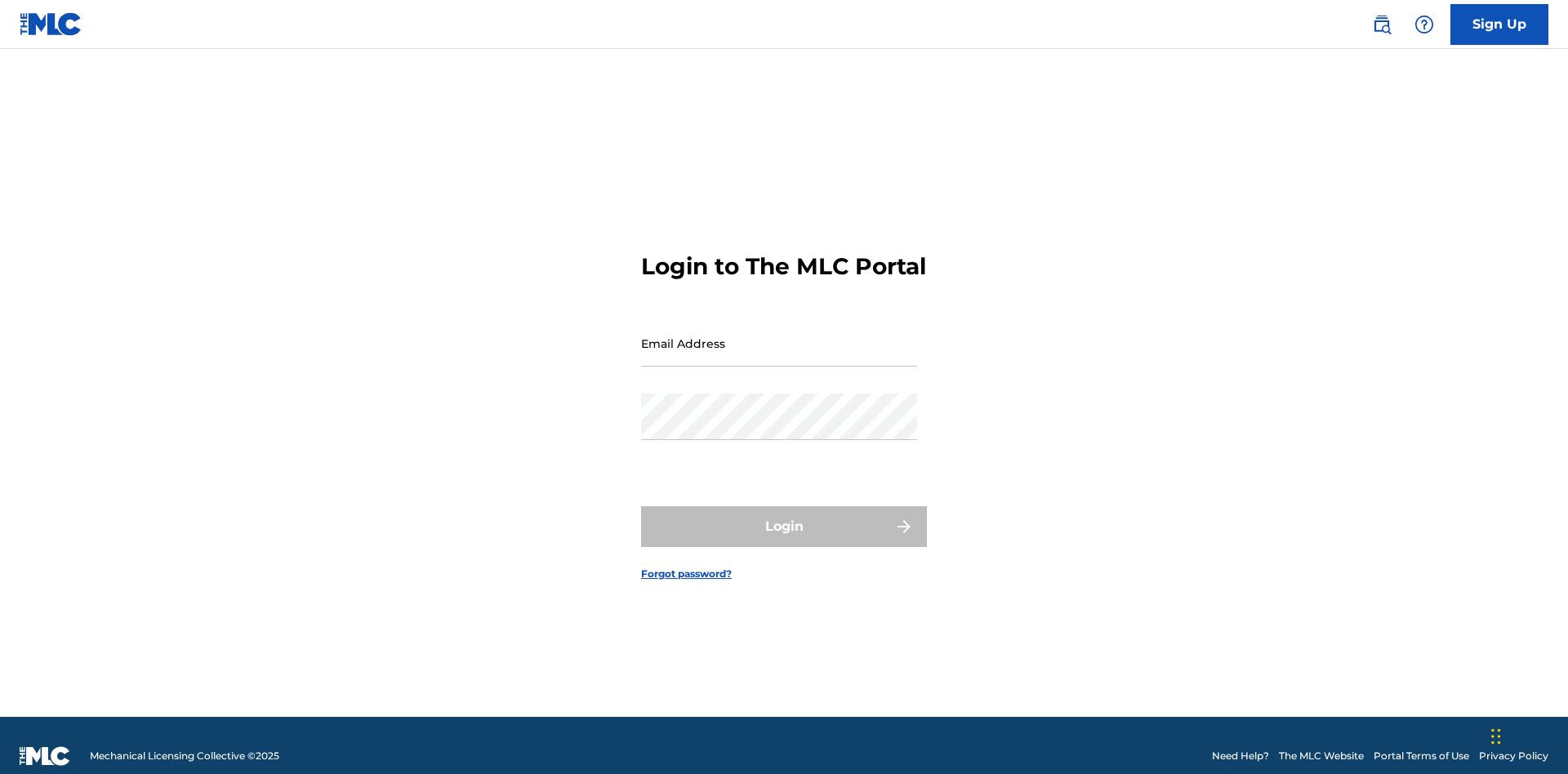
click at [779, 336] on input "Email Address" at bounding box center [779, 343] width 276 height 47
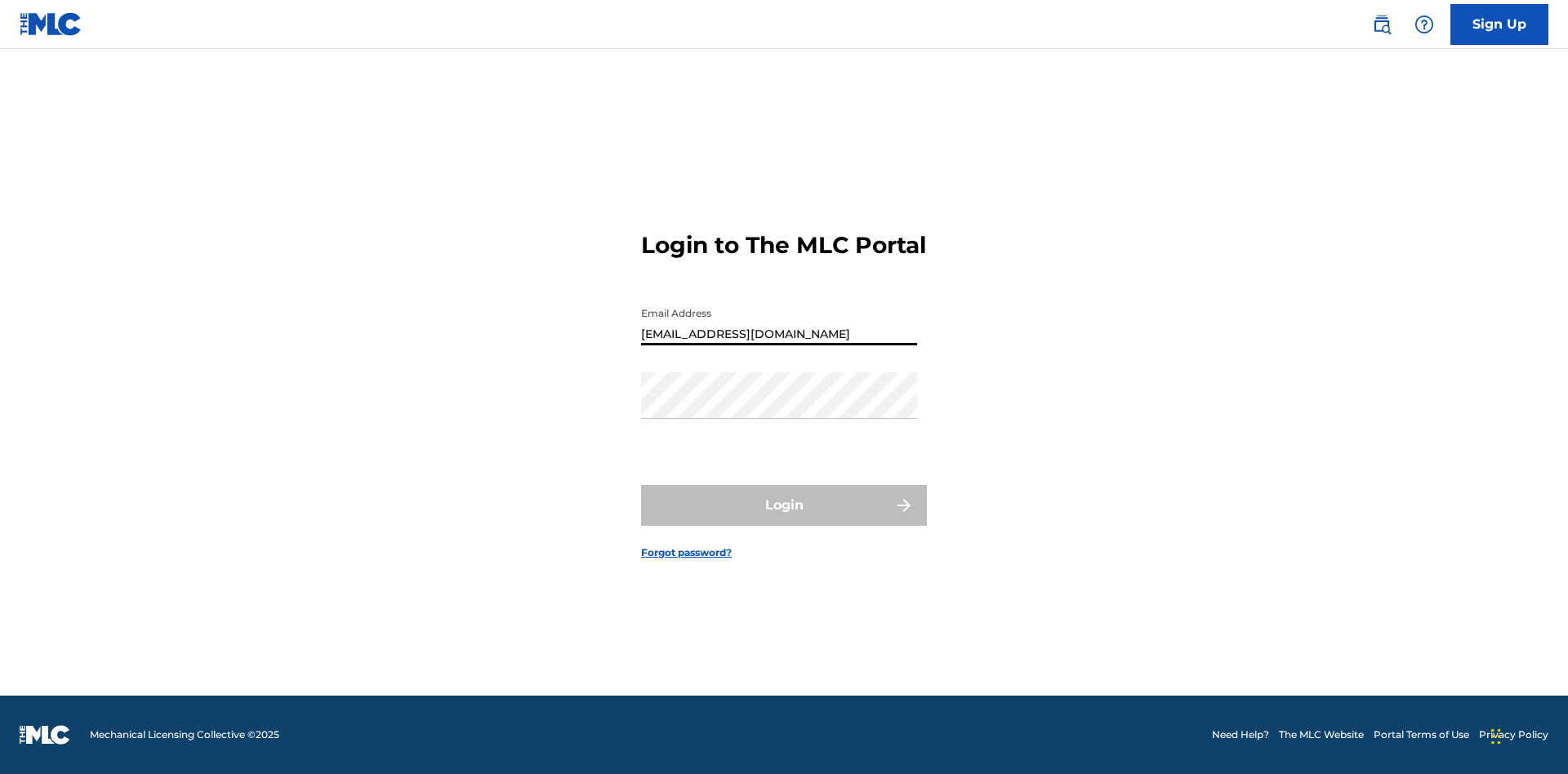
type input "[EMAIL_ADDRESS][DOMAIN_NAME]"
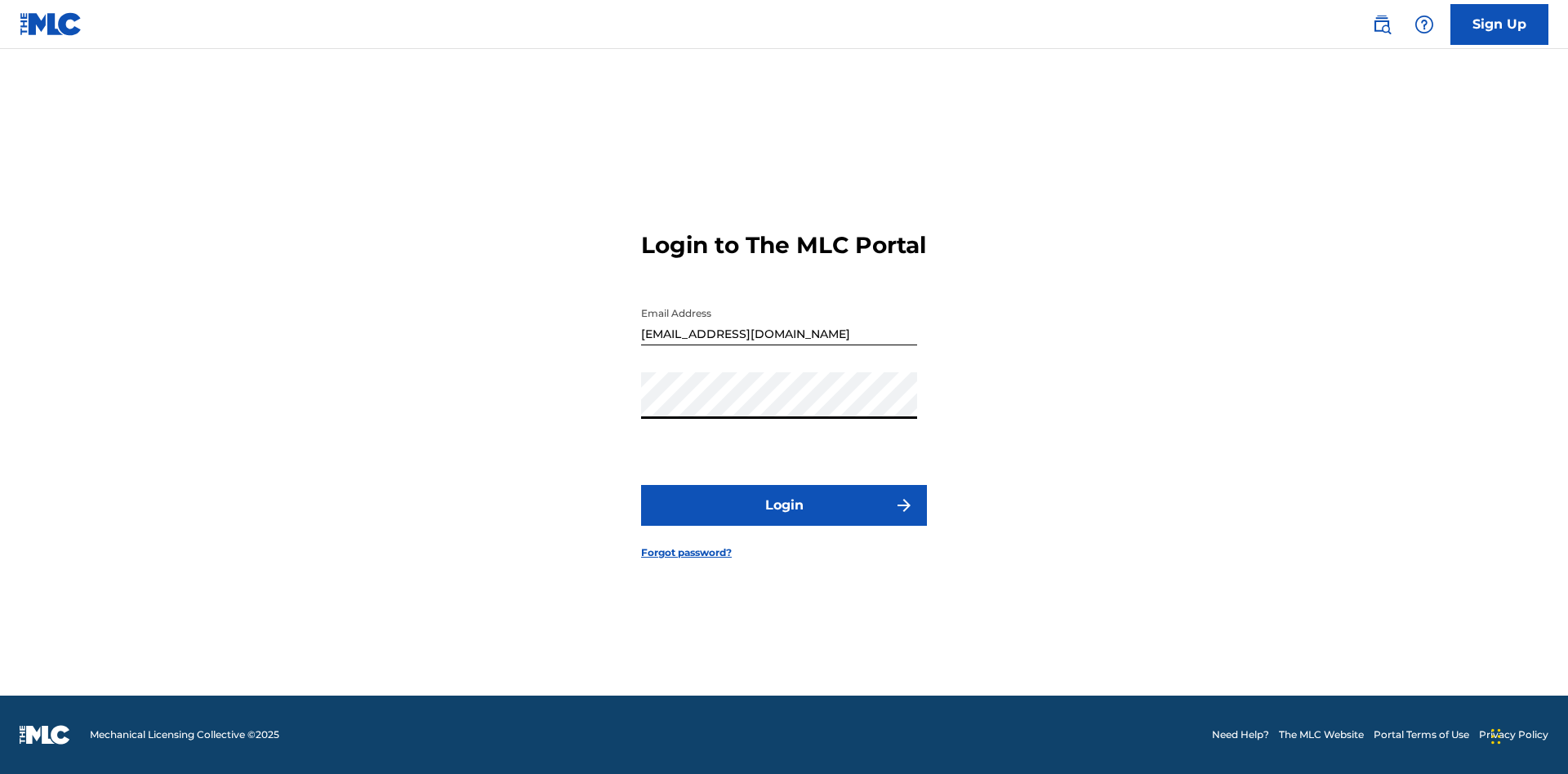
click at [784, 519] on button "Login" at bounding box center [784, 505] width 286 height 41
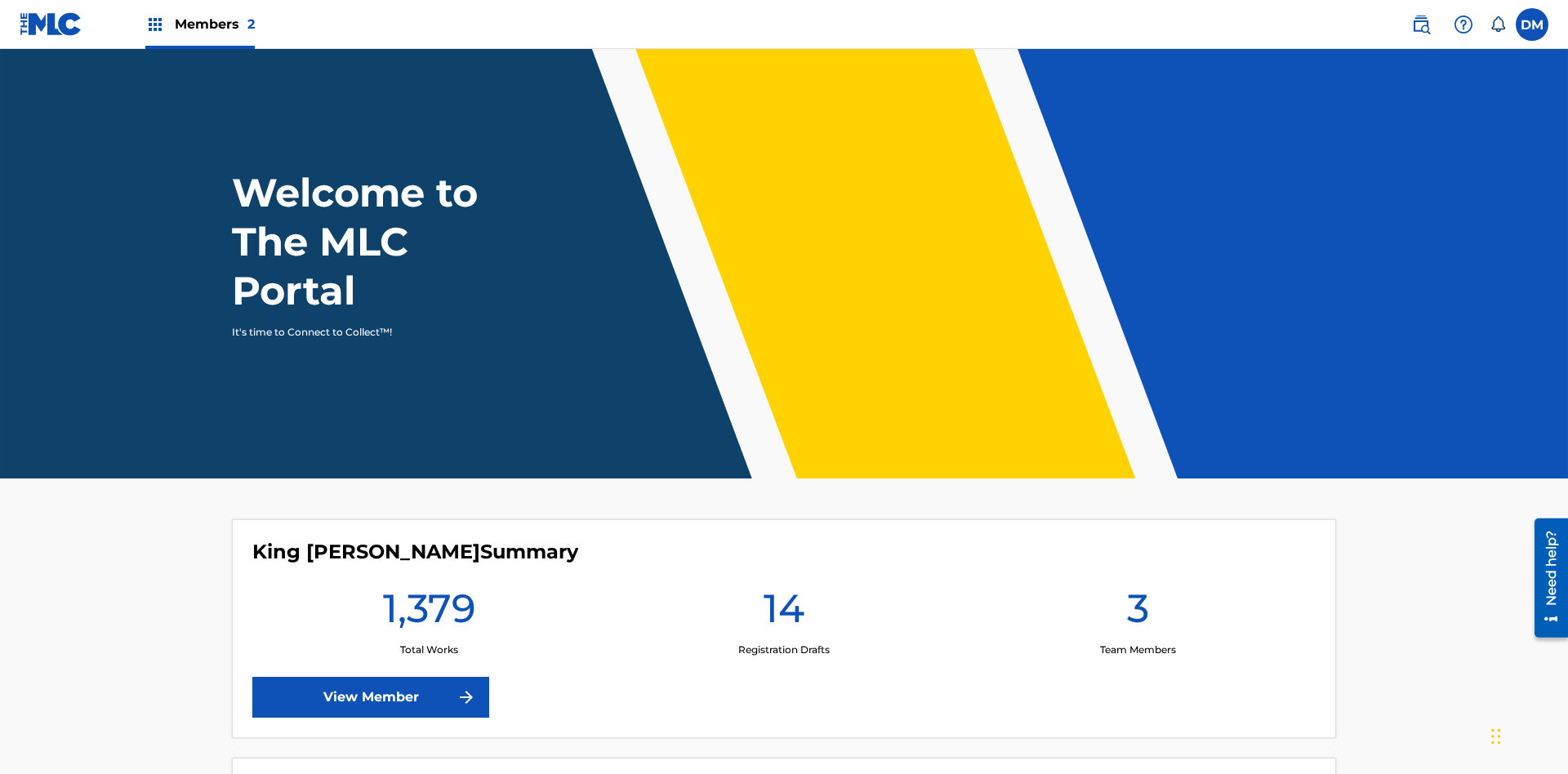
scroll to position [70, 0]
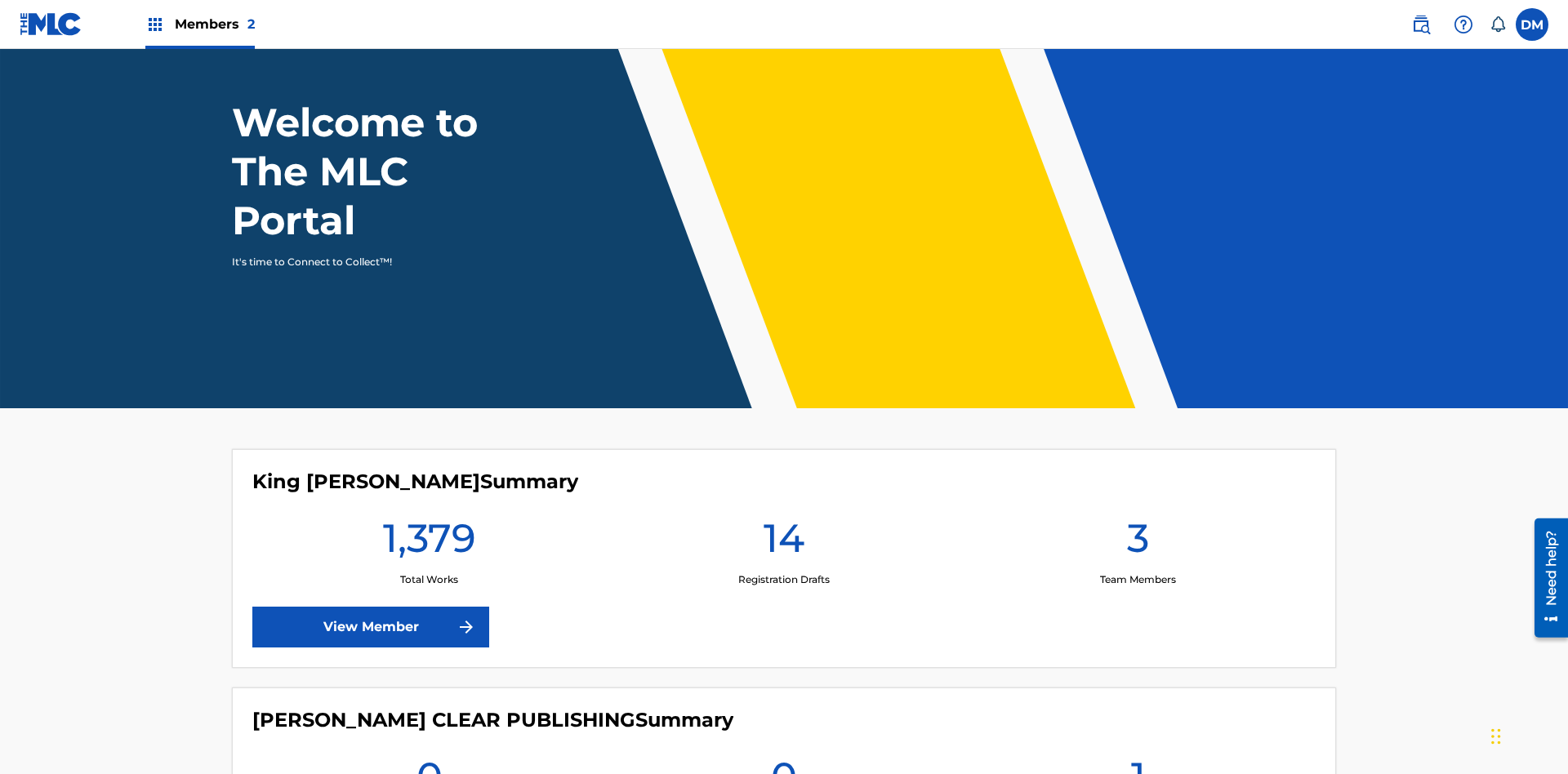
click at [199, 23] on span "Members 2" at bounding box center [215, 24] width 80 height 19
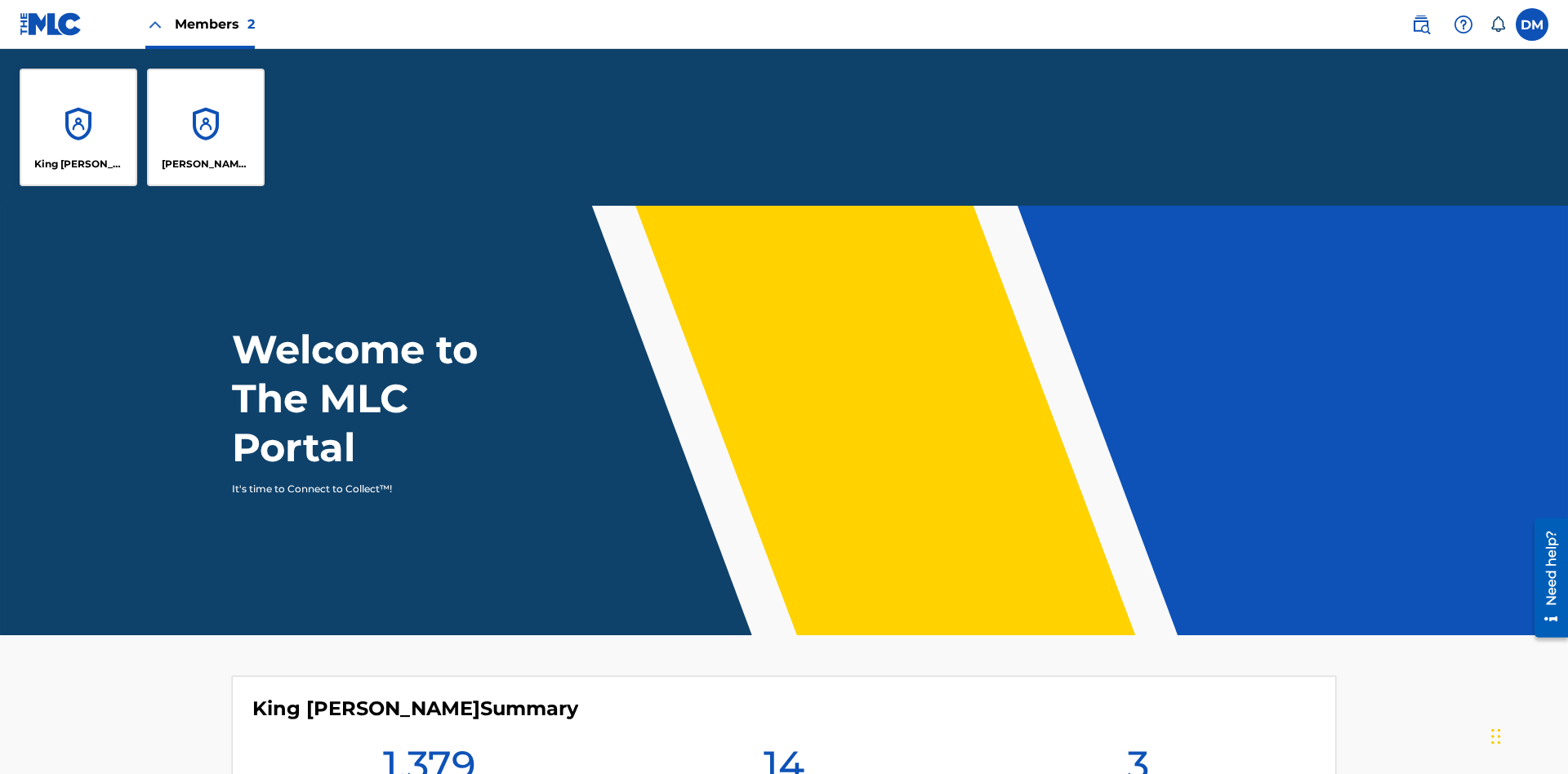
click at [78, 164] on p "King [PERSON_NAME]" at bounding box center [78, 164] width 89 height 15
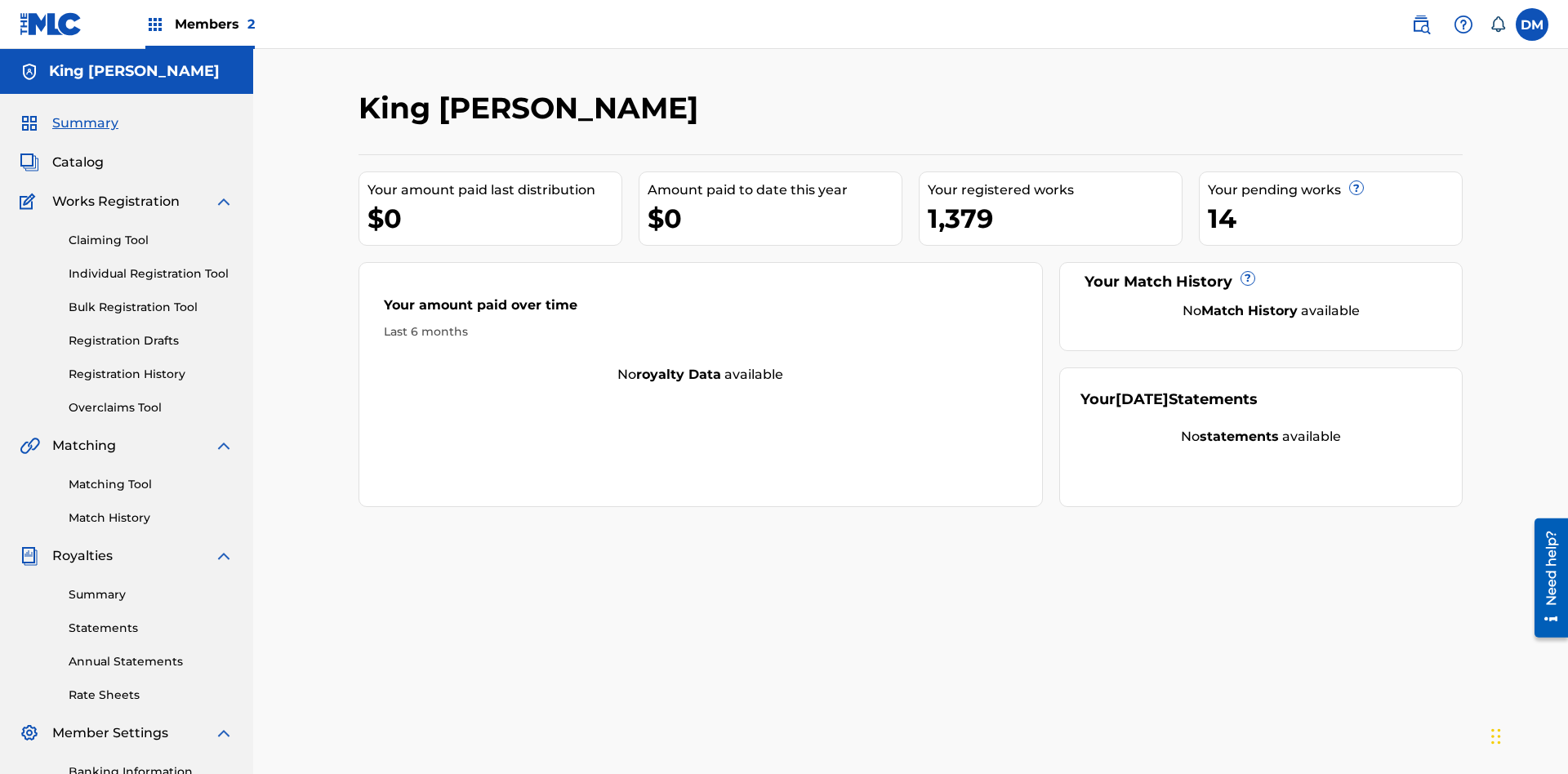
click at [84, 113] on span "Summary" at bounding box center [85, 123] width 66 height 20
click at [151, 476] on link "Matching Tool" at bounding box center [151, 484] width 165 height 17
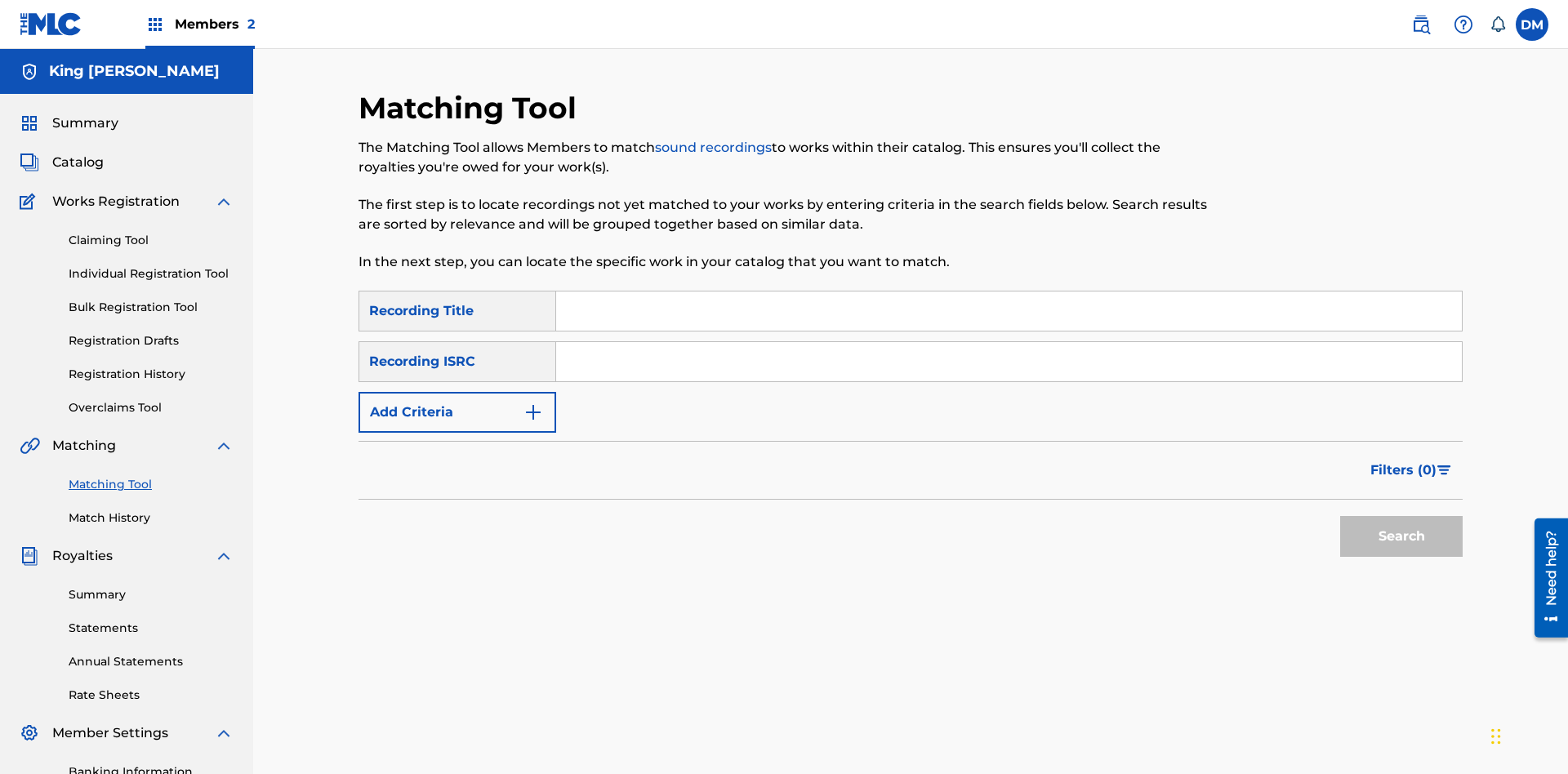
click at [151, 509] on link "Match History" at bounding box center [151, 517] width 165 height 17
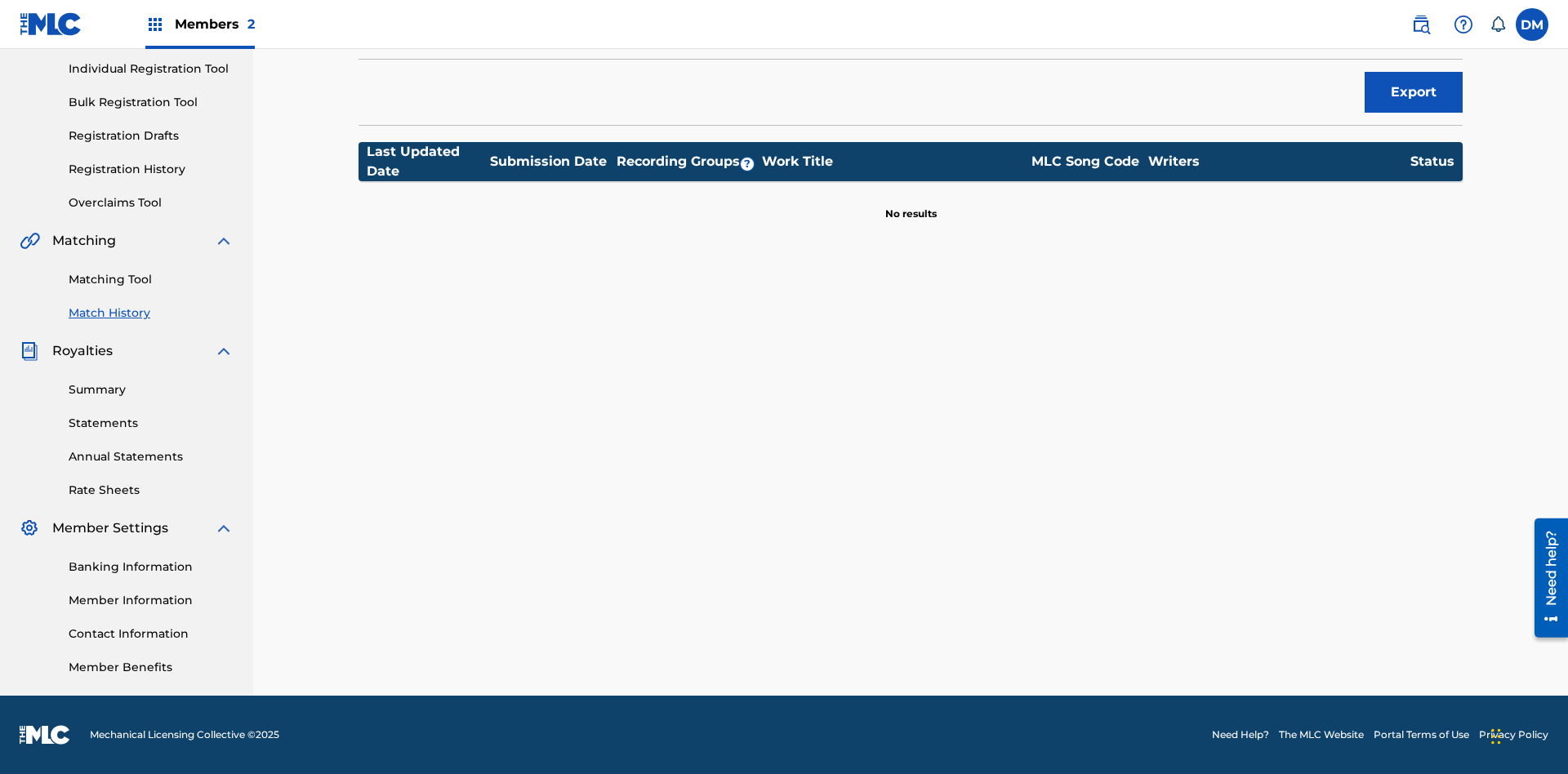
click at [151, 202] on link "Overclaims Tool" at bounding box center [151, 202] width 165 height 17
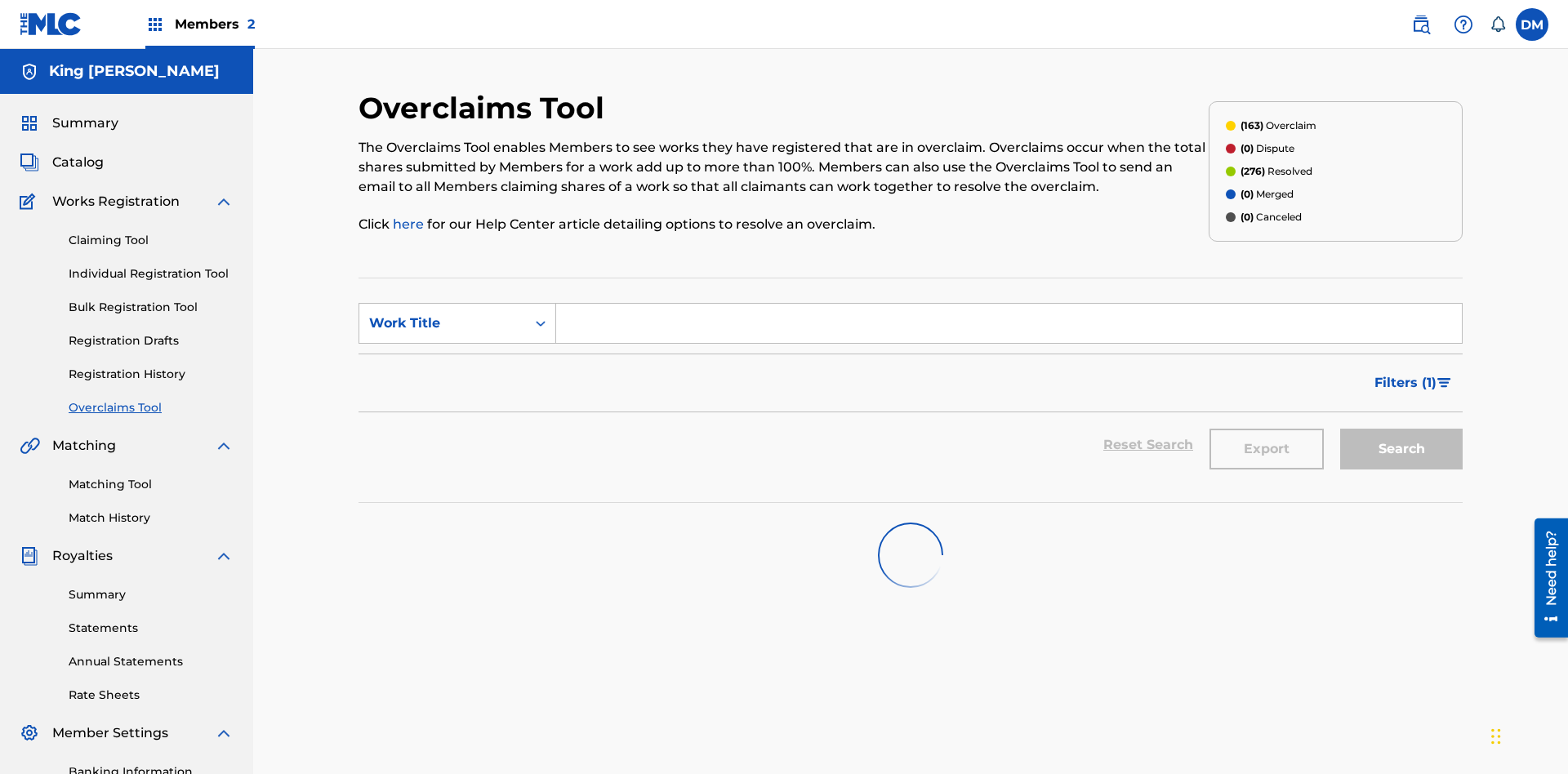
click at [78, 152] on span "Catalog" at bounding box center [78, 162] width 52 height 20
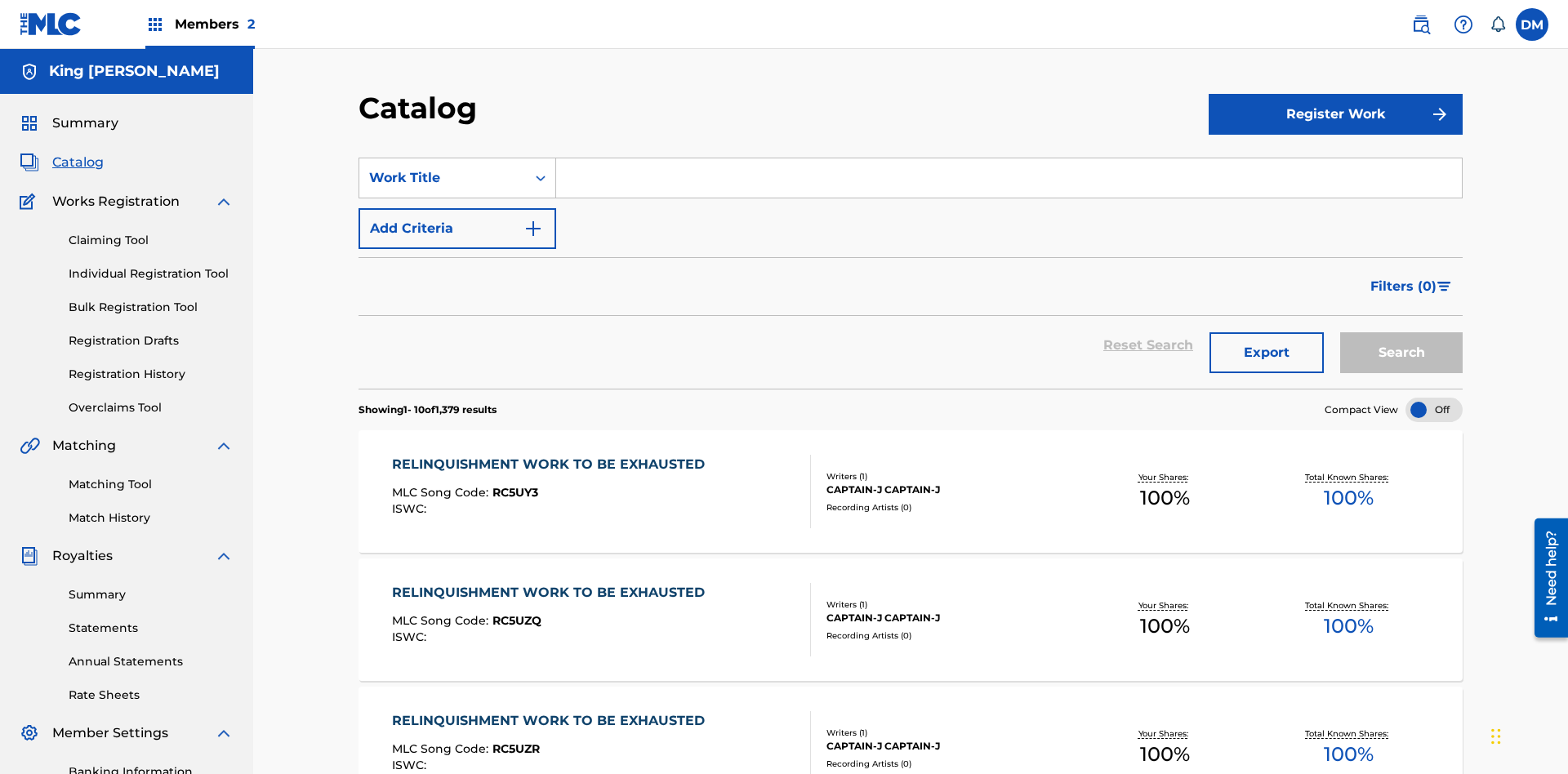
click at [151, 232] on link "Claiming Tool" at bounding box center [151, 240] width 165 height 17
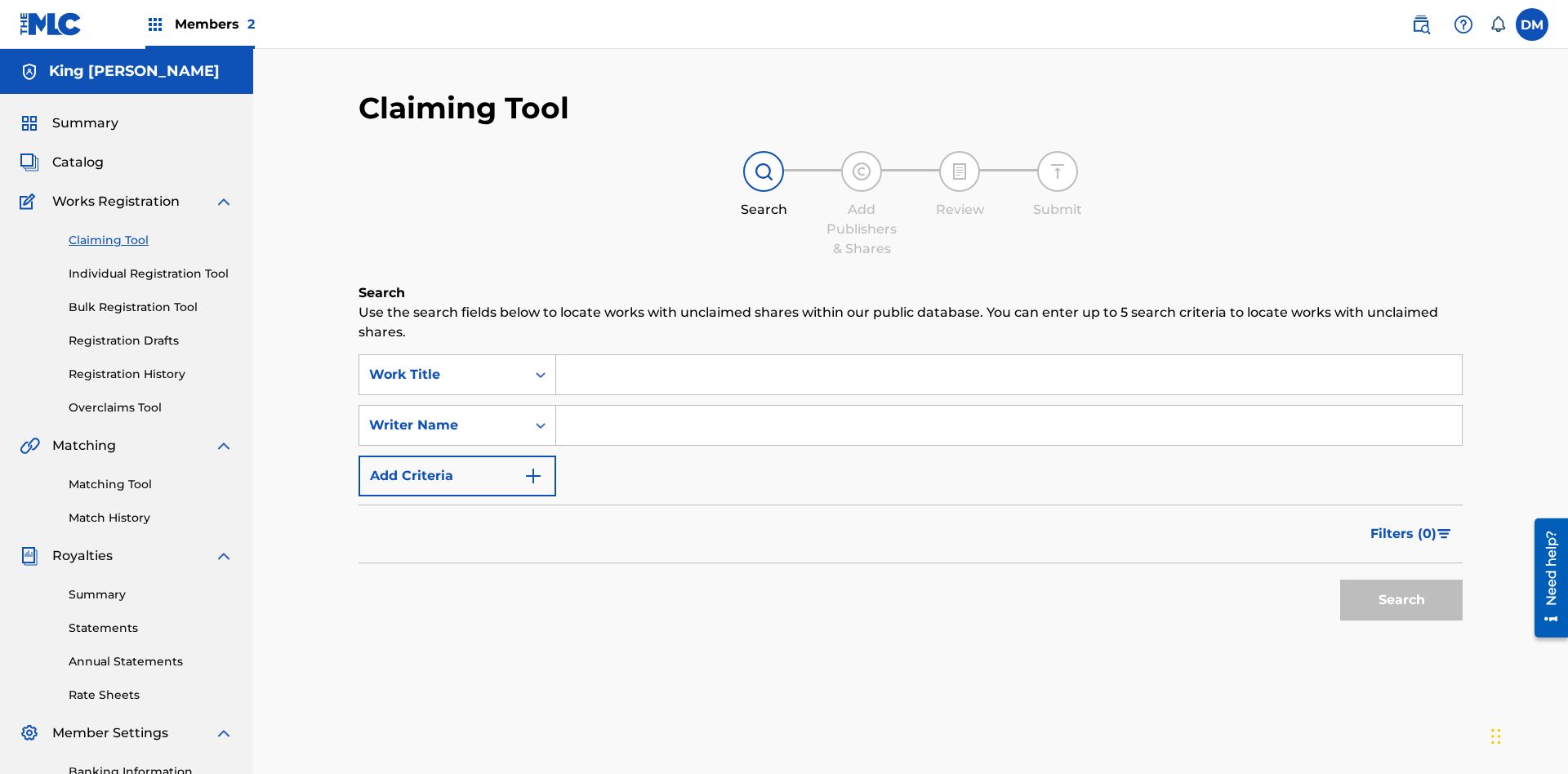
click at [151, 265] on link "Individual Registration Tool" at bounding box center [151, 273] width 165 height 17
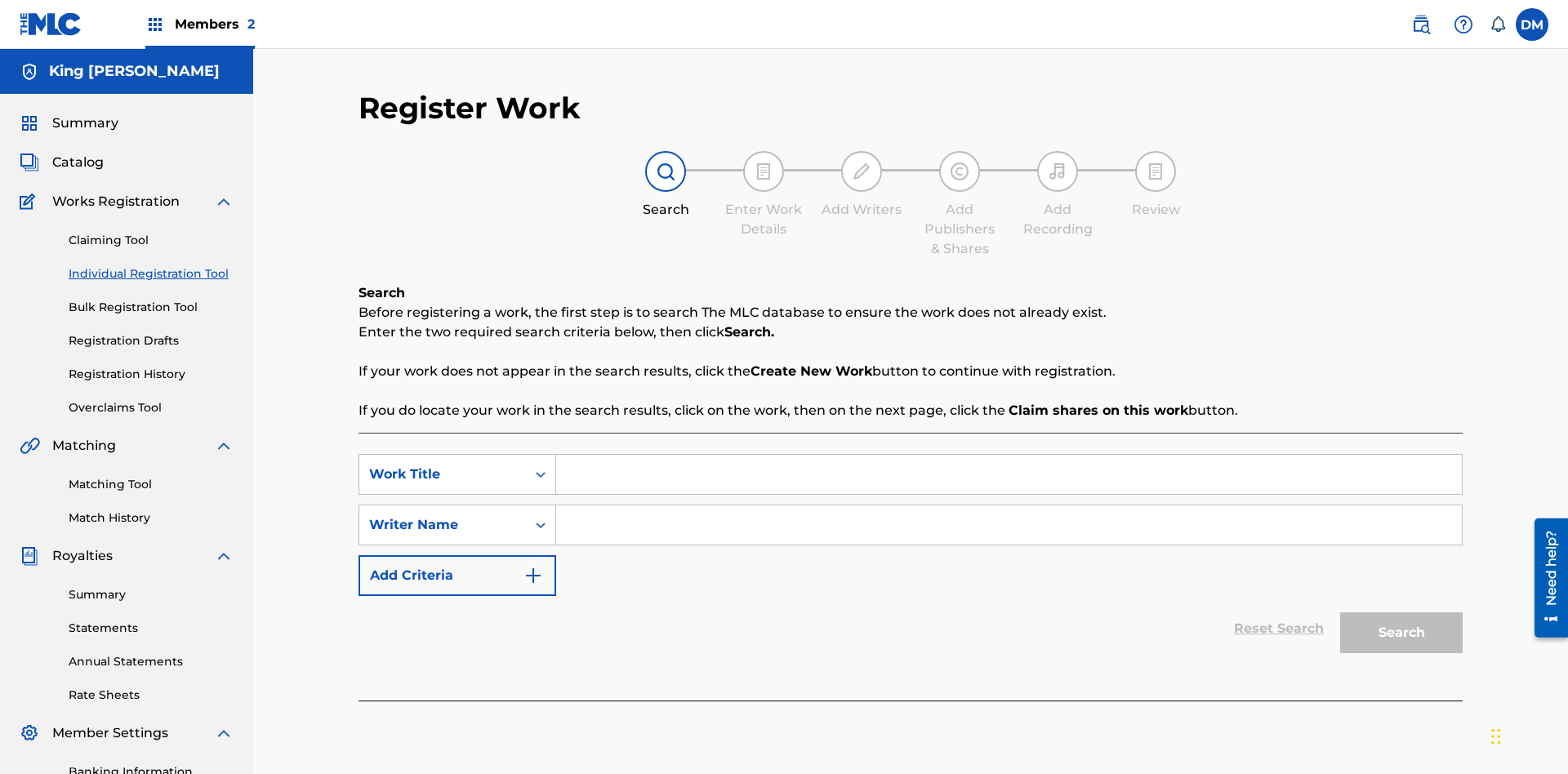
click at [151, 299] on link "Bulk Registration Tool" at bounding box center [151, 307] width 165 height 17
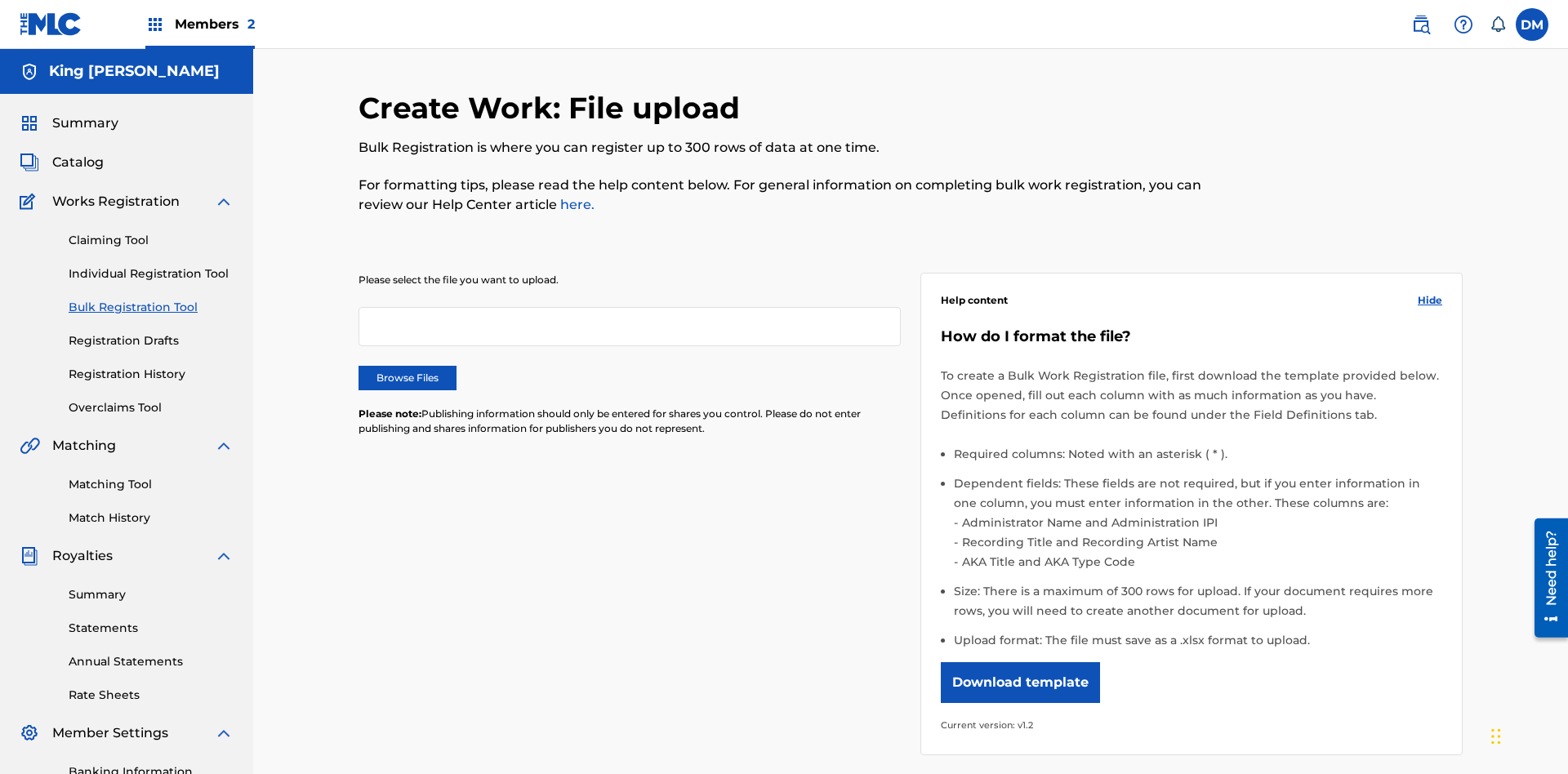
scroll to position [0, 358]
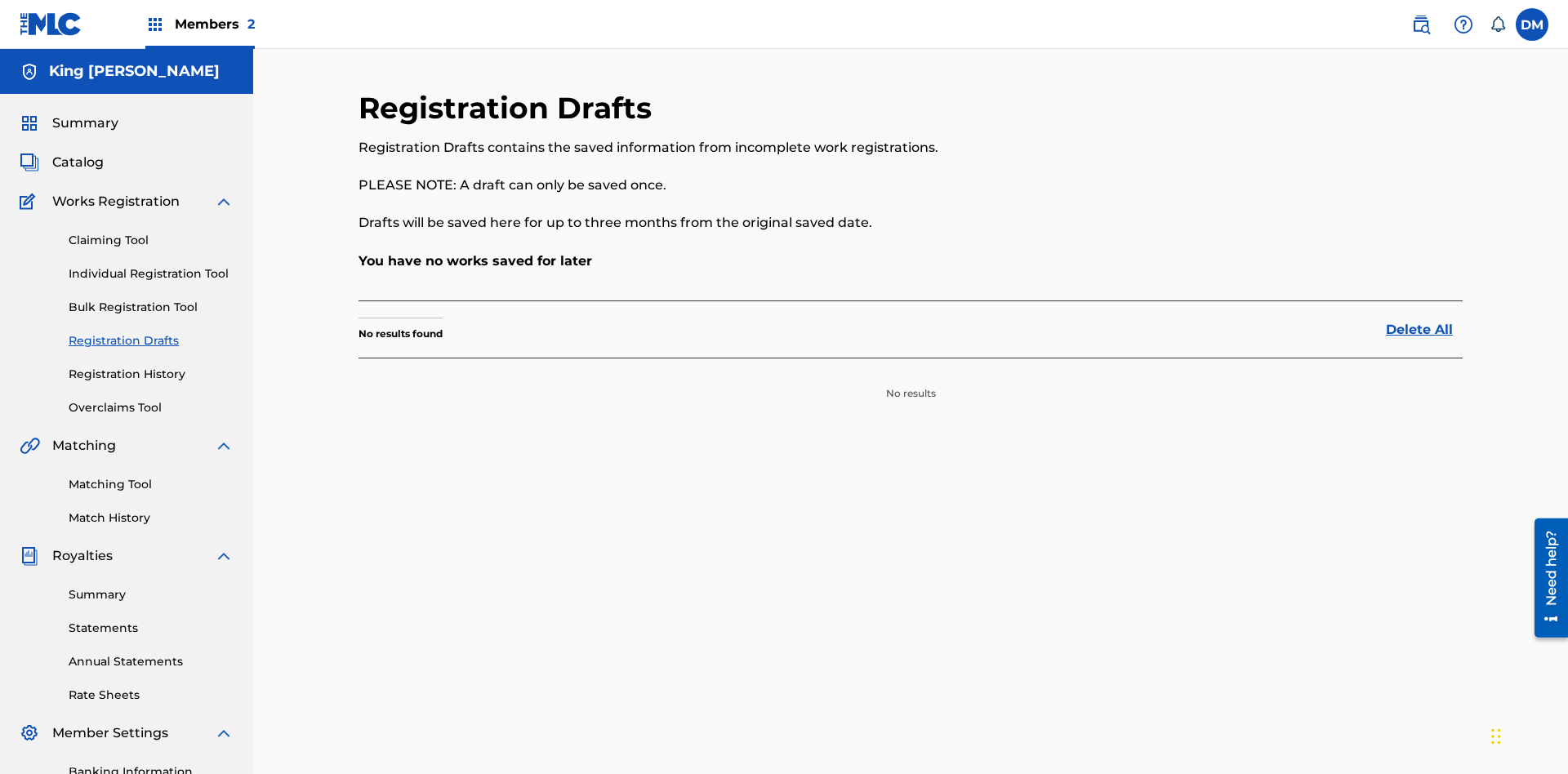
click at [151, 366] on link "Registration History" at bounding box center [151, 374] width 165 height 17
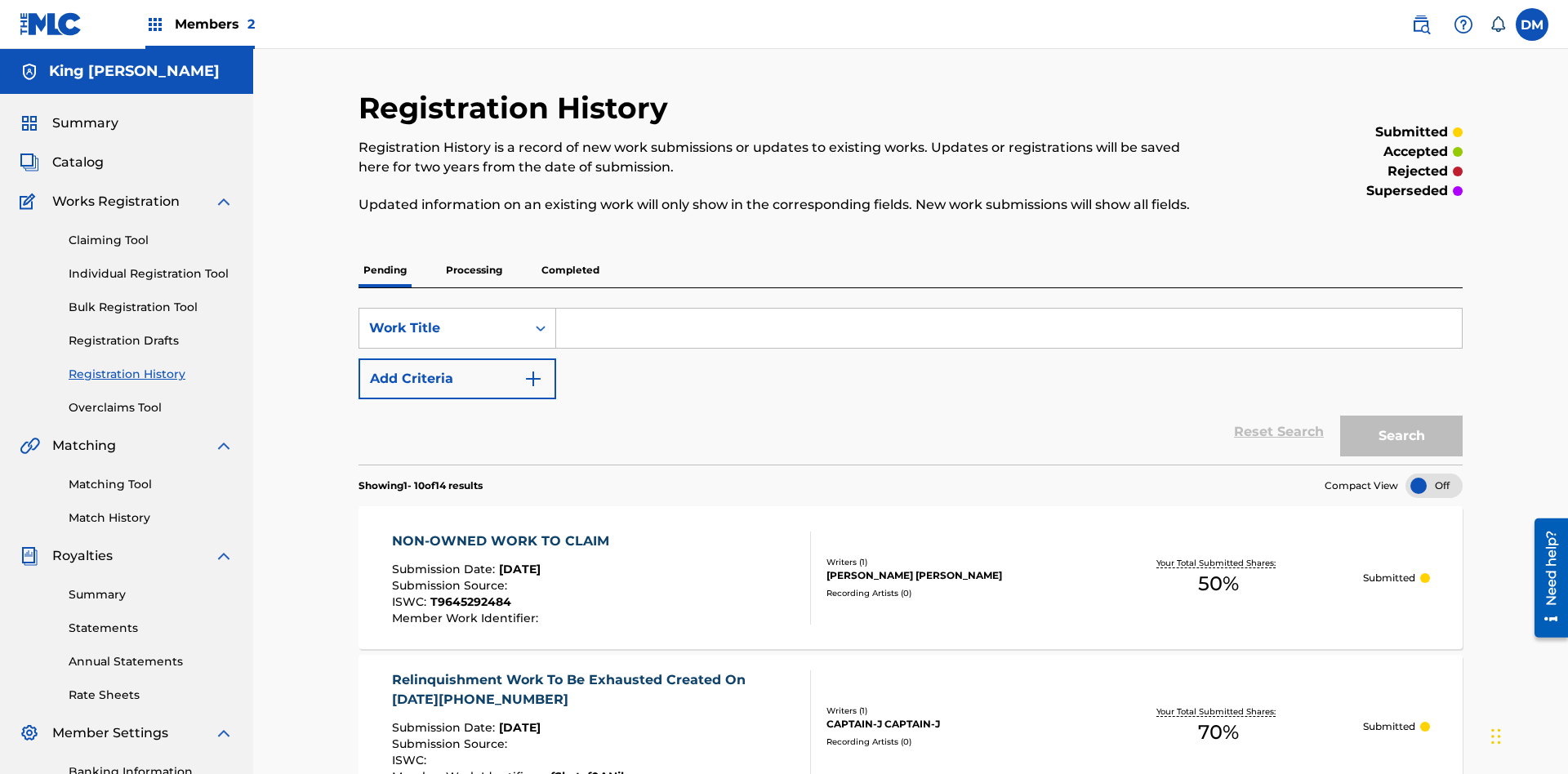
click at [151, 587] on link "Summary" at bounding box center [151, 595] width 165 height 17
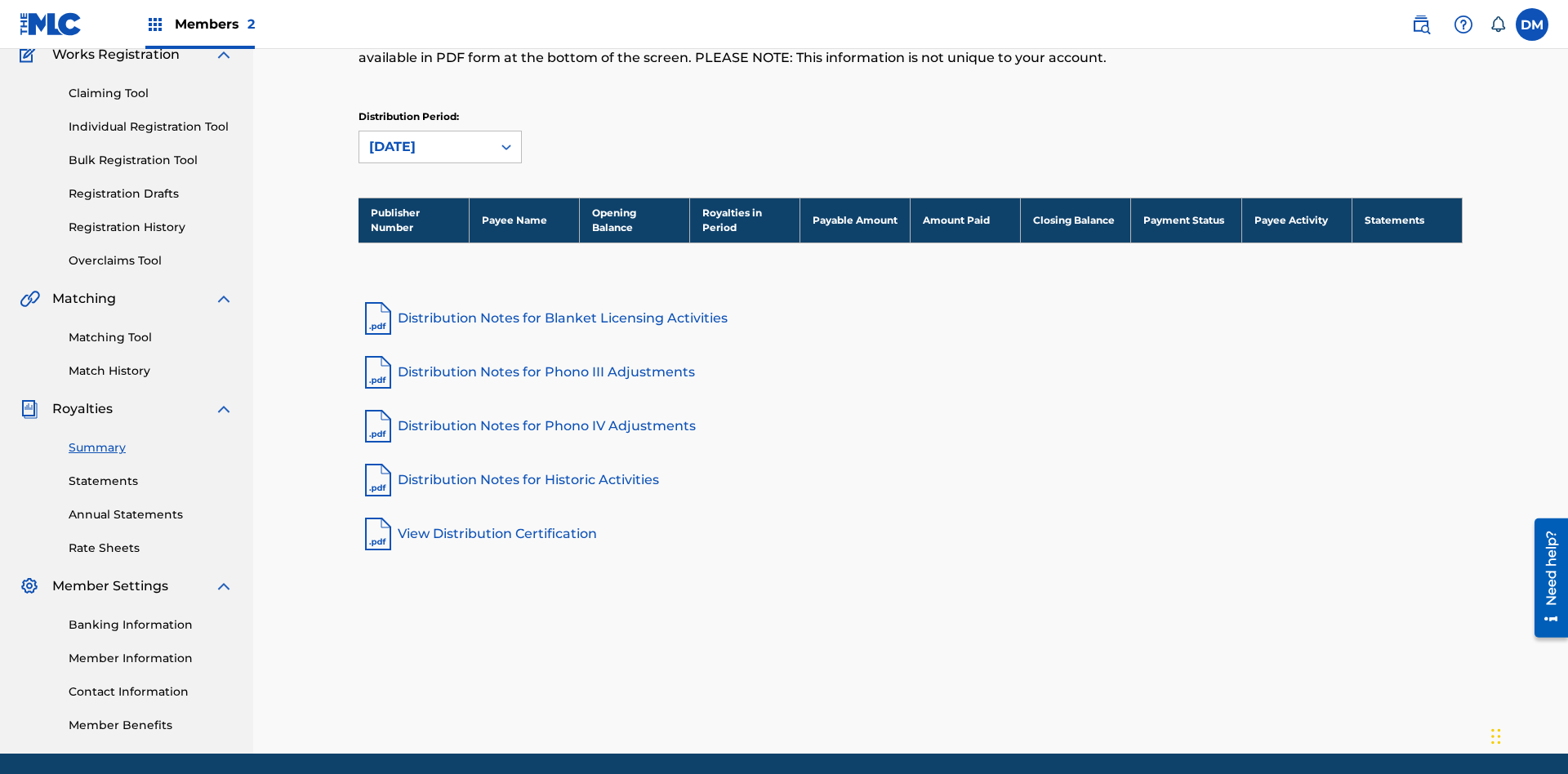
click at [151, 472] on link "Statements" at bounding box center [151, 481] width 165 height 17
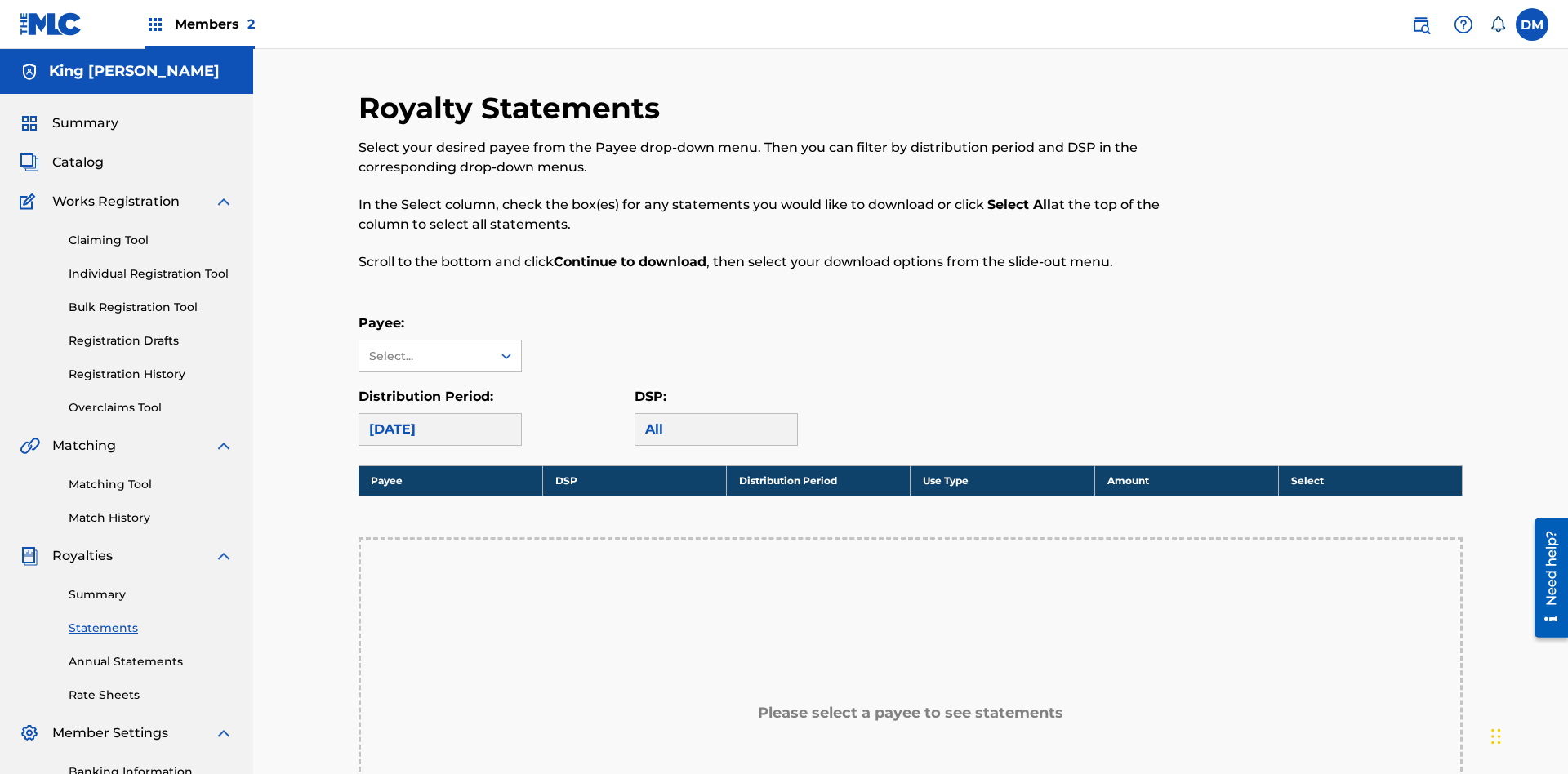
click at [151, 653] on link "Annual Statements" at bounding box center [151, 662] width 165 height 17
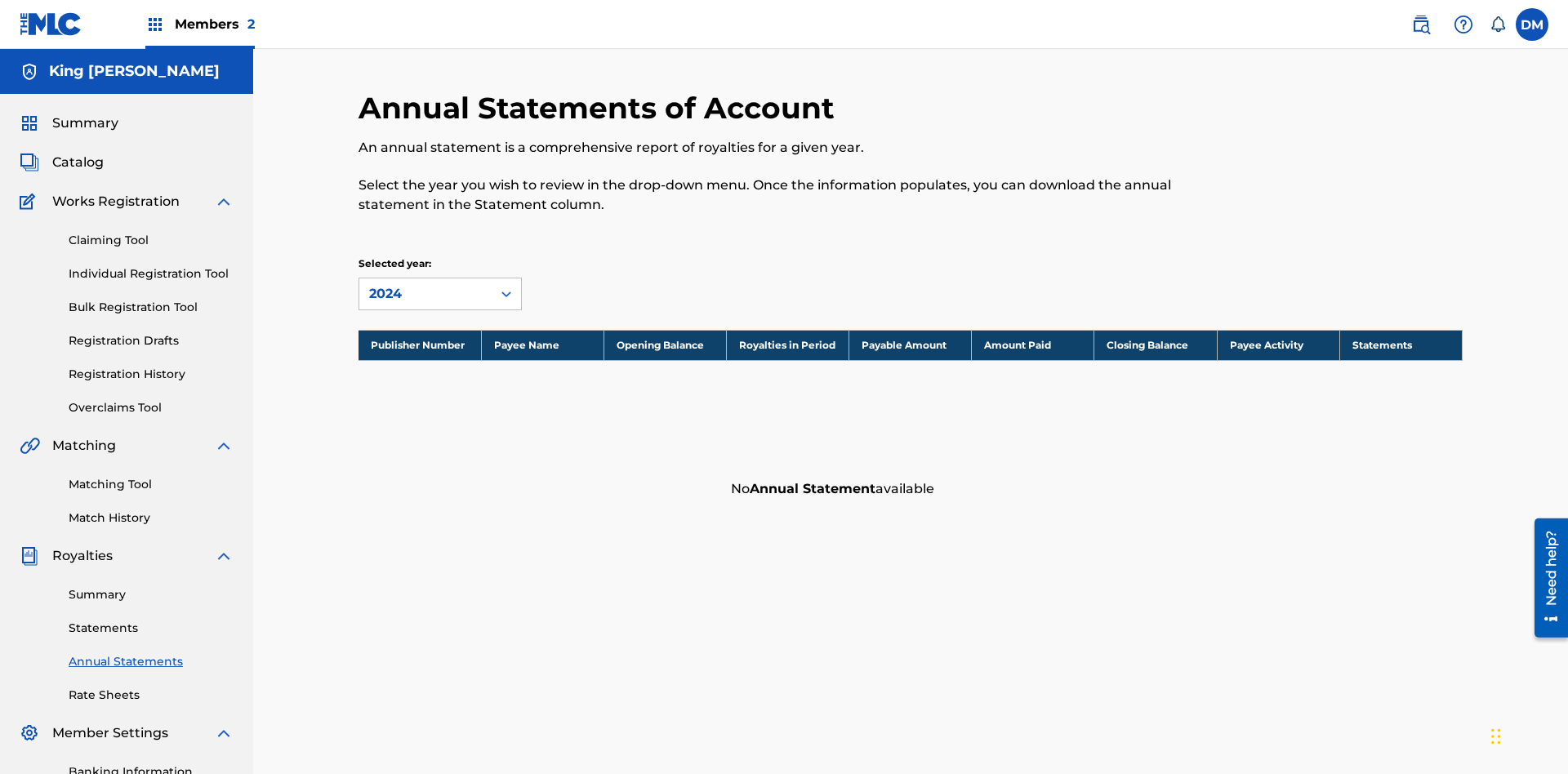
click at [151, 687] on link "Rate Sheets" at bounding box center [151, 695] width 165 height 17
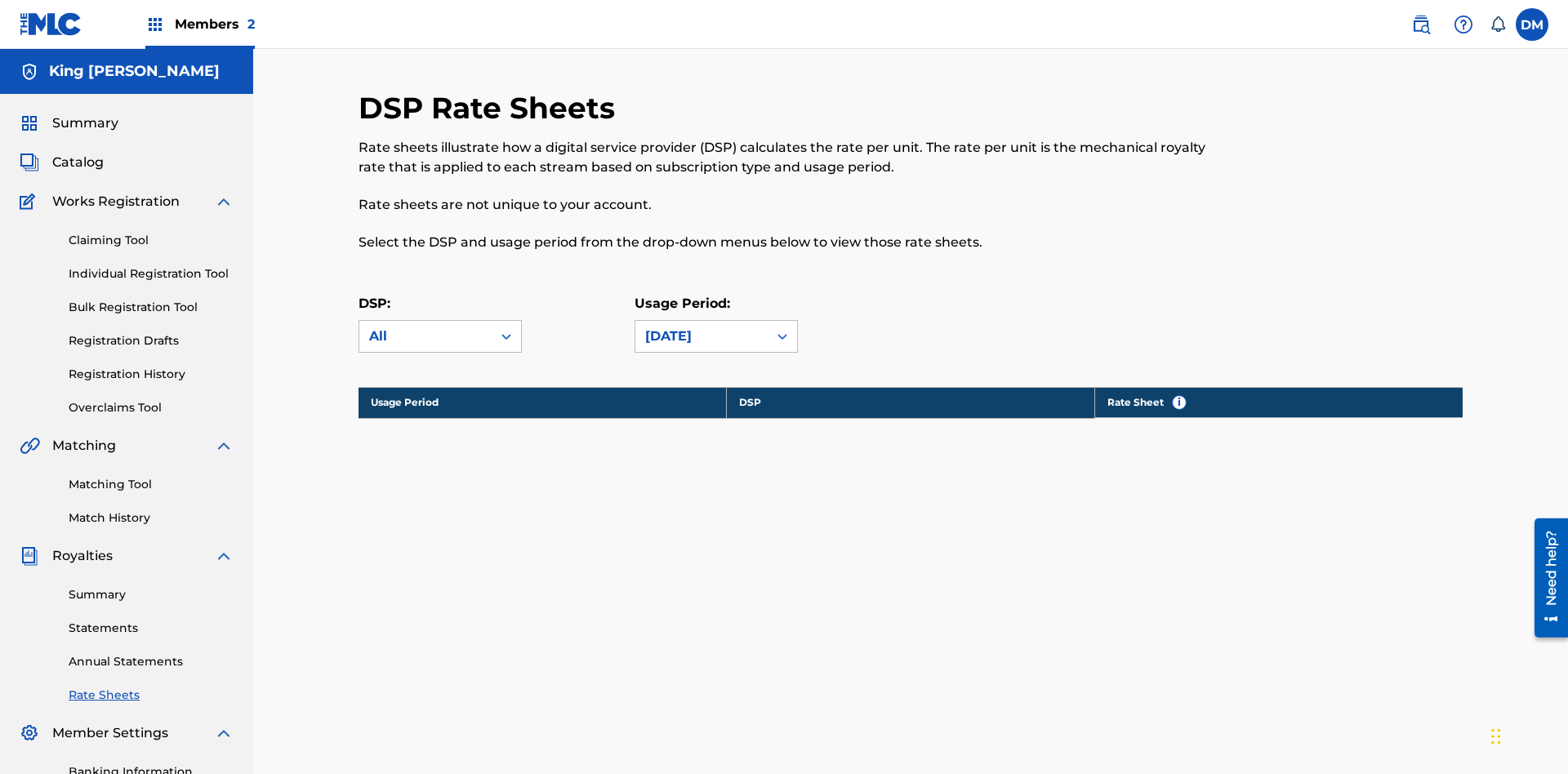
click at [151, 763] on link "Banking Information" at bounding box center [151, 772] width 165 height 17
